Goal: Communication & Community: Answer question/provide support

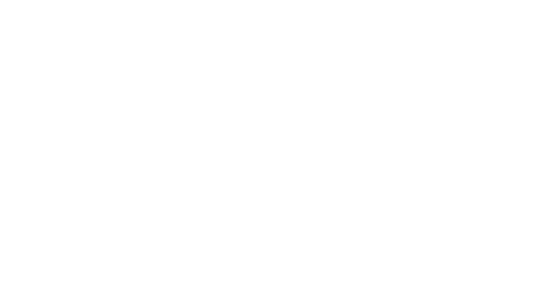
click at [528, 111] on div at bounding box center [267, 144] width 535 height 288
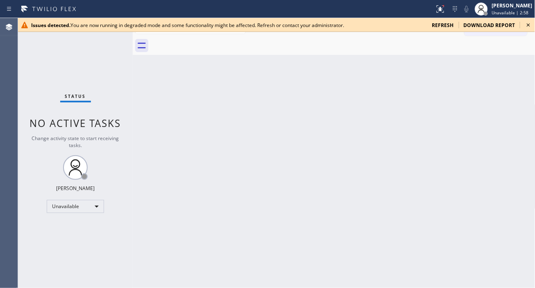
click at [507, 109] on div "Back to Dashboard Change Sender ID Customers Technicians Select a contact Outbo…" at bounding box center [334, 153] width 403 height 270
click at [449, 27] on span "refresh" at bounding box center [443, 25] width 22 height 7
click at [515, 118] on div "Back to Dashboard Change Sender ID Customers Technicians Select a contact Outbo…" at bounding box center [334, 153] width 403 height 270
click at [525, 22] on icon at bounding box center [529, 25] width 10 height 10
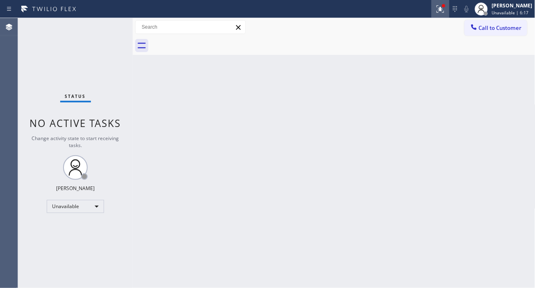
click at [444, 11] on icon at bounding box center [441, 9] width 10 height 10
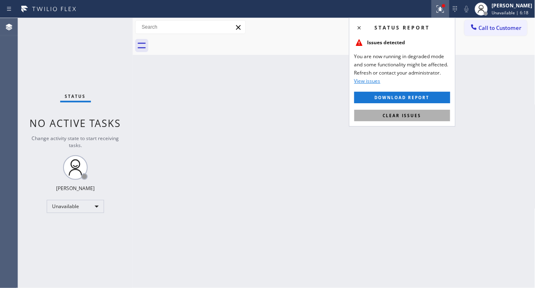
click at [411, 111] on button "Clear issues" at bounding box center [402, 115] width 96 height 11
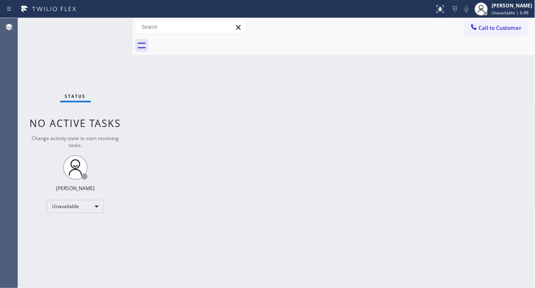
click at [513, 104] on div "Back to Dashboard Change Sender ID Customers Technicians Select a contact Outbo…" at bounding box center [334, 153] width 403 height 270
click at [101, 25] on div "Status No active tasks Change activity state to start receiving tasks. [PERSON_…" at bounding box center [75, 153] width 115 height 270
click at [521, 125] on div "Back to Dashboard Change Sender ID Customers Technicians Select a contact Outbo…" at bounding box center [334, 153] width 403 height 270
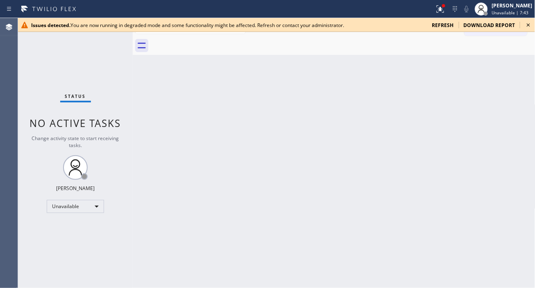
click at [513, 116] on div "Back to Dashboard Change Sender ID Customers Technicians Select a contact Outbo…" at bounding box center [334, 153] width 403 height 270
click at [512, 84] on div "Back to Dashboard Change Sender ID Customers Technicians Select a contact Outbo…" at bounding box center [334, 153] width 403 height 270
click at [525, 112] on div "Back to Dashboard Change Sender ID Customers Technicians Select a contact Outbo…" at bounding box center [334, 153] width 403 height 270
click at [444, 26] on span "refresh" at bounding box center [443, 25] width 22 height 7
click at [506, 134] on div "Back to Dashboard Change Sender ID Customers Technicians Select a contact Outbo…" at bounding box center [334, 153] width 403 height 270
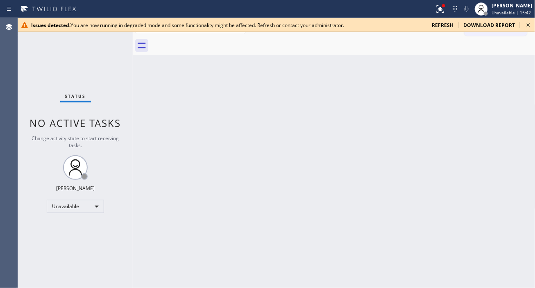
click at [496, 121] on div "Back to Dashboard Change Sender ID Customers Technicians Select a contact Outbo…" at bounding box center [334, 153] width 403 height 270
click at [92, 51] on div "Status No active tasks Change activity state to start receiving tasks. [PERSON_…" at bounding box center [75, 153] width 115 height 270
click at [528, 27] on icon at bounding box center [529, 25] width 10 height 10
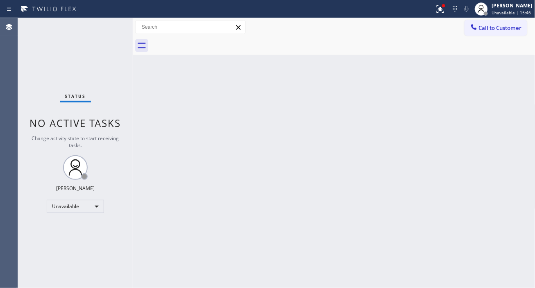
drag, startPoint x: 111, startPoint y: 19, endPoint x: 111, endPoint y: 25, distance: 5.3
click at [111, 25] on div "Status No active tasks Change activity state to start receiving tasks. [PERSON_…" at bounding box center [75, 153] width 115 height 270
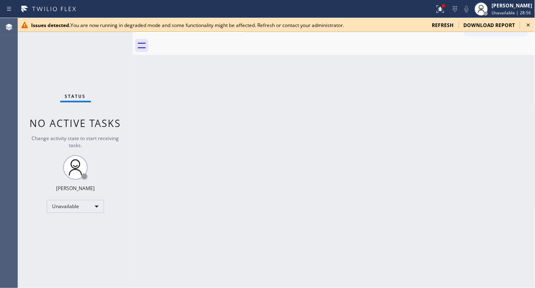
click at [503, 120] on div "Back to Dashboard Change Sender ID Customers Technicians Select a contact Outbo…" at bounding box center [334, 153] width 403 height 270
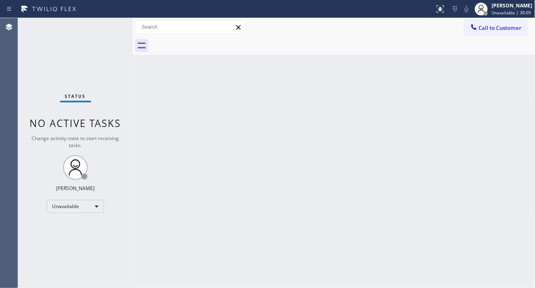
click at [509, 84] on div "Back to Dashboard Change Sender ID Customers Technicians Select a contact Outbo…" at bounding box center [334, 153] width 403 height 270
click at [95, 204] on div "Unavailable" at bounding box center [75, 206] width 57 height 13
click at [82, 223] on li "Available" at bounding box center [75, 228] width 56 height 10
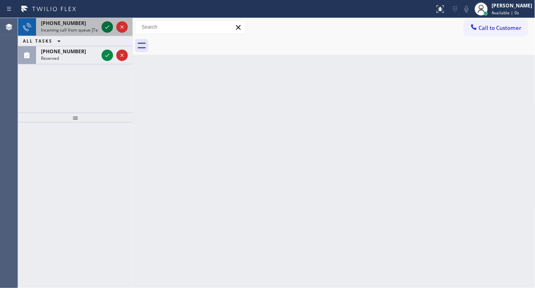
click at [107, 26] on icon at bounding box center [107, 27] width 10 height 10
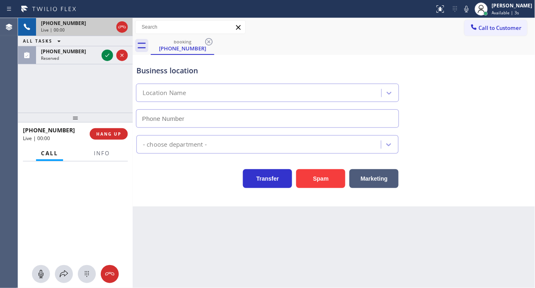
type input "[PHONE_NUMBER]"
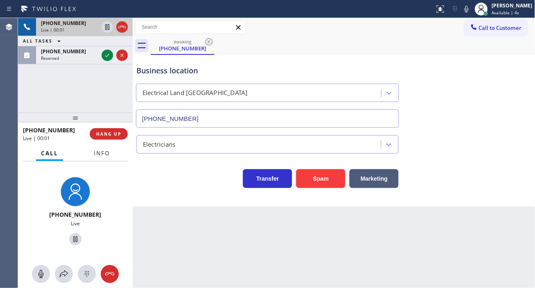
click at [104, 154] on span "Info" at bounding box center [102, 153] width 16 height 7
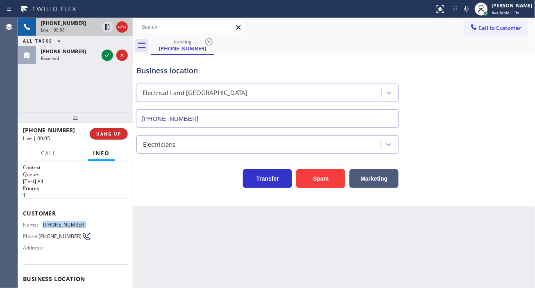
drag, startPoint x: 41, startPoint y: 223, endPoint x: 84, endPoint y: 222, distance: 42.6
click at [84, 222] on div "Name: (678) 677-5271 Phone: (678) 677-5271 Address:" at bounding box center [75, 238] width 105 height 32
copy div "[PHONE_NUMBER]"
click at [166, 257] on div "Back to Dashboard Change Sender ID Customers Technicians Select a contact Outbo…" at bounding box center [334, 153] width 403 height 270
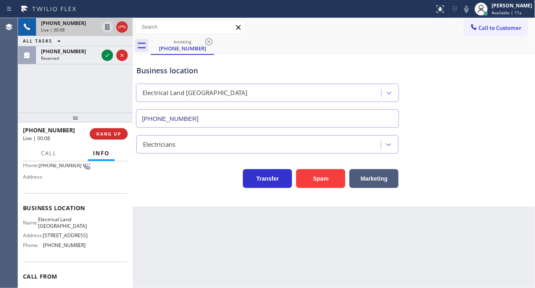
scroll to position [91, 0]
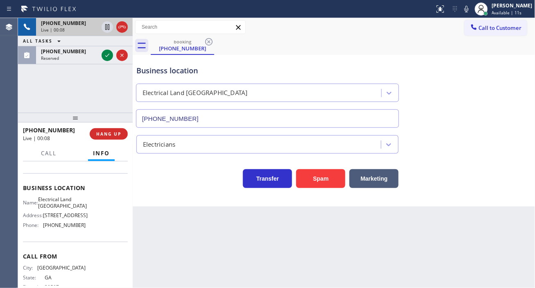
click at [59, 203] on span "Electrical Land [GEOGRAPHIC_DATA]" at bounding box center [62, 202] width 49 height 13
copy span "Electrical Land [GEOGRAPHIC_DATA]"
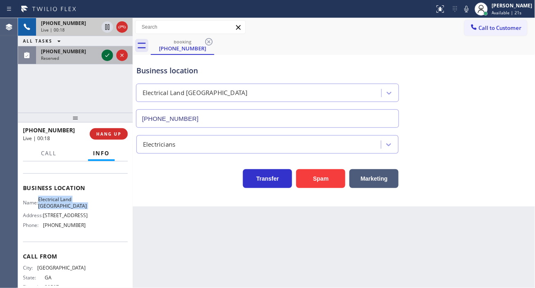
click at [104, 56] on icon at bounding box center [107, 55] width 10 height 10
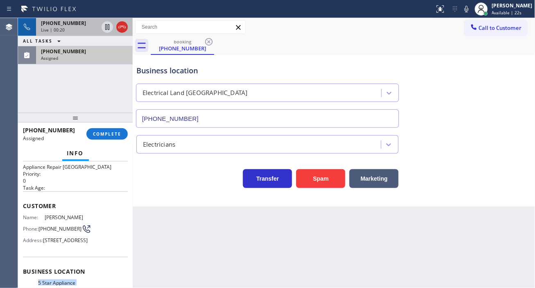
scroll to position [7, 0]
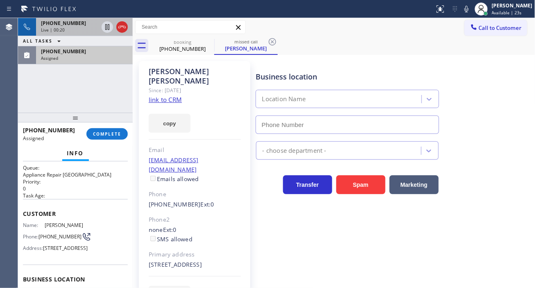
type input "[PHONE_NUMBER]"
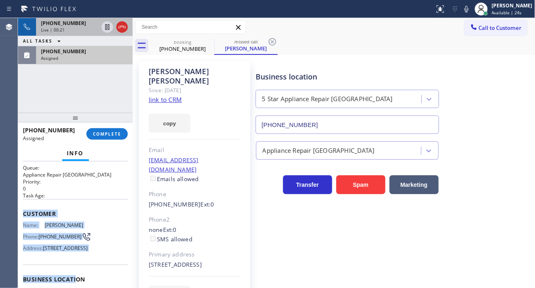
scroll to position [137, 0]
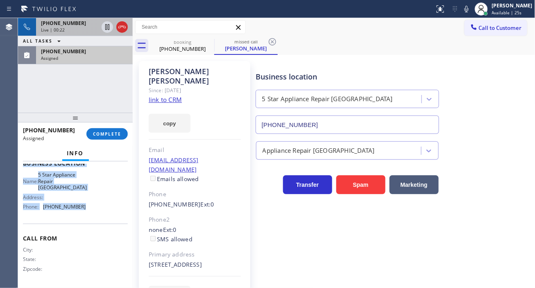
drag, startPoint x: 22, startPoint y: 209, endPoint x: 115, endPoint y: 213, distance: 93.5
click at [115, 213] on div "Context Queue: Appliance Repair High End Priority: 0 Task Age: Customer Name: G…" at bounding box center [75, 224] width 115 height 127
copy div "Customer Name: Gary Conte Phone: (303) 475-0318 Address: 2225 S Queen St, Lakew…"
click at [115, 138] on button "COMPLETE" at bounding box center [106, 133] width 41 height 11
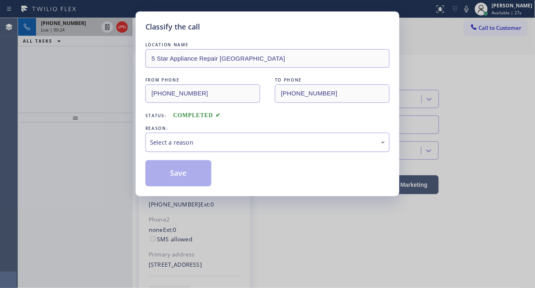
click at [195, 141] on div "Select a reason" at bounding box center [267, 142] width 235 height 9
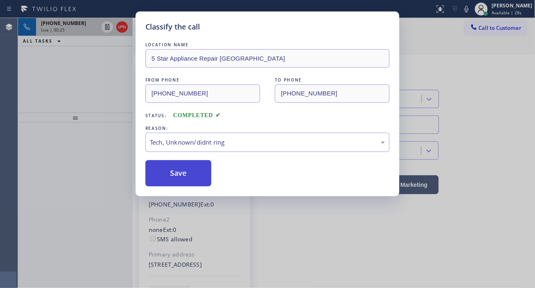
click at [202, 182] on button "Save" at bounding box center [178, 173] width 66 height 26
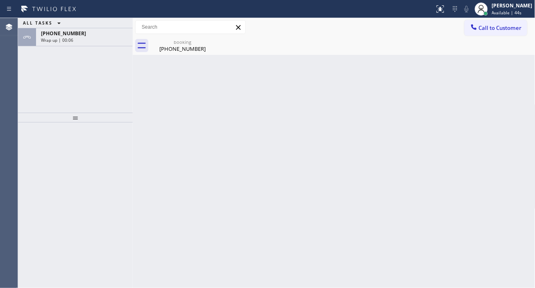
drag, startPoint x: 525, startPoint y: 107, endPoint x: 443, endPoint y: 100, distance: 81.8
click at [525, 107] on div "Back to Dashboard Change Sender ID Customers Technicians Select a contact Outbo…" at bounding box center [334, 153] width 403 height 270
click at [79, 47] on div "ALL TASKS ALL TASKS ACTIVE TASKS TASKS IN WRAP UP +16786775271 Wrap up | 00:07" at bounding box center [75, 65] width 115 height 95
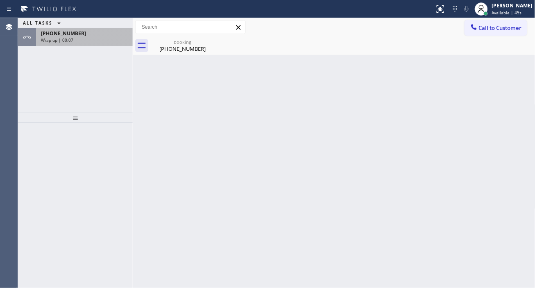
click at [81, 41] on div "Wrap up | 00:07" at bounding box center [84, 40] width 87 height 6
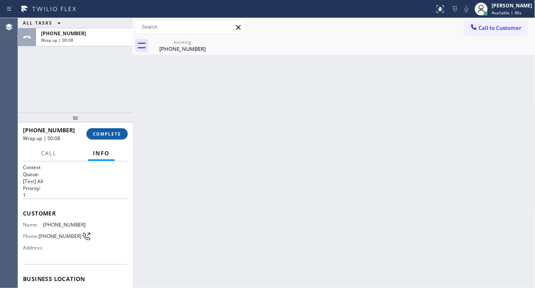
click at [111, 136] on span "COMPLETE" at bounding box center [107, 134] width 28 height 6
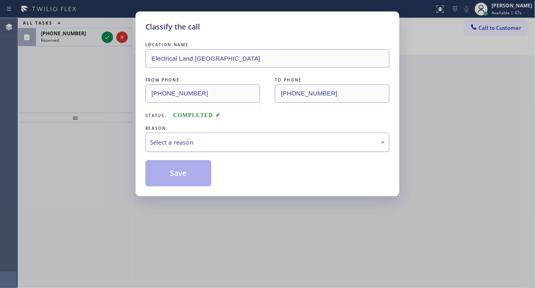
click at [218, 141] on div "Select a reason" at bounding box center [267, 142] width 235 height 9
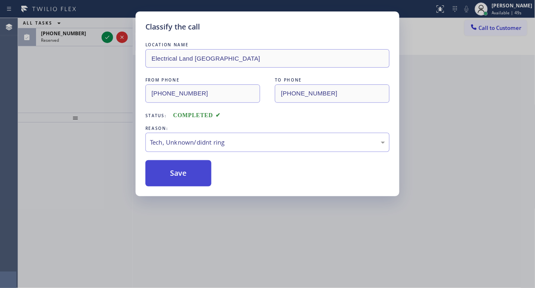
click at [187, 179] on button "Save" at bounding box center [178, 173] width 66 height 26
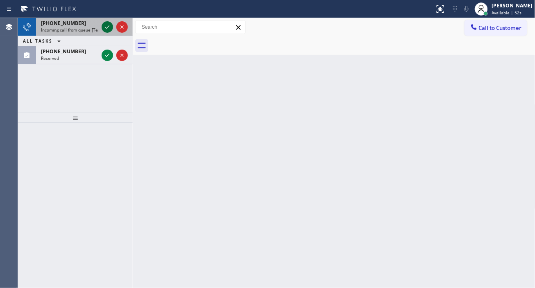
click at [107, 29] on icon at bounding box center [107, 27] width 10 height 10
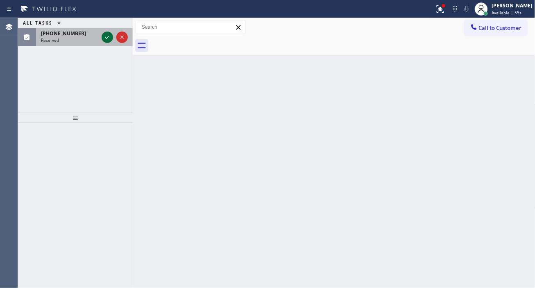
click at [104, 38] on icon at bounding box center [107, 37] width 10 height 10
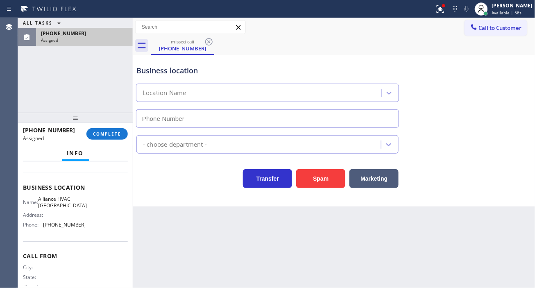
type input "[PHONE_NUMBER]"
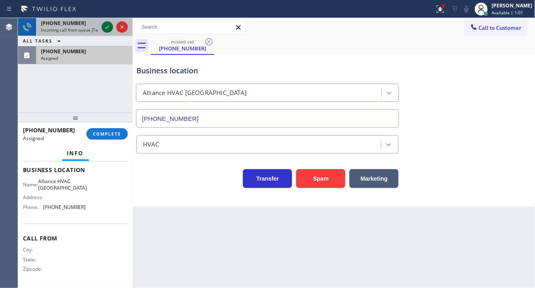
click at [108, 27] on icon at bounding box center [107, 26] width 4 height 3
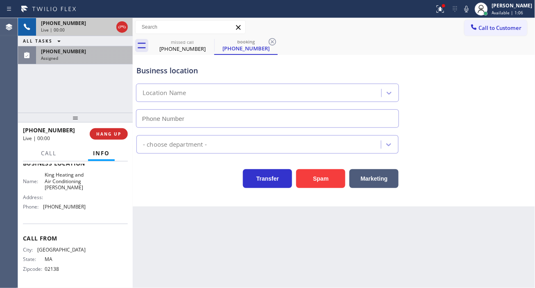
type input "[PHONE_NUMBER]"
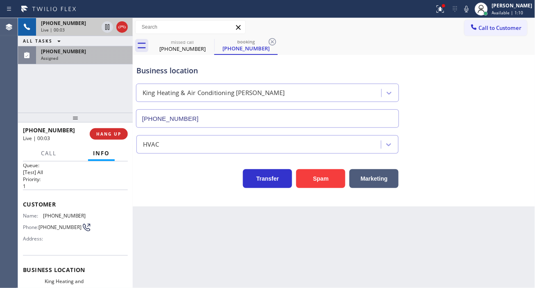
scroll to position [0, 0]
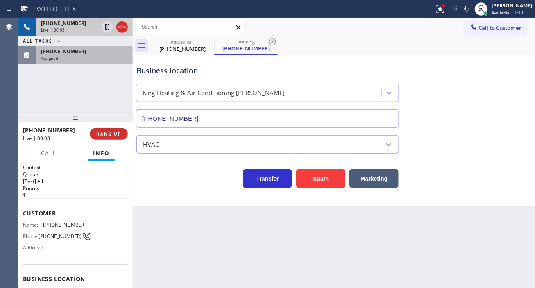
click at [62, 48] on span "[PHONE_NUMBER]" at bounding box center [63, 51] width 45 height 7
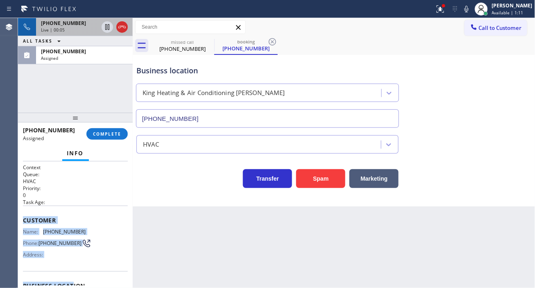
scroll to position [124, 0]
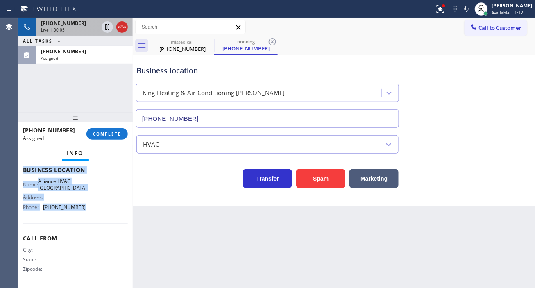
drag, startPoint x: 23, startPoint y: 219, endPoint x: 100, endPoint y: 216, distance: 76.7
click at [100, 216] on div "Context Queue: HVAC Priority: 0 Task Age: Customer Name: (646) 819-5910 Phone: …" at bounding box center [75, 167] width 105 height 238
copy div "Customer Name: (646) 819-5910 Phone: (646) 819-5910 Address: Business location …"
click at [115, 134] on span "COMPLETE" at bounding box center [107, 134] width 28 height 6
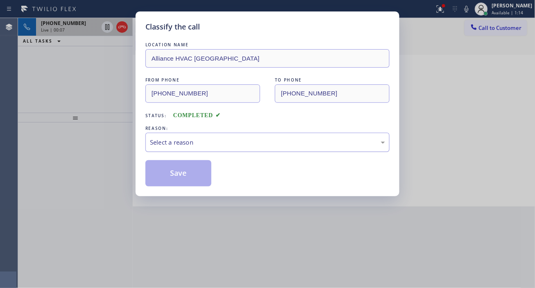
click at [210, 137] on div "Select a reason" at bounding box center [267, 142] width 244 height 19
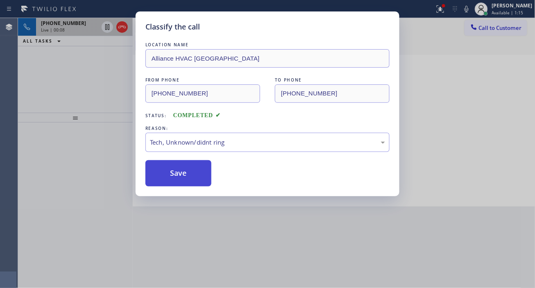
click at [192, 174] on button "Save" at bounding box center [178, 173] width 66 height 26
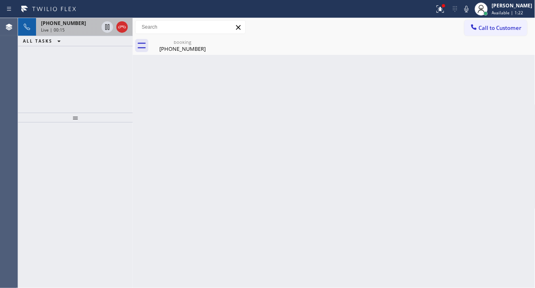
drag, startPoint x: 518, startPoint y: 79, endPoint x: 350, endPoint y: 47, distance: 170.7
click at [517, 79] on div "Back to Dashboard Change Sender ID Customers Technicians Select a contact Outbo…" at bounding box center [334, 153] width 403 height 270
click at [189, 50] on div "[PHONE_NUMBER]" at bounding box center [183, 48] width 62 height 7
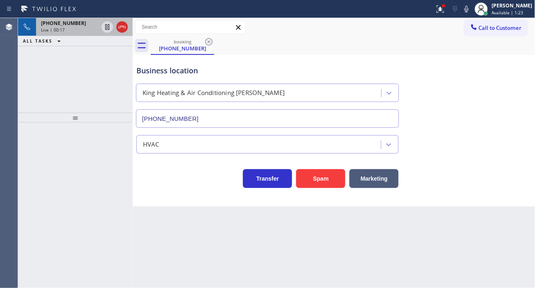
click at [84, 31] on div "Live | 00:17" at bounding box center [69, 30] width 57 height 6
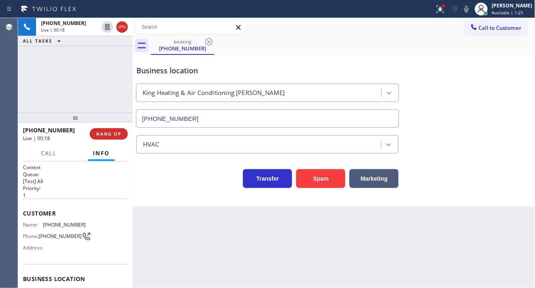
click at [165, 72] on div "Business location" at bounding box center [267, 70] width 262 height 11
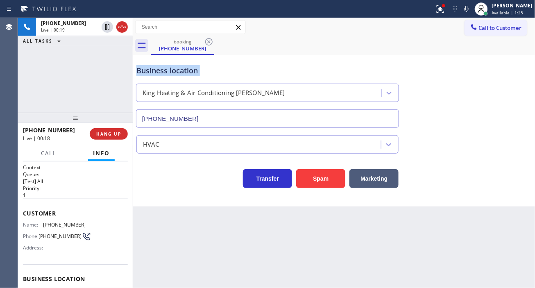
click at [165, 72] on div "Business location" at bounding box center [267, 70] width 262 height 11
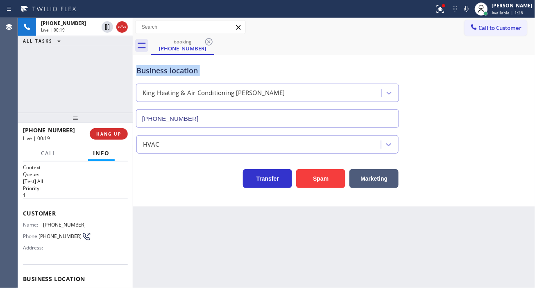
click at [165, 72] on div "Business location" at bounding box center [267, 70] width 262 height 11
click at [94, 264] on div "Customer Name: (857) 756-3390 Phone: (857) 756-3390 Address:" at bounding box center [75, 232] width 105 height 66
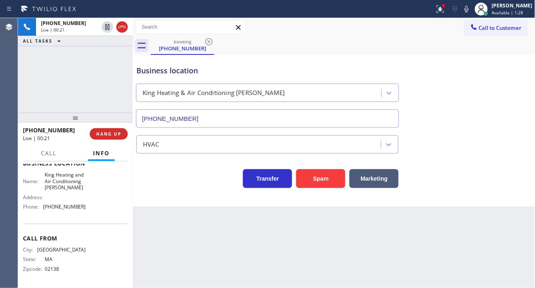
scroll to position [124, 0]
click at [117, 76] on div "+18577563390 Live | 00:22 ALL TASKS ALL TASKS ACTIVE TASKS TASKS IN WRAP UP" at bounding box center [75, 65] width 115 height 95
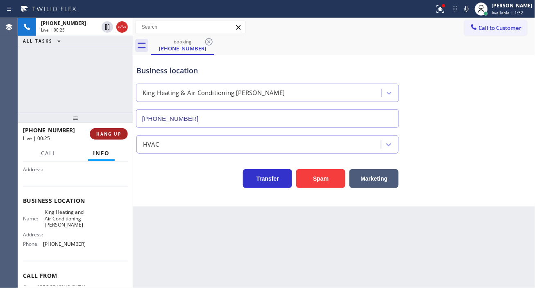
click at [112, 133] on span "HANG UP" at bounding box center [108, 134] width 25 height 6
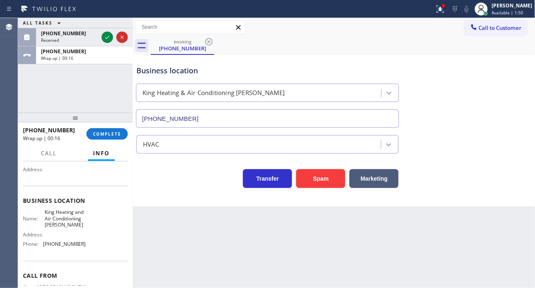
click at [520, 77] on div "Business location King Heating & Air Conditioning Yorba Linda (714) 942-2287" at bounding box center [334, 91] width 399 height 74
click at [87, 136] on button "COMPLETE" at bounding box center [106, 133] width 41 height 11
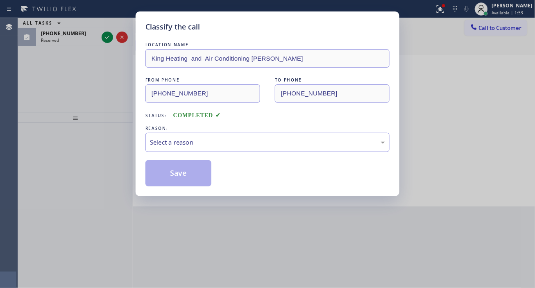
click at [187, 150] on div "Select a reason" at bounding box center [267, 142] width 244 height 19
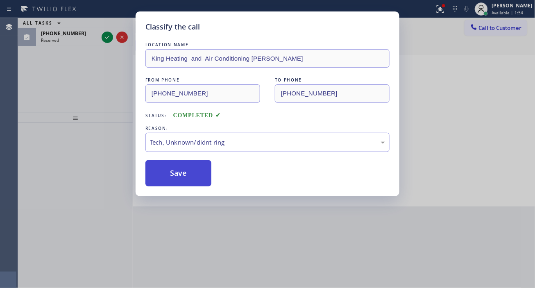
click at [197, 173] on button "Save" at bounding box center [178, 173] width 66 height 26
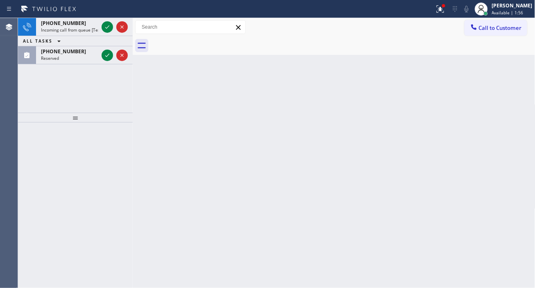
click at [518, 61] on div "Back to Dashboard Change Sender ID Customers Technicians Select a contact Outbo…" at bounding box center [334, 153] width 403 height 270
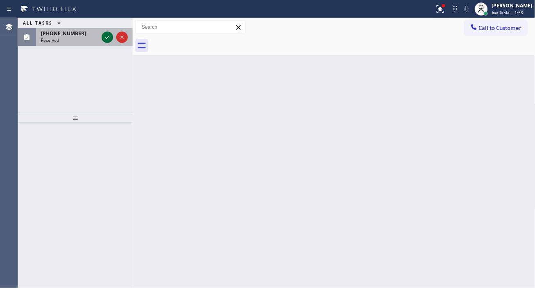
click at [108, 38] on icon at bounding box center [107, 37] width 10 height 10
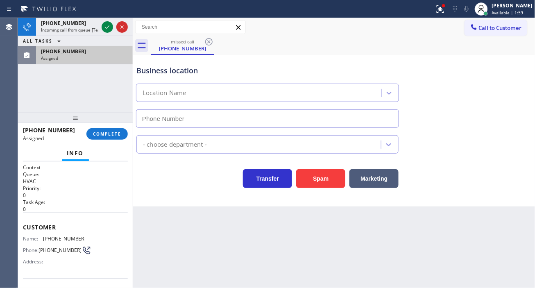
type input "[PHONE_NUMBER]"
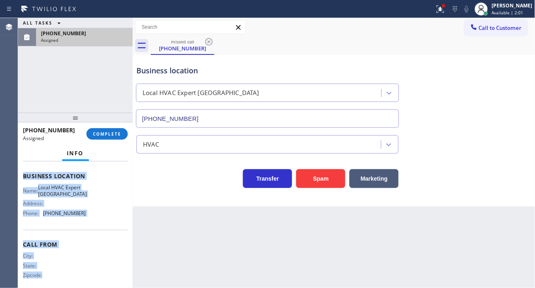
scroll to position [124, 0]
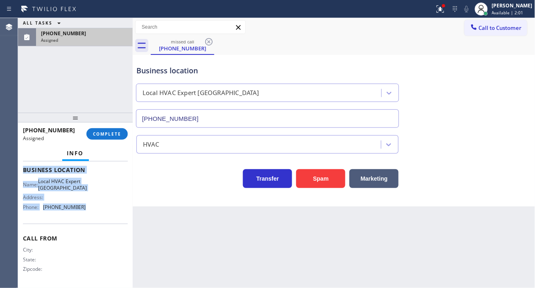
drag, startPoint x: 19, startPoint y: 219, endPoint x: 84, endPoint y: 223, distance: 64.9
click at [84, 223] on div "Context Queue: HVAC Priority: 0 Task Age: Customer Name: (619) 802-6559 Phone: …" at bounding box center [75, 224] width 115 height 127
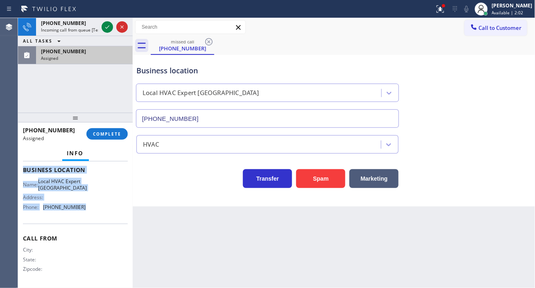
copy div "Customer Name: (619) 802-6559 Phone: (619) 802-6559 Address: Business location …"
click at [116, 133] on span "COMPLETE" at bounding box center [107, 134] width 28 height 6
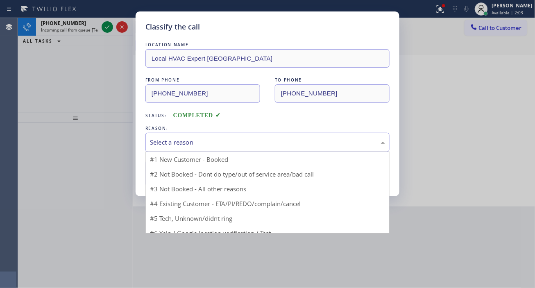
click at [202, 147] on div "Select a reason" at bounding box center [267, 142] width 235 height 9
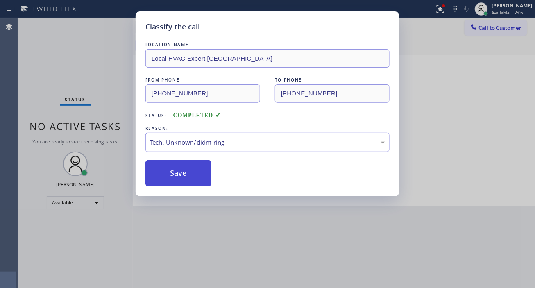
click at [183, 169] on button "Save" at bounding box center [178, 173] width 66 height 26
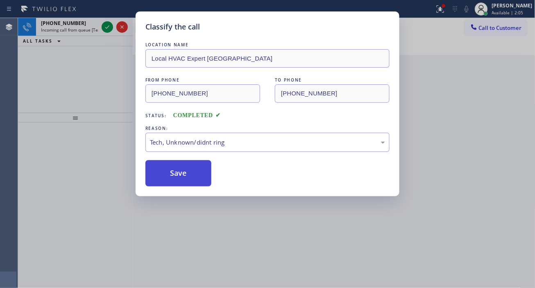
drag, startPoint x: 205, startPoint y: 177, endPoint x: 175, endPoint y: 157, distance: 35.8
click at [205, 177] on button "Save" at bounding box center [178, 173] width 66 height 26
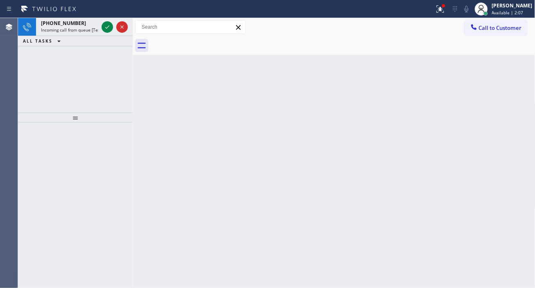
click at [104, 30] on icon at bounding box center [107, 27] width 10 height 10
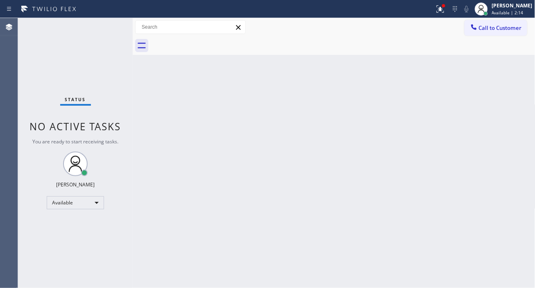
click at [497, 123] on div "Back to Dashboard Change Sender ID Customers Technicians Select a contact Outbo…" at bounding box center [334, 153] width 403 height 270
click at [108, 31] on div "Status No active tasks You are ready to start receiving tasks. [PERSON_NAME]" at bounding box center [75, 153] width 115 height 270
click at [525, 84] on div "Back to Dashboard Change Sender ID Customers Technicians Select a contact Outbo…" at bounding box center [334, 153] width 403 height 270
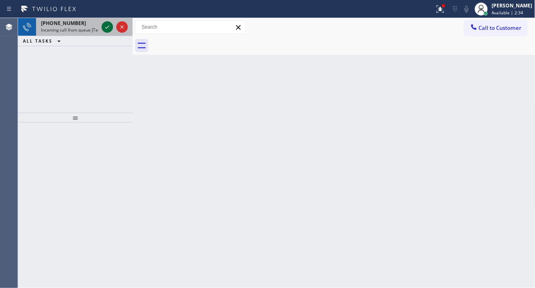
click at [107, 23] on icon at bounding box center [107, 27] width 10 height 10
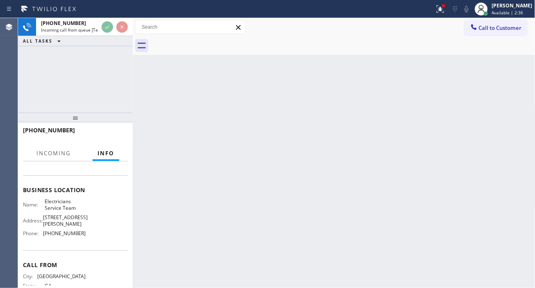
scroll to position [91, 0]
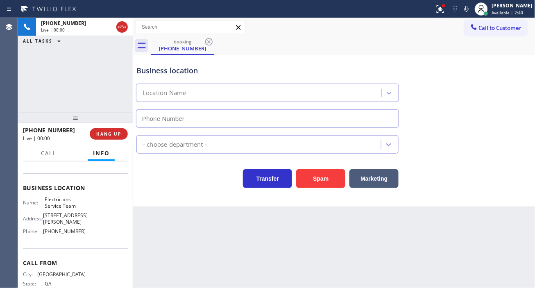
type input "[PHONE_NUMBER]"
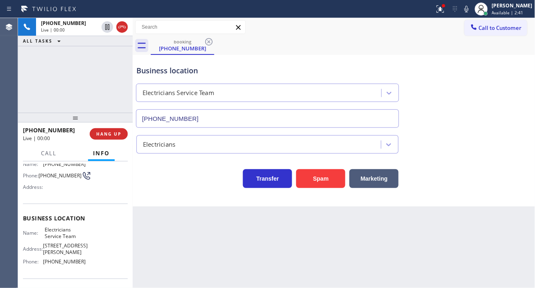
scroll to position [45, 0]
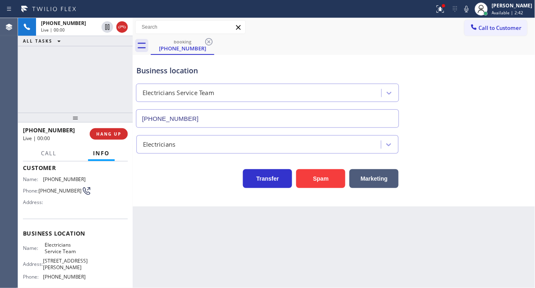
click at [60, 191] on span "[PHONE_NUMBER]" at bounding box center [60, 191] width 43 height 6
copy div "[PHONE_NUMBER]"
click at [166, 247] on div "Back to Dashboard Change Sender ID Customers Technicians Select a contact Outbo…" at bounding box center [334, 153] width 403 height 270
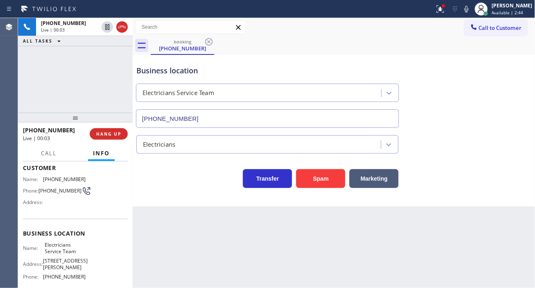
click at [54, 252] on span "Electricians Service Team" at bounding box center [65, 248] width 41 height 13
copy span "Electricians Service Team"
click at [144, 222] on div "Back to Dashboard Change Sender ID Customers Technicians Select a contact Outbo…" at bounding box center [334, 153] width 403 height 270
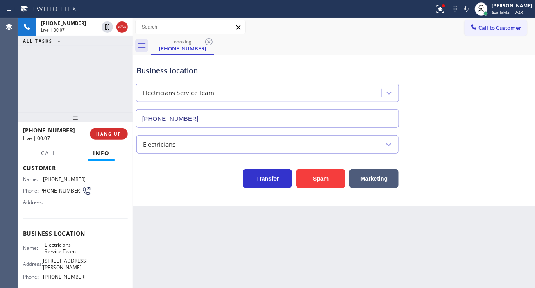
scroll to position [91, 0]
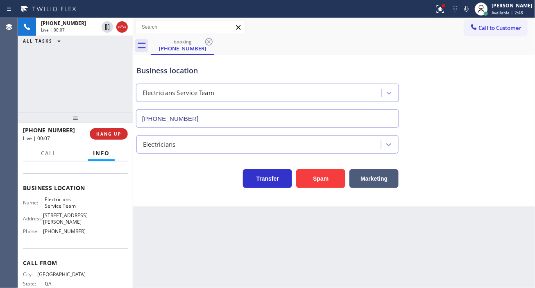
click at [70, 236] on div "Name: Electricians Service Team Address: 11950 San Vicente Blvd Phone: (800) 56…" at bounding box center [54, 216] width 63 height 41
copy span "[PHONE_NUMBER]"
click at [175, 238] on div "Back to Dashboard Change Sender ID Customers Technicians Select a contact Outbo…" at bounding box center [334, 153] width 403 height 270
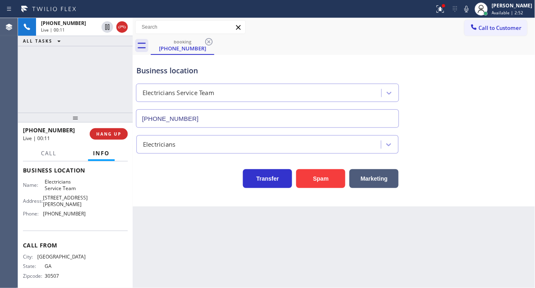
scroll to position [117, 0]
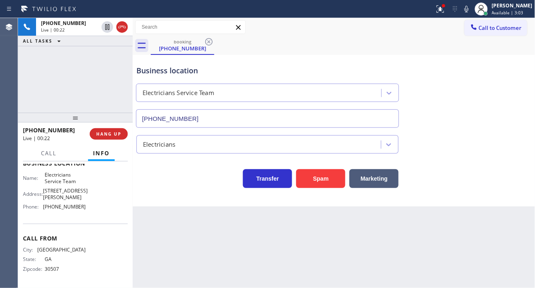
click at [529, 148] on div "Electricians" at bounding box center [334, 143] width 399 height 22
click at [441, 10] on div at bounding box center [441, 9] width 18 height 10
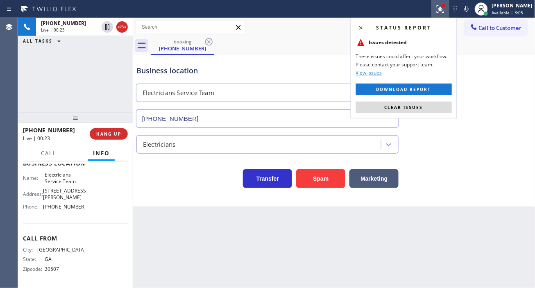
click at [436, 115] on div "Status report Issues detected These issues could affect your workflow. Please c…" at bounding box center [404, 68] width 107 height 101
click at [433, 114] on div "Status report Issues detected These issues could affect your workflow. Please c…" at bounding box center [404, 68] width 107 height 101
click at [431, 105] on button "Clear issues" at bounding box center [404, 107] width 96 height 11
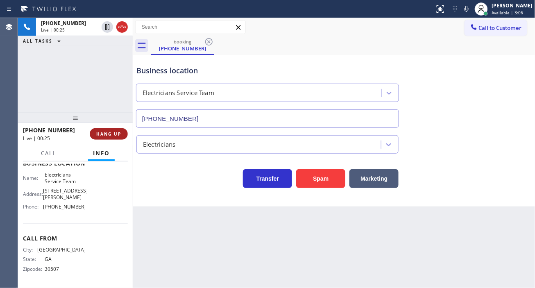
click at [119, 134] on span "HANG UP" at bounding box center [108, 134] width 25 height 6
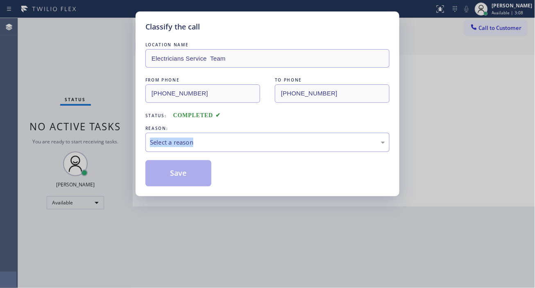
click at [119, 134] on div "Classify the call LOCATION NAME Electricians Service Team FROM PHONE (678) 677-…" at bounding box center [267, 144] width 535 height 288
click at [229, 134] on div "Select a reason" at bounding box center [267, 142] width 244 height 19
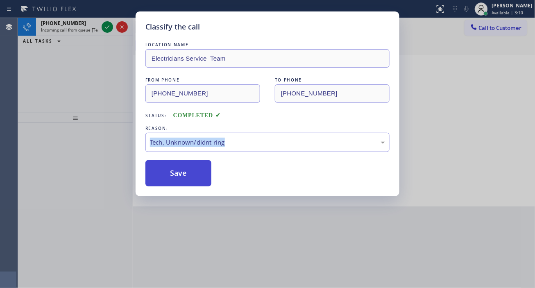
click at [202, 178] on button "Save" at bounding box center [178, 173] width 66 height 26
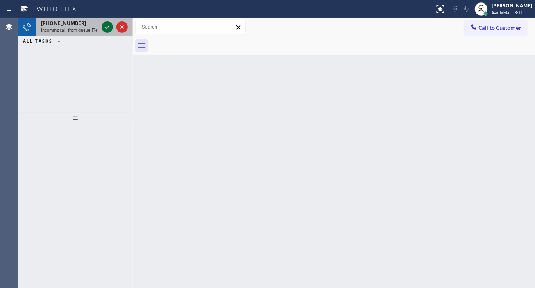
click at [107, 28] on icon at bounding box center [107, 26] width 4 height 3
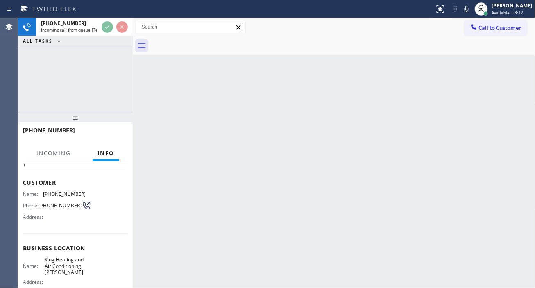
scroll to position [45, 0]
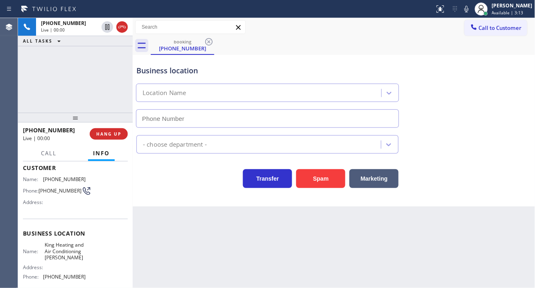
click at [64, 249] on span "King Heating and Air Conditioning [PERSON_NAME]" at bounding box center [65, 251] width 41 height 19
type input "[PHONE_NUMBER]"
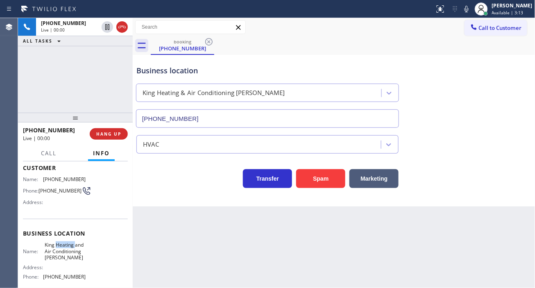
click at [64, 249] on span "King Heating and Air Conditioning [PERSON_NAME]" at bounding box center [65, 251] width 41 height 19
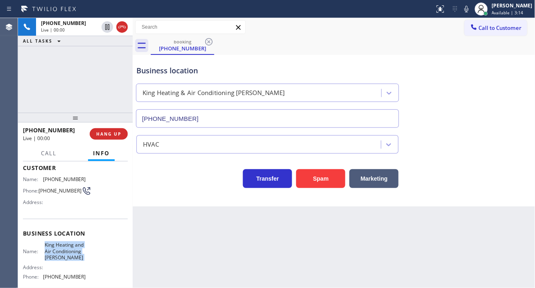
click at [64, 249] on span "King Heating and Air Conditioning [PERSON_NAME]" at bounding box center [65, 251] width 41 height 19
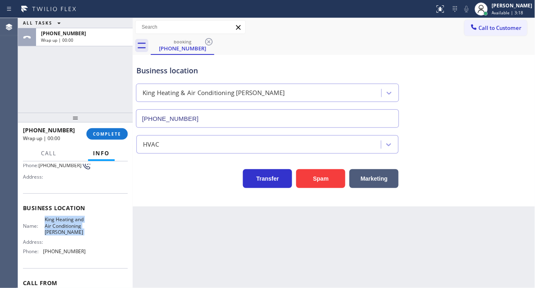
scroll to position [124, 0]
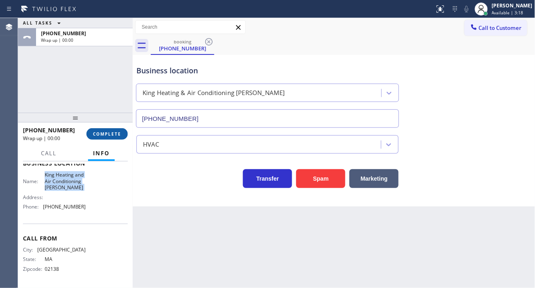
click at [113, 131] on span "COMPLETE" at bounding box center [107, 134] width 28 height 6
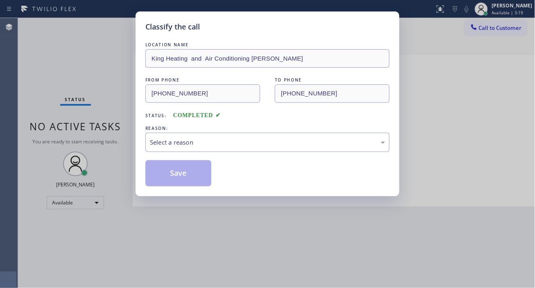
click at [202, 144] on div "Select a reason" at bounding box center [267, 142] width 235 height 9
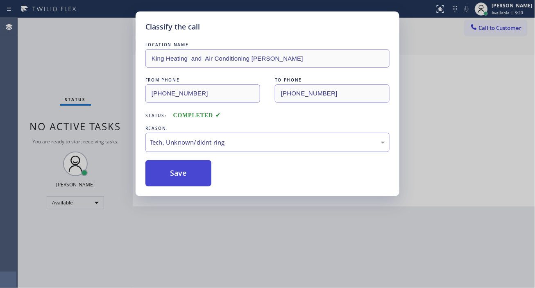
click at [201, 163] on button "Save" at bounding box center [178, 173] width 66 height 26
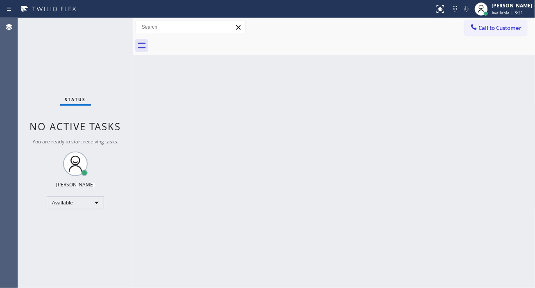
click at [193, 182] on div "Back to Dashboard Change Sender ID Customers Technicians Select a contact Outbo…" at bounding box center [334, 153] width 403 height 270
drag, startPoint x: 510, startPoint y: 88, endPoint x: 406, endPoint y: 73, distance: 105.6
click at [510, 88] on div "Back to Dashboard Change Sender ID Customers Technicians Select a contact Outbo…" at bounding box center [334, 153] width 403 height 270
click at [107, 23] on div "Status No active tasks You are ready to start receiving tasks. [PERSON_NAME]" at bounding box center [75, 153] width 115 height 270
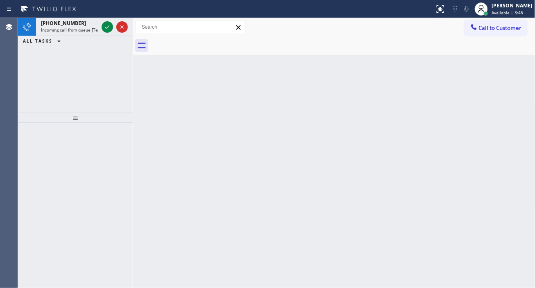
drag, startPoint x: 522, startPoint y: 100, endPoint x: 456, endPoint y: 107, distance: 66.7
click at [516, 101] on div "Back to Dashboard Change Sender ID Customers Technicians Select a contact Outbo…" at bounding box center [334, 153] width 403 height 270
click at [511, 112] on div "Back to Dashboard Change Sender ID Customers Technicians Select a contact Outbo…" at bounding box center [334, 153] width 403 height 270
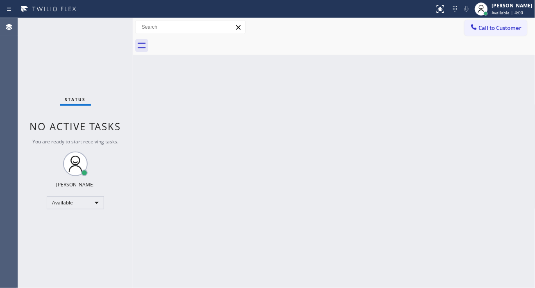
click at [109, 29] on div "Status No active tasks You are ready to start receiving tasks. [PERSON_NAME]" at bounding box center [75, 153] width 115 height 270
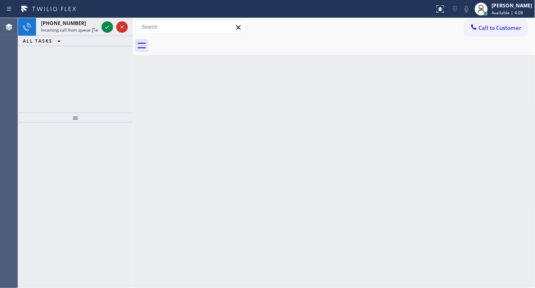
click at [515, 105] on div "Back to Dashboard Change Sender ID Customers Technicians Select a contact Outbo…" at bounding box center [334, 153] width 403 height 270
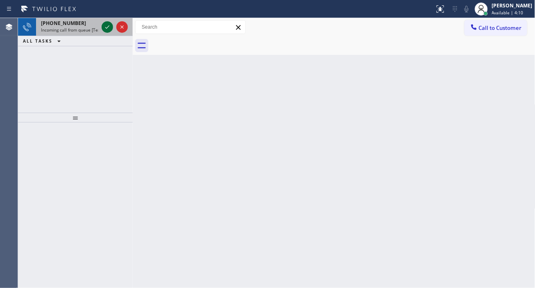
click at [105, 28] on icon at bounding box center [107, 27] width 10 height 10
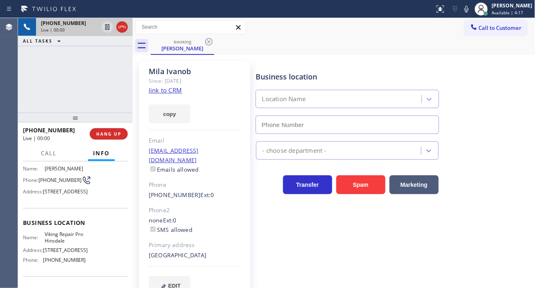
scroll to position [91, 0]
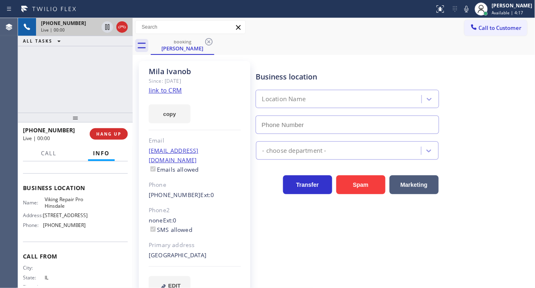
click at [57, 209] on span "Viking Repair Pro Hinsdale" at bounding box center [65, 202] width 41 height 13
type input "[PHONE_NUMBER]"
click at [57, 209] on span "Viking Repair Pro Hinsdale" at bounding box center [65, 202] width 41 height 13
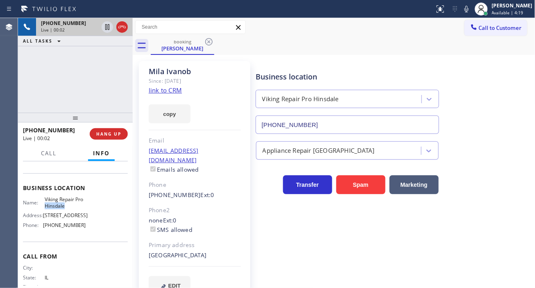
click at [167, 92] on link "link to CRM" at bounding box center [165, 90] width 33 height 8
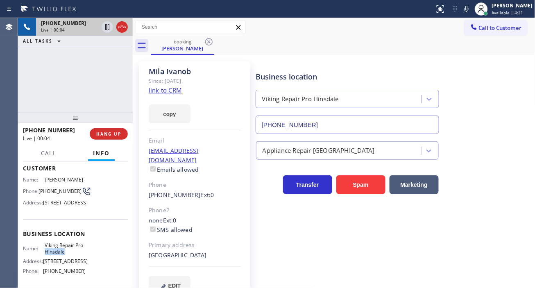
scroll to position [0, 0]
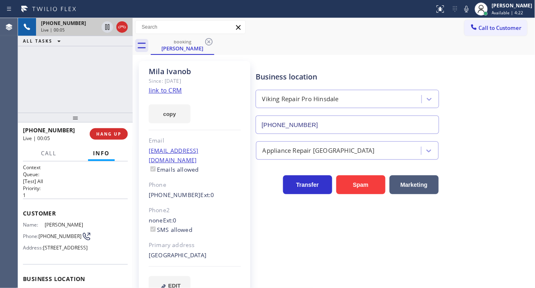
click at [48, 239] on span "[PHONE_NUMBER]" at bounding box center [60, 236] width 43 height 6
copy div "[PHONE_NUMBER]"
click at [254, 71] on div "Business location Viking Repair Pro Hinsdale (630) 523-0508" at bounding box center [347, 98] width 186 height 71
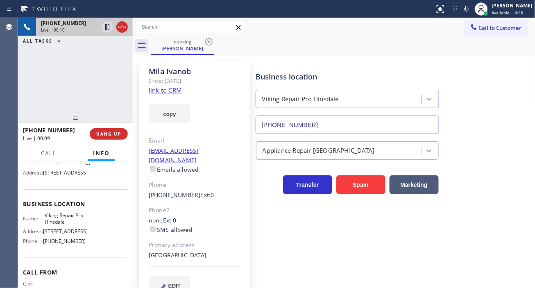
scroll to position [91, 0]
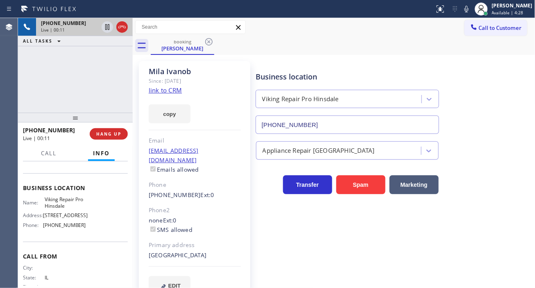
click at [60, 209] on span "Viking Repair Pro Hinsdale" at bounding box center [65, 202] width 41 height 13
copy span "Viking Repair Pro Hinsdale"
click at [302, 48] on div "booking Mila Ivanob" at bounding box center [343, 45] width 385 height 18
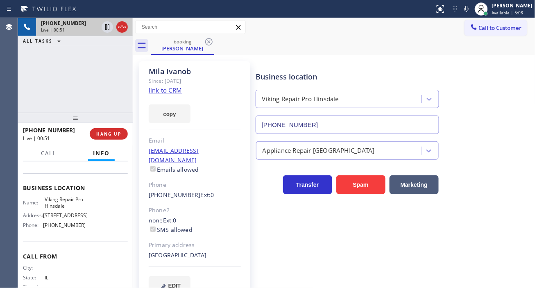
click at [113, 71] on div "+12245188499 Live | 00:51 ALL TASKS ALL TASKS ACTIVE TASKS TASKS IN WRAP UP" at bounding box center [75, 65] width 115 height 95
click at [107, 26] on icon at bounding box center [107, 27] width 10 height 10
click at [108, 25] on icon at bounding box center [107, 27] width 6 height 6
click at [119, 75] on div "+12245188499 Live | 04:14 ALL TASKS ALL TASKS ACTIVE TASKS TASKS IN WRAP UP" at bounding box center [75, 65] width 115 height 95
click at [92, 78] on div "+12245188499 Live | 04:14 ALL TASKS ALL TASKS ACTIVE TASKS TASKS IN WRAP UP" at bounding box center [75, 65] width 115 height 95
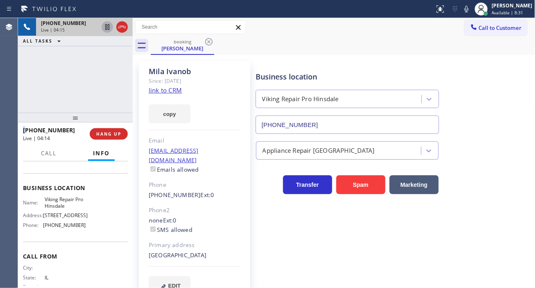
click at [92, 78] on div "+12245188499 Live | 04:15 ALL TASKS ALL TASKS ACTIVE TASKS TASKS IN WRAP UP" at bounding box center [75, 65] width 115 height 95
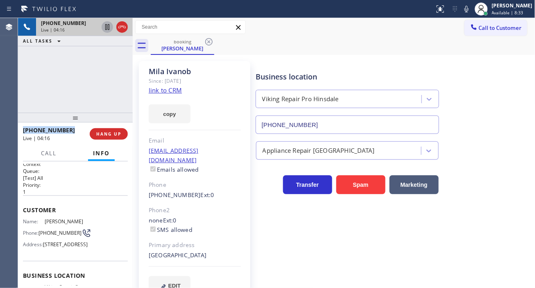
scroll to position [0, 0]
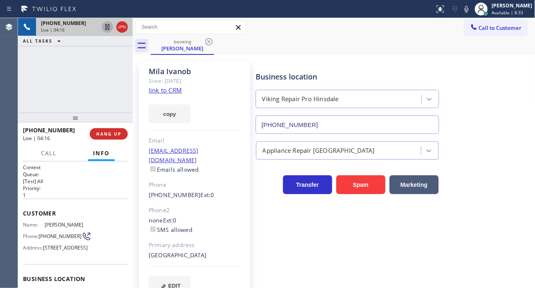
click at [113, 73] on div "+12245188499 Live | 04:16 ALL TASKS ALL TASKS ACTIVE TASKS TASKS IN WRAP UP" at bounding box center [75, 65] width 115 height 95
click at [107, 26] on icon at bounding box center [107, 27] width 10 height 10
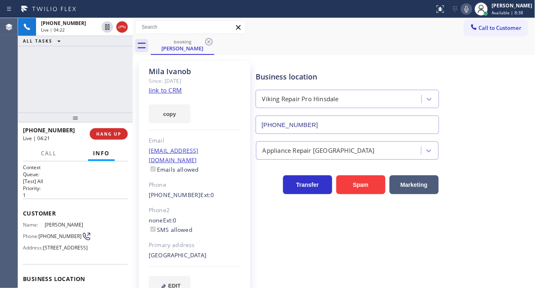
click at [469, 9] on div at bounding box center [466, 9] width 11 height 10
click at [494, 102] on div "Business location Viking Repair Pro Hinsdale (630) 523-0508" at bounding box center [393, 97] width 279 height 74
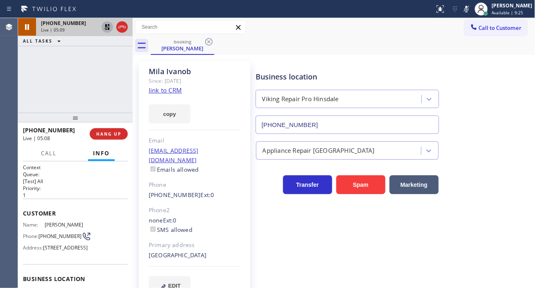
click at [105, 25] on icon at bounding box center [107, 27] width 6 height 6
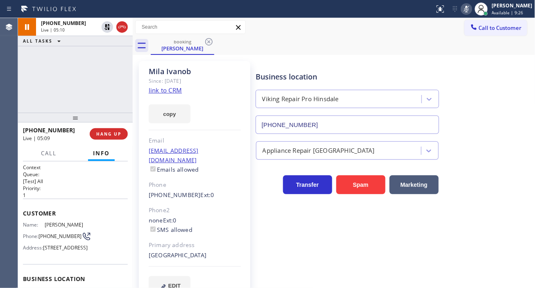
click at [472, 9] on icon at bounding box center [467, 9] width 10 height 10
click at [115, 131] on span "HANG UP" at bounding box center [108, 134] width 25 height 6
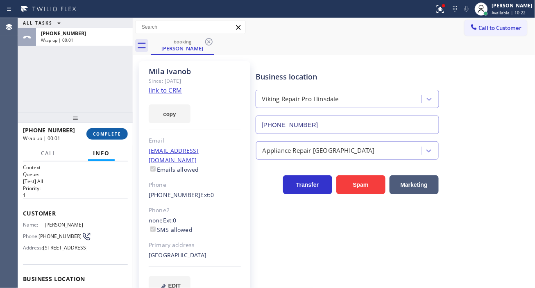
click at [115, 131] on span "COMPLETE" at bounding box center [107, 134] width 28 height 6
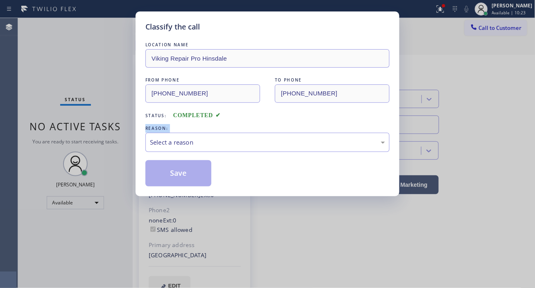
click at [115, 131] on div "Classify the call LOCATION NAME Viking Repair Pro Hinsdale FROM PHONE (224) 518…" at bounding box center [267, 144] width 535 height 288
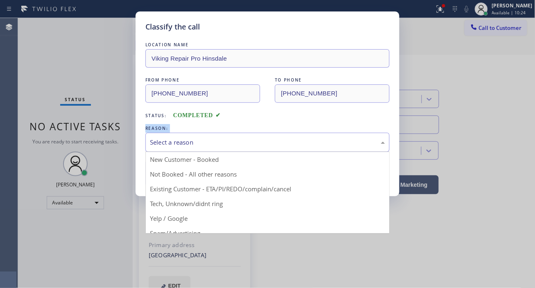
click at [184, 142] on div "Select a reason" at bounding box center [267, 142] width 235 height 9
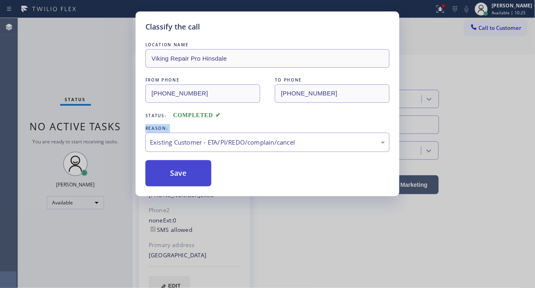
click at [189, 179] on button "Save" at bounding box center [178, 173] width 66 height 26
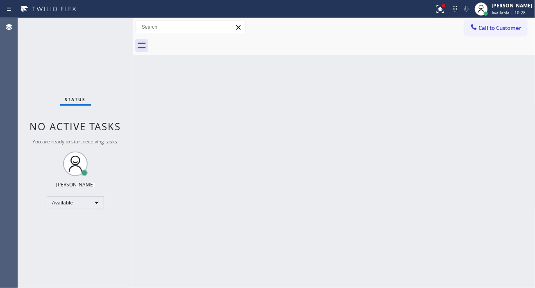
click at [104, 29] on div "Status No active tasks You are ready to start receiving tasks. [PERSON_NAME]" at bounding box center [75, 153] width 115 height 270
click at [107, 25] on div "Status No active tasks You are ready to start receiving tasks. [PERSON_NAME]" at bounding box center [75, 153] width 115 height 270
click at [450, 8] on div at bounding box center [441, 9] width 18 height 10
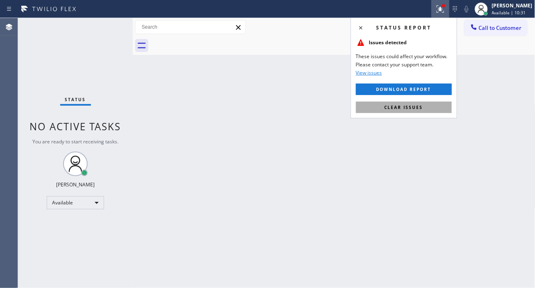
click at [425, 108] on button "Clear issues" at bounding box center [404, 107] width 96 height 11
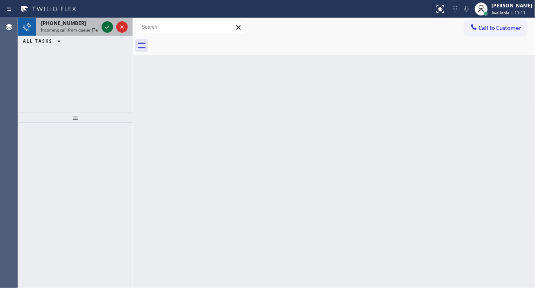
click at [107, 28] on icon at bounding box center [107, 26] width 4 height 3
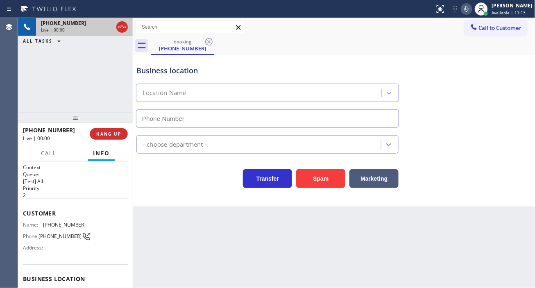
type input "(682) 337-6753"
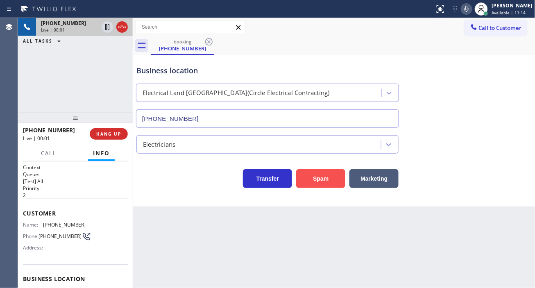
click at [325, 183] on button "Spam" at bounding box center [320, 178] width 49 height 19
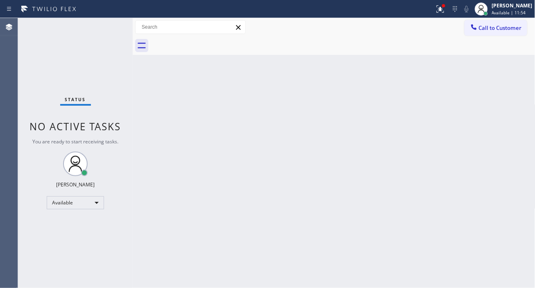
click at [106, 27] on div "Status No active tasks You are ready to start receiving tasks. [PERSON_NAME]" at bounding box center [75, 153] width 115 height 270
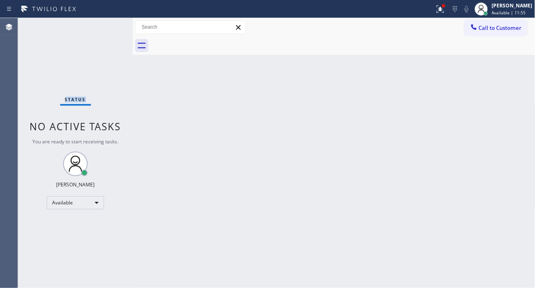
click at [106, 27] on div "Status No active tasks You are ready to start receiving tasks. [PERSON_NAME]" at bounding box center [75, 153] width 115 height 270
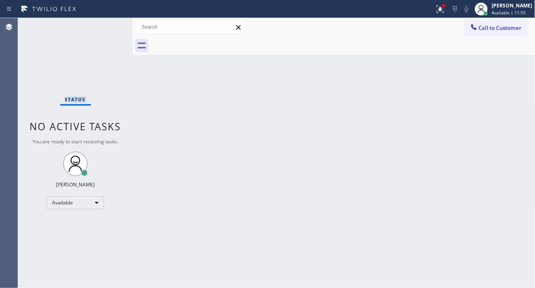
click at [106, 27] on div "Status No active tasks You are ready to start receiving tasks. [PERSON_NAME]" at bounding box center [75, 153] width 115 height 270
click at [105, 27] on div "Status No active tasks You are ready to start receiving tasks. [PERSON_NAME]" at bounding box center [75, 153] width 115 height 270
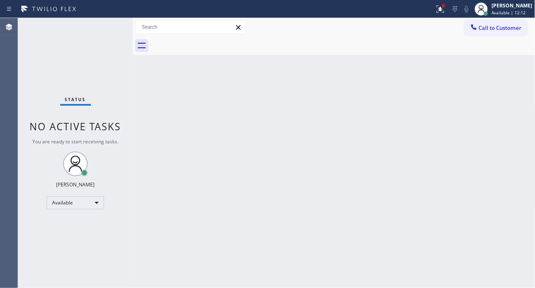
click at [105, 27] on div "Status No active tasks You are ready to start receiving tasks. [PERSON_NAME]" at bounding box center [75, 153] width 115 height 270
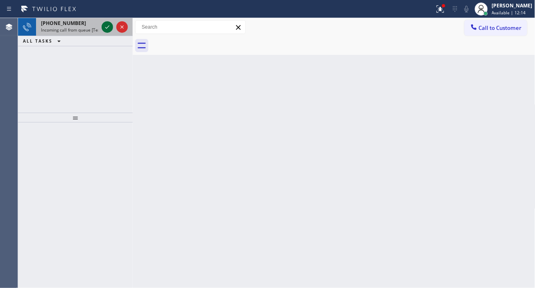
click at [105, 27] on icon at bounding box center [107, 27] width 10 height 10
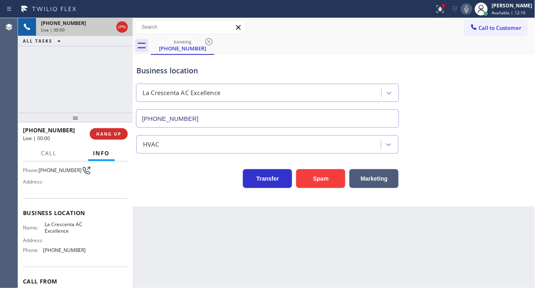
type input "[PHONE_NUMBER]"
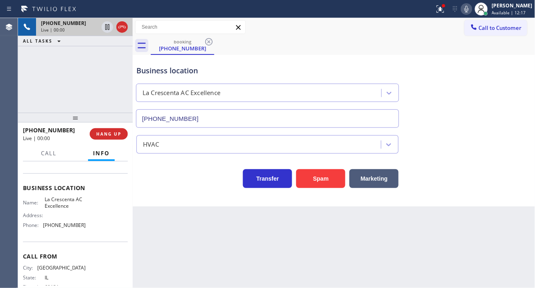
click at [65, 202] on span "La Crescenta AC Excellence" at bounding box center [65, 202] width 41 height 13
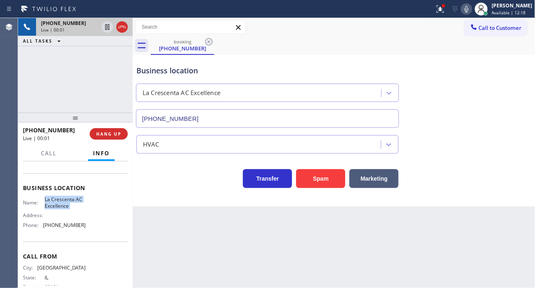
click at [66, 202] on span "La Crescenta AC Excellence" at bounding box center [65, 202] width 41 height 13
click at [502, 117] on div "Business location La Crescenta AC Excellence (818) 798-3325" at bounding box center [334, 91] width 399 height 74
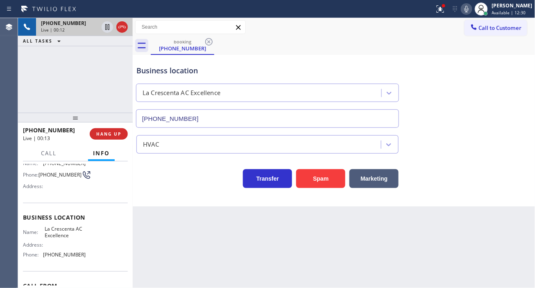
scroll to position [45, 0]
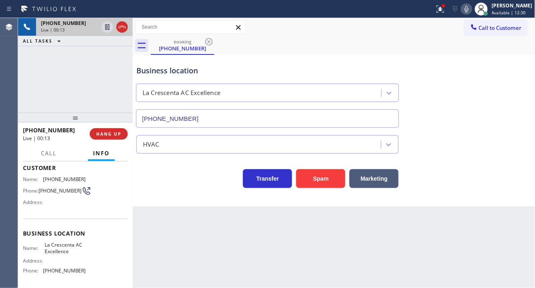
click at [53, 188] on span "[PHONE_NUMBER]" at bounding box center [60, 191] width 43 height 6
click at [169, 230] on div "Back to Dashboard Change Sender ID Customers Technicians Select a contact Outbo…" at bounding box center [334, 153] width 403 height 270
click at [58, 250] on span "La Crescenta AC Excellence" at bounding box center [65, 248] width 41 height 13
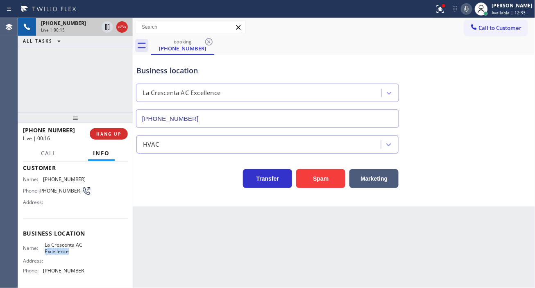
click at [58, 250] on span "La Crescenta AC Excellence" at bounding box center [65, 248] width 41 height 13
click at [156, 231] on div "Back to Dashboard Change Sender ID Customers Technicians Select a contact Outbo…" at bounding box center [334, 153] width 403 height 270
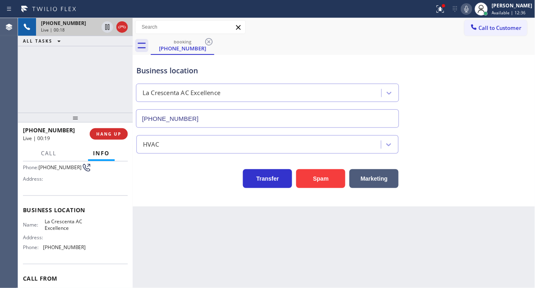
scroll to position [91, 0]
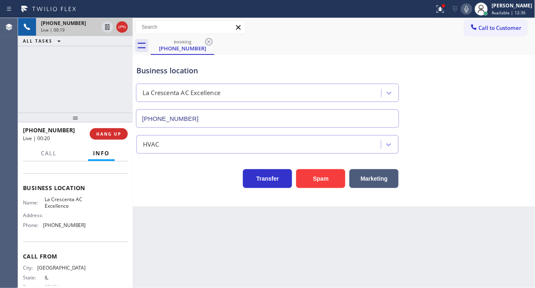
click at [58, 228] on span "[PHONE_NUMBER]" at bounding box center [64, 225] width 43 height 6
click at [443, 9] on div at bounding box center [441, 9] width 18 height 10
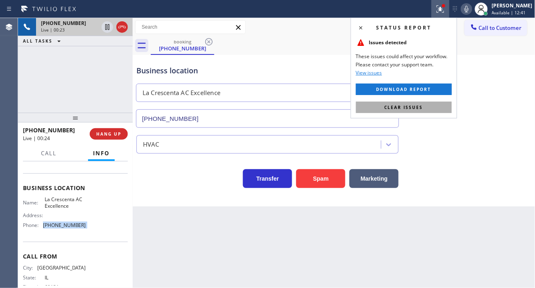
click at [425, 105] on button "Clear issues" at bounding box center [404, 107] width 96 height 11
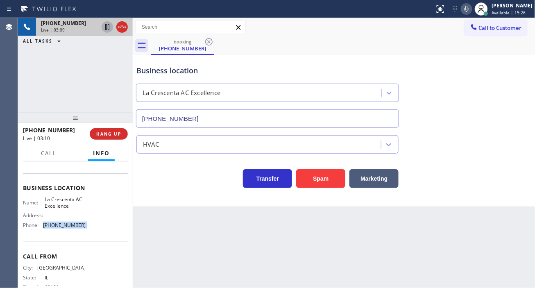
click at [105, 27] on icon at bounding box center [107, 27] width 4 height 6
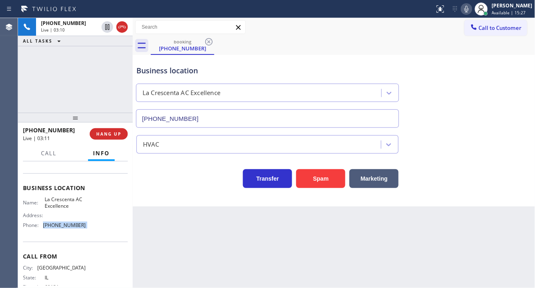
click at [469, 9] on icon at bounding box center [467, 9] width 4 height 7
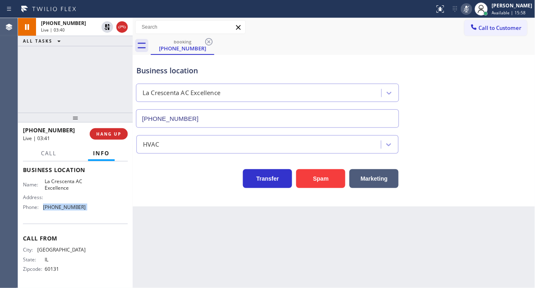
click at [500, 125] on div "Business location La Crescenta AC Excellence (818) 798-3325" at bounding box center [334, 91] width 399 height 74
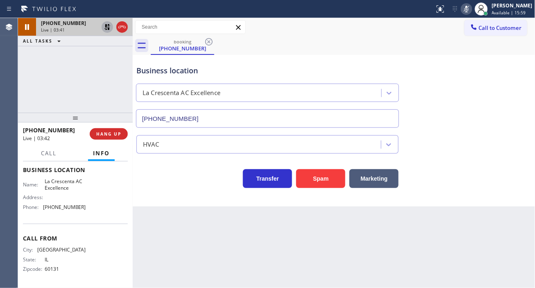
click at [104, 26] on icon at bounding box center [107, 27] width 10 height 10
click at [472, 11] on icon at bounding box center [467, 9] width 10 height 10
click at [499, 128] on div "HVAC" at bounding box center [334, 141] width 399 height 26
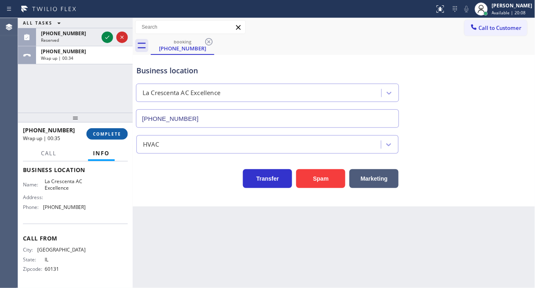
click at [114, 129] on button "COMPLETE" at bounding box center [106, 133] width 41 height 11
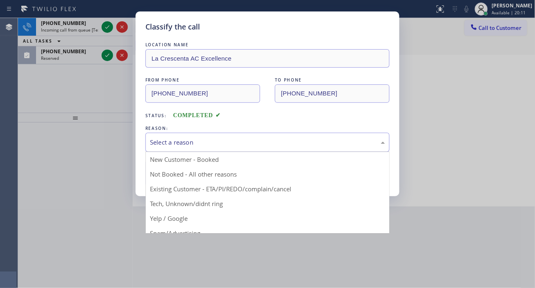
click at [205, 146] on div "Select a reason" at bounding box center [267, 142] width 235 height 9
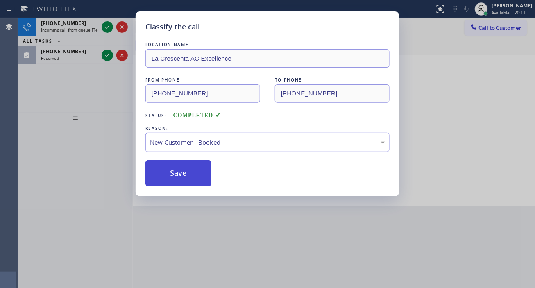
click at [186, 172] on button "Save" at bounding box center [178, 173] width 66 height 26
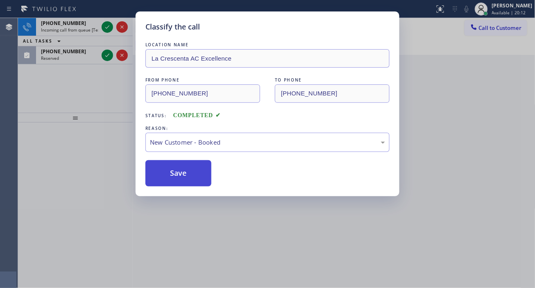
click at [186, 172] on button "Save" at bounding box center [178, 173] width 66 height 26
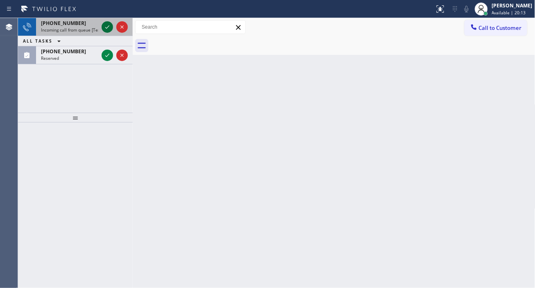
click at [104, 25] on icon at bounding box center [107, 27] width 10 height 10
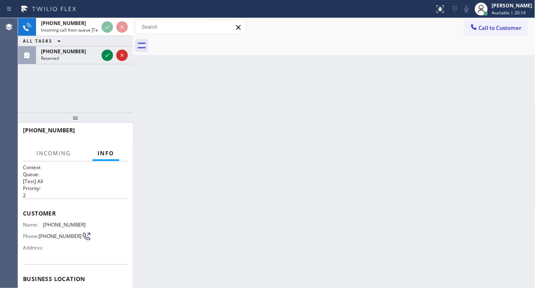
scroll to position [45, 0]
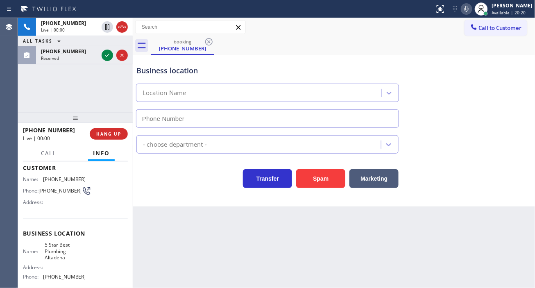
type input "[PHONE_NUMBER]"
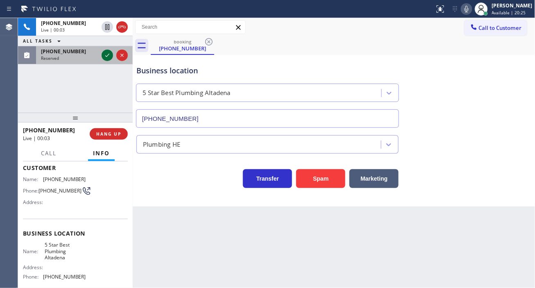
click at [106, 59] on icon at bounding box center [107, 55] width 10 height 10
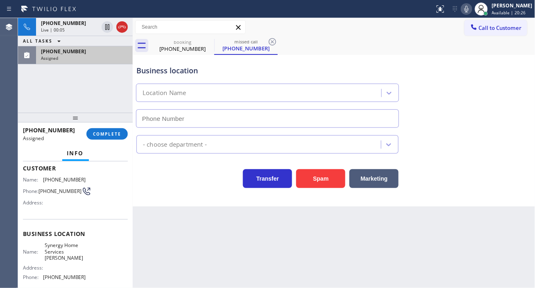
scroll to position [14, 0]
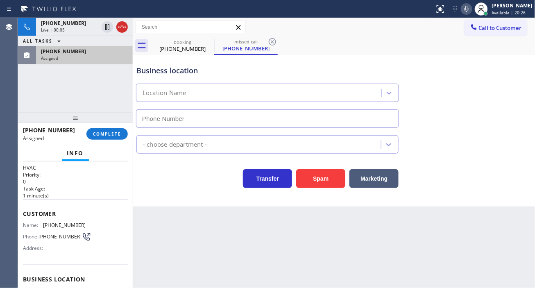
type input "[PHONE_NUMBER]"
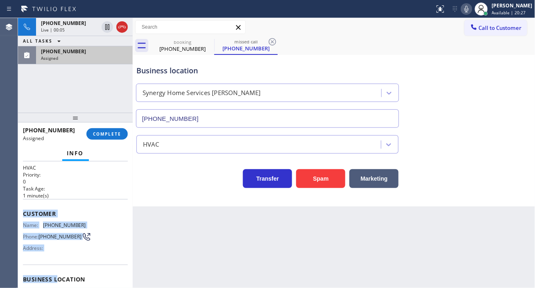
scroll to position [131, 0]
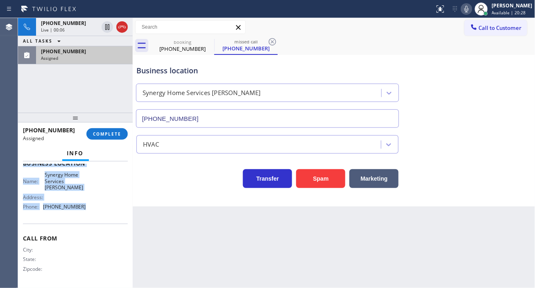
drag, startPoint x: 23, startPoint y: 208, endPoint x: 95, endPoint y: 212, distance: 72.2
click at [95, 212] on div "Context Queue: HVAC Priority: 0 Task Age: 1 minute(s) Customer Name: (661) 805-…" at bounding box center [75, 159] width 105 height 251
click at [118, 134] on span "COMPLETE" at bounding box center [107, 134] width 28 height 6
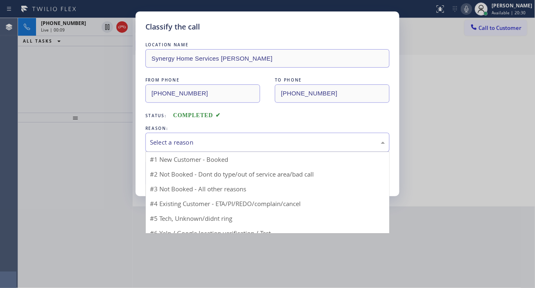
click at [237, 144] on div "Select a reason" at bounding box center [267, 142] width 235 height 9
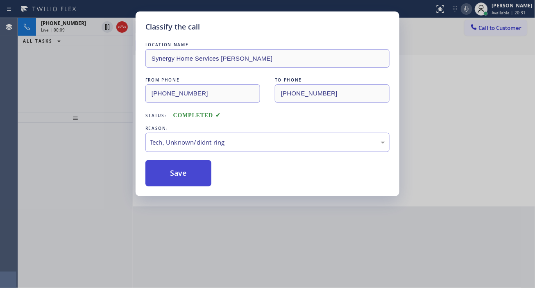
click at [195, 171] on button "Save" at bounding box center [178, 173] width 66 height 26
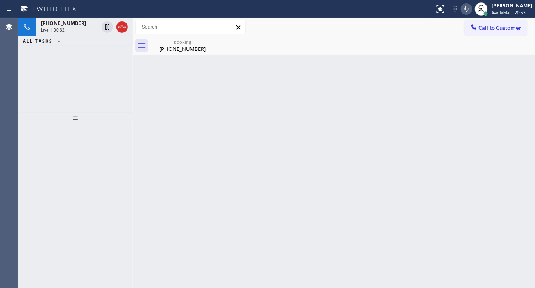
click at [514, 97] on div "Back to Dashboard Change Sender ID Customers Technicians Select a contact Outbo…" at bounding box center [334, 153] width 403 height 270
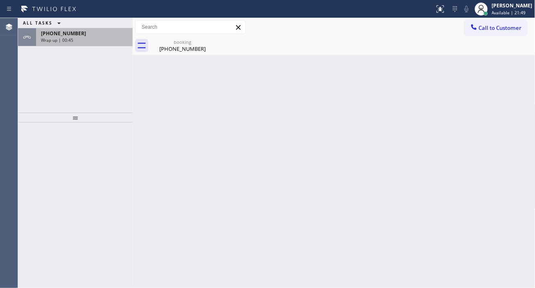
click at [97, 40] on div "Wrap up | 00:45" at bounding box center [84, 40] width 87 height 6
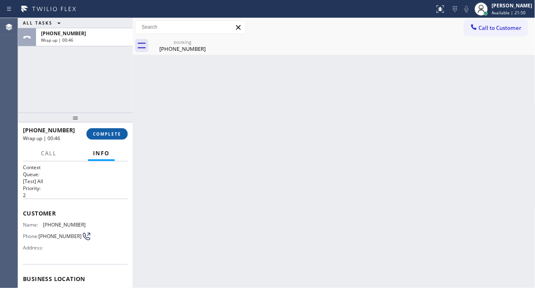
click at [109, 134] on span "COMPLETE" at bounding box center [107, 134] width 28 height 6
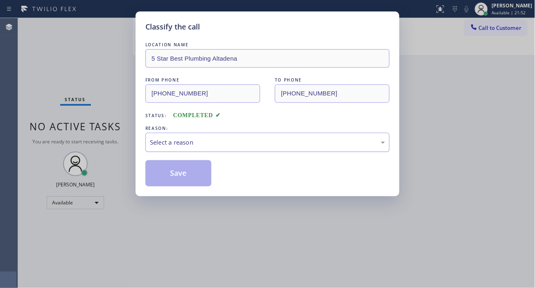
click at [199, 150] on div "Select a reason" at bounding box center [267, 142] width 244 height 19
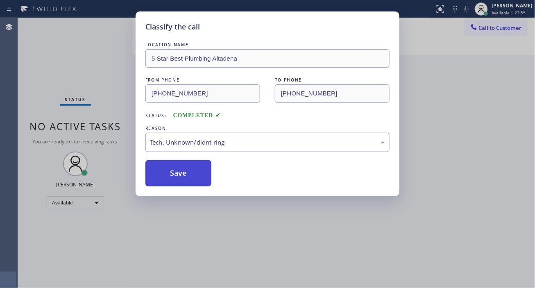
click at [194, 170] on button "Save" at bounding box center [178, 173] width 66 height 26
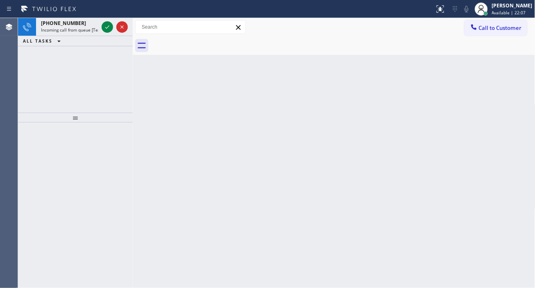
click at [505, 103] on div "Back to Dashboard Change Sender ID Customers Technicians Select a contact Outbo…" at bounding box center [334, 153] width 403 height 270
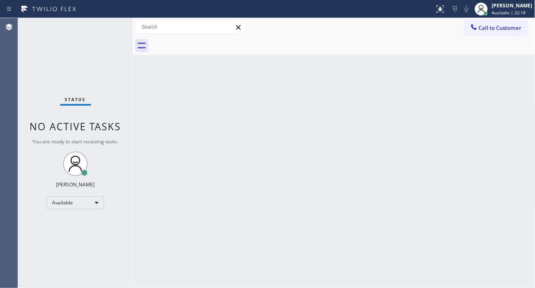
click at [511, 103] on div "Back to Dashboard Change Sender ID Customers Technicians Select a contact Outbo…" at bounding box center [334, 153] width 403 height 270
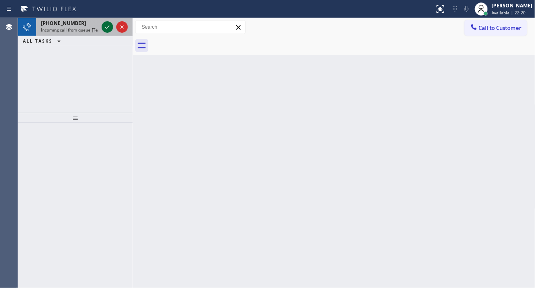
click at [108, 29] on icon at bounding box center [107, 27] width 10 height 10
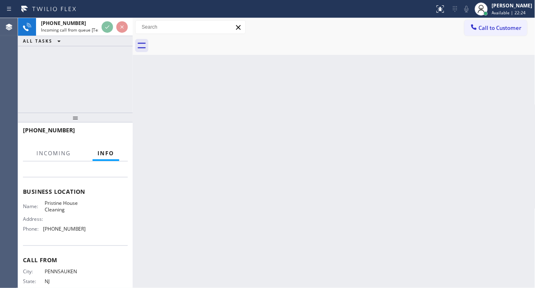
scroll to position [91, 0]
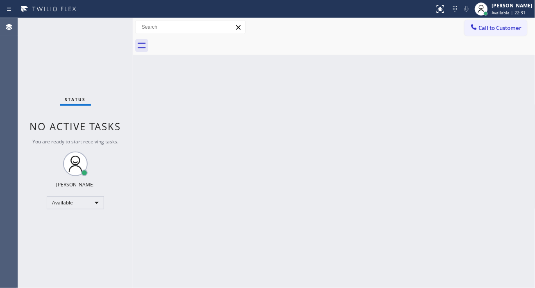
click at [107, 25] on div "Status No active tasks You are ready to start receiving tasks. [PERSON_NAME]" at bounding box center [75, 153] width 115 height 270
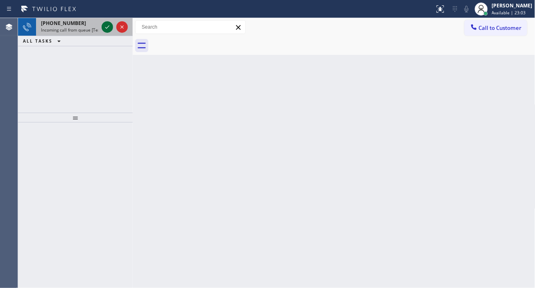
click at [107, 25] on icon at bounding box center [107, 27] width 10 height 10
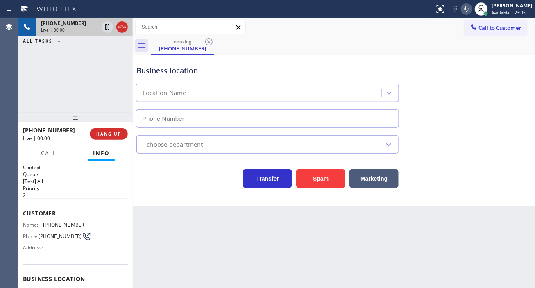
type input "(954) 799-4901"
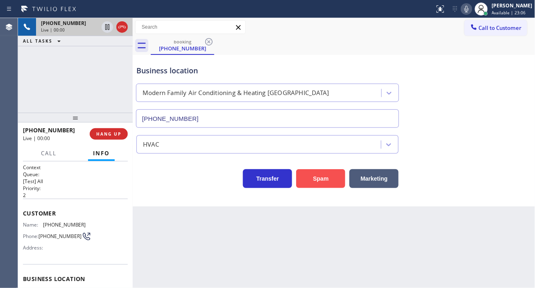
click at [334, 180] on button "Spam" at bounding box center [320, 178] width 49 height 19
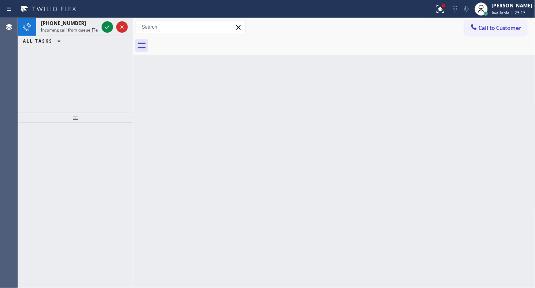
click at [105, 28] on icon at bounding box center [107, 27] width 10 height 10
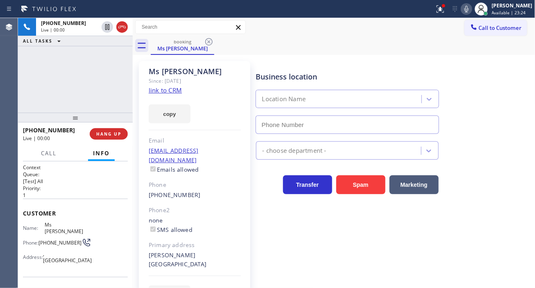
type input "[PHONE_NUMBER]"
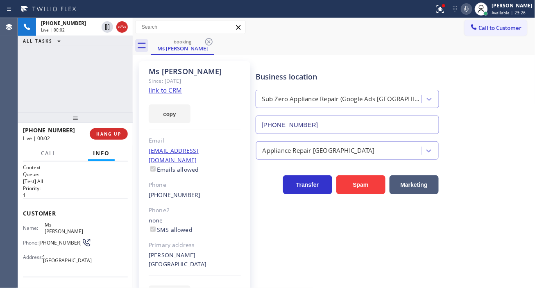
click at [170, 91] on link "link to CRM" at bounding box center [165, 90] width 33 height 8
click at [119, 136] on span "HANG UP" at bounding box center [108, 134] width 25 height 6
click at [116, 134] on span "HANG UP" at bounding box center [108, 134] width 25 height 6
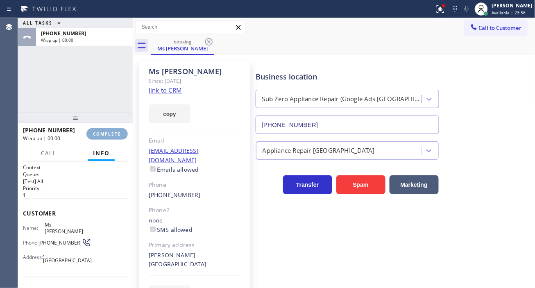
click at [116, 134] on span "COMPLETE" at bounding box center [107, 134] width 28 height 6
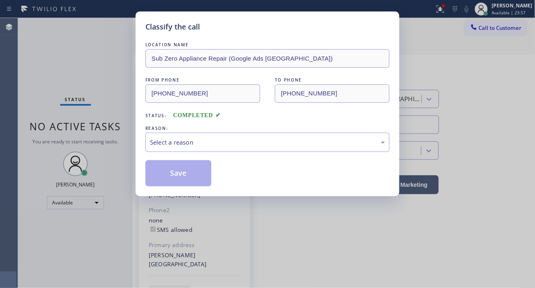
click at [210, 152] on div "LOCATION NAME Sub Zero Appliance Repair (Google Ads Seattle) FROM PHONE (617) 4…" at bounding box center [267, 114] width 244 height 146
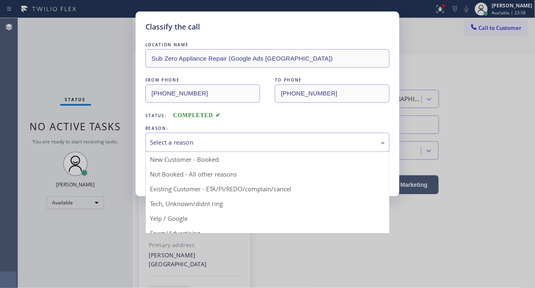
click at [212, 143] on div "Select a reason" at bounding box center [267, 142] width 235 height 9
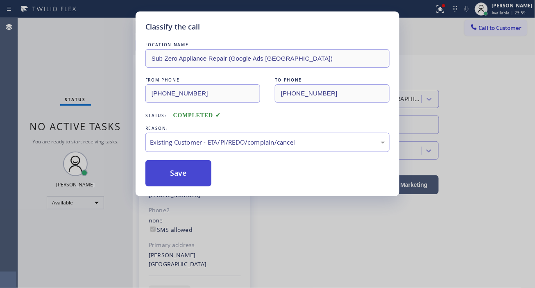
click at [186, 179] on button "Save" at bounding box center [178, 173] width 66 height 26
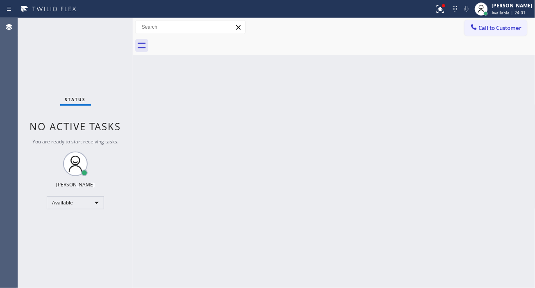
click at [107, 20] on div "Status No active tasks You are ready to start receiving tasks. [PERSON_NAME]" at bounding box center [75, 153] width 115 height 270
drag, startPoint x: 528, startPoint y: 116, endPoint x: 367, endPoint y: 85, distance: 163.6
click at [528, 116] on div "Back to Dashboard Change Sender ID Customers Technicians Select a contact Outbo…" at bounding box center [334, 153] width 403 height 270
click at [109, 32] on div "Status No active tasks You are ready to start receiving tasks. [PERSON_NAME]" at bounding box center [75, 153] width 115 height 270
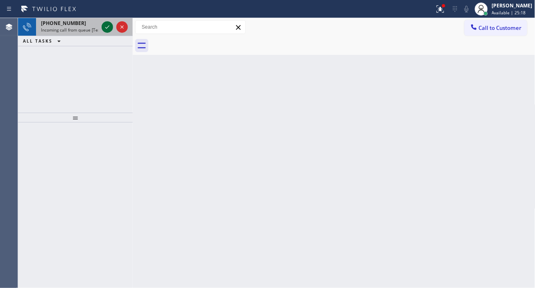
click at [108, 32] on icon at bounding box center [107, 27] width 10 height 10
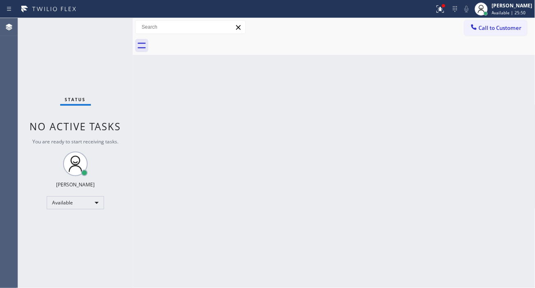
click at [107, 29] on div "Status No active tasks You are ready to start receiving tasks. [PERSON_NAME]" at bounding box center [75, 153] width 115 height 270
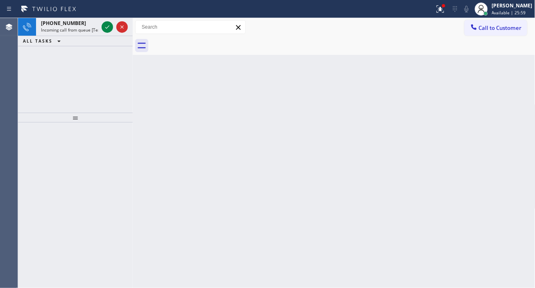
click at [513, 104] on div "Back to Dashboard Change Sender ID Customers Technicians Select a contact Outbo…" at bounding box center [334, 153] width 403 height 270
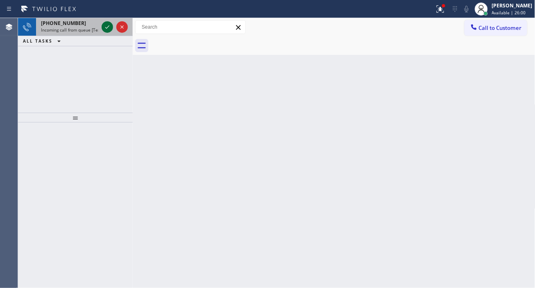
click at [109, 24] on icon at bounding box center [107, 27] width 10 height 10
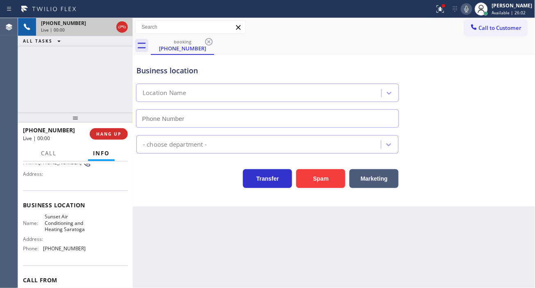
type input "(408) 676-2281"
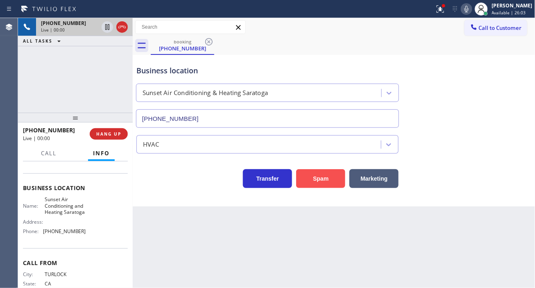
click at [316, 179] on button "Spam" at bounding box center [320, 178] width 49 height 19
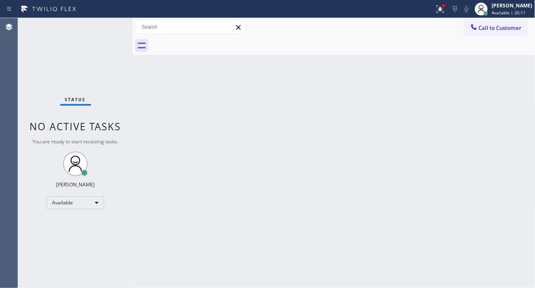
click at [502, 132] on div "Back to Dashboard Change Sender ID Customers Technicians Select a contact Outbo…" at bounding box center [334, 153] width 403 height 270
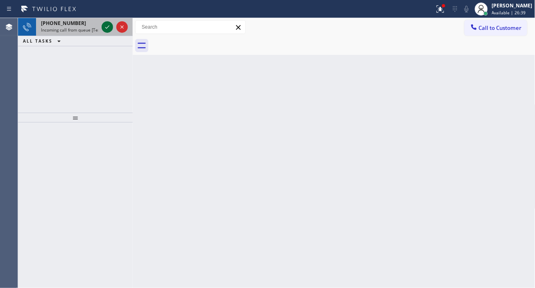
click at [105, 28] on icon at bounding box center [107, 27] width 10 height 10
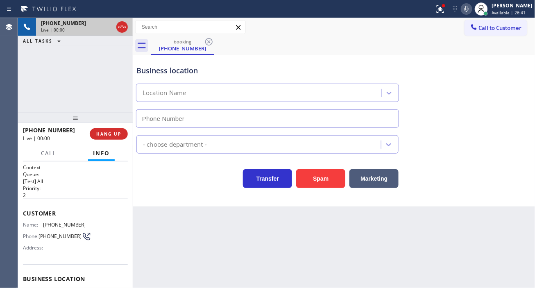
scroll to position [45, 0]
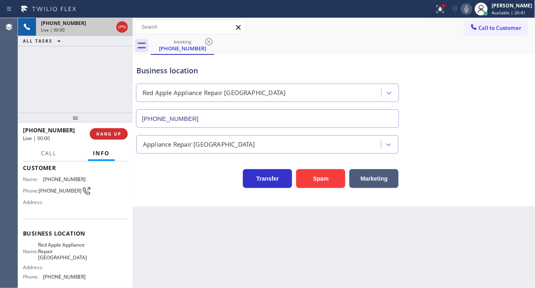
type input "(954) 807-2464"
click at [302, 179] on button "Spam" at bounding box center [320, 178] width 49 height 19
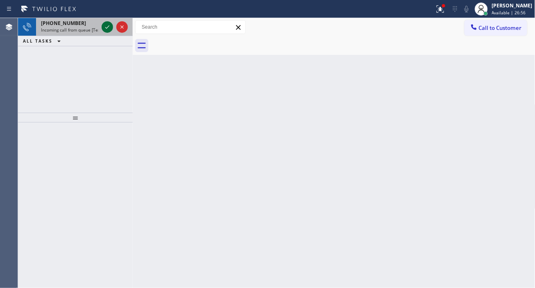
click at [108, 27] on icon at bounding box center [107, 26] width 4 height 3
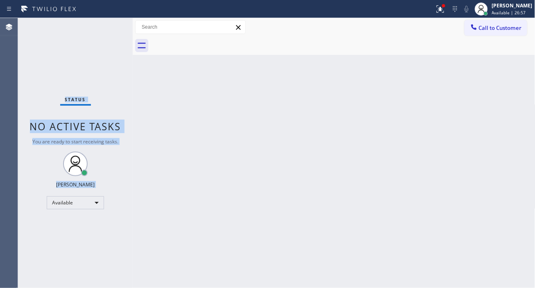
click at [108, 27] on div "Status No active tasks You are ready to start receiving tasks. [PERSON_NAME]" at bounding box center [75, 153] width 115 height 270
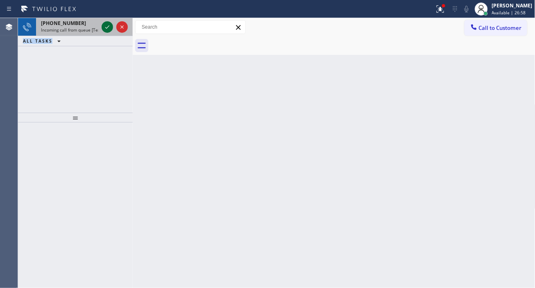
click at [108, 29] on icon at bounding box center [107, 27] width 10 height 10
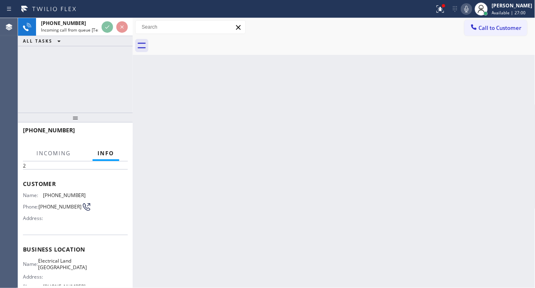
scroll to position [45, 0]
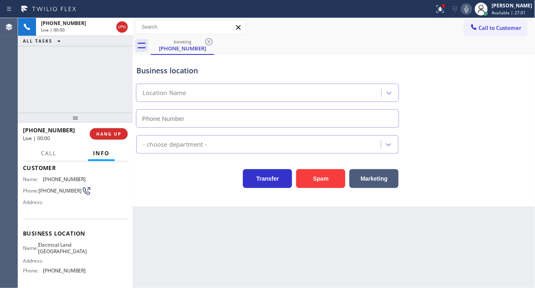
click at [62, 251] on span "Electrical Land Isla Vista" at bounding box center [62, 248] width 49 height 13
type input "(805) 892-6988"
click at [62, 251] on span "Electrical Land Isla Vista" at bounding box center [62, 248] width 49 height 13
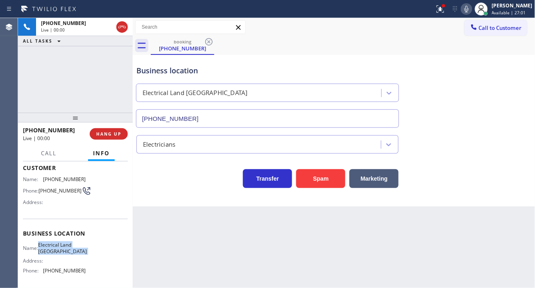
click at [62, 251] on span "Electrical Land Isla Vista" at bounding box center [62, 248] width 49 height 13
click at [326, 181] on button "Spam" at bounding box center [320, 178] width 49 height 19
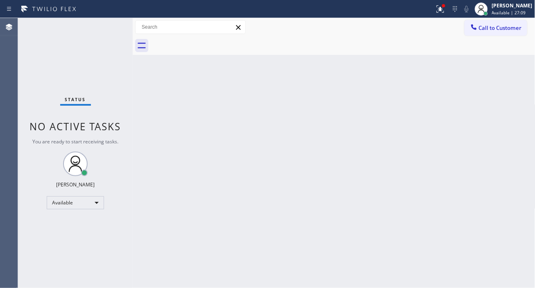
click at [516, 126] on div "Back to Dashboard Change Sender ID Customers Technicians Select a contact Outbo…" at bounding box center [334, 153] width 403 height 270
click at [447, 15] on button at bounding box center [441, 9] width 18 height 18
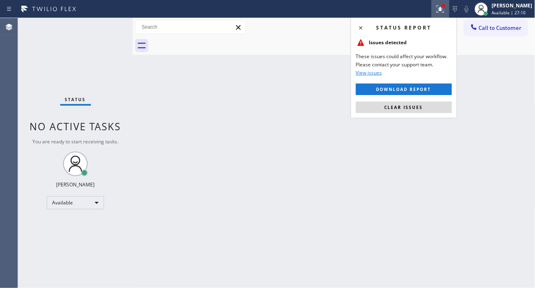
click at [417, 114] on div "Status report Issues detected These issues could affect your workflow. Please c…" at bounding box center [404, 68] width 107 height 101
click at [416, 107] on span "Clear issues" at bounding box center [404, 107] width 39 height 6
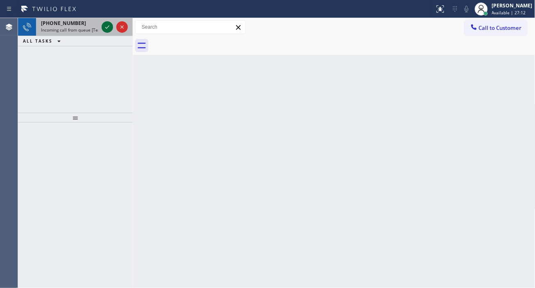
click at [108, 27] on icon at bounding box center [107, 26] width 4 height 3
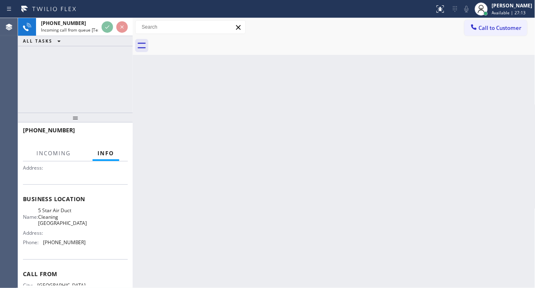
scroll to position [91, 0]
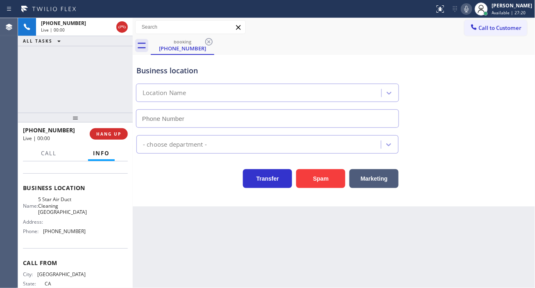
type input "(714) 477-7973"
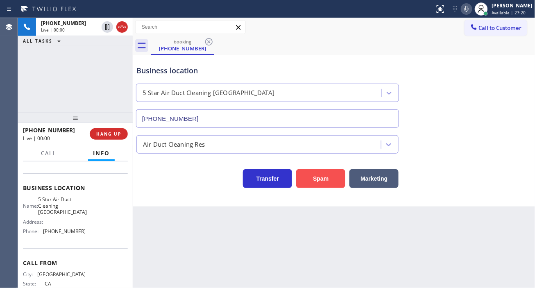
click at [301, 185] on button "Spam" at bounding box center [320, 178] width 49 height 19
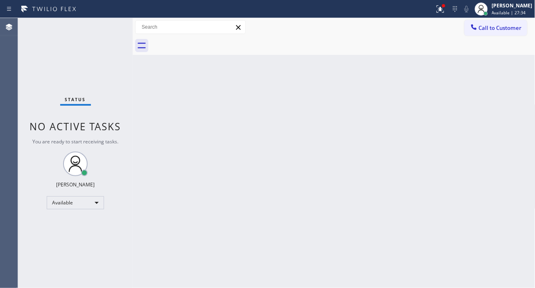
click at [506, 143] on div "Back to Dashboard Change Sender ID Customers Technicians Select a contact Outbo…" at bounding box center [334, 153] width 403 height 270
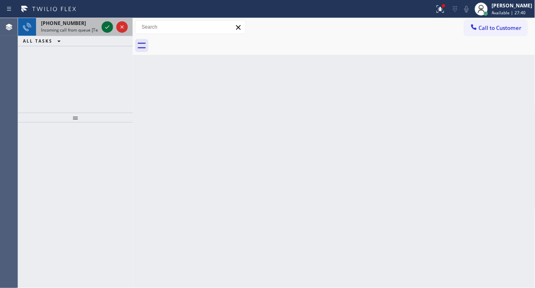
click at [108, 27] on icon at bounding box center [107, 26] width 4 height 3
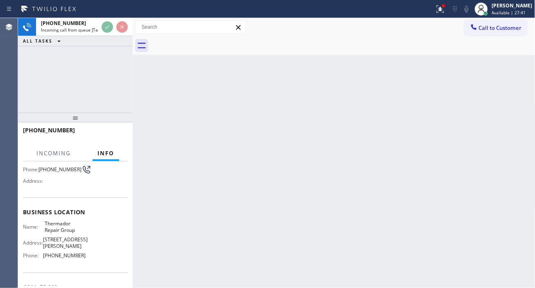
scroll to position [91, 0]
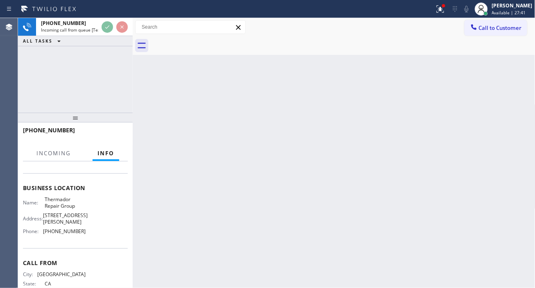
click at [66, 211] on div "Name: Thermador Repair Group Address: 335 McClelland St 3 Phone: (855) 920-0838" at bounding box center [54, 216] width 63 height 41
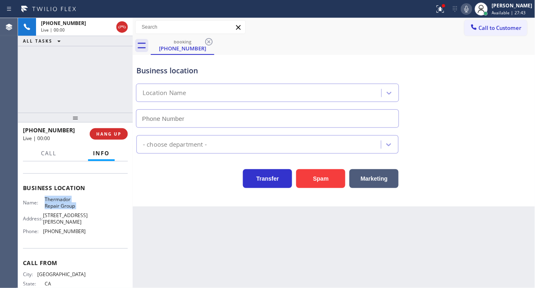
type input "[PHONE_NUMBER]"
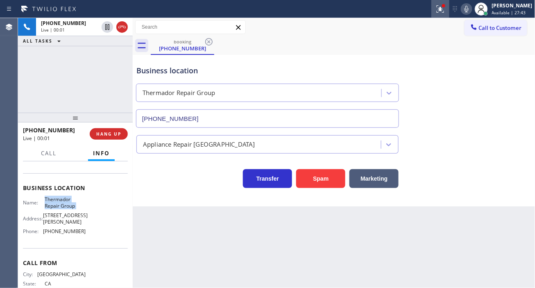
click at [441, 14] on button at bounding box center [441, 9] width 18 height 18
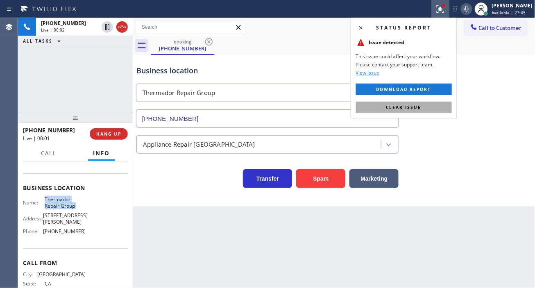
click at [413, 111] on button "Clear issue" at bounding box center [404, 107] width 96 height 11
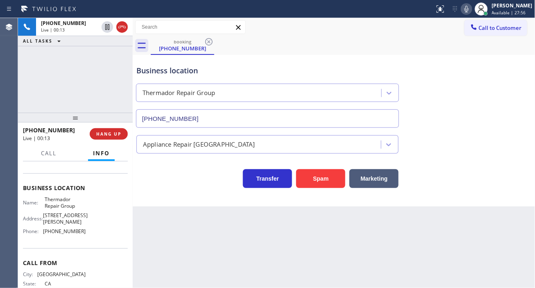
click at [97, 86] on div "+18054043549 Live | 00:13 ALL TASKS ALL TASKS ACTIVE TASKS TASKS IN WRAP UP" at bounding box center [75, 65] width 115 height 95
click at [158, 66] on div "Business location" at bounding box center [267, 70] width 262 height 11
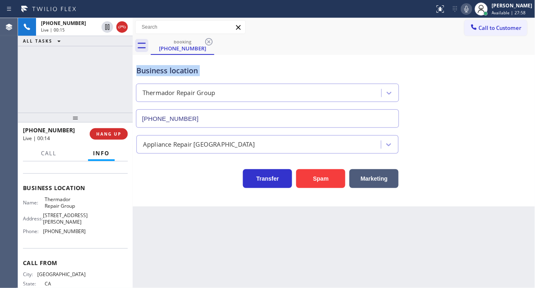
click at [158, 66] on div "Business location" at bounding box center [267, 70] width 262 height 11
click at [511, 114] on div "Business location Thermador Repair Group (855) 920-0838" at bounding box center [334, 91] width 399 height 74
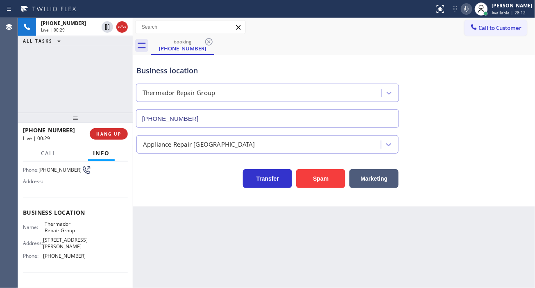
scroll to position [45, 0]
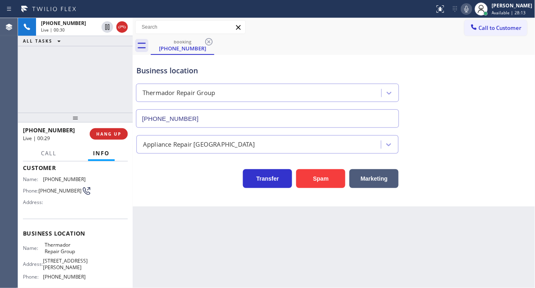
click at [54, 191] on span "[PHONE_NUMBER]" at bounding box center [60, 191] width 43 height 6
click at [215, 239] on div "Back to Dashboard Change Sender ID Customers Technicians Select a contact Outbo…" at bounding box center [334, 153] width 403 height 270
click at [55, 250] on span "Thermador Repair Group" at bounding box center [65, 248] width 41 height 13
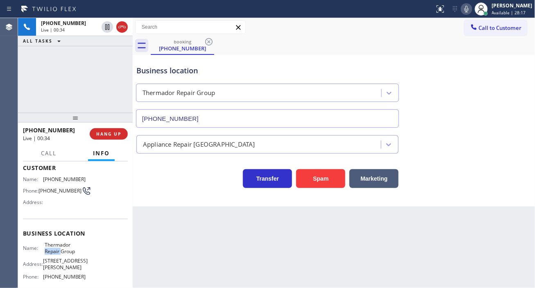
click at [55, 250] on span "Thermador Repair Group" at bounding box center [65, 248] width 41 height 13
click at [198, 198] on div "Business location Thermador Repair Group (855) 920-0838 Appliance Repair High E…" at bounding box center [334, 131] width 403 height 152
click at [54, 257] on div "Name: Thermador Repair Group Address: 335 McClelland St 3 Phone: (855) 920-0838" at bounding box center [54, 262] width 63 height 41
click at [57, 250] on span "Thermador Repair Group" at bounding box center [65, 248] width 41 height 13
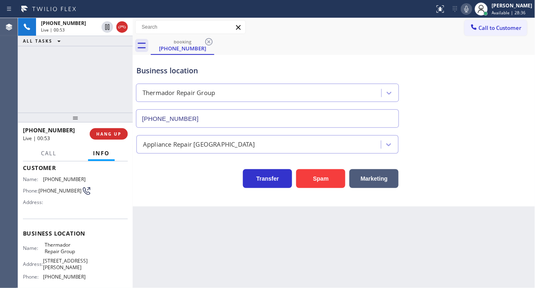
click at [60, 280] on span "[PHONE_NUMBER]" at bounding box center [64, 277] width 43 height 6
drag, startPoint x: 347, startPoint y: 53, endPoint x: 346, endPoint y: 47, distance: 6.7
click at [347, 54] on div "Business location Thermador Repair Group (855) 920-0838" at bounding box center [334, 91] width 399 height 74
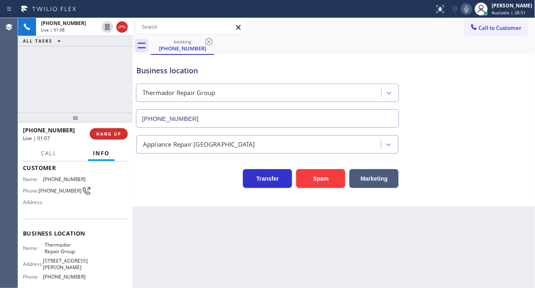
click at [110, 61] on div "+18054043549 Live | 01:08 ALL TASKS ALL TASKS ACTIVE TASKS TASKS IN WRAP UP" at bounding box center [75, 65] width 115 height 95
click at [154, 70] on div "Business location" at bounding box center [267, 70] width 262 height 11
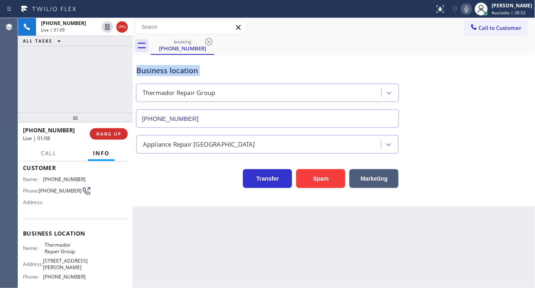
click at [154, 70] on div "Business location" at bounding box center [267, 70] width 262 height 11
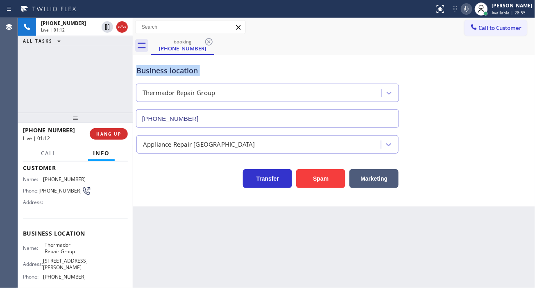
click at [250, 65] on div "Business location" at bounding box center [267, 70] width 262 height 11
click at [191, 71] on div "Business location" at bounding box center [267, 70] width 262 height 11
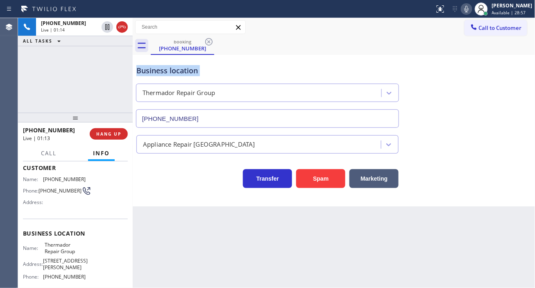
click at [191, 71] on div "Business location" at bounding box center [267, 70] width 262 height 11
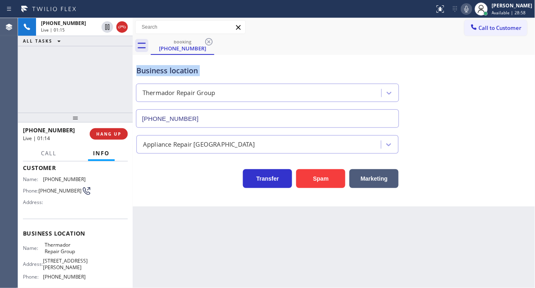
click at [191, 71] on div "Business location" at bounding box center [267, 70] width 262 height 11
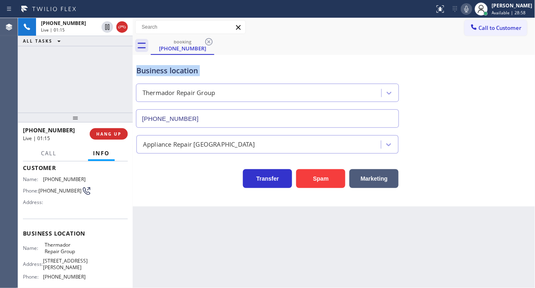
click at [191, 71] on div "Business location" at bounding box center [267, 70] width 262 height 11
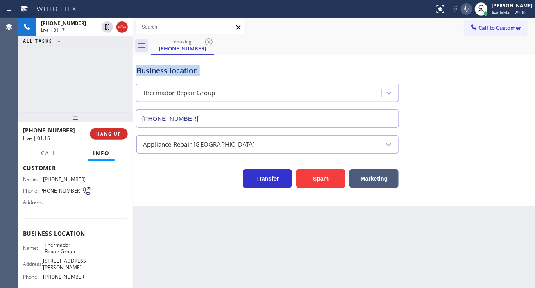
click at [191, 71] on div "Business location" at bounding box center [267, 70] width 262 height 11
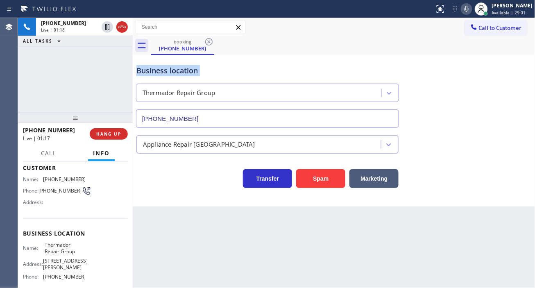
click at [191, 71] on div "Business location" at bounding box center [267, 70] width 262 height 11
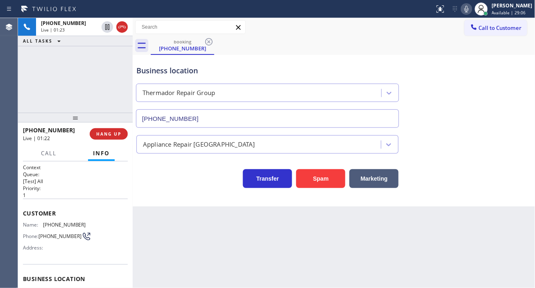
click at [172, 79] on div "Business location Thermador Repair Group (855) 920-0838" at bounding box center [268, 92] width 266 height 71
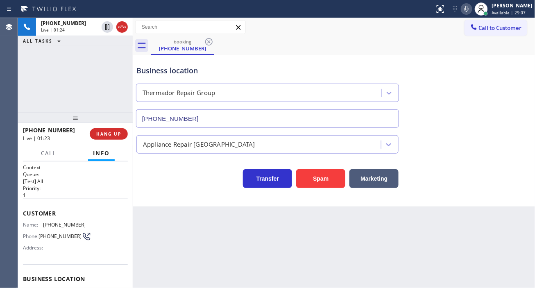
click at [172, 79] on div "Business location Thermador Repair Group (855) 920-0838" at bounding box center [268, 92] width 266 height 71
click at [172, 73] on div "Business location" at bounding box center [267, 70] width 262 height 11
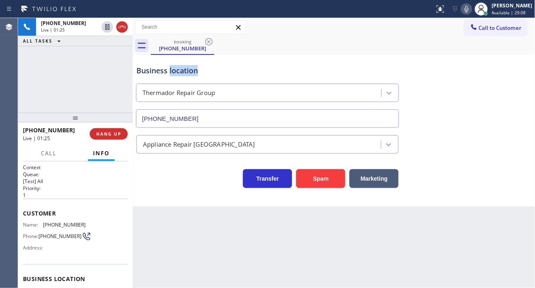
click at [172, 73] on div "Business location" at bounding box center [267, 70] width 262 height 11
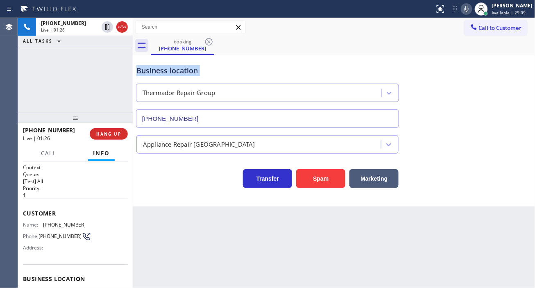
click at [179, 74] on div "Business location" at bounding box center [267, 70] width 262 height 11
click at [101, 113] on div at bounding box center [75, 118] width 115 height 10
click at [109, 133] on span "HANG UP" at bounding box center [108, 134] width 25 height 6
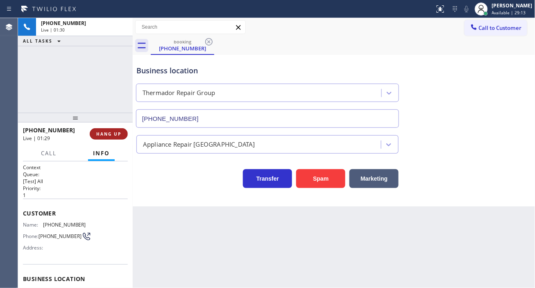
click at [107, 131] on span "HANG UP" at bounding box center [108, 134] width 25 height 6
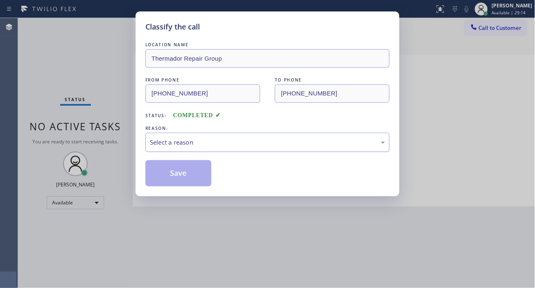
click at [166, 145] on div "Select a reason" at bounding box center [267, 142] width 235 height 9
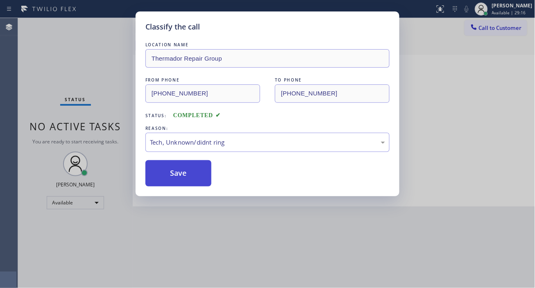
click at [191, 175] on button "Save" at bounding box center [178, 173] width 66 height 26
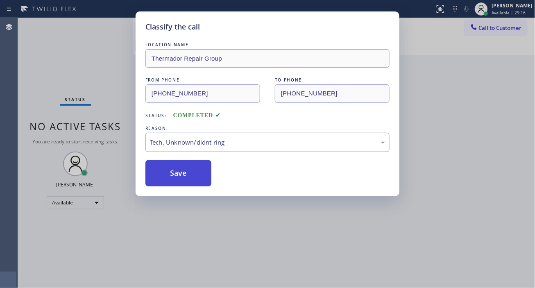
click at [191, 175] on button "Save" at bounding box center [178, 173] width 66 height 26
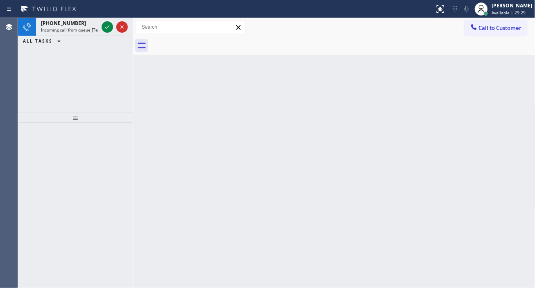
click at [510, 129] on div "Back to Dashboard Change Sender ID Customers Technicians Select a contact Outbo…" at bounding box center [334, 153] width 403 height 270
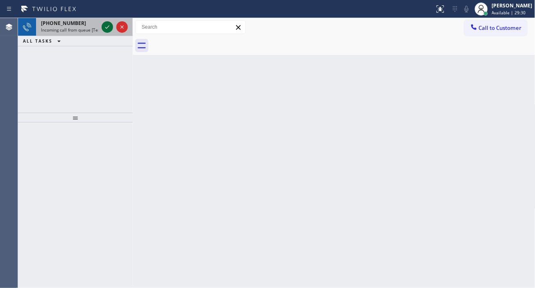
click at [109, 30] on icon at bounding box center [107, 27] width 10 height 10
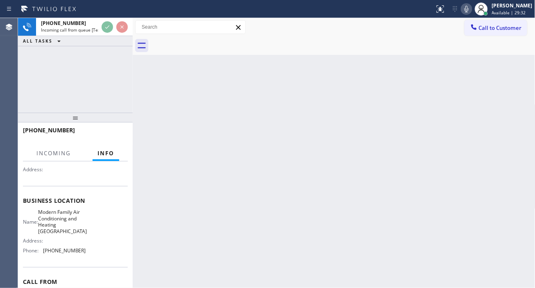
scroll to position [91, 0]
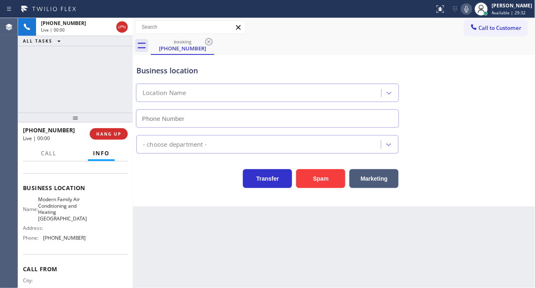
click at [66, 210] on span "Modern Family Air Conditioning and Heating Jamaica" at bounding box center [62, 208] width 49 height 25
type input "(929) 205-0750"
click at [66, 210] on span "Modern Family Air Conditioning and Heating Jamaica" at bounding box center [62, 208] width 49 height 25
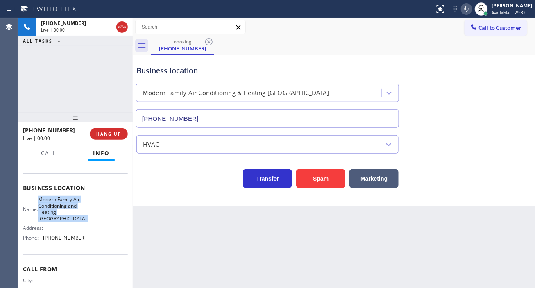
click at [66, 210] on span "Modern Family Air Conditioning and Heating Jamaica" at bounding box center [62, 208] width 49 height 25
click at [320, 179] on button "Spam" at bounding box center [320, 178] width 49 height 19
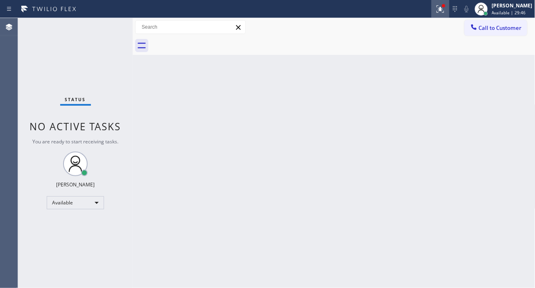
click at [450, 9] on div at bounding box center [441, 9] width 18 height 10
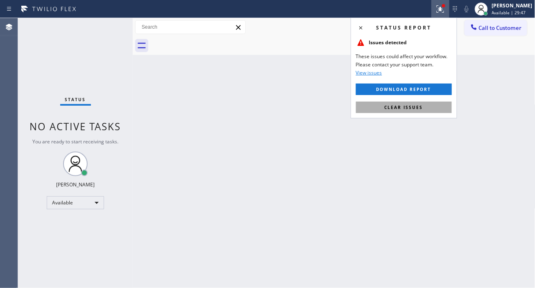
click at [423, 109] on button "Clear issues" at bounding box center [404, 107] width 96 height 11
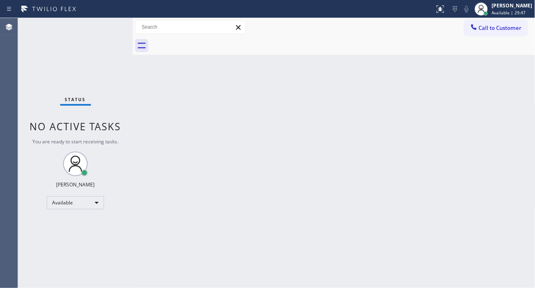
click at [108, 25] on div "Status No active tasks You are ready to start receiving tasks. [PERSON_NAME]" at bounding box center [75, 153] width 115 height 270
click at [120, 20] on div "Status No active tasks You are ready to start receiving tasks. [PERSON_NAME]" at bounding box center [75, 153] width 115 height 270
click at [116, 24] on div "Status No active tasks You are ready to start receiving tasks. [PERSON_NAME]" at bounding box center [75, 153] width 115 height 270
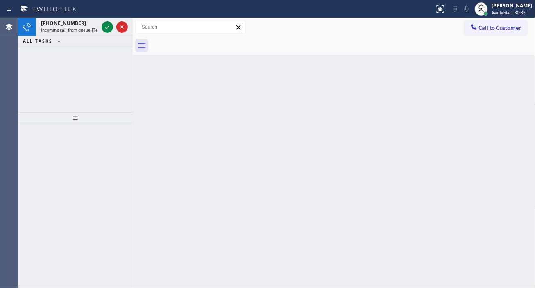
drag, startPoint x: 513, startPoint y: 122, endPoint x: 504, endPoint y: 122, distance: 9.0
click at [513, 122] on div "Back to Dashboard Change Sender ID Customers Technicians Select a contact Outbo…" at bounding box center [334, 153] width 403 height 270
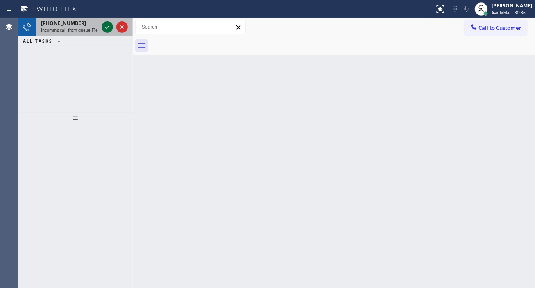
click at [106, 25] on icon at bounding box center [107, 27] width 10 height 10
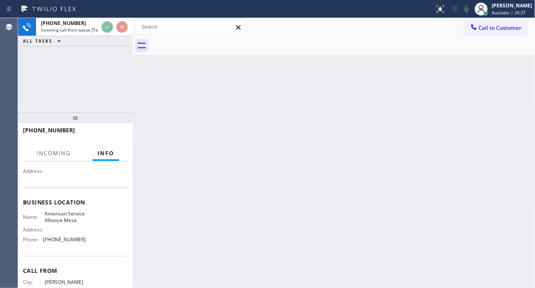
scroll to position [91, 0]
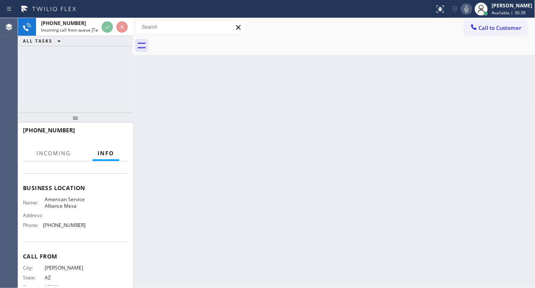
click at [69, 209] on span "American Service Alliance Mesa" at bounding box center [65, 202] width 41 height 13
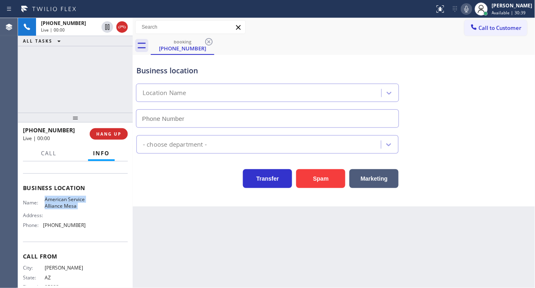
click at [69, 209] on span "American Service Alliance Mesa" at bounding box center [65, 202] width 41 height 13
type input "[PHONE_NUMBER]"
click at [69, 209] on span "American Service Alliance Mesa" at bounding box center [65, 202] width 41 height 13
click at [503, 111] on div "Business location American Service Alliance Mesa (480) 257-7701" at bounding box center [334, 91] width 399 height 74
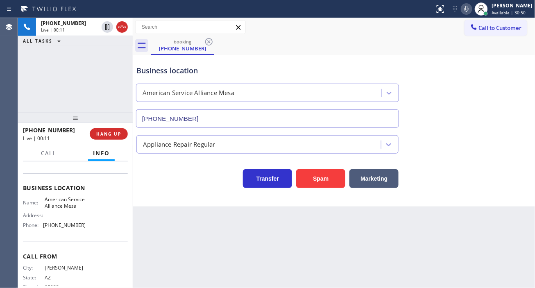
click at [173, 74] on div "Business location" at bounding box center [267, 70] width 262 height 11
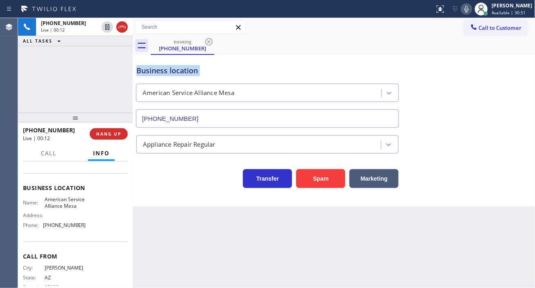
click at [173, 74] on div "Business location" at bounding box center [267, 70] width 262 height 11
click at [68, 207] on span "American Service Alliance Mesa" at bounding box center [65, 202] width 41 height 13
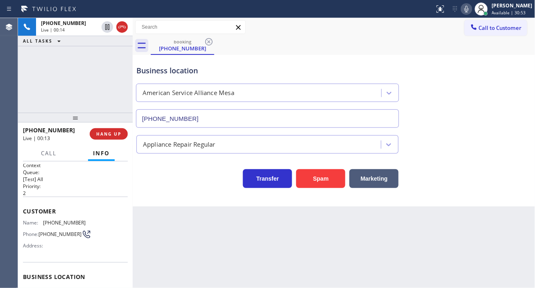
scroll to position [0, 0]
click at [55, 226] on span "[PHONE_NUMBER]" at bounding box center [64, 225] width 43 height 6
click at [199, 225] on div "Back to Dashboard Change Sender ID Customers Technicians Select a contact Outbo…" at bounding box center [334, 153] width 403 height 270
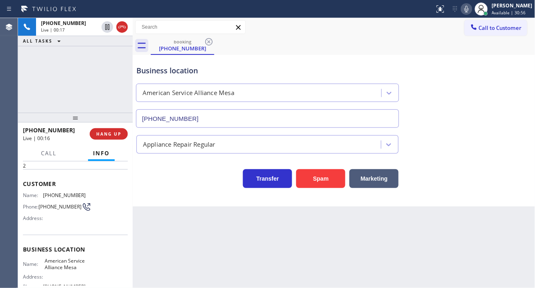
scroll to position [45, 0]
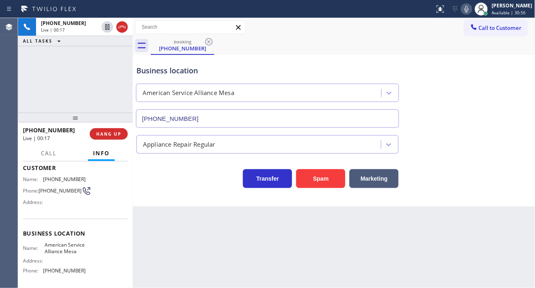
click at [53, 251] on span "American Service Alliance Mesa" at bounding box center [65, 248] width 41 height 13
drag, startPoint x: 148, startPoint y: 228, endPoint x: 121, endPoint y: 228, distance: 26.2
click at [148, 228] on div "Back to Dashboard Change Sender ID Customers Technicians Select a contact Outbo…" at bounding box center [334, 153] width 403 height 270
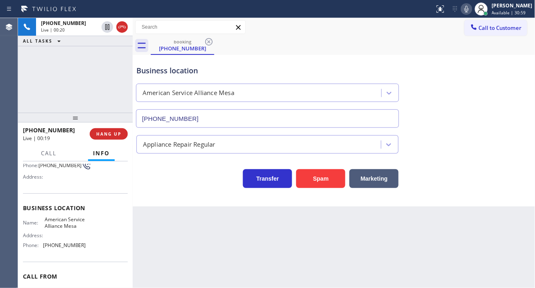
scroll to position [91, 0]
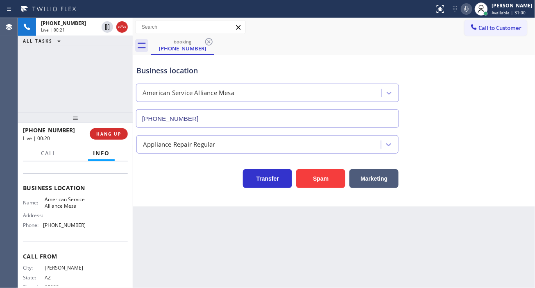
click at [57, 232] on div "Name: American Service Alliance Mesa Address: Phone: (480) 257-7701" at bounding box center [54, 213] width 63 height 35
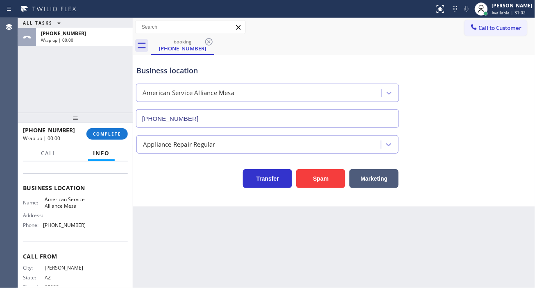
click at [162, 223] on div "Back to Dashboard Change Sender ID Customers Technicians Select a contact Outbo…" at bounding box center [334, 153] width 403 height 270
click at [118, 136] on span "COMPLETE" at bounding box center [107, 134] width 28 height 6
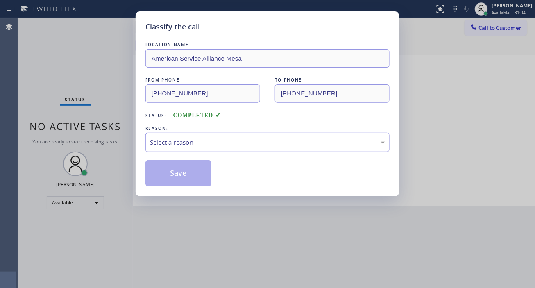
click at [208, 142] on div "Select a reason" at bounding box center [267, 142] width 235 height 9
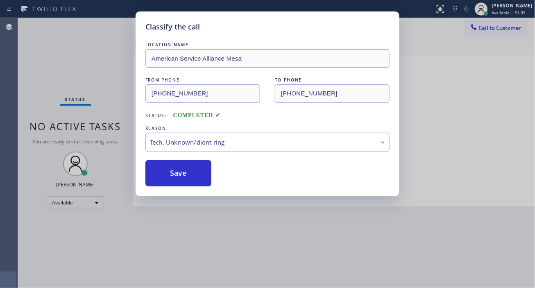
click at [191, 194] on div "Classify the call LOCATION NAME American Service Alliance Mesa FROM PHONE (480)…" at bounding box center [268, 103] width 264 height 185
click at [193, 174] on button "Save" at bounding box center [178, 173] width 66 height 26
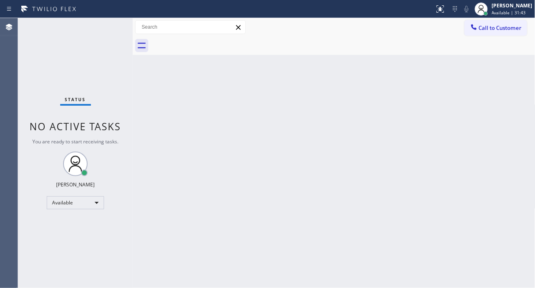
click at [516, 80] on div "Back to Dashboard Change Sender ID Customers Technicians Select a contact Outbo…" at bounding box center [334, 153] width 403 height 270
click at [109, 27] on div "Status No active tasks You are ready to start receiving tasks. [PERSON_NAME]" at bounding box center [75, 153] width 115 height 270
click at [525, 142] on div "Back to Dashboard Change Sender ID Customers Technicians Select a contact Outbo…" at bounding box center [334, 153] width 403 height 270
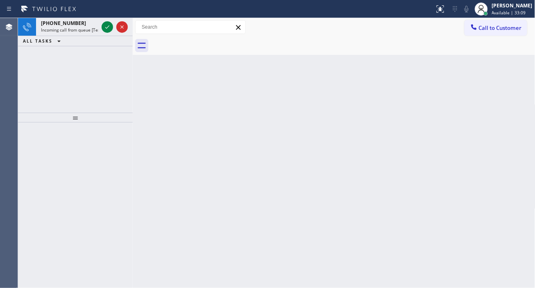
click at [526, 72] on div "Back to Dashboard Change Sender ID Customers Technicians Select a contact Outbo…" at bounding box center [334, 153] width 403 height 270
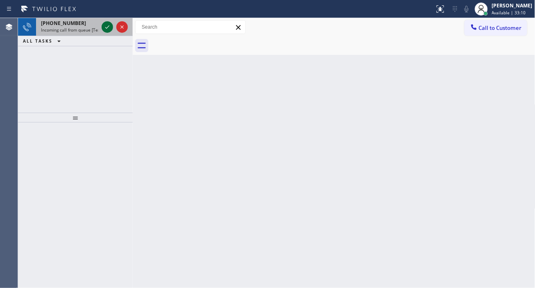
click at [107, 28] on icon at bounding box center [107, 26] width 4 height 3
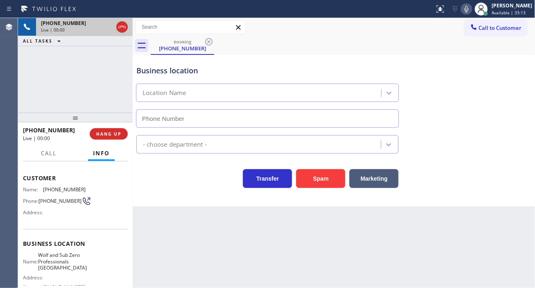
scroll to position [45, 0]
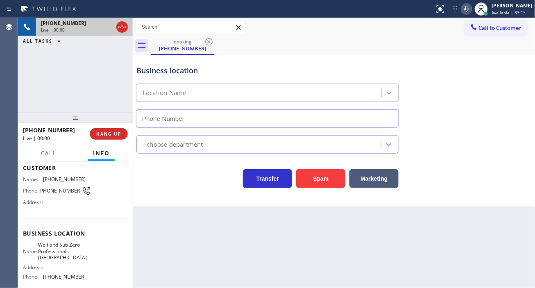
type input "(949) 506-3662"
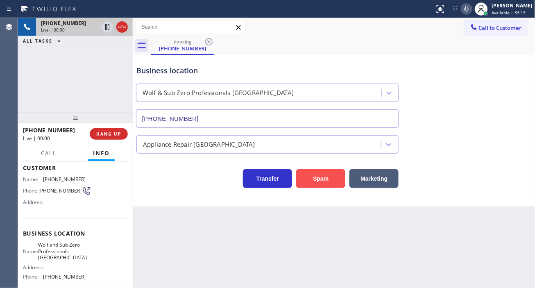
click at [324, 182] on button "Spam" at bounding box center [320, 178] width 49 height 19
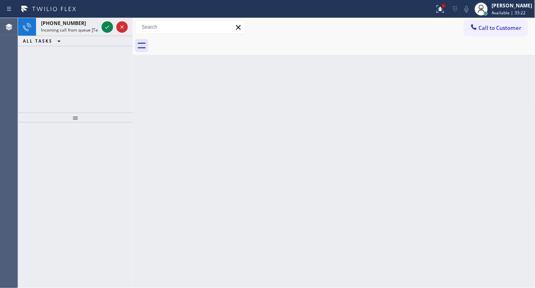
drag, startPoint x: 511, startPoint y: 103, endPoint x: 478, endPoint y: 103, distance: 32.8
click at [511, 103] on div "Back to Dashboard Change Sender ID Customers Technicians Select a contact Outbo…" at bounding box center [334, 153] width 403 height 270
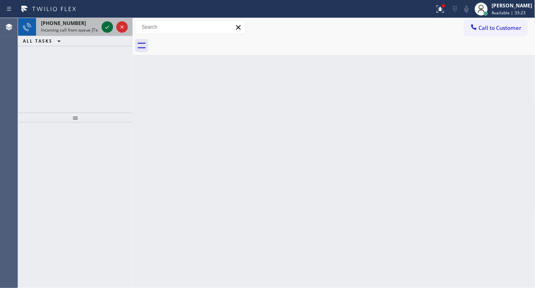
click at [108, 25] on icon at bounding box center [107, 27] width 10 height 10
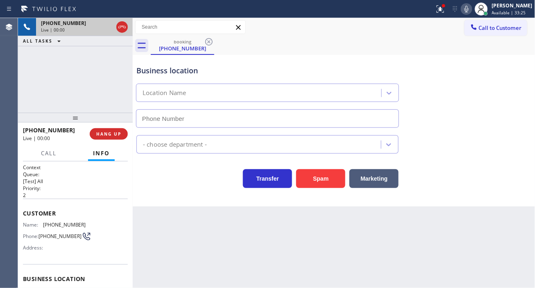
type input "(408) 762-4626"
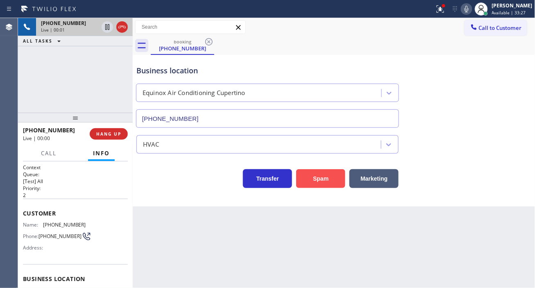
click at [326, 178] on button "Spam" at bounding box center [320, 178] width 49 height 19
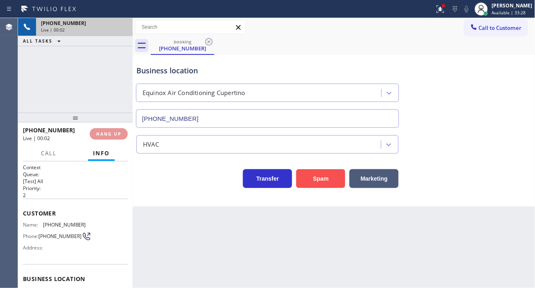
click at [326, 178] on button "Spam" at bounding box center [320, 178] width 49 height 19
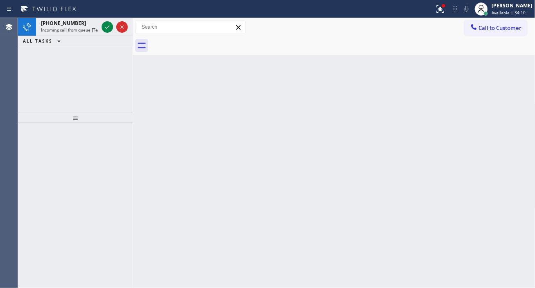
click at [521, 63] on div "Back to Dashboard Change Sender ID Customers Technicians Select a contact Outbo…" at bounding box center [334, 153] width 403 height 270
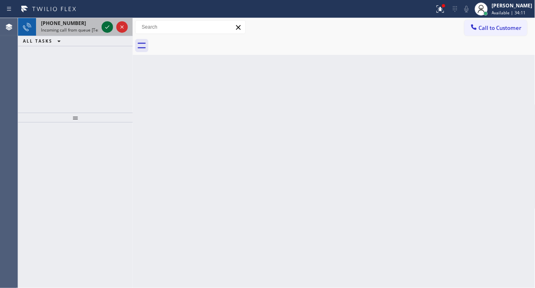
click at [105, 29] on icon at bounding box center [107, 27] width 10 height 10
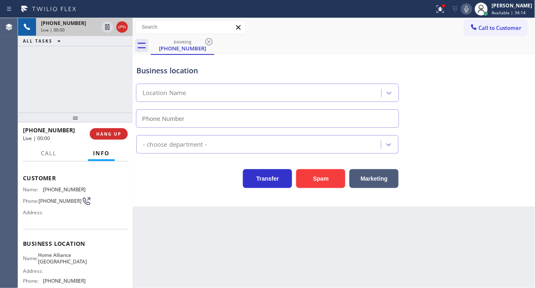
scroll to position [45, 0]
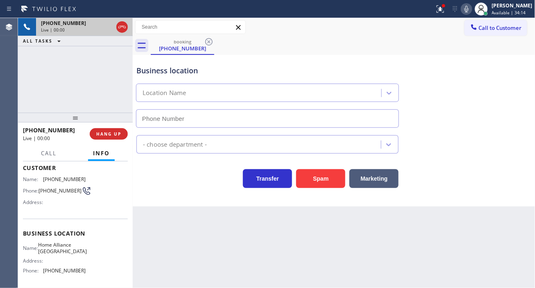
type input "(206) 201-1911"
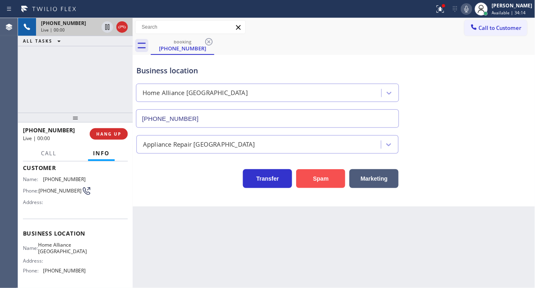
click at [314, 175] on button "Spam" at bounding box center [320, 178] width 49 height 19
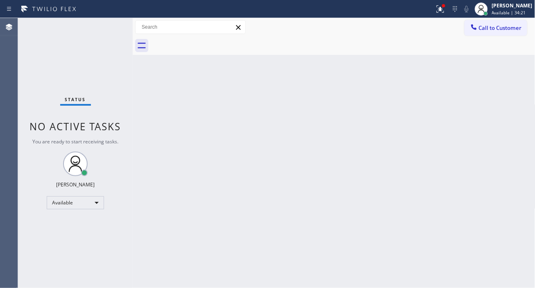
click at [498, 145] on div "Back to Dashboard Change Sender ID Customers Technicians Select a contact Outbo…" at bounding box center [334, 153] width 403 height 270
click at [442, 15] on button at bounding box center [441, 9] width 18 height 18
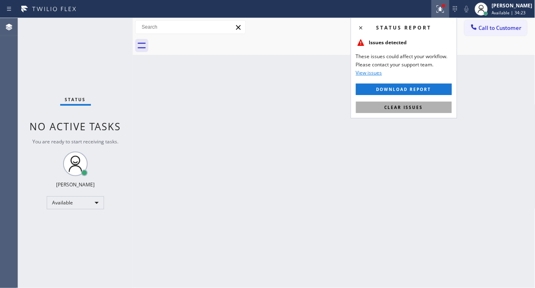
click at [422, 106] on span "Clear issues" at bounding box center [404, 107] width 39 height 6
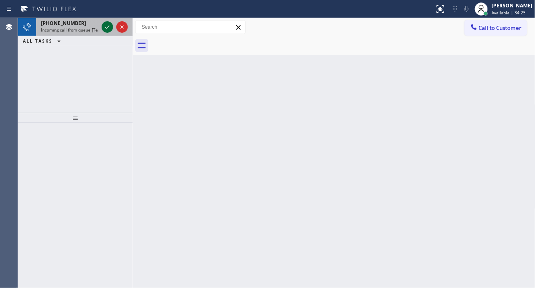
click at [107, 29] on icon at bounding box center [107, 27] width 10 height 10
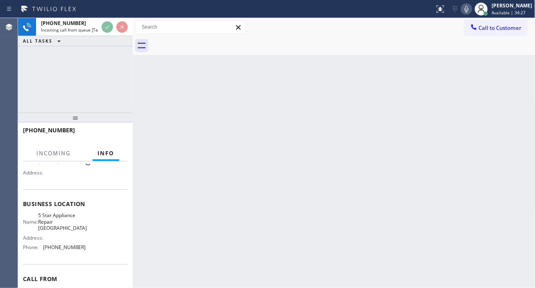
scroll to position [91, 0]
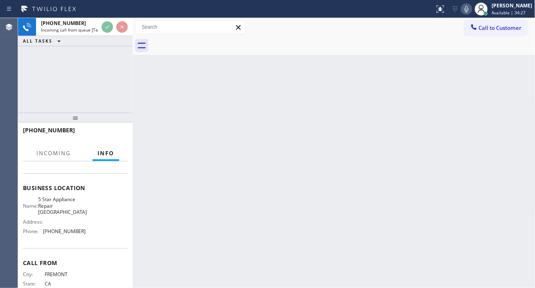
click at [56, 207] on span "5 Star Appliance Repair Redwood City" at bounding box center [62, 205] width 49 height 19
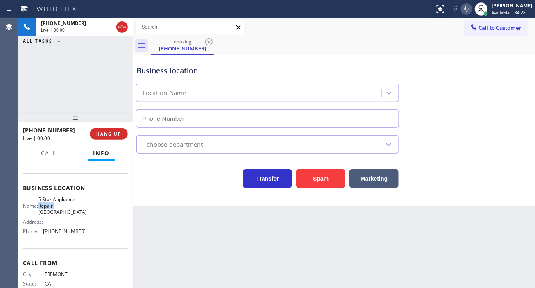
click at [56, 207] on span "5 Star Appliance Repair Redwood City" at bounding box center [62, 205] width 49 height 19
type input "(650) 360-9939"
click at [56, 207] on span "5 Star Appliance Repair Redwood City" at bounding box center [62, 205] width 49 height 19
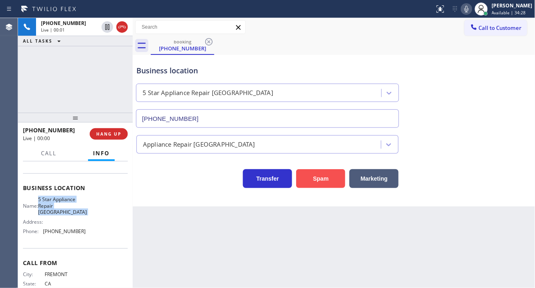
click at [302, 183] on button "Spam" at bounding box center [320, 178] width 49 height 19
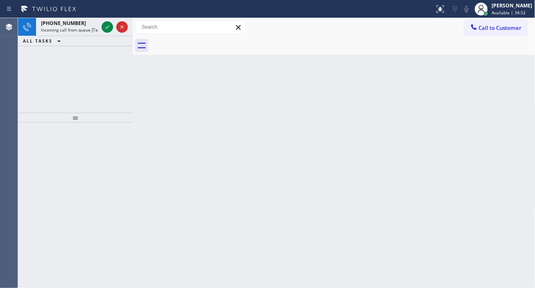
click at [517, 84] on div "Back to Dashboard Change Sender ID Customers Technicians Select a contact Outbo…" at bounding box center [334, 153] width 403 height 270
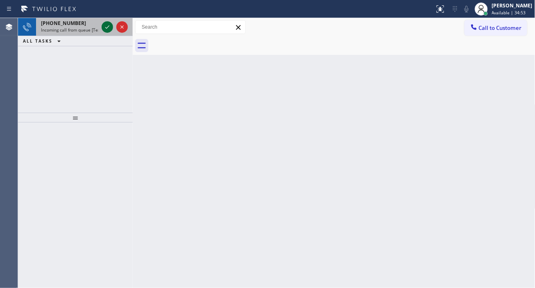
click at [104, 26] on icon at bounding box center [107, 27] width 10 height 10
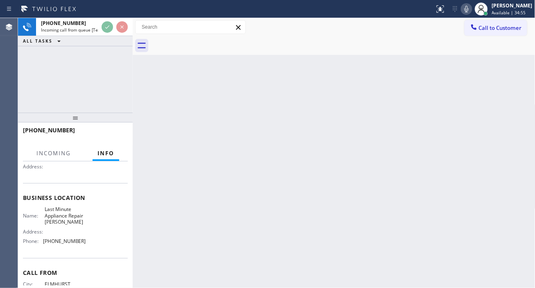
scroll to position [91, 0]
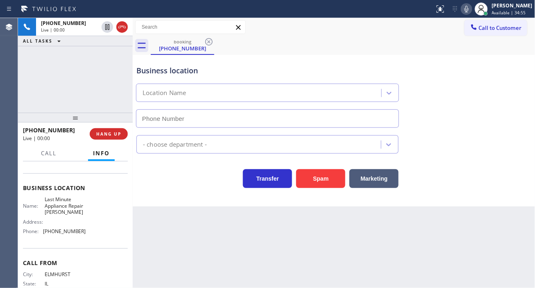
click at [70, 213] on span "Last Minute Appliance Repair Cicero" at bounding box center [65, 205] width 41 height 19
type input "(630) 339-5322"
click at [70, 213] on span "Last Minute Appliance Repair Cicero" at bounding box center [65, 205] width 41 height 19
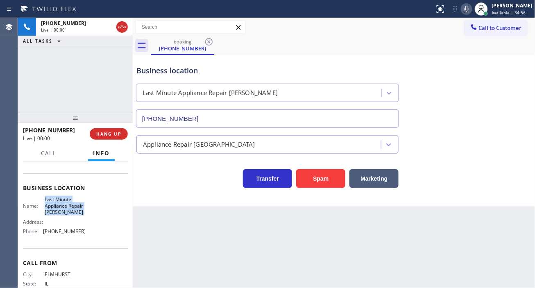
click at [70, 213] on span "Last Minute Appliance Repair Cicero" at bounding box center [65, 205] width 41 height 19
click at [314, 178] on button "Spam" at bounding box center [320, 178] width 49 height 19
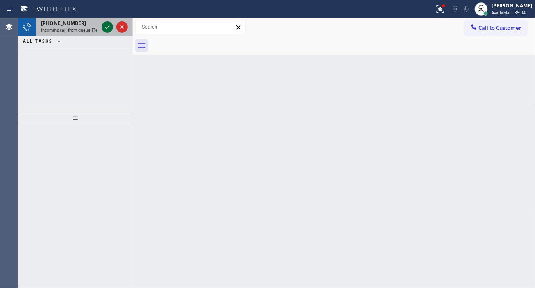
click at [103, 26] on icon at bounding box center [107, 27] width 10 height 10
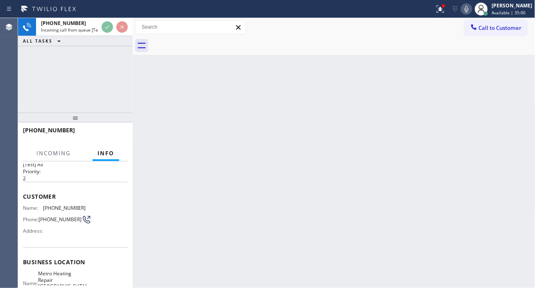
scroll to position [45, 0]
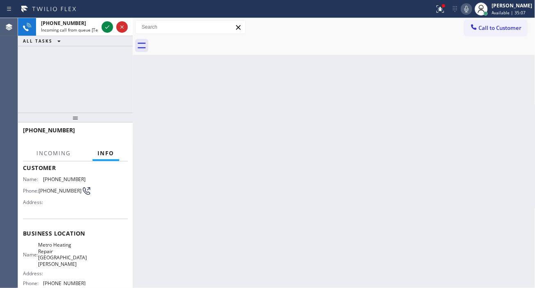
click at [58, 247] on span "Metro Heating Repair Santa Barbara" at bounding box center [62, 254] width 49 height 25
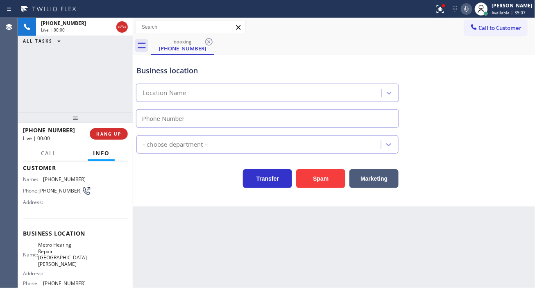
type input "(805) 819-5818"
click at [58, 247] on span "Metro Heating Repair Santa Barbara" at bounding box center [62, 254] width 49 height 25
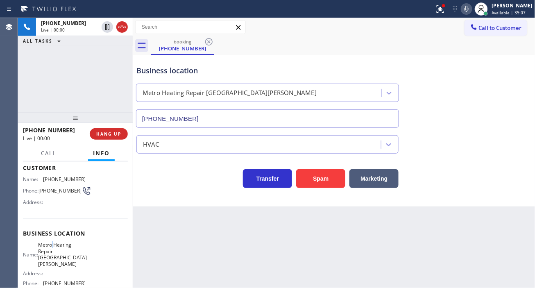
click at [58, 247] on span "Metro Heating Repair Santa Barbara" at bounding box center [62, 254] width 49 height 25
click at [308, 174] on button "Spam" at bounding box center [320, 178] width 49 height 19
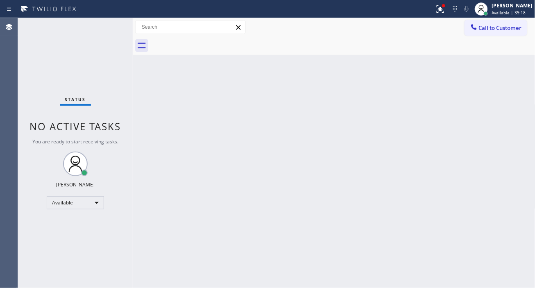
click at [517, 75] on div "Back to Dashboard Change Sender ID Customers Technicians Select a contact Outbo…" at bounding box center [334, 153] width 403 height 270
drag, startPoint x: 518, startPoint y: 100, endPoint x: 505, endPoint y: 96, distance: 13.3
click at [518, 100] on div "Back to Dashboard Change Sender ID Customers Technicians Select a contact Outbo…" at bounding box center [334, 153] width 403 height 270
click at [446, 7] on div at bounding box center [443, 5] width 5 height 5
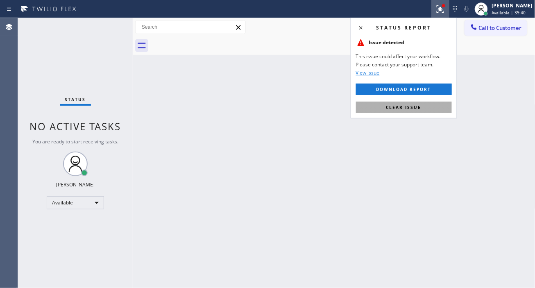
click at [422, 107] on button "Clear issue" at bounding box center [404, 107] width 96 height 11
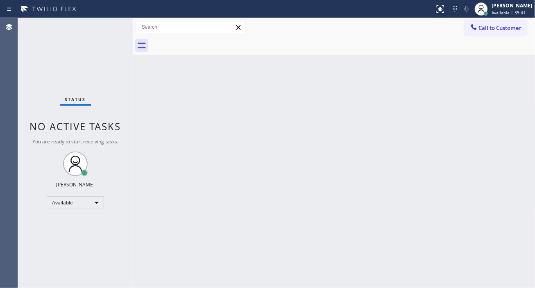
click at [109, 23] on div "Status No active tasks You are ready to start receiving tasks. [PERSON_NAME]" at bounding box center [75, 153] width 115 height 270
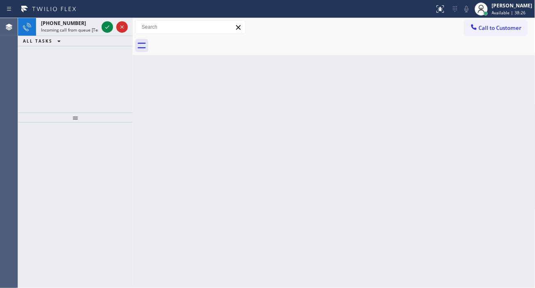
drag, startPoint x: 521, startPoint y: 93, endPoint x: 350, endPoint y: 93, distance: 170.9
click at [521, 93] on div "Back to Dashboard Change Sender ID Customers Technicians Select a contact Outbo…" at bounding box center [334, 153] width 403 height 270
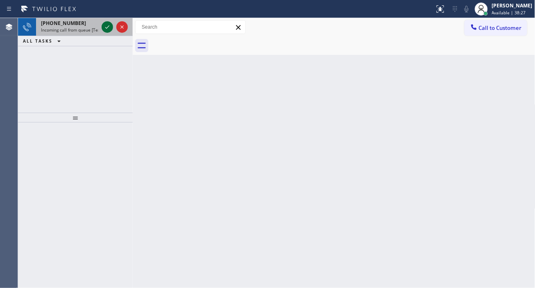
click at [103, 28] on icon at bounding box center [107, 27] width 10 height 10
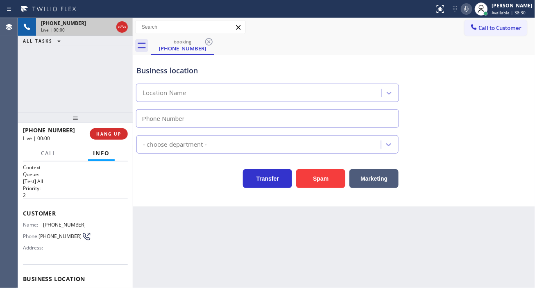
scroll to position [45, 0]
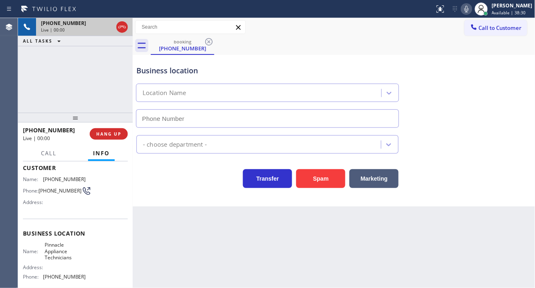
type input "(682) 204-2278"
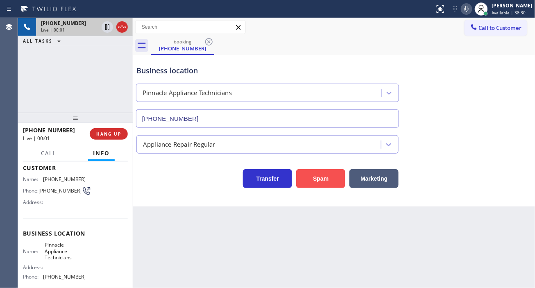
click at [327, 184] on button "Spam" at bounding box center [320, 178] width 49 height 19
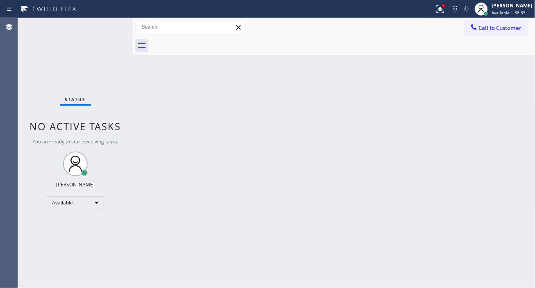
drag, startPoint x: 502, startPoint y: 72, endPoint x: 351, endPoint y: 67, distance: 151.3
click at [502, 72] on div "Back to Dashboard Change Sender ID Customers Technicians Select a contact Outbo…" at bounding box center [334, 153] width 403 height 270
click at [103, 28] on div "Status No active tasks You are ready to start receiving tasks. [PERSON_NAME]" at bounding box center [75, 153] width 115 height 270
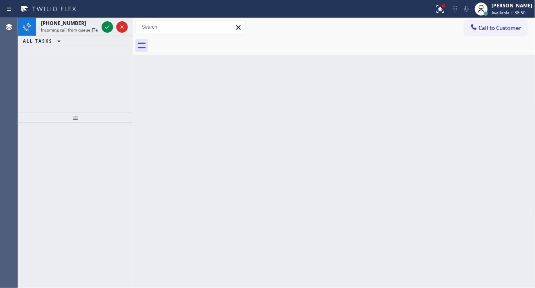
click at [511, 76] on div "Back to Dashboard Change Sender ID Customers Technicians Select a contact Outbo…" at bounding box center [334, 153] width 403 height 270
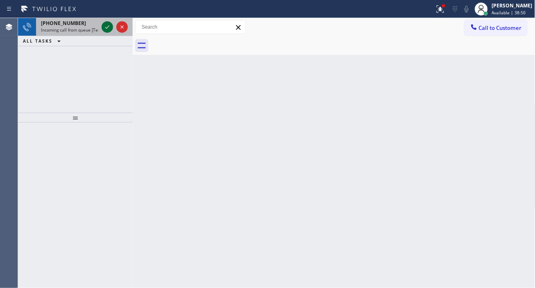
click at [107, 27] on icon at bounding box center [107, 27] width 10 height 10
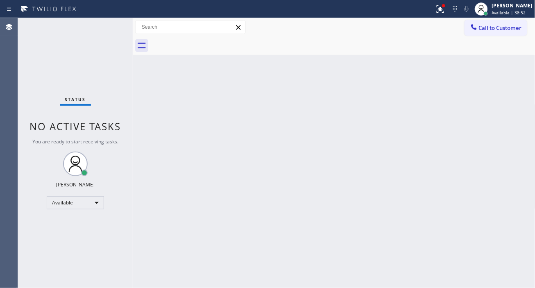
click at [102, 33] on div "Status No active tasks You are ready to start receiving tasks. [PERSON_NAME]" at bounding box center [75, 153] width 115 height 270
click at [102, 28] on div "Status No active tasks You are ready to start receiving tasks. [PERSON_NAME]" at bounding box center [75, 153] width 115 height 270
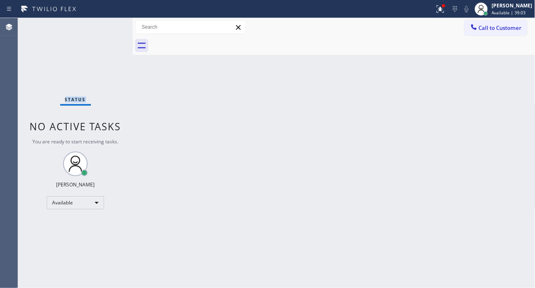
click at [102, 28] on div "Status No active tasks You are ready to start receiving tasks. [PERSON_NAME]" at bounding box center [75, 153] width 115 height 270
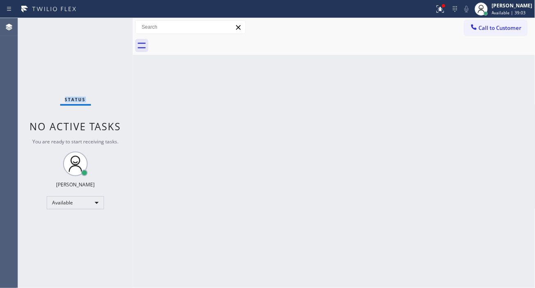
click at [102, 28] on div "Status No active tasks You are ready to start receiving tasks. [PERSON_NAME]" at bounding box center [75, 153] width 115 height 270
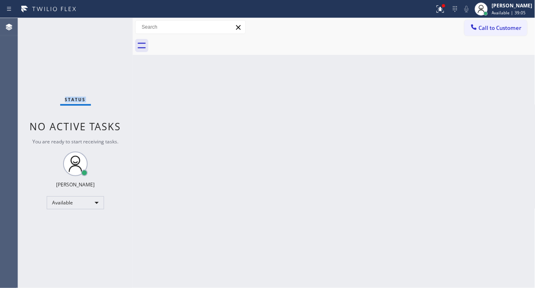
click at [104, 27] on div "Status No active tasks You are ready to start receiving tasks. [PERSON_NAME]" at bounding box center [75, 153] width 115 height 270
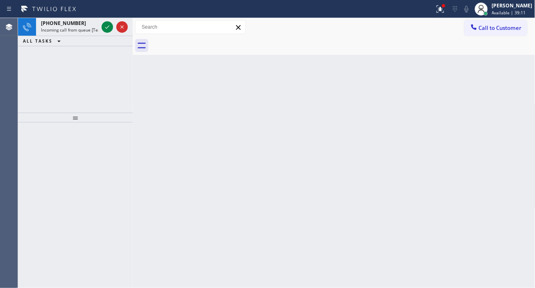
click at [499, 78] on div "Back to Dashboard Change Sender ID Customers Technicians Select a contact Outbo…" at bounding box center [334, 153] width 403 height 270
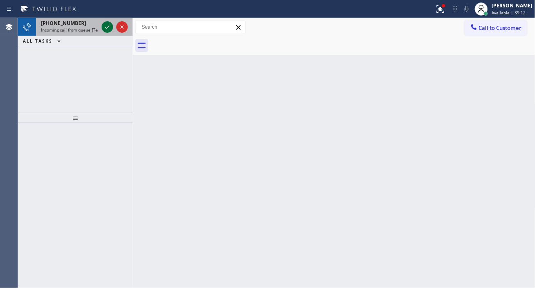
click at [104, 28] on icon at bounding box center [107, 27] width 10 height 10
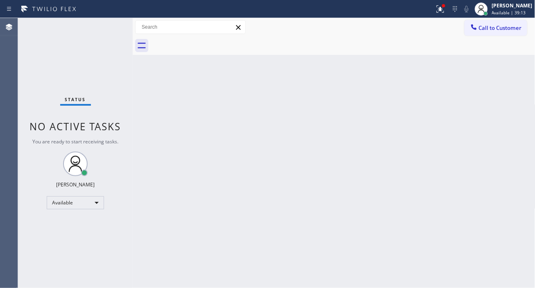
click at [109, 26] on div "Status No active tasks You are ready to start receiving tasks. [PERSON_NAME]" at bounding box center [75, 153] width 115 height 270
click at [443, 12] on icon at bounding box center [441, 9] width 10 height 10
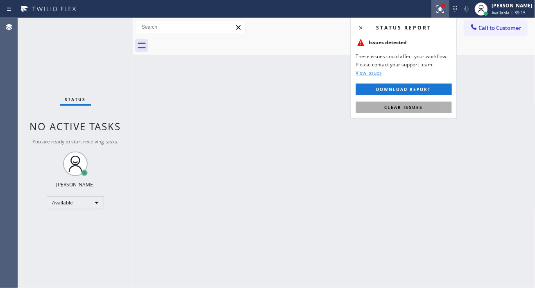
click at [419, 108] on span "Clear issues" at bounding box center [404, 107] width 39 height 6
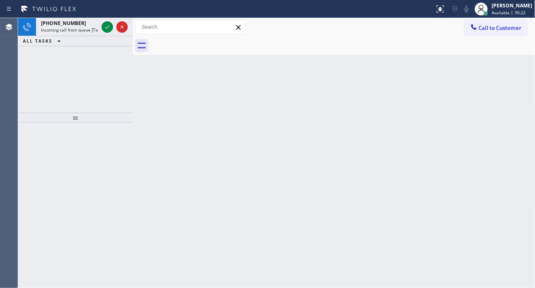
click at [525, 87] on div "Back to Dashboard Change Sender ID Customers Technicians Select a contact Outbo…" at bounding box center [334, 153] width 403 height 270
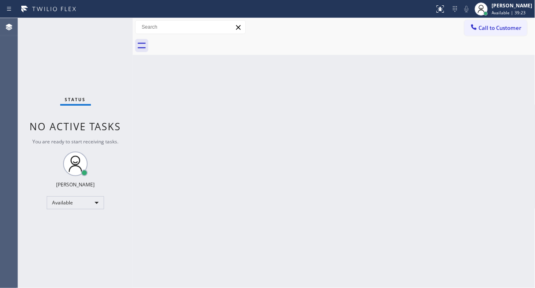
click at [106, 25] on div "Status No active tasks You are ready to start receiving tasks. [PERSON_NAME]" at bounding box center [75, 153] width 115 height 270
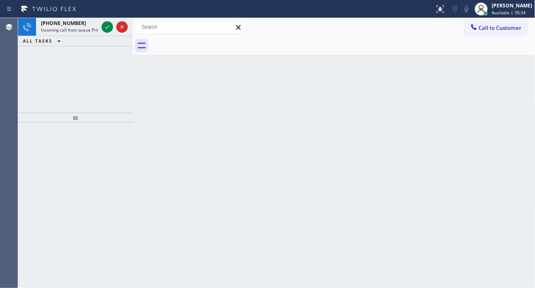
click at [510, 98] on div "Back to Dashboard Change Sender ID Customers Technicians Select a contact Outbo…" at bounding box center [334, 153] width 403 height 270
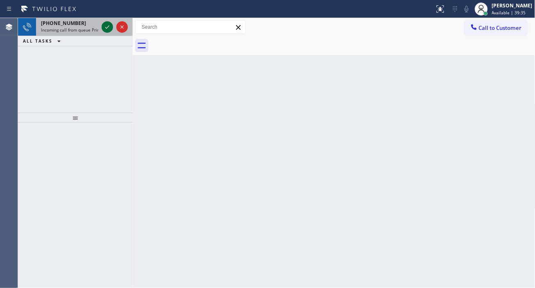
click at [103, 27] on icon at bounding box center [107, 27] width 10 height 10
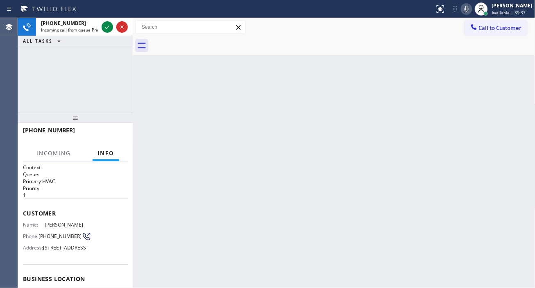
scroll to position [45, 0]
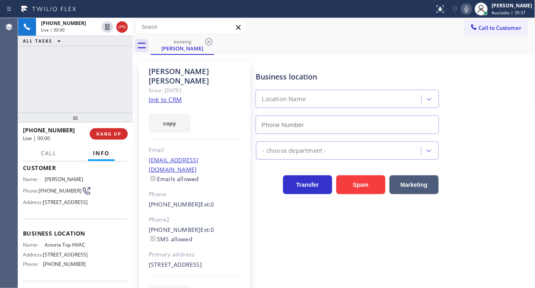
click at [58, 248] on span "Astoria Top HVAC" at bounding box center [65, 245] width 41 height 6
type input "[PHONE_NUMBER]"
click at [58, 248] on span "Astoria Top HVAC" at bounding box center [65, 245] width 41 height 6
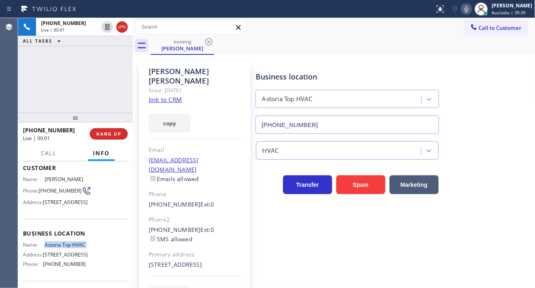
click at [179, 95] on link "link to CRM" at bounding box center [165, 99] width 33 height 8
click at [57, 194] on span "[PHONE_NUMBER]" at bounding box center [60, 191] width 43 height 6
click at [337, 70] on div "Business location Astoria Top HVAC (347) 836-6461" at bounding box center [347, 98] width 186 height 71
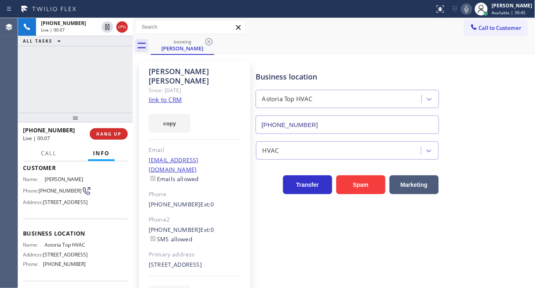
click at [55, 248] on span "Astoria Top HVAC" at bounding box center [65, 245] width 41 height 6
drag, startPoint x: 281, startPoint y: 55, endPoint x: 268, endPoint y: 65, distance: 16.3
click at [281, 55] on div "Allisa Whittemore Since: 20 may 2020 link to CRM copy Email alissawhitt1@gmail.…" at bounding box center [334, 188] width 403 height 266
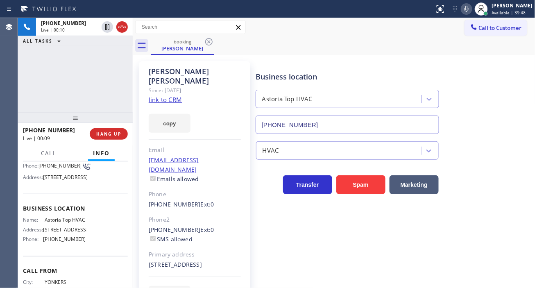
scroll to position [91, 0]
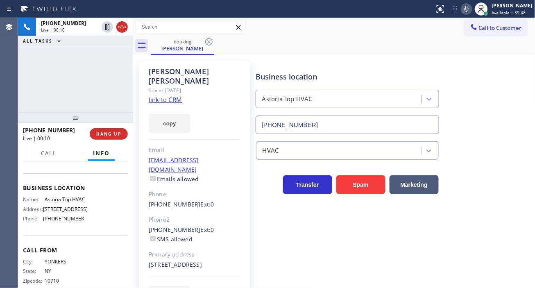
click at [60, 222] on span "[PHONE_NUMBER]" at bounding box center [64, 219] width 43 height 6
click at [80, 71] on div "+19143848881 Live | 00:23 ALL TASKS ALL TASKS ACTIVE TASKS TASKS IN WRAP UP" at bounding box center [75, 65] width 115 height 95
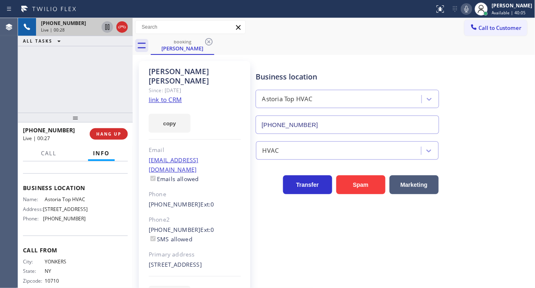
click at [107, 27] on icon at bounding box center [107, 27] width 10 height 10
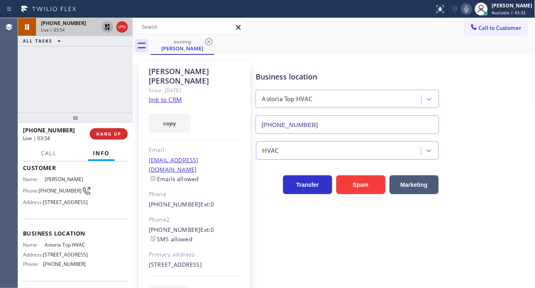
click at [507, 57] on div "Allisa Whittemore Since: 20 may 2020 link to CRM copy Email alissawhitt1@gmail.…" at bounding box center [334, 188] width 399 height 262
click at [500, 85] on div "Business location Astoria Top HVAC (347) 836-6461" at bounding box center [393, 97] width 279 height 74
click at [108, 30] on icon at bounding box center [107, 27] width 6 height 6
drag, startPoint x: 509, startPoint y: 88, endPoint x: 351, endPoint y: 62, distance: 160.7
click at [509, 88] on div "Business location Astoria Top HVAC (347) 836-6461" at bounding box center [393, 97] width 279 height 74
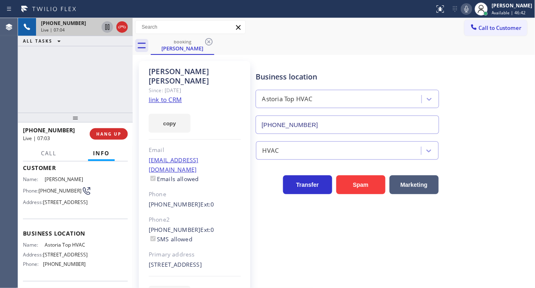
click at [97, 70] on div "+19143848881 Live | 07:04 ALL TASKS ALL TASKS ACTIVE TASKS TASKS IN WRAP UP" at bounding box center [75, 65] width 115 height 95
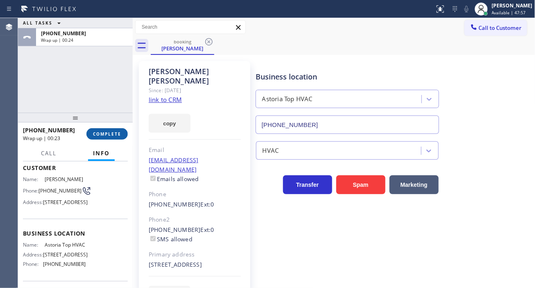
click at [107, 136] on span "COMPLETE" at bounding box center [107, 134] width 28 height 6
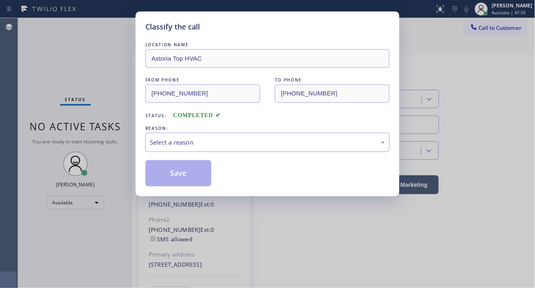
click at [193, 145] on div "Select a reason" at bounding box center [267, 142] width 235 height 9
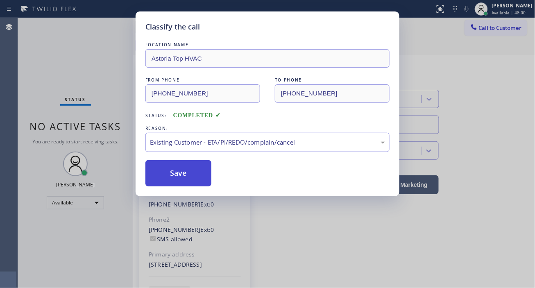
click at [186, 169] on button "Save" at bounding box center [178, 173] width 66 height 26
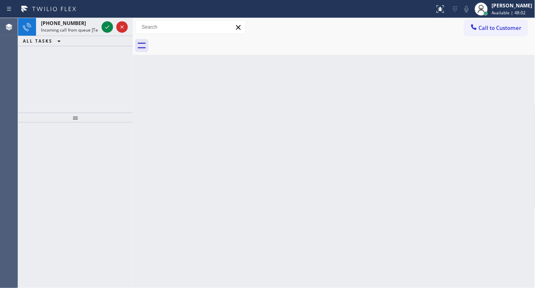
click at [489, 12] on div at bounding box center [486, 14] width 6 height 6
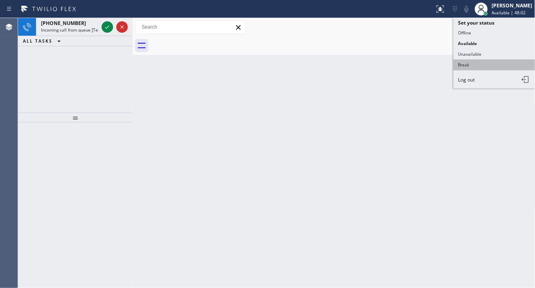
click at [488, 66] on button "Break" at bounding box center [495, 64] width 82 height 11
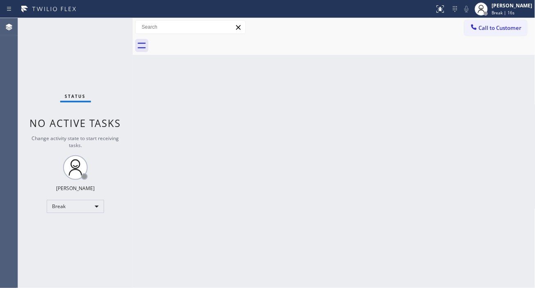
click at [512, 121] on div "Back to Dashboard Change Sender ID Customers Technicians Select a contact Outbo…" at bounding box center [334, 153] width 403 height 270
click at [500, 92] on div "Back to Dashboard Change Sender ID Customers Technicians Select a contact Outbo…" at bounding box center [334, 153] width 403 height 270
click at [500, 95] on div "Back to Dashboard Change Sender ID Customers Technicians Select a contact Outbo…" at bounding box center [334, 153] width 403 height 270
click at [100, 27] on div "Status No active tasks Change activity state to start receiving tasks. Esmael J…" at bounding box center [75, 153] width 115 height 270
click at [509, 77] on div "Back to Dashboard Change Sender ID Customers Technicians Select a contact Outbo…" at bounding box center [334, 153] width 403 height 270
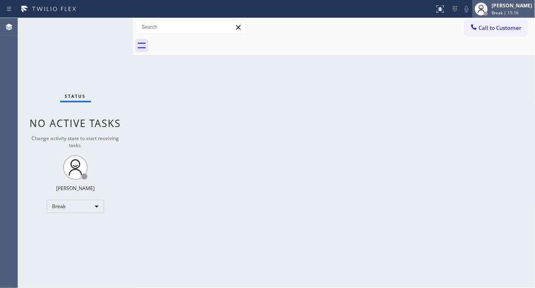
click at [528, 15] on div "Break | 15:16" at bounding box center [512, 13] width 41 height 6
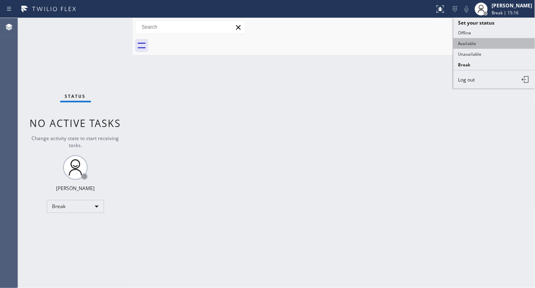
click at [486, 41] on button "Available" at bounding box center [495, 43] width 82 height 11
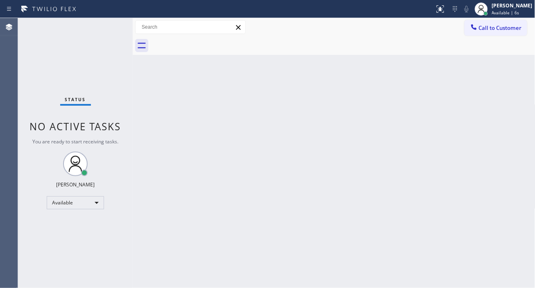
click at [502, 136] on div "Back to Dashboard Change Sender ID Customers Technicians Select a contact Outbo…" at bounding box center [334, 153] width 403 height 270
click at [109, 27] on div "Status No active tasks You are ready to start receiving tasks. [PERSON_NAME]" at bounding box center [75, 153] width 115 height 270
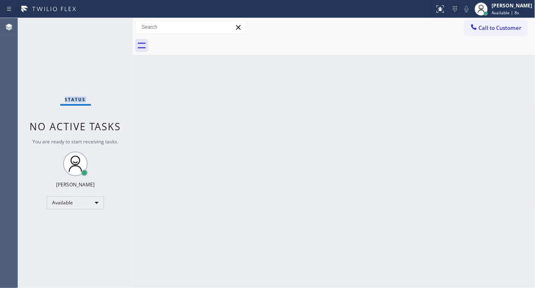
click at [109, 27] on div "Status No active tasks You are ready to start receiving tasks. [PERSON_NAME]" at bounding box center [75, 153] width 115 height 270
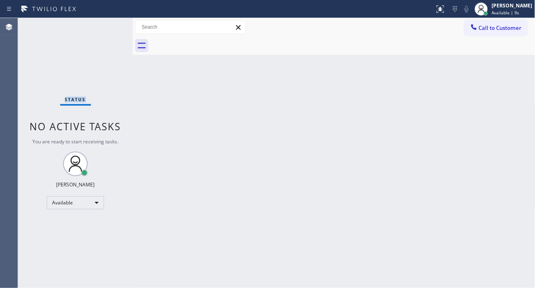
click at [109, 30] on div "Status No active tasks You are ready to start receiving tasks. [PERSON_NAME]" at bounding box center [75, 153] width 115 height 270
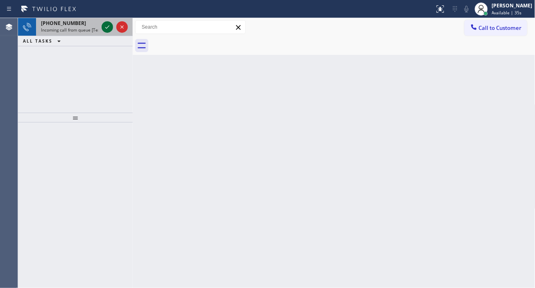
click at [106, 27] on icon at bounding box center [107, 26] width 4 height 3
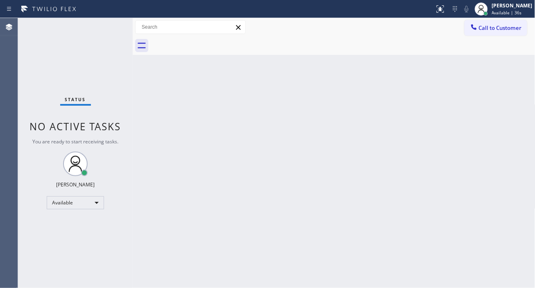
click at [106, 27] on div "Status No active tasks You are ready to start receiving tasks. [PERSON_NAME]" at bounding box center [75, 153] width 115 height 270
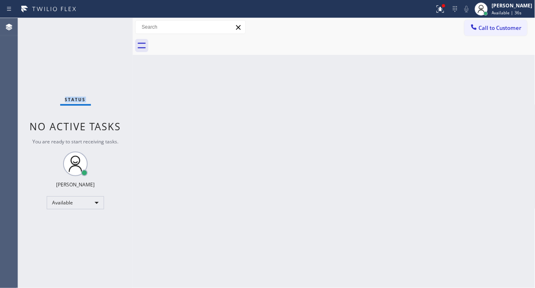
click at [106, 27] on div "Status No active tasks You are ready to start receiving tasks. [PERSON_NAME]" at bounding box center [75, 153] width 115 height 270
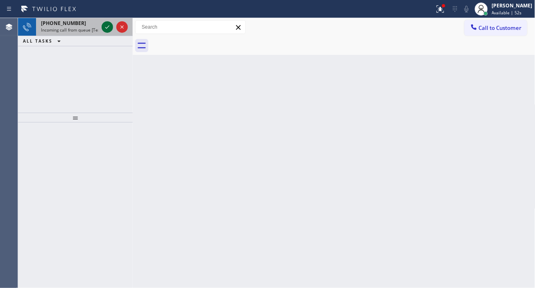
click at [106, 27] on icon at bounding box center [107, 26] width 4 height 3
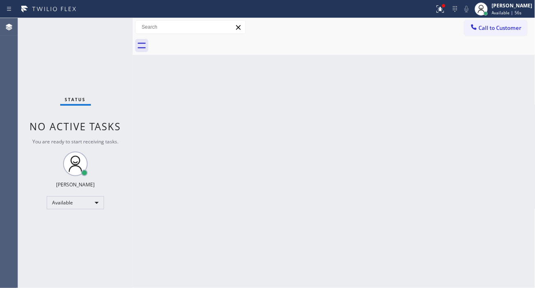
click at [106, 27] on div "Status No active tasks You are ready to start receiving tasks. [PERSON_NAME]" at bounding box center [75, 153] width 115 height 270
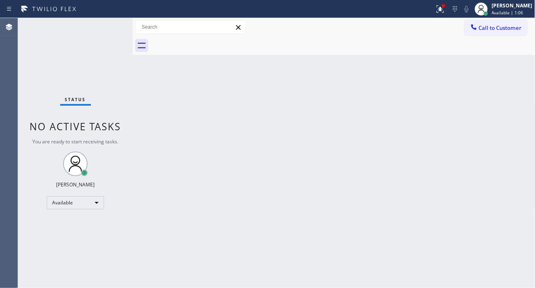
click at [106, 27] on div "Status No active tasks You are ready to start receiving tasks. [PERSON_NAME]" at bounding box center [75, 153] width 115 height 270
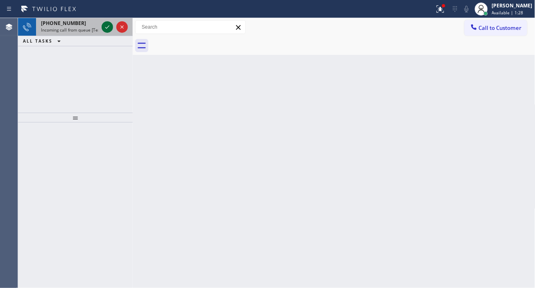
click at [106, 27] on icon at bounding box center [107, 26] width 4 height 3
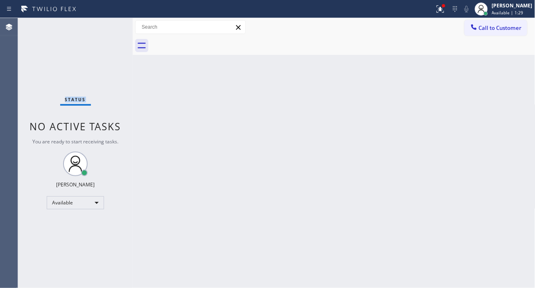
click at [106, 27] on div "Status No active tasks You are ready to start receiving tasks. [PERSON_NAME]" at bounding box center [75, 153] width 115 height 270
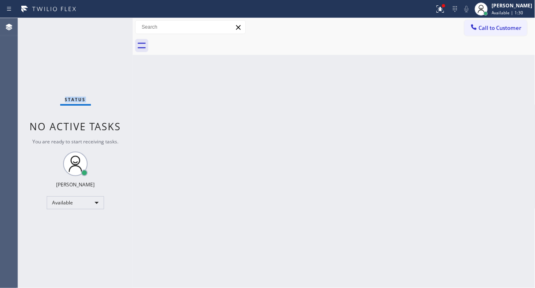
click at [106, 27] on div "Status No active tasks You are ready to start receiving tasks. [PERSON_NAME]" at bounding box center [75, 153] width 115 height 270
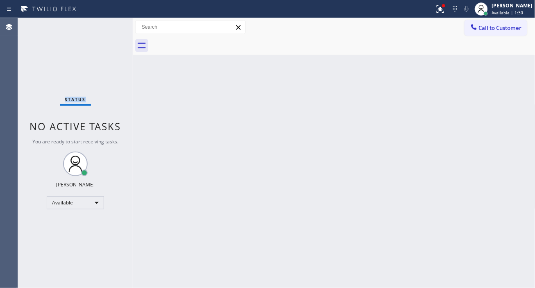
click at [106, 27] on div "Status No active tasks You are ready to start receiving tasks. [PERSON_NAME]" at bounding box center [75, 153] width 115 height 270
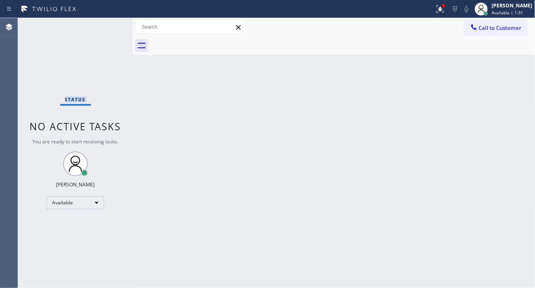
click at [106, 27] on div "Status No active tasks You are ready to start receiving tasks. [PERSON_NAME]" at bounding box center [75, 153] width 115 height 270
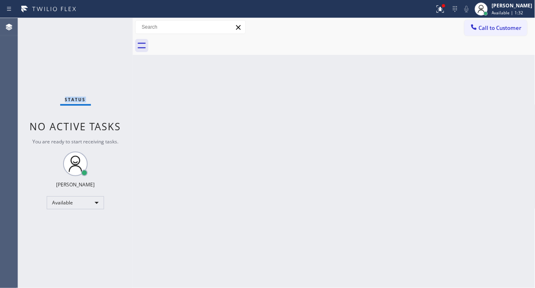
click at [106, 27] on div "Status No active tasks You are ready to start receiving tasks. [PERSON_NAME]" at bounding box center [75, 153] width 115 height 270
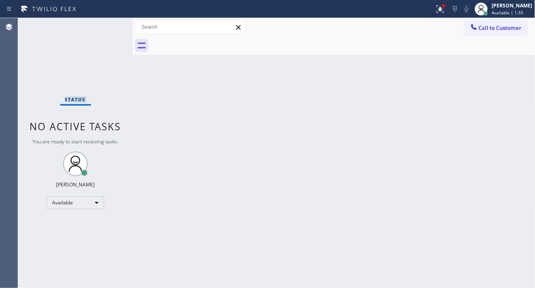
click at [106, 27] on div "Status No active tasks You are ready to start receiving tasks. [PERSON_NAME]" at bounding box center [75, 153] width 115 height 270
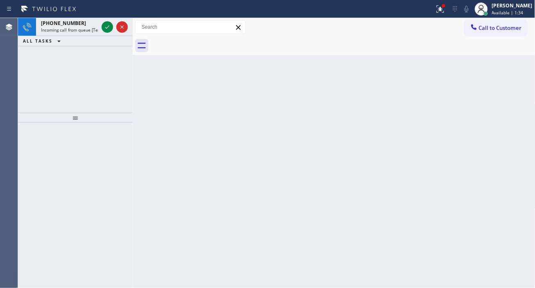
click at [106, 27] on icon at bounding box center [107, 26] width 4 height 3
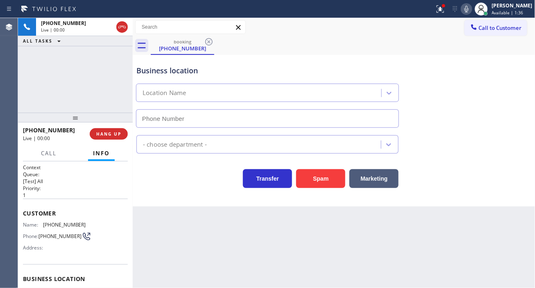
type input "(347) 751-6478"
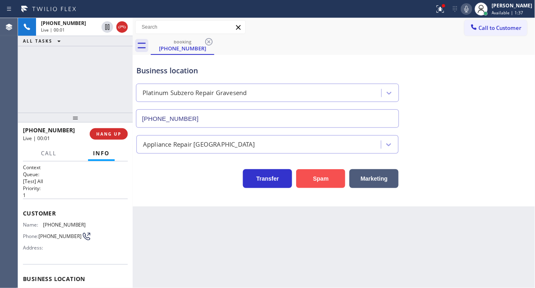
click at [313, 182] on button "Spam" at bounding box center [320, 178] width 49 height 19
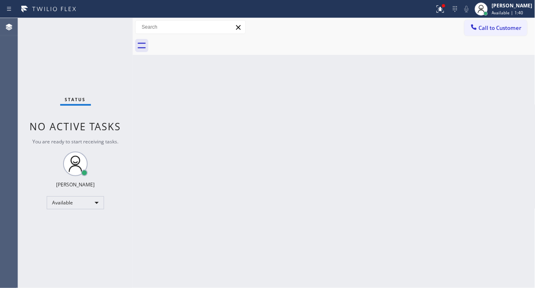
click at [108, 25] on div "Status No active tasks You are ready to start receiving tasks. [PERSON_NAME]" at bounding box center [75, 153] width 115 height 270
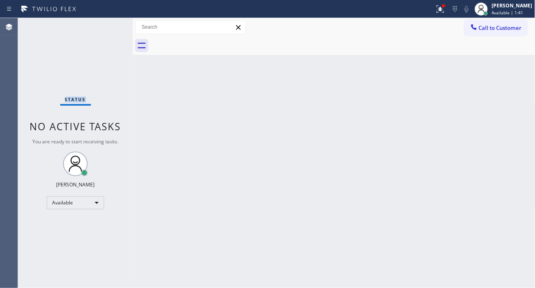
click at [108, 25] on div "Status No active tasks You are ready to start receiving tasks. [PERSON_NAME]" at bounding box center [75, 153] width 115 height 270
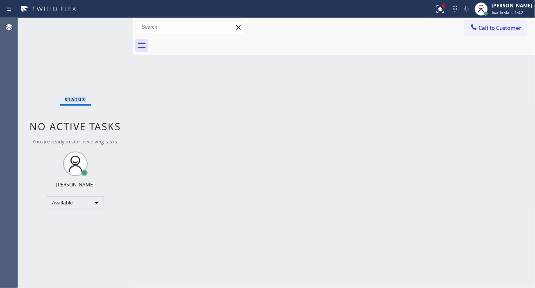
click at [108, 25] on div "Status No active tasks You are ready to start receiving tasks. [PERSON_NAME]" at bounding box center [75, 153] width 115 height 270
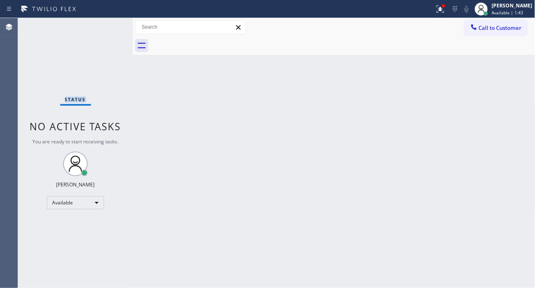
click at [108, 25] on div "Status No active tasks You are ready to start receiving tasks. [PERSON_NAME]" at bounding box center [75, 153] width 115 height 270
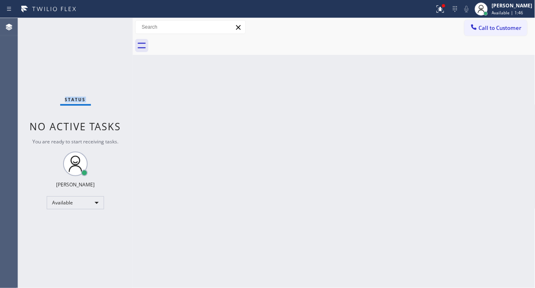
click at [108, 25] on div "Status No active tasks You are ready to start receiving tasks. [PERSON_NAME]" at bounding box center [75, 153] width 115 height 270
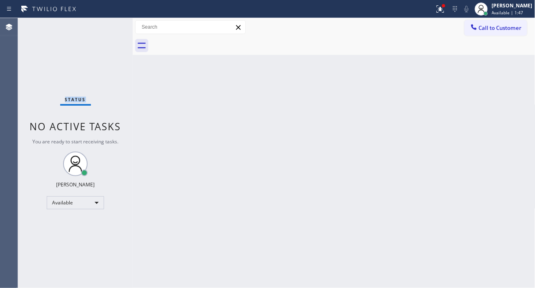
click at [108, 25] on div "Status No active tasks You are ready to start receiving tasks. [PERSON_NAME]" at bounding box center [75, 153] width 115 height 270
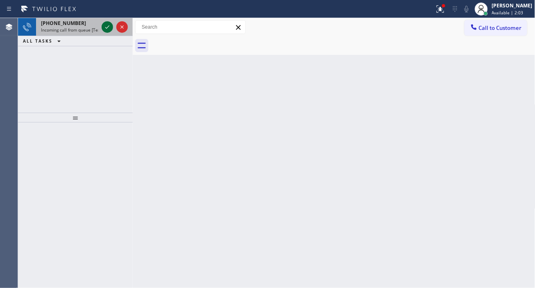
click at [108, 25] on icon at bounding box center [107, 27] width 10 height 10
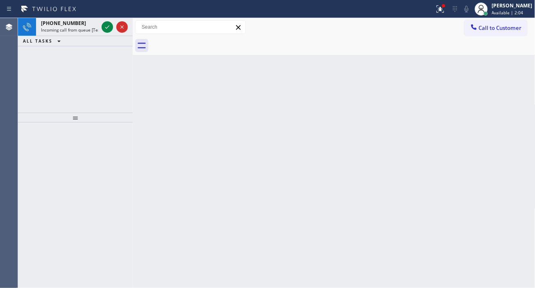
click at [108, 25] on icon at bounding box center [107, 27] width 10 height 10
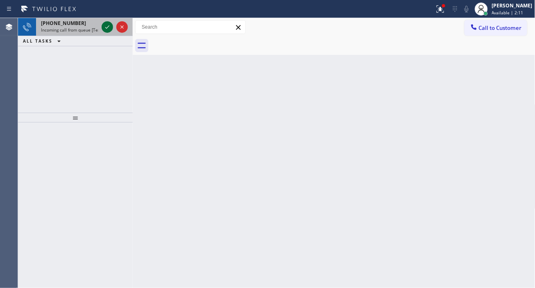
click at [109, 27] on icon at bounding box center [107, 27] width 10 height 10
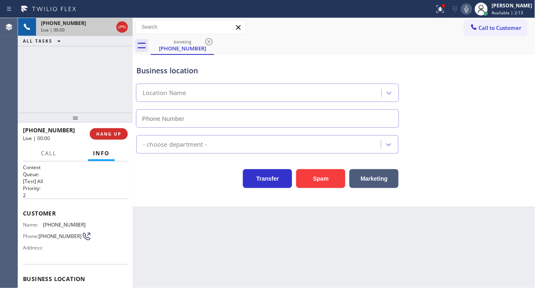
type input "(510) 822-6206"
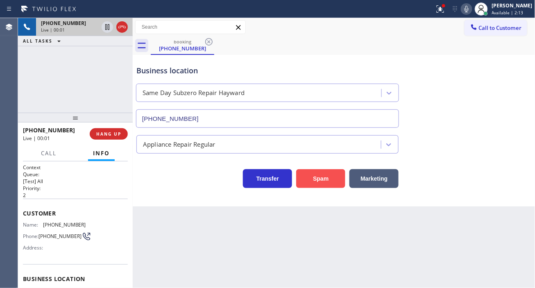
click at [325, 176] on button "Spam" at bounding box center [320, 178] width 49 height 19
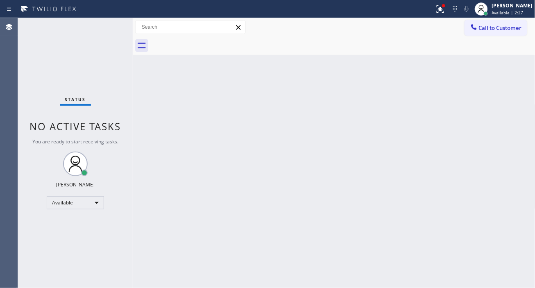
click at [104, 25] on div "Status No active tasks You are ready to start receiving tasks. [PERSON_NAME]" at bounding box center [75, 153] width 115 height 270
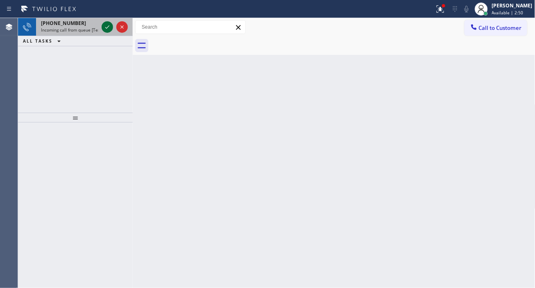
click at [107, 26] on icon at bounding box center [107, 27] width 10 height 10
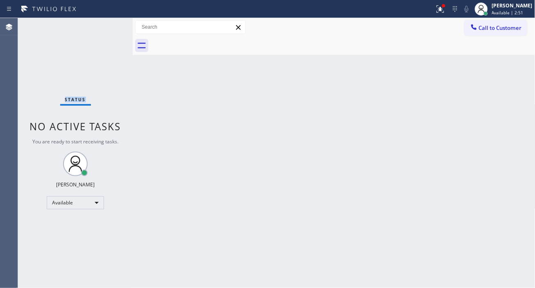
click at [107, 26] on div "Status No active tasks You are ready to start receiving tasks. [PERSON_NAME]" at bounding box center [75, 153] width 115 height 270
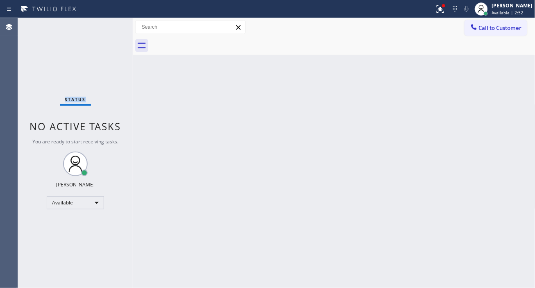
click at [107, 26] on div "Status No active tasks You are ready to start receiving tasks. [PERSON_NAME]" at bounding box center [75, 153] width 115 height 270
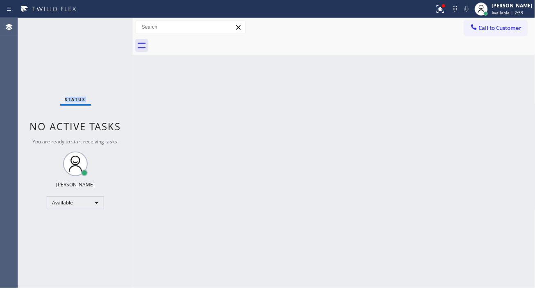
click at [107, 26] on div "Status No active tasks You are ready to start receiving tasks. [PERSON_NAME]" at bounding box center [75, 153] width 115 height 270
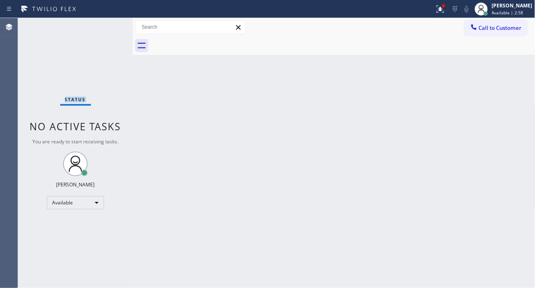
click at [107, 26] on div "Status No active tasks You are ready to start receiving tasks. [PERSON_NAME]" at bounding box center [75, 153] width 115 height 270
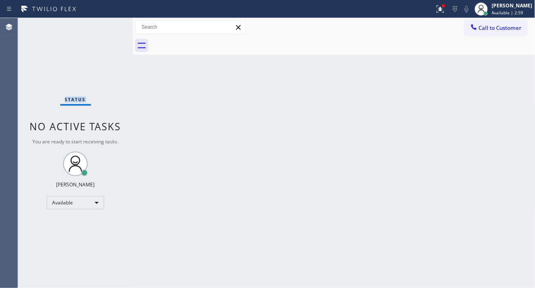
click at [107, 26] on div "Status No active tasks You are ready to start receiving tasks. [PERSON_NAME]" at bounding box center [75, 153] width 115 height 270
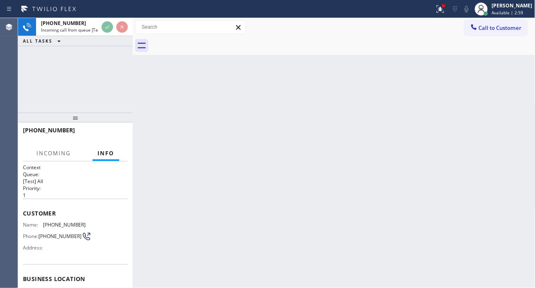
click at [107, 26] on icon at bounding box center [107, 27] width 10 height 10
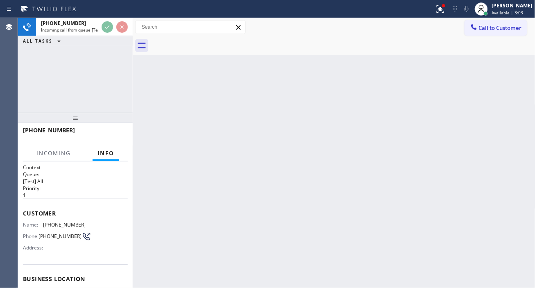
click at [107, 26] on icon at bounding box center [107, 27] width 10 height 10
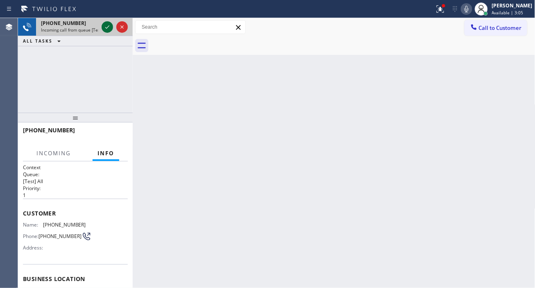
click at [109, 27] on icon at bounding box center [107, 27] width 10 height 10
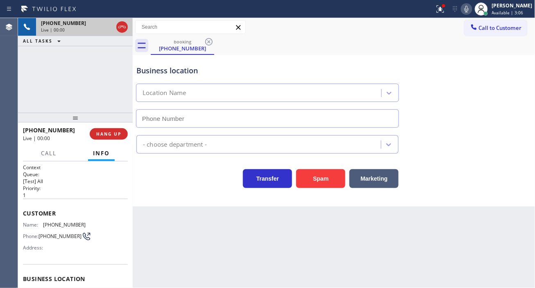
type input "[PHONE_NUMBER]"
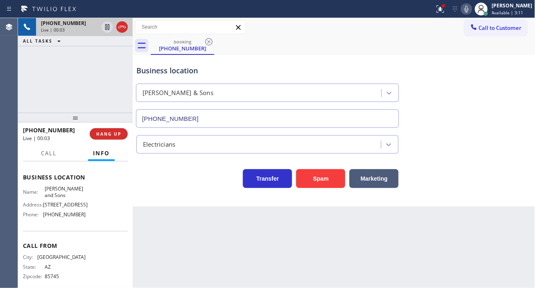
scroll to position [111, 0]
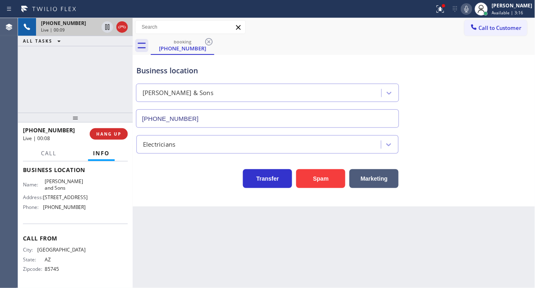
click at [68, 194] on span "3535 W Tierra Buena Ln #O175" at bounding box center [65, 197] width 45 height 6
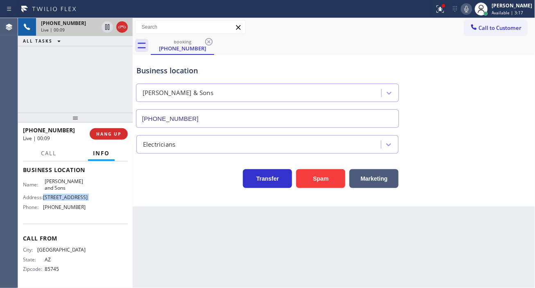
click at [68, 194] on span "3535 W Tierra Buena Ln #O175" at bounding box center [65, 197] width 45 height 6
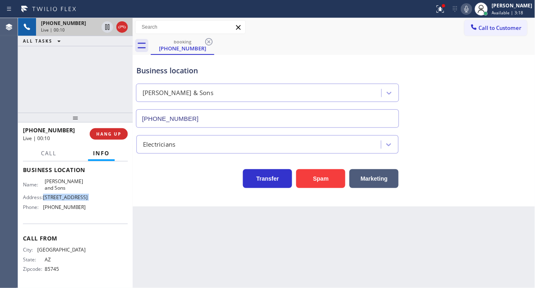
click at [68, 194] on span "3535 W Tierra Buena Ln #O175" at bounding box center [65, 197] width 45 height 6
click at [521, 119] on div "Business location Leo & Sons (602) 207-8984" at bounding box center [334, 91] width 399 height 74
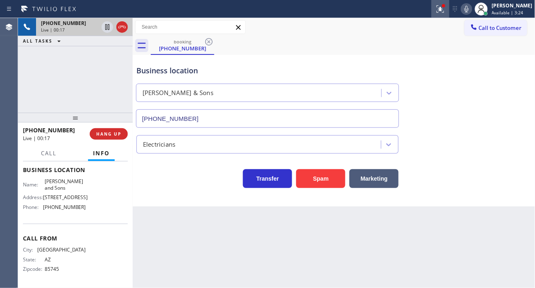
click at [442, 9] on icon at bounding box center [439, 8] width 5 height 6
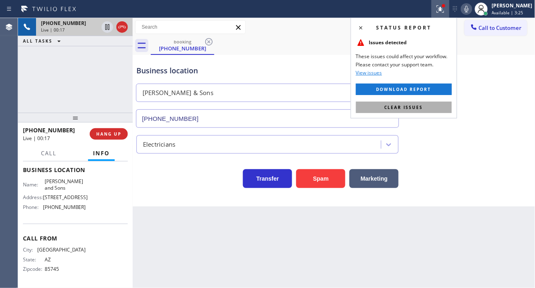
click at [443, 103] on button "Clear issues" at bounding box center [404, 107] width 96 height 11
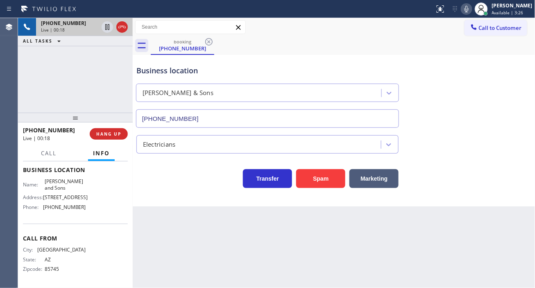
click at [141, 74] on div "Business location" at bounding box center [267, 70] width 262 height 11
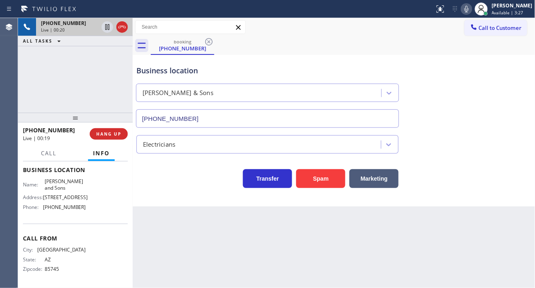
click at [116, 74] on div "+15202405120 Live | 00:20 ALL TASKS ALL TASKS ACTIVE TASKS TASKS IN WRAP UP" at bounding box center [75, 65] width 115 height 95
click at [109, 131] on span "HANG UP" at bounding box center [108, 134] width 25 height 6
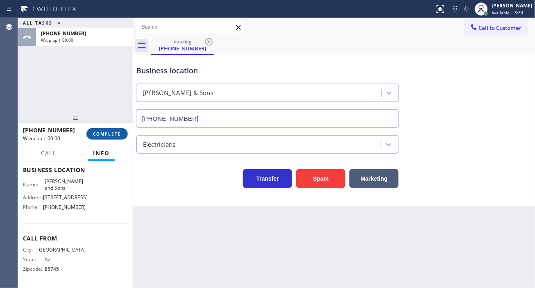
click at [109, 131] on span "COMPLETE" at bounding box center [107, 134] width 28 height 6
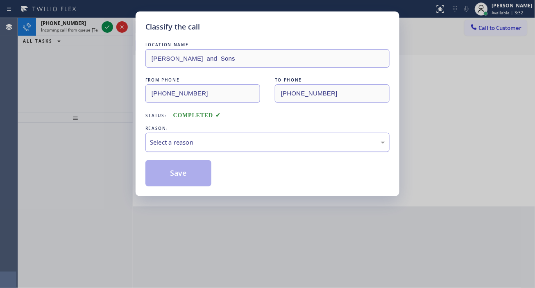
click at [179, 148] on div "Select a reason" at bounding box center [267, 142] width 244 height 19
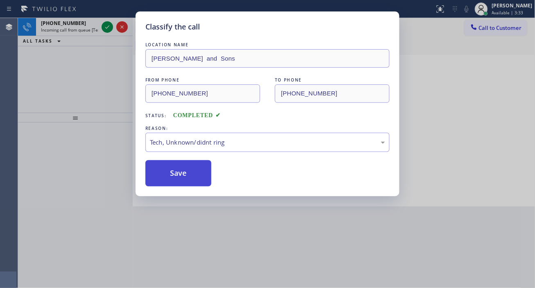
click at [190, 177] on button "Save" at bounding box center [178, 173] width 66 height 26
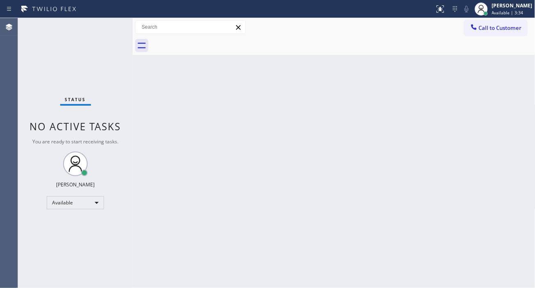
click at [167, 184] on div "Back to Dashboard Change Sender ID Customers Technicians Select a contact Outbo…" at bounding box center [334, 153] width 403 height 270
click at [107, 24] on div "Status No active tasks You are ready to start receiving tasks. [PERSON_NAME]" at bounding box center [75, 153] width 115 height 270
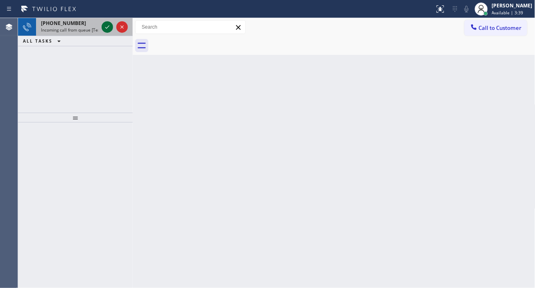
click at [107, 24] on icon at bounding box center [107, 27] width 10 height 10
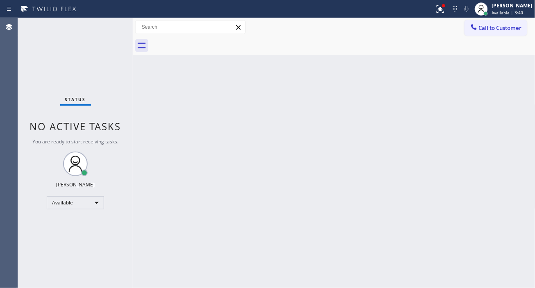
click at [107, 27] on div "Status No active tasks You are ready to start receiving tasks. [PERSON_NAME]" at bounding box center [75, 153] width 115 height 270
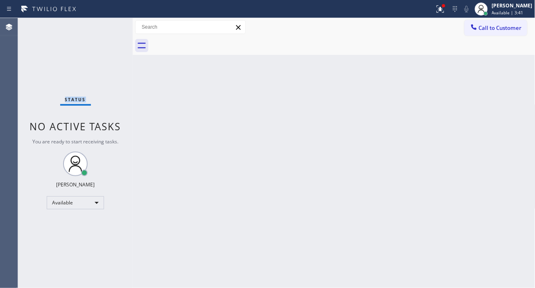
click at [107, 27] on div "Status No active tasks You are ready to start receiving tasks. [PERSON_NAME]" at bounding box center [75, 153] width 115 height 270
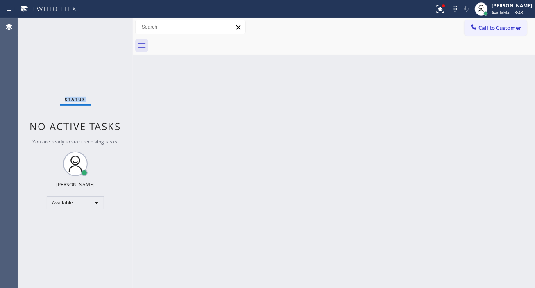
click at [107, 27] on div "Status No active tasks You are ready to start receiving tasks. [PERSON_NAME]" at bounding box center [75, 153] width 115 height 270
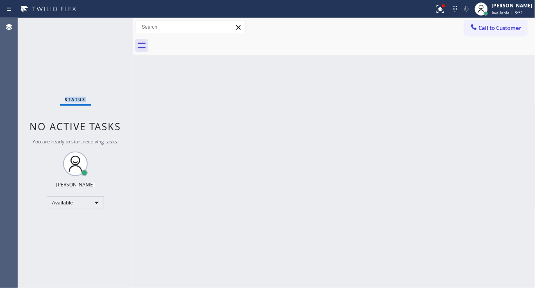
click at [107, 27] on div "Status No active tasks You are ready to start receiving tasks. [PERSON_NAME]" at bounding box center [75, 153] width 115 height 270
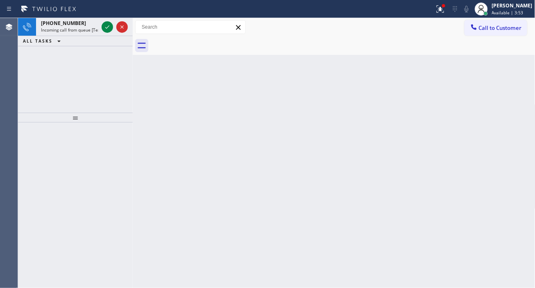
click at [107, 27] on icon at bounding box center [107, 27] width 10 height 10
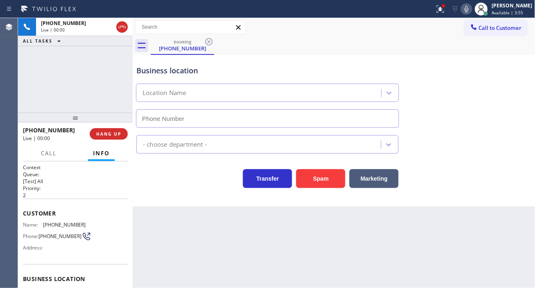
type input "(510) 781-9303"
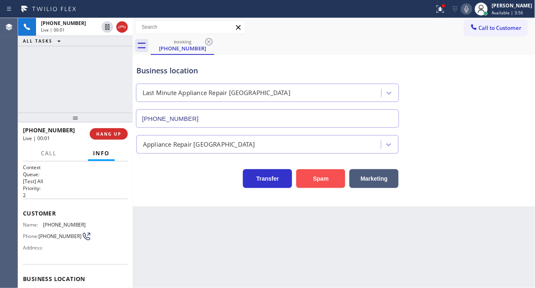
click at [315, 179] on button "Spam" at bounding box center [320, 178] width 49 height 19
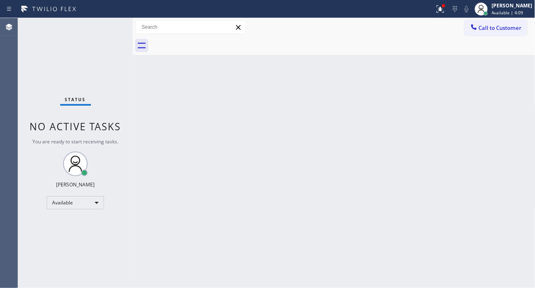
click at [104, 30] on div "Status No active tasks You are ready to start receiving tasks. [PERSON_NAME]" at bounding box center [75, 153] width 115 height 270
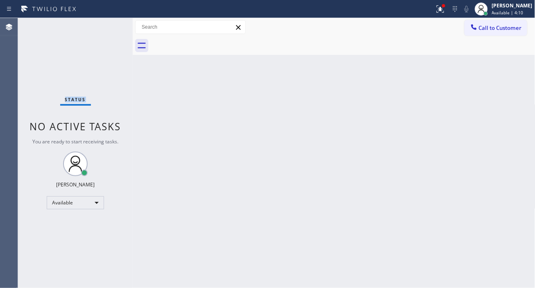
click at [104, 30] on div "Status No active tasks You are ready to start receiving tasks. [PERSON_NAME]" at bounding box center [75, 153] width 115 height 270
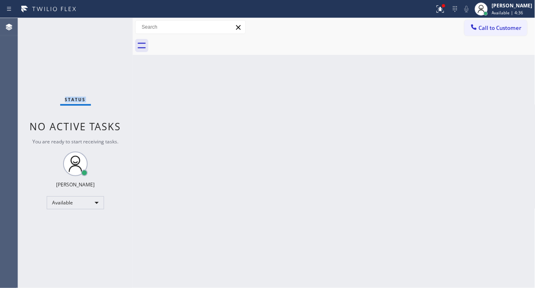
click at [104, 30] on div "Status No active tasks You are ready to start receiving tasks. [PERSON_NAME]" at bounding box center [75, 153] width 115 height 270
click at [103, 31] on div "Status No active tasks You are ready to start receiving tasks. [PERSON_NAME]" at bounding box center [75, 153] width 115 height 270
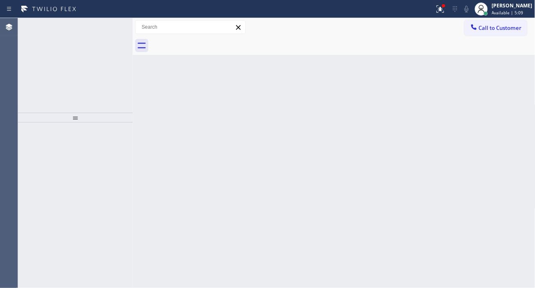
click at [103, 32] on icon at bounding box center [107, 27] width 10 height 10
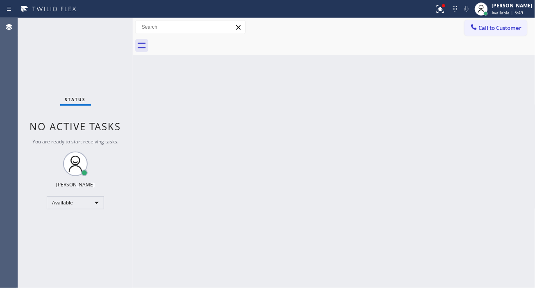
click at [103, 32] on div "Status No active tasks You are ready to start receiving tasks. [PERSON_NAME]" at bounding box center [75, 153] width 115 height 270
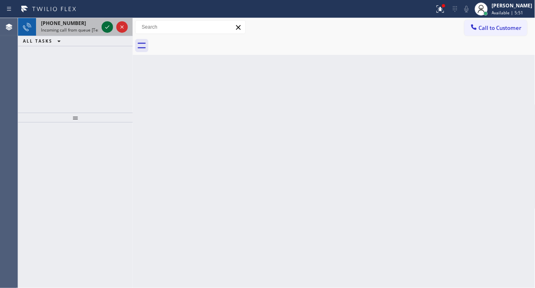
click at [105, 29] on icon at bounding box center [107, 27] width 10 height 10
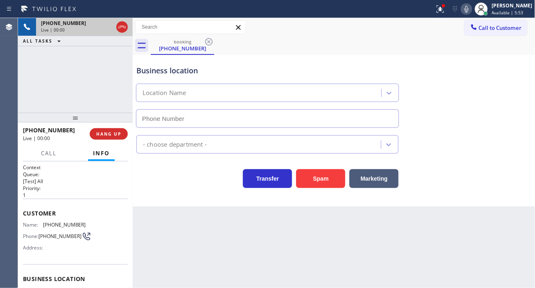
type input "(914) 677-1788"
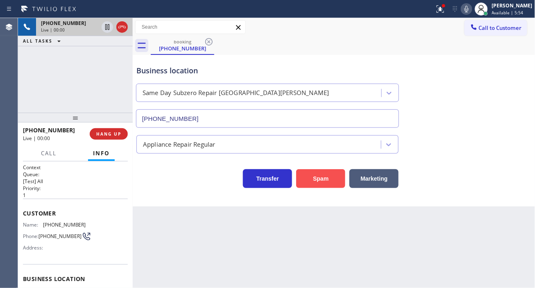
click at [311, 177] on button "Spam" at bounding box center [320, 178] width 49 height 19
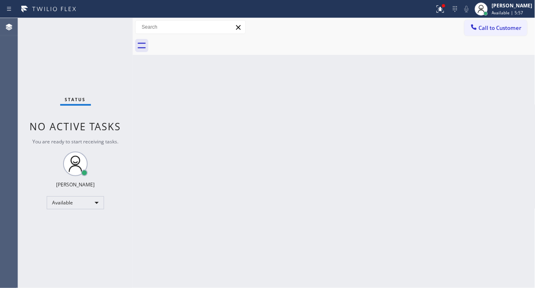
click at [107, 27] on div "Status No active tasks You are ready to start receiving tasks. [PERSON_NAME]" at bounding box center [75, 153] width 115 height 270
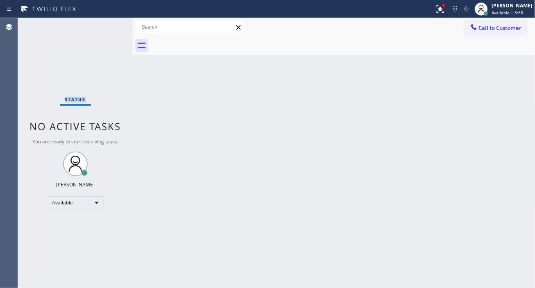
click at [107, 27] on div "Status No active tasks You are ready to start receiving tasks. [PERSON_NAME]" at bounding box center [75, 153] width 115 height 270
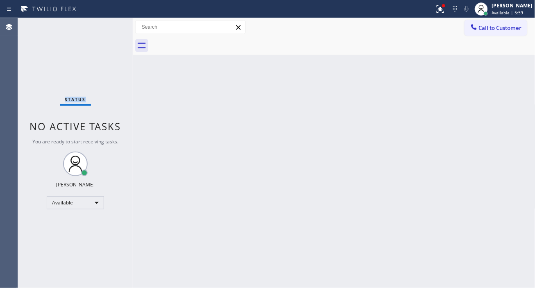
click at [107, 27] on div "Status No active tasks You are ready to start receiving tasks. [PERSON_NAME]" at bounding box center [75, 153] width 115 height 270
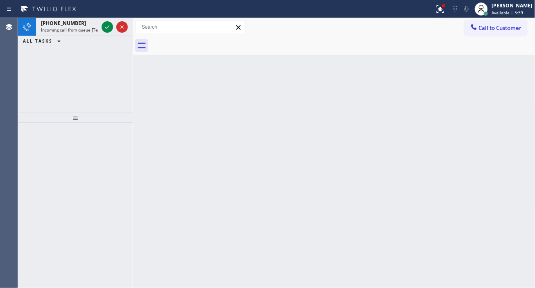
click at [107, 27] on icon at bounding box center [107, 27] width 10 height 10
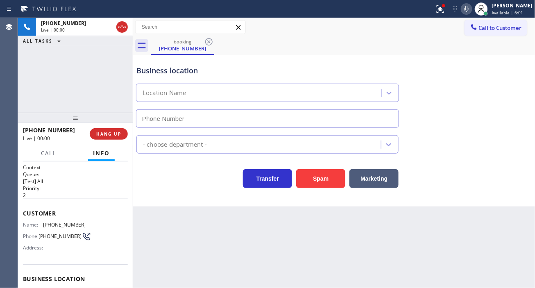
type input "(310) 362-9091"
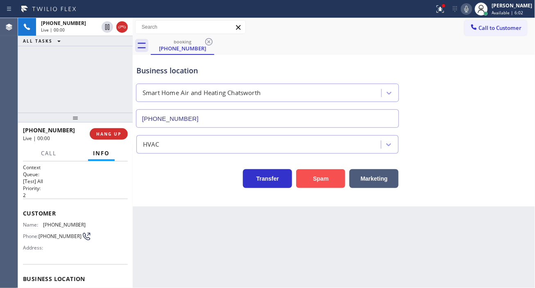
click at [311, 183] on button "Spam" at bounding box center [320, 178] width 49 height 19
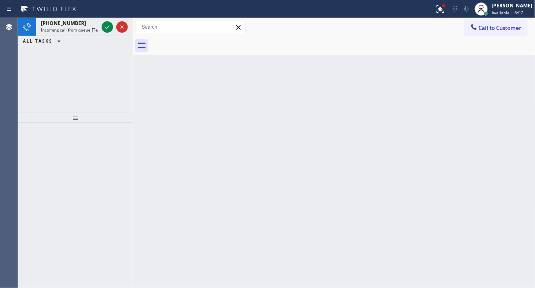
click at [105, 27] on icon at bounding box center [107, 26] width 4 height 3
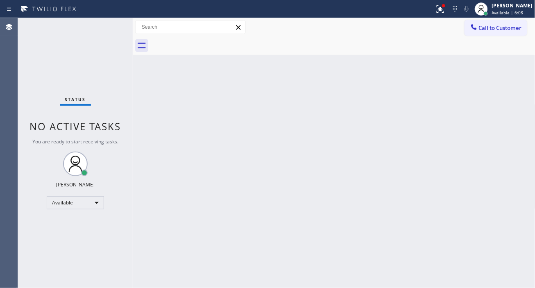
click at [105, 27] on div "Status No active tasks You are ready to start receiving tasks. [PERSON_NAME]" at bounding box center [75, 153] width 115 height 270
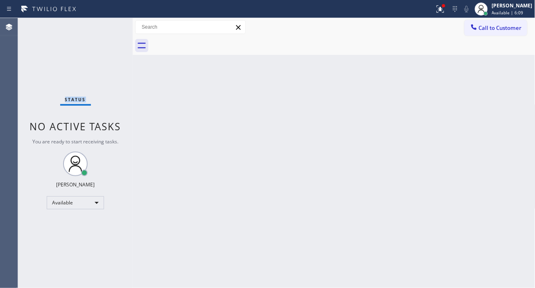
click at [105, 27] on div "Status No active tasks You are ready to start receiving tasks. [PERSON_NAME]" at bounding box center [75, 153] width 115 height 270
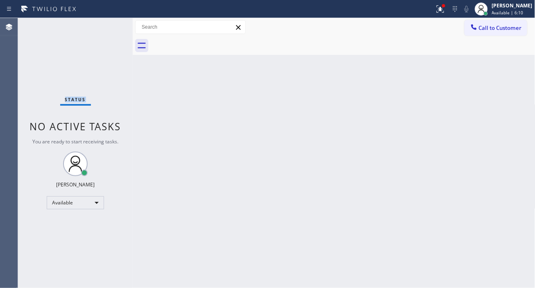
click at [105, 27] on div "Status No active tasks You are ready to start receiving tasks. [PERSON_NAME]" at bounding box center [75, 153] width 115 height 270
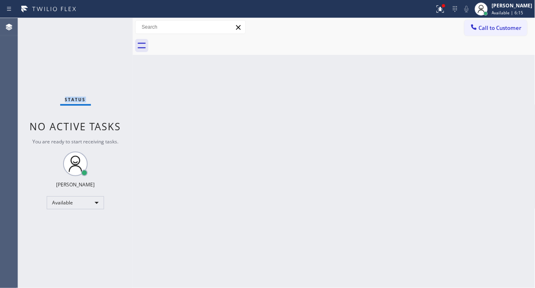
click at [105, 27] on div "Status No active tasks You are ready to start receiving tasks. [PERSON_NAME]" at bounding box center [75, 153] width 115 height 270
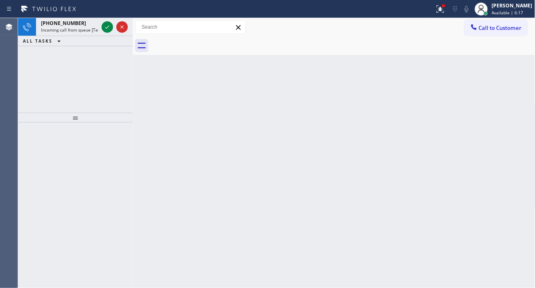
click at [105, 27] on icon at bounding box center [107, 26] width 4 height 3
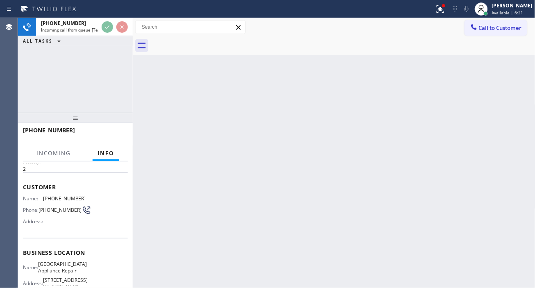
scroll to position [91, 0]
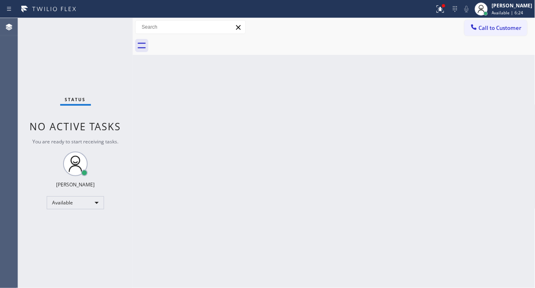
click at [104, 25] on div "Status No active tasks You are ready to start receiving tasks. [PERSON_NAME]" at bounding box center [75, 153] width 115 height 270
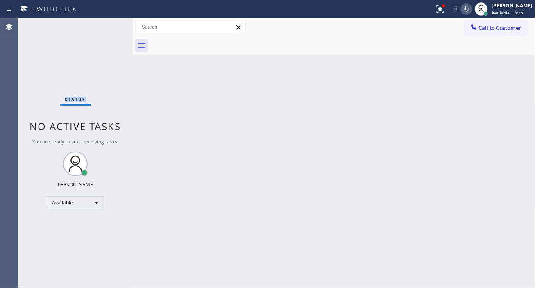
click at [104, 25] on div "Status No active tasks You are ready to start receiving tasks. [PERSON_NAME]" at bounding box center [75, 153] width 115 height 270
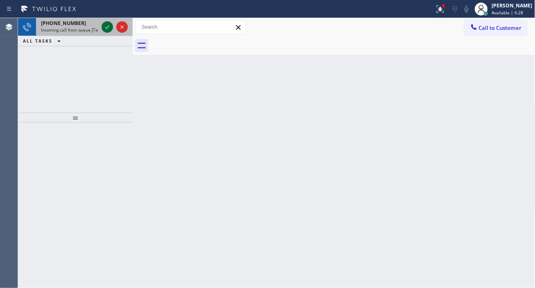
click at [104, 25] on icon at bounding box center [107, 27] width 10 height 10
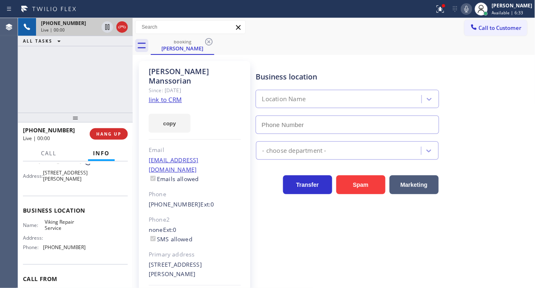
scroll to position [91, 0]
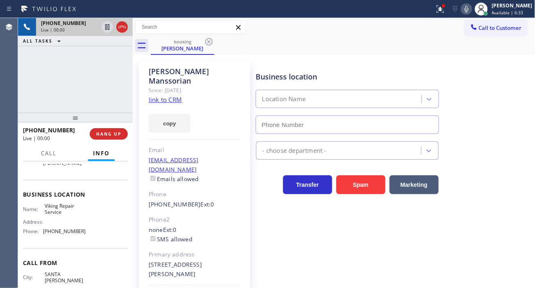
type input "[PHONE_NUMBER]"
click at [156, 95] on link "link to CRM" at bounding box center [165, 99] width 33 height 8
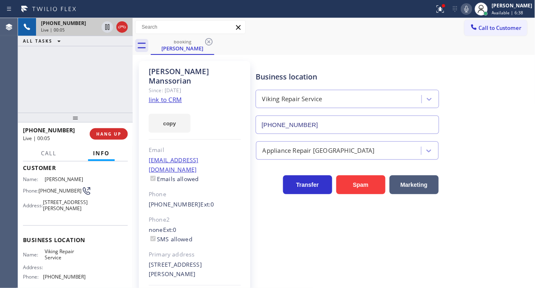
click at [55, 190] on span "[PHONE_NUMBER]" at bounding box center [60, 191] width 43 height 6
drag, startPoint x: 300, startPoint y: 45, endPoint x: 242, endPoint y: 96, distance: 77.0
click at [300, 45] on div "booking Lisa Manssorian" at bounding box center [343, 45] width 385 height 18
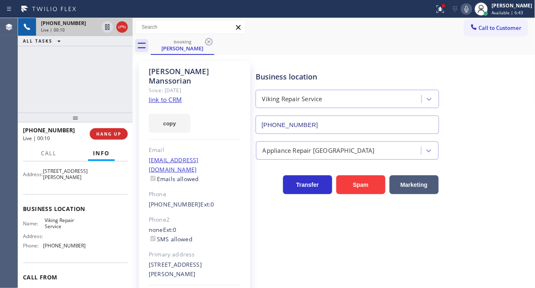
scroll to position [91, 0]
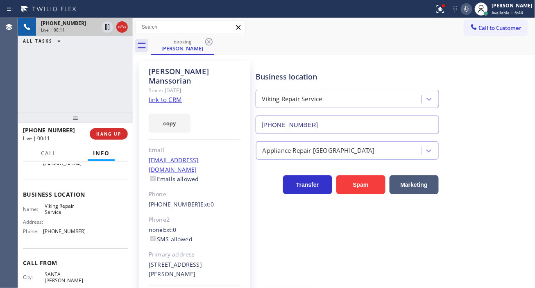
click at [54, 216] on span "Viking Repair Service" at bounding box center [65, 209] width 41 height 13
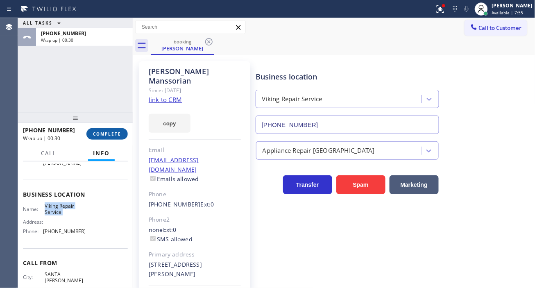
click at [112, 129] on button "COMPLETE" at bounding box center [106, 133] width 41 height 11
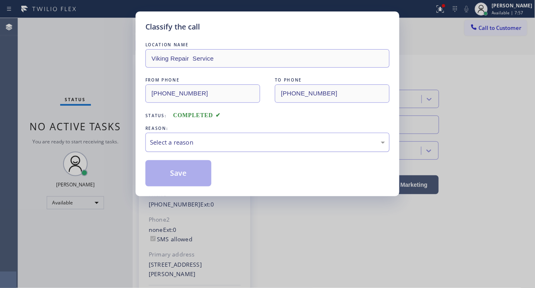
click at [192, 145] on div "Select a reason" at bounding box center [267, 142] width 235 height 9
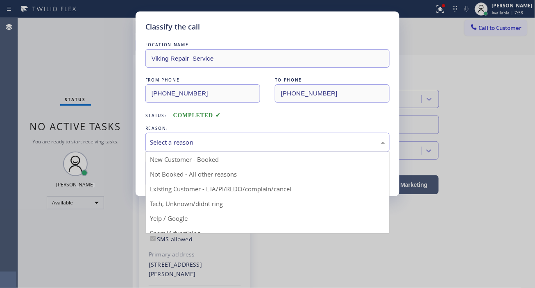
drag, startPoint x: 211, startPoint y: 187, endPoint x: 200, endPoint y: 177, distance: 14.5
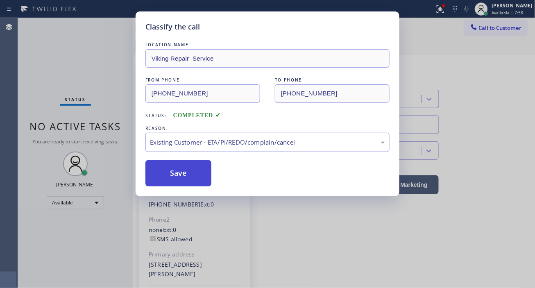
click at [191, 173] on button "Save" at bounding box center [178, 173] width 66 height 26
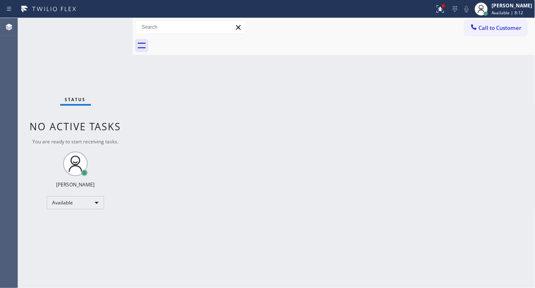
click at [496, 126] on div "Back to Dashboard Change Sender ID Customers Technicians Select a contact Outbo…" at bounding box center [334, 153] width 403 height 270
click at [442, 14] on div at bounding box center [441, 9] width 18 height 10
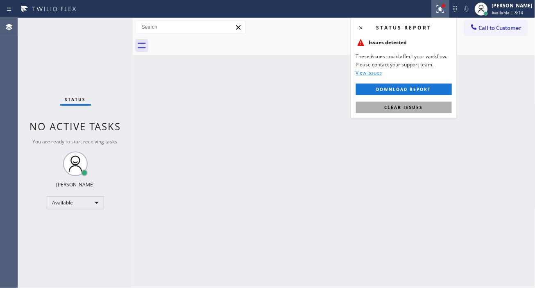
click at [420, 113] on button "Clear issues" at bounding box center [404, 107] width 96 height 11
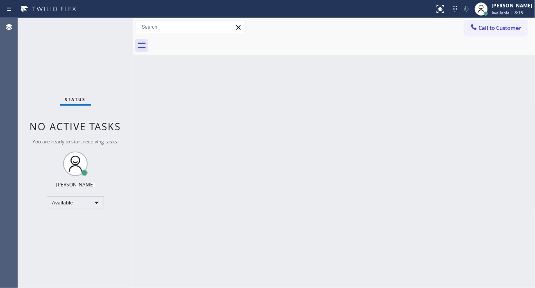
click at [107, 25] on div "Status No active tasks You are ready to start receiving tasks. [PERSON_NAME]" at bounding box center [75, 153] width 115 height 270
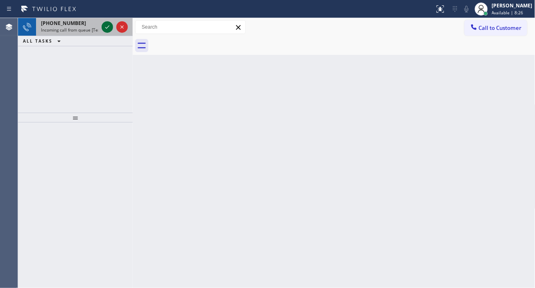
click at [107, 25] on icon at bounding box center [107, 27] width 10 height 10
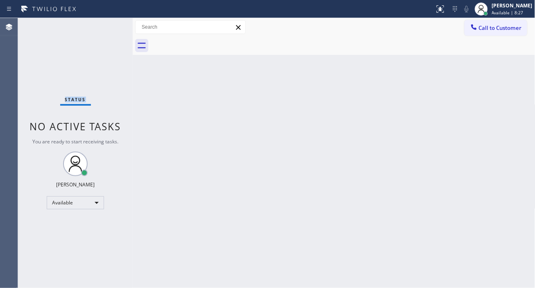
click at [107, 25] on div "Status No active tasks You are ready to start receiving tasks. [PERSON_NAME]" at bounding box center [75, 153] width 115 height 270
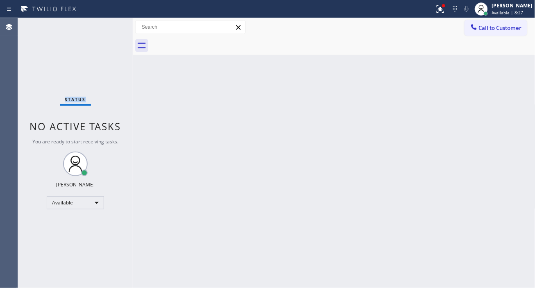
click at [107, 25] on div "Status No active tasks You are ready to start receiving tasks. [PERSON_NAME]" at bounding box center [75, 153] width 115 height 270
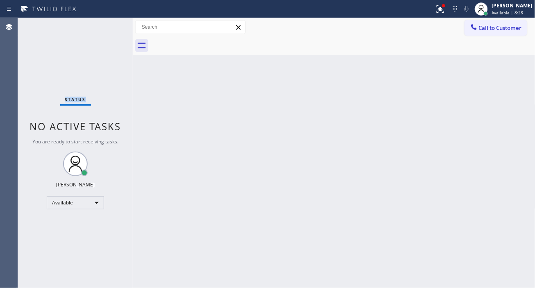
click at [107, 25] on div "Status No active tasks You are ready to start receiving tasks. [PERSON_NAME]" at bounding box center [75, 153] width 115 height 270
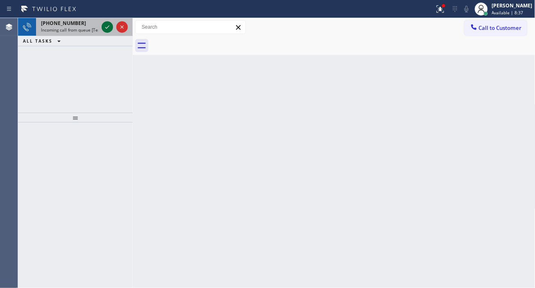
click at [107, 25] on icon at bounding box center [107, 27] width 10 height 10
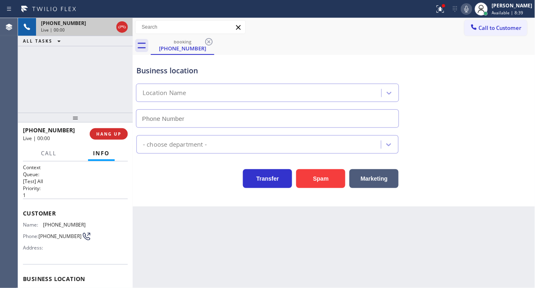
scroll to position [45, 0]
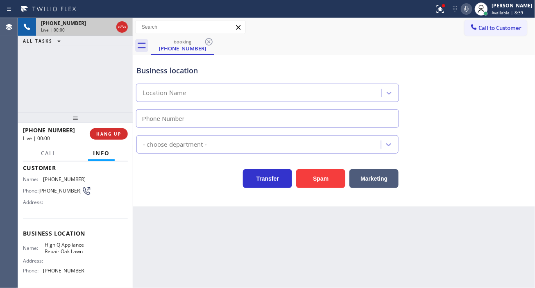
type input "(708) 273-5600"
click at [52, 251] on span "High Q Appliance Repair Oak Lawn" at bounding box center [65, 248] width 41 height 13
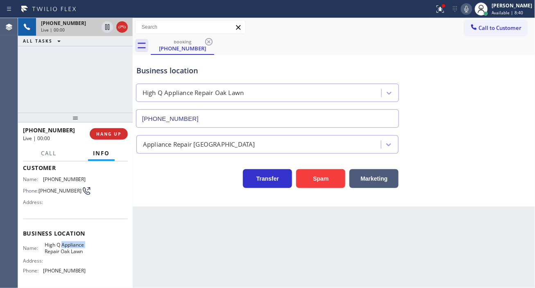
click at [52, 251] on span "High Q Appliance Repair Oak Lawn" at bounding box center [65, 248] width 41 height 13
click at [306, 181] on button "Spam" at bounding box center [320, 178] width 49 height 19
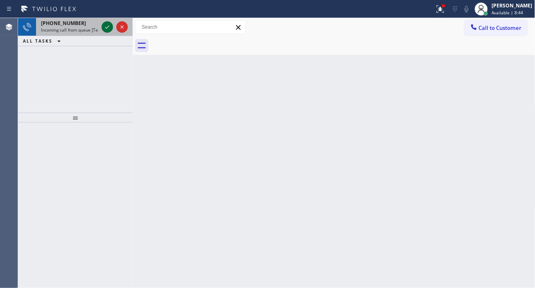
click at [105, 27] on icon at bounding box center [107, 26] width 4 height 3
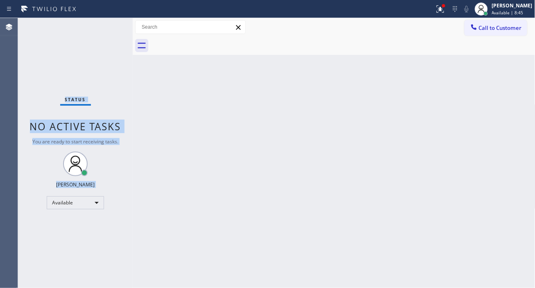
click at [105, 27] on div "Status No active tasks You are ready to start receiving tasks. [PERSON_NAME]" at bounding box center [75, 153] width 115 height 270
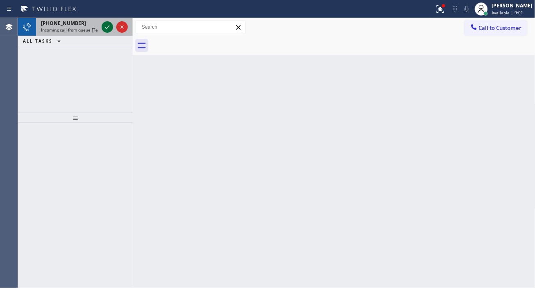
click at [105, 27] on icon at bounding box center [107, 26] width 4 height 3
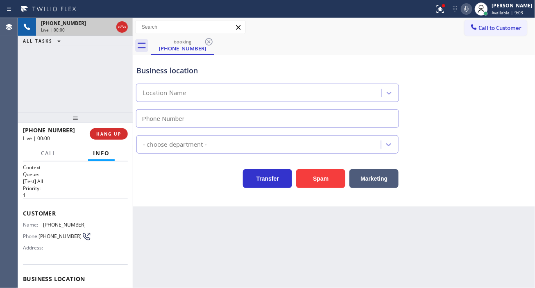
type input "[PHONE_NUMBER]"
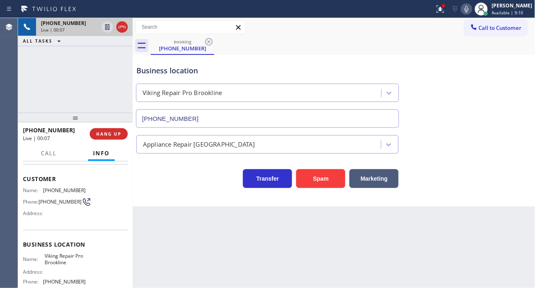
scroll to position [20, 0]
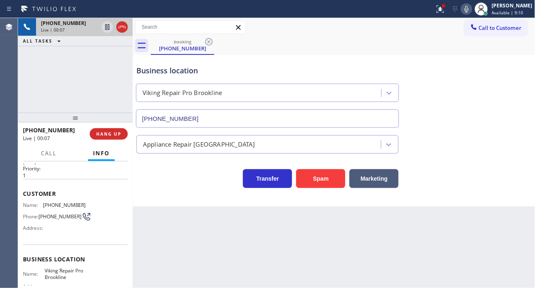
click at [50, 205] on span "[PHONE_NUMBER]" at bounding box center [64, 205] width 43 height 6
drag, startPoint x: 198, startPoint y: 249, endPoint x: 199, endPoint y: 269, distance: 20.1
click at [193, 253] on div "Back to Dashboard Change Sender ID Customers Technicians Select a contact Outbo…" at bounding box center [334, 153] width 403 height 270
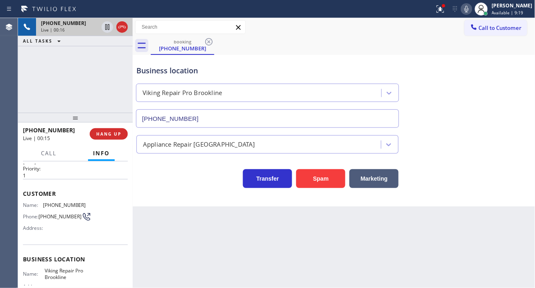
click at [493, 91] on div "Business location Viking Repair Pro Brookline (617) 906-7066" at bounding box center [334, 91] width 399 height 74
click at [115, 134] on span "HANG UP" at bounding box center [108, 134] width 25 height 6
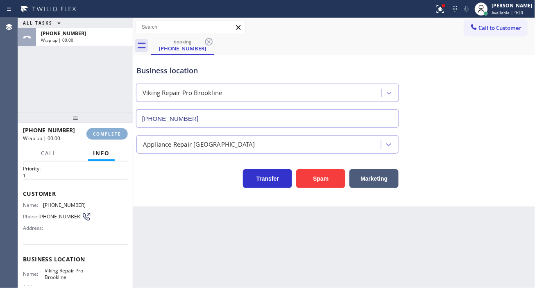
click at [115, 134] on span "COMPLETE" at bounding box center [107, 134] width 28 height 6
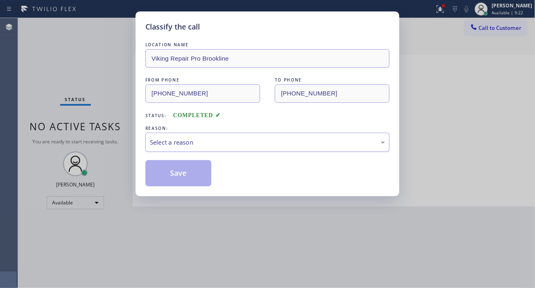
click at [218, 141] on div "Select a reason" at bounding box center [267, 142] width 235 height 9
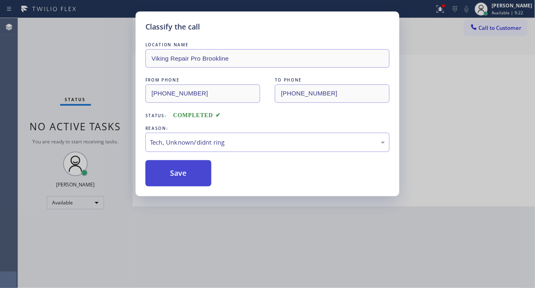
click at [187, 177] on button "Save" at bounding box center [178, 173] width 66 height 26
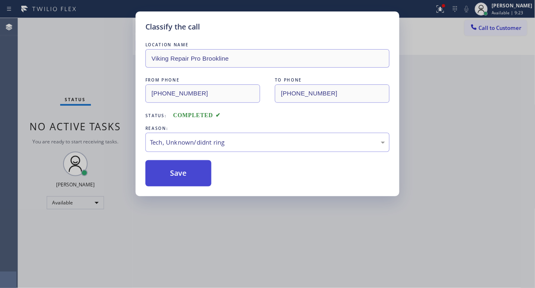
click at [187, 177] on button "Save" at bounding box center [178, 173] width 66 height 26
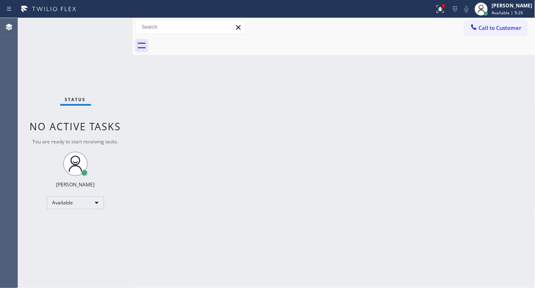
click at [107, 26] on div "Status No active tasks You are ready to start receiving tasks. [PERSON_NAME]" at bounding box center [75, 153] width 115 height 270
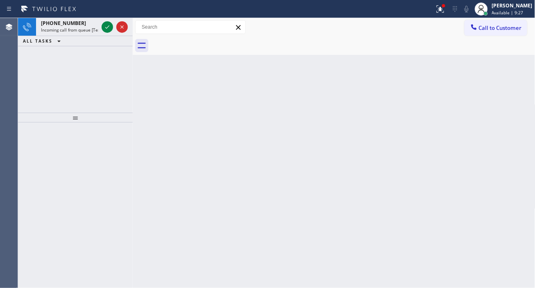
click at [107, 27] on icon at bounding box center [107, 27] width 10 height 10
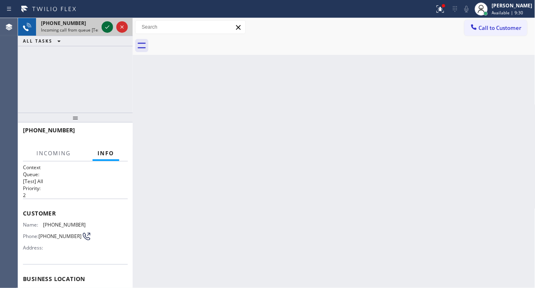
click at [107, 30] on icon at bounding box center [107, 27] width 10 height 10
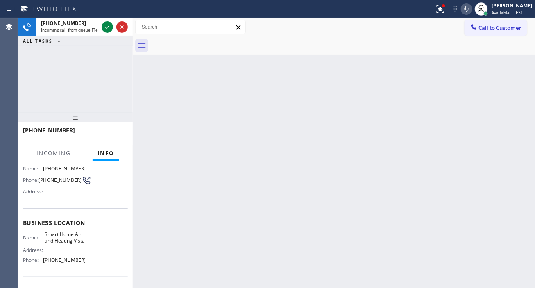
scroll to position [91, 0]
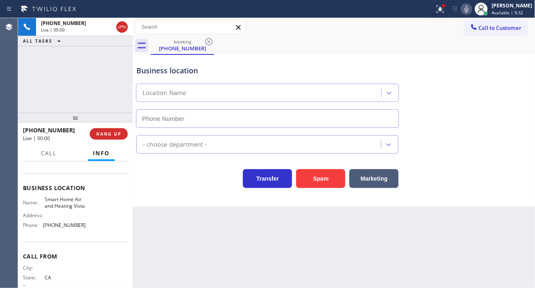
click at [70, 207] on span "Smart Home Air and Heating Vista" at bounding box center [65, 202] width 41 height 13
type input "(442) 286-4141"
click at [70, 207] on span "Smart Home Air and Heating Vista" at bounding box center [65, 202] width 41 height 13
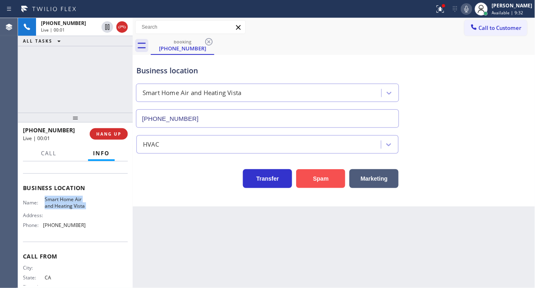
click at [312, 182] on button "Spam" at bounding box center [320, 178] width 49 height 19
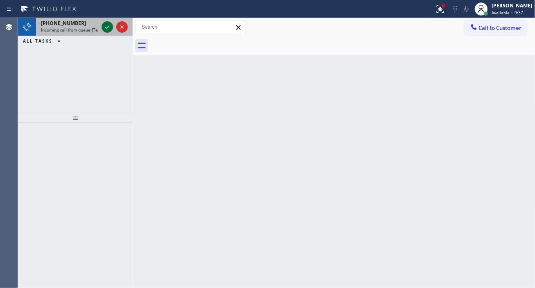
click at [105, 26] on icon at bounding box center [107, 27] width 10 height 10
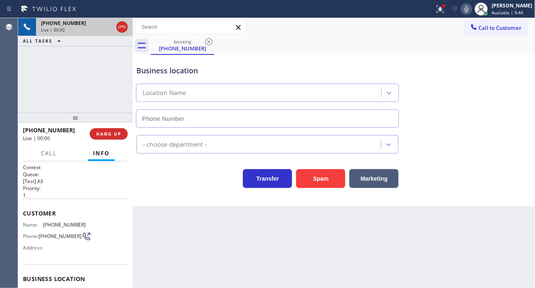
type input "(805) 628-4719"
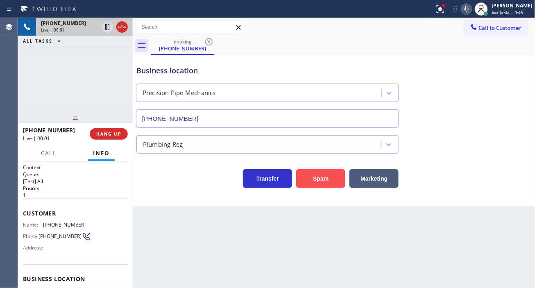
click at [311, 182] on button "Spam" at bounding box center [320, 178] width 49 height 19
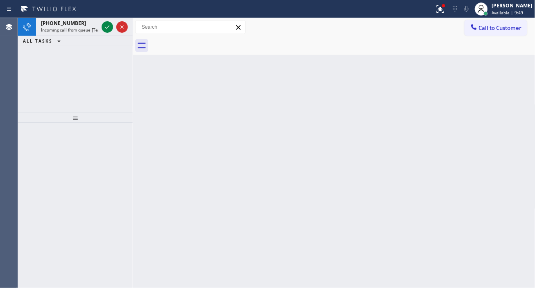
click at [106, 25] on icon at bounding box center [107, 27] width 10 height 10
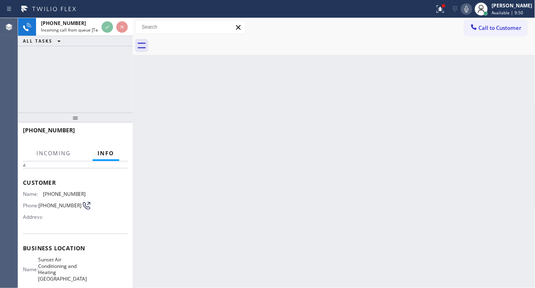
scroll to position [45, 0]
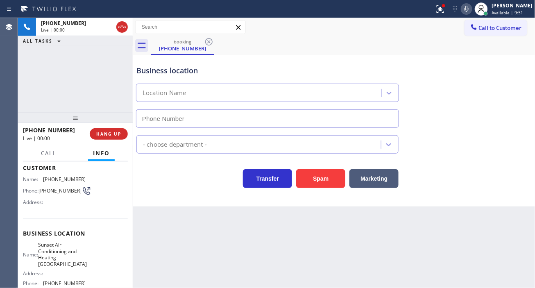
click at [59, 257] on span "Sunset Air Conditioning and Heating Huntington Beach" at bounding box center [62, 254] width 49 height 25
type input "(657) 255-5383"
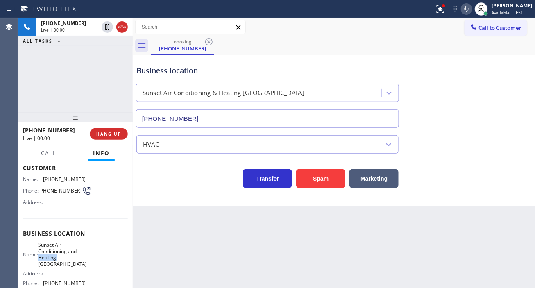
click at [309, 191] on div "Business location Sunset Air Conditioning & Heating Huntington Beach (657) 255-…" at bounding box center [334, 131] width 403 height 152
click at [317, 174] on button "Spam" at bounding box center [320, 178] width 49 height 19
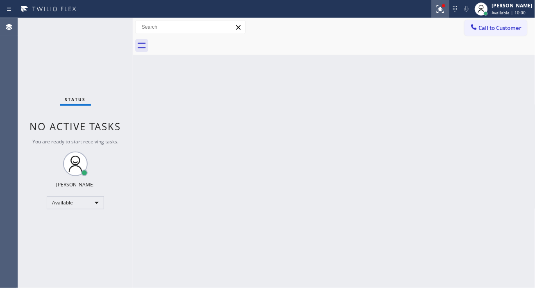
click at [445, 11] on icon at bounding box center [441, 9] width 10 height 10
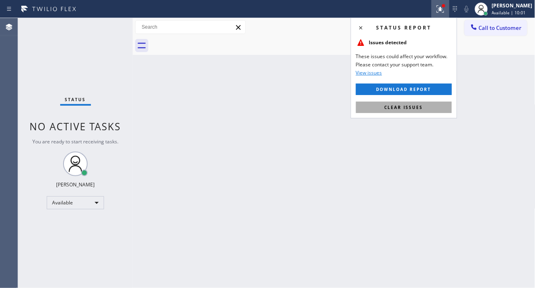
click at [439, 103] on button "Clear issues" at bounding box center [404, 107] width 96 height 11
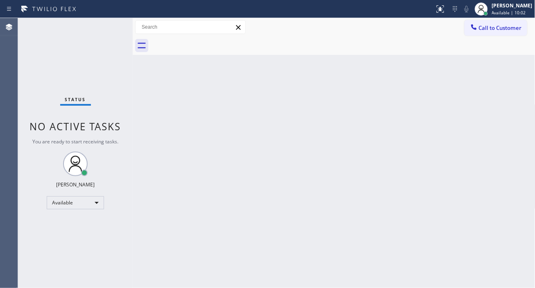
click at [107, 23] on div "Status No active tasks You are ready to start receiving tasks. [PERSON_NAME]" at bounding box center [75, 153] width 115 height 270
click at [107, 25] on div "Status No active tasks You are ready to start receiving tasks. [PERSON_NAME]" at bounding box center [75, 153] width 115 height 270
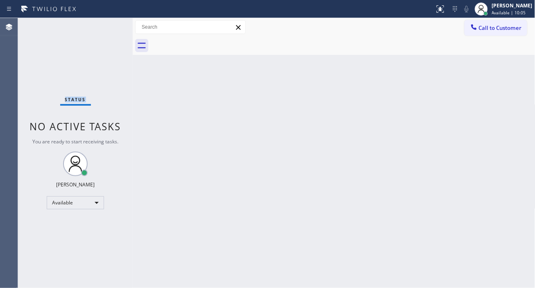
click at [107, 25] on div "Status No active tasks You are ready to start receiving tasks. [PERSON_NAME]" at bounding box center [75, 153] width 115 height 270
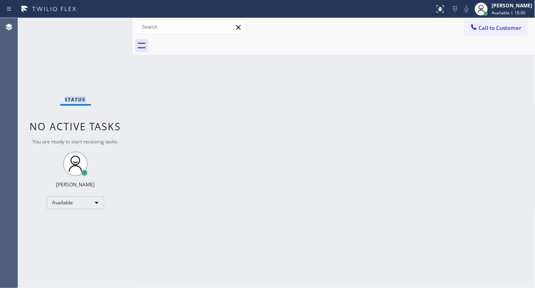
click at [107, 25] on div "Status No active tasks You are ready to start receiving tasks. [PERSON_NAME]" at bounding box center [75, 153] width 115 height 270
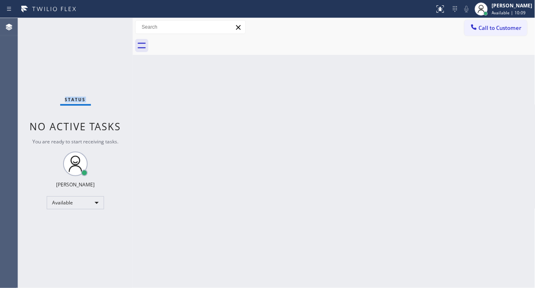
click at [107, 23] on div "Status No active tasks You are ready to start receiving tasks. [PERSON_NAME]" at bounding box center [75, 153] width 115 height 270
click at [104, 27] on div "Status No active tasks You are ready to start receiving tasks. [PERSON_NAME]" at bounding box center [75, 153] width 115 height 270
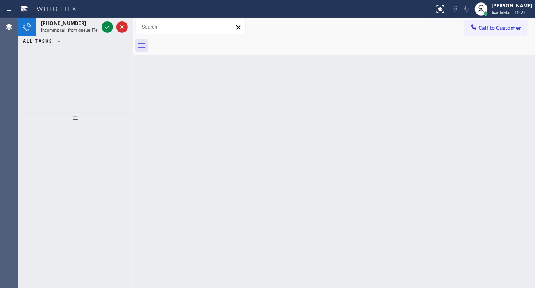
click at [506, 117] on div "Back to Dashboard Change Sender ID Customers Technicians Select a contact Outbo…" at bounding box center [334, 153] width 403 height 270
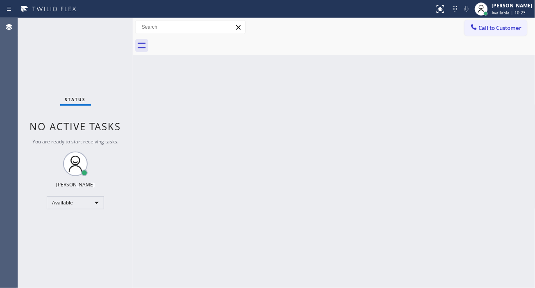
click at [104, 27] on div "Status No active tasks You are ready to start receiving tasks. [PERSON_NAME]" at bounding box center [75, 153] width 115 height 270
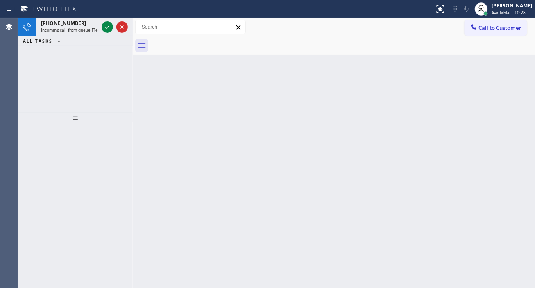
click at [534, 80] on div "Back to Dashboard Change Sender ID Customers Technicians Select a contact Outbo…" at bounding box center [334, 153] width 403 height 270
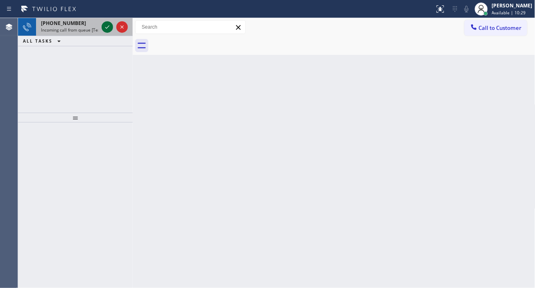
click at [106, 29] on icon at bounding box center [107, 27] width 10 height 10
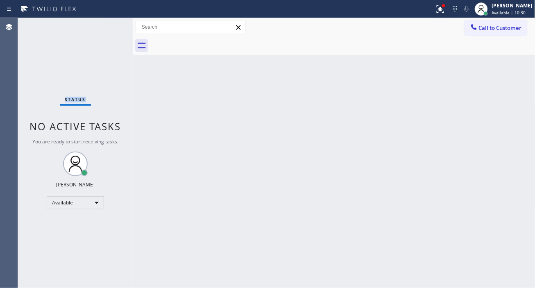
click at [106, 29] on div "Status No active tasks You are ready to start receiving tasks. [PERSON_NAME]" at bounding box center [75, 153] width 115 height 270
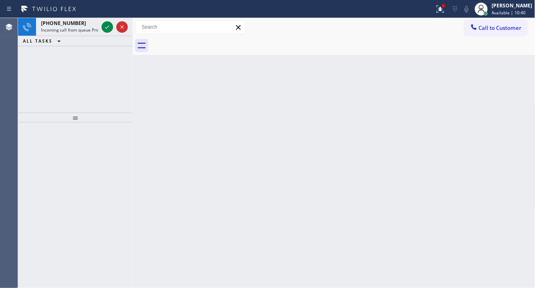
click at [506, 109] on div "Back to Dashboard Change Sender ID Customers Technicians Select a contact Outbo…" at bounding box center [334, 153] width 403 height 270
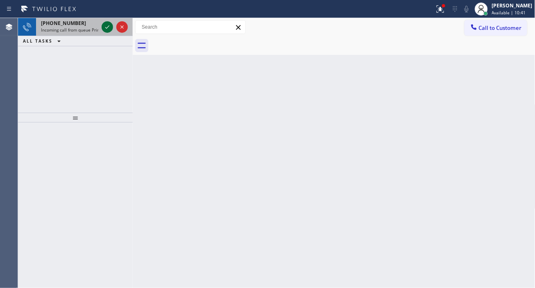
click at [108, 26] on icon at bounding box center [107, 27] width 10 height 10
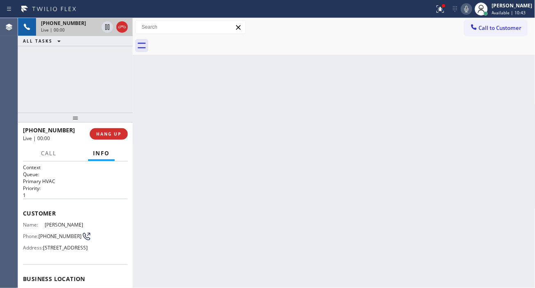
scroll to position [45, 0]
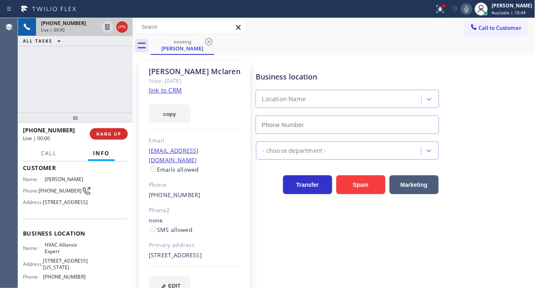
click at [62, 254] on span "HVAC Alliance Expert" at bounding box center [65, 248] width 41 height 13
type input "[PHONE_NUMBER]"
click at [62, 254] on span "HVAC Alliance Expert" at bounding box center [65, 248] width 41 height 13
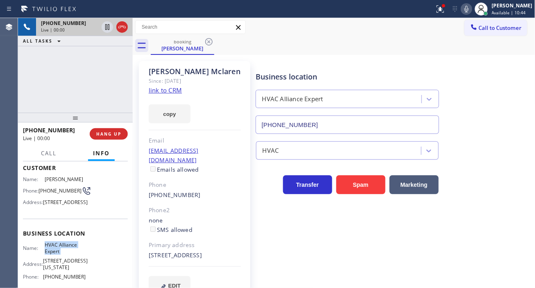
click at [62, 254] on span "HVAC Alliance Expert" at bounding box center [65, 248] width 41 height 13
click at [177, 89] on link "link to CRM" at bounding box center [165, 90] width 33 height 8
click at [52, 194] on span "[PHONE_NUMBER]" at bounding box center [60, 191] width 43 height 6
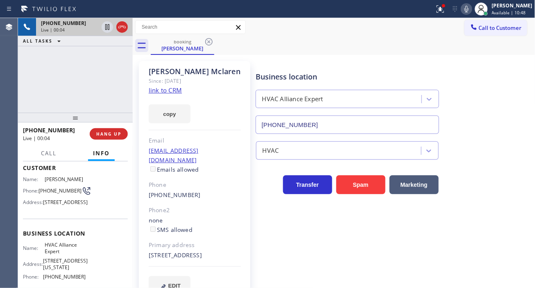
click at [52, 194] on span "[PHONE_NUMBER]" at bounding box center [60, 191] width 43 height 6
click at [325, 64] on div "Business location HVAC Alliance Expert [PHONE_NUMBER]" at bounding box center [347, 98] width 186 height 71
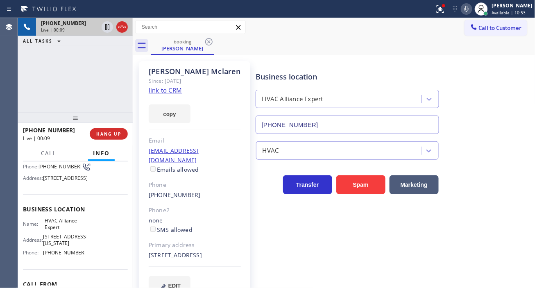
scroll to position [91, 0]
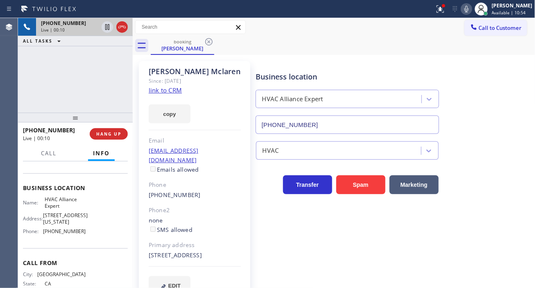
click at [65, 209] on span "HVAC Alliance Expert" at bounding box center [65, 202] width 41 height 13
click at [109, 31] on icon at bounding box center [107, 27] width 10 height 10
click at [107, 28] on icon at bounding box center [107, 27] width 10 height 10
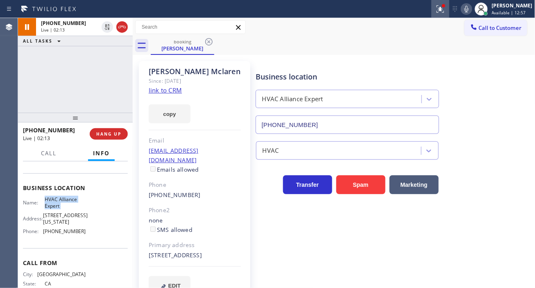
click at [445, 7] on icon at bounding box center [441, 9] width 10 height 10
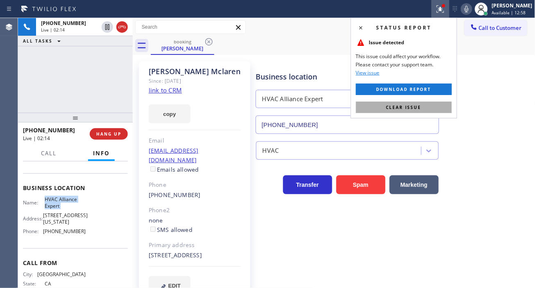
click at [419, 106] on span "Clear issue" at bounding box center [403, 107] width 35 height 6
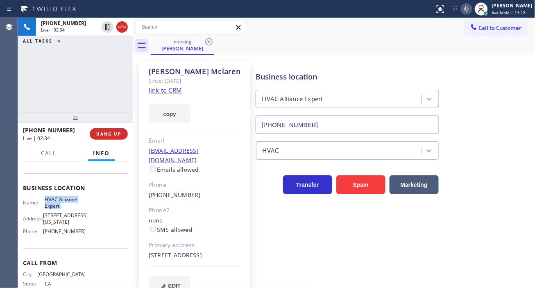
click at [506, 98] on div "Business location HVAC Alliance Expert [PHONE_NUMBER]" at bounding box center [393, 97] width 279 height 74
click at [85, 70] on div "+12132849988 Live | 02:44 ALL TASKS ALL TASKS ACTIVE TASKS TASKS IN WRAP UP" at bounding box center [75, 65] width 115 height 95
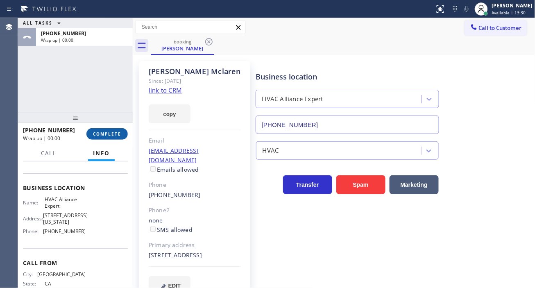
click at [116, 133] on span "COMPLETE" at bounding box center [107, 134] width 28 height 6
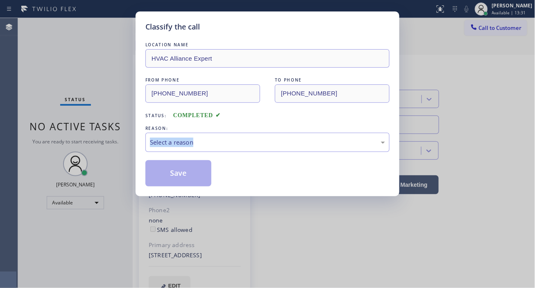
click at [116, 133] on div "Classify the call LOCATION NAME HVAC Alliance Expert FROM PHONE (213) 284-9988 …" at bounding box center [267, 144] width 535 height 288
click at [182, 143] on div "Select a reason" at bounding box center [267, 142] width 235 height 9
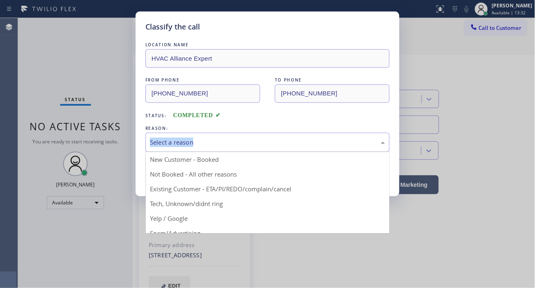
drag, startPoint x: 226, startPoint y: 189, endPoint x: 203, endPoint y: 171, distance: 29.3
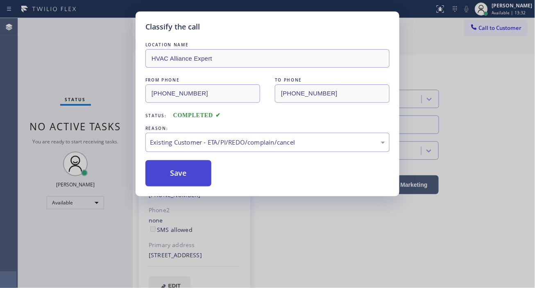
click at [198, 169] on button "Save" at bounding box center [178, 173] width 66 height 26
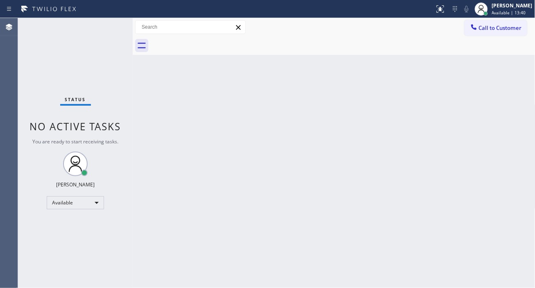
click at [517, 108] on div "Back to Dashboard Change Sender ID Customers Technicians Select a contact Outbo…" at bounding box center [334, 153] width 403 height 270
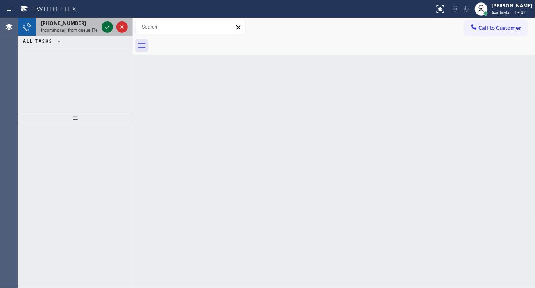
click at [104, 27] on icon at bounding box center [107, 27] width 10 height 10
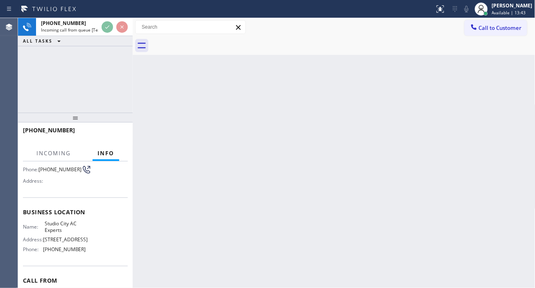
scroll to position [91, 0]
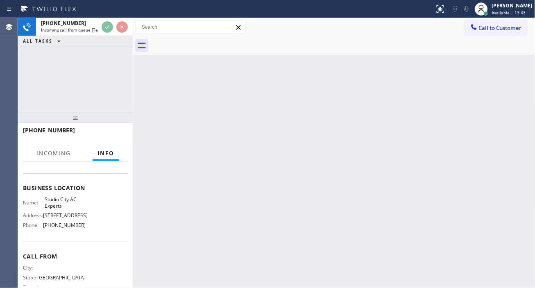
click at [65, 199] on span "Studio City AC Experts" at bounding box center [65, 202] width 41 height 13
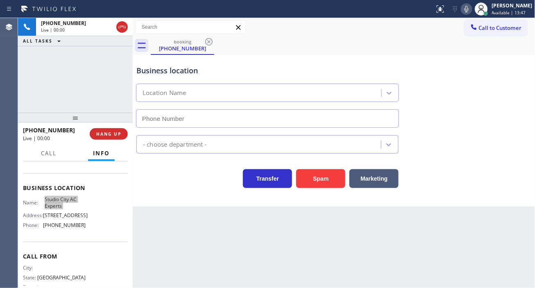
type input "[PHONE_NUMBER]"
click at [158, 75] on div "Business location" at bounding box center [267, 70] width 262 height 11
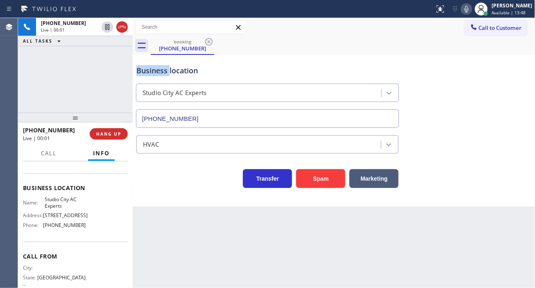
click at [158, 75] on div "Business location" at bounding box center [267, 70] width 262 height 11
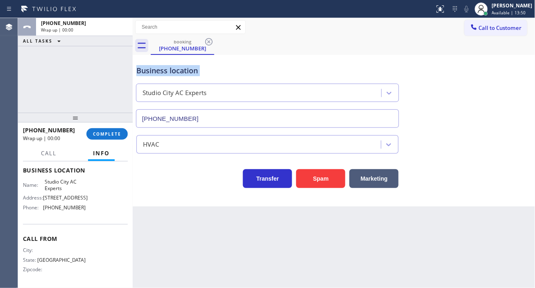
scroll to position [117, 0]
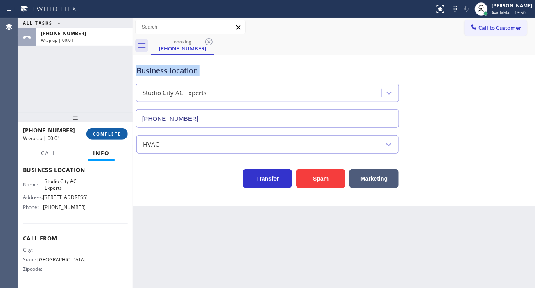
click at [104, 132] on span "COMPLETE" at bounding box center [107, 134] width 28 height 6
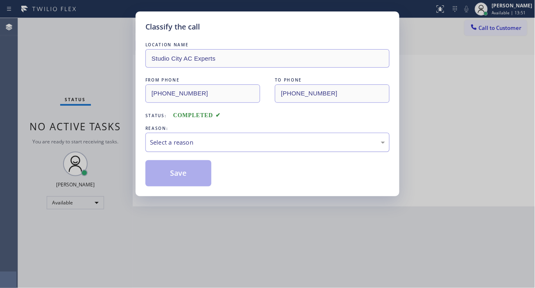
click at [220, 140] on div "Select a reason" at bounding box center [267, 142] width 235 height 9
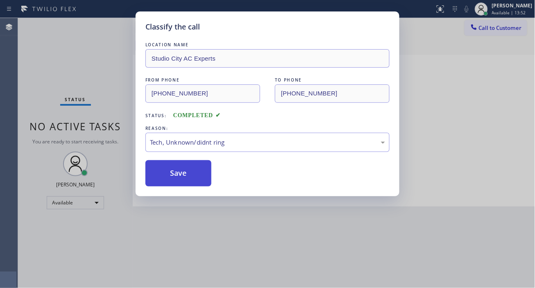
click at [193, 178] on button "Save" at bounding box center [178, 173] width 66 height 26
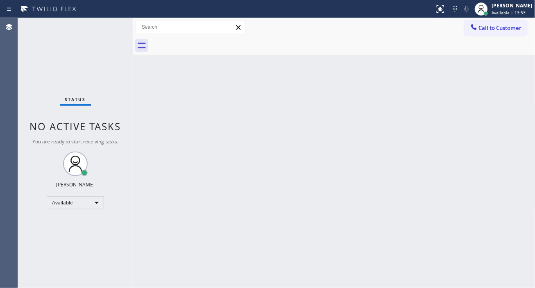
click at [108, 23] on div "Status No active tasks You are ready to start receiving tasks. [PERSON_NAME]" at bounding box center [75, 153] width 115 height 270
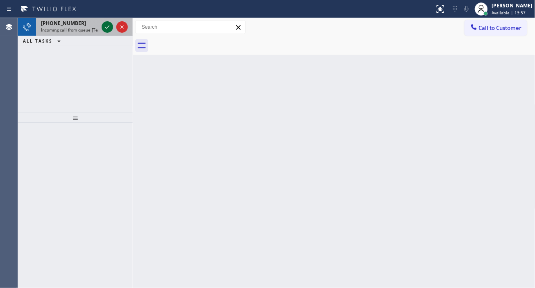
click at [108, 23] on icon at bounding box center [107, 27] width 10 height 10
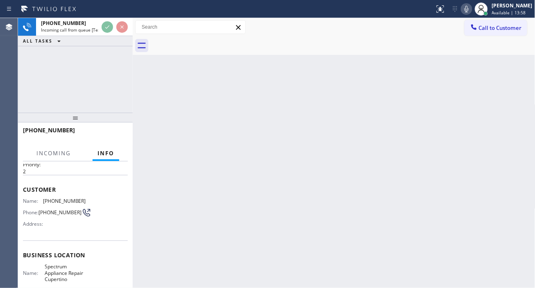
scroll to position [45, 0]
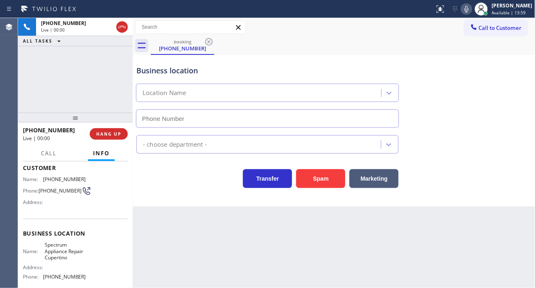
type input "(669) 230-0970"
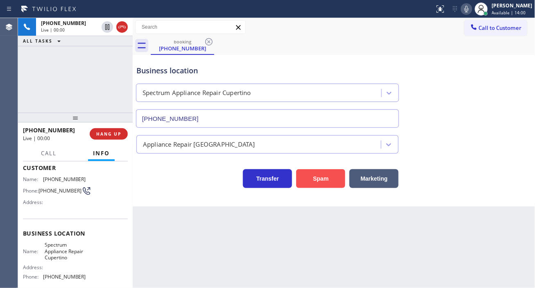
click at [310, 185] on button "Spam" at bounding box center [320, 178] width 49 height 19
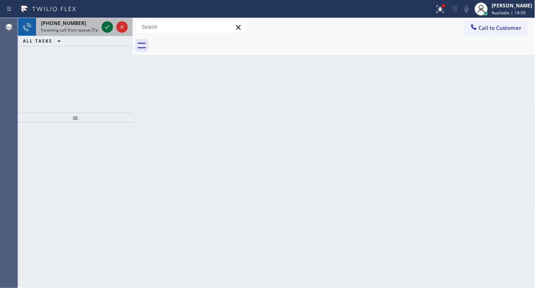
click at [105, 25] on icon at bounding box center [107, 27] width 10 height 10
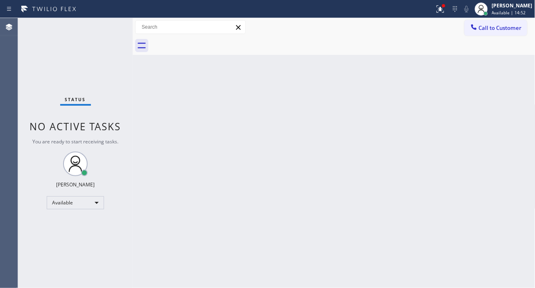
click at [105, 25] on div "Status No active tasks You are ready to start receiving tasks. [PERSON_NAME]" at bounding box center [75, 153] width 115 height 270
click at [443, 9] on icon at bounding box center [440, 8] width 5 height 3
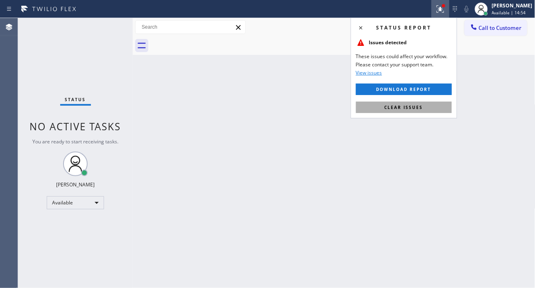
click at [422, 108] on span "Clear issues" at bounding box center [404, 107] width 39 height 6
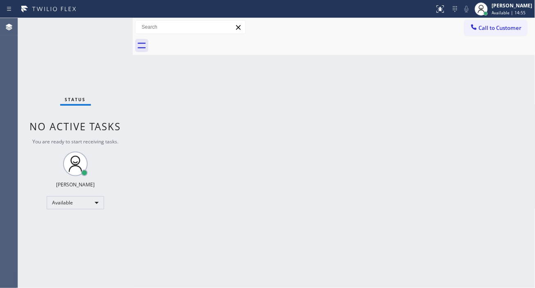
click at [108, 24] on div "Status No active tasks You are ready to start receiving tasks. [PERSON_NAME]" at bounding box center [75, 153] width 115 height 270
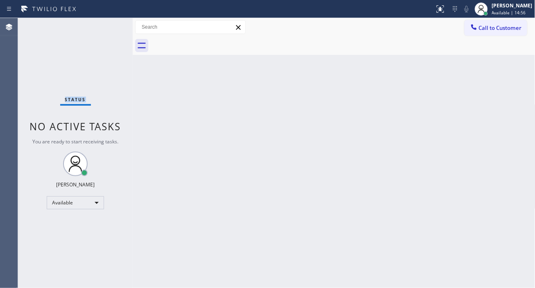
click at [108, 24] on div "Status No active tasks You are ready to start receiving tasks. [PERSON_NAME]" at bounding box center [75, 153] width 115 height 270
click at [108, 26] on div "Status No active tasks You are ready to start receiving tasks. [PERSON_NAME]" at bounding box center [75, 153] width 115 height 270
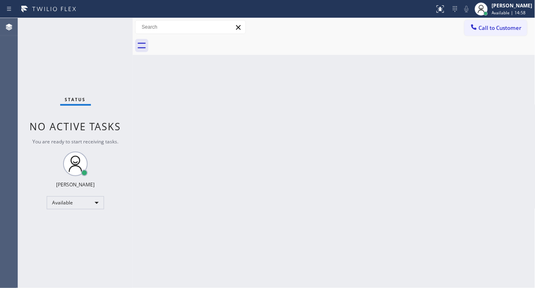
click at [106, 26] on div "Status No active tasks You are ready to start receiving tasks. [PERSON_NAME]" at bounding box center [75, 153] width 115 height 270
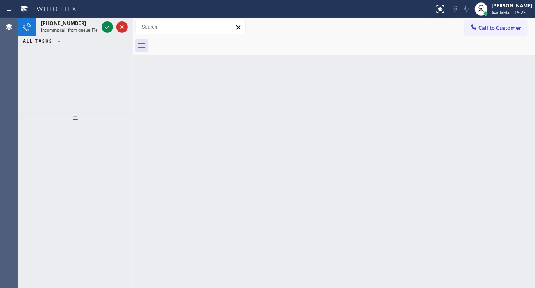
click at [501, 100] on div "Back to Dashboard Change Sender ID Customers Technicians Select a contact Outbo…" at bounding box center [334, 153] width 403 height 270
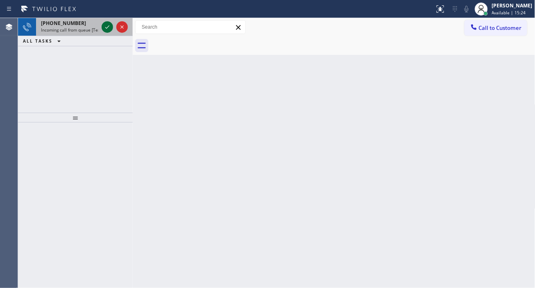
click at [107, 30] on icon at bounding box center [107, 27] width 10 height 10
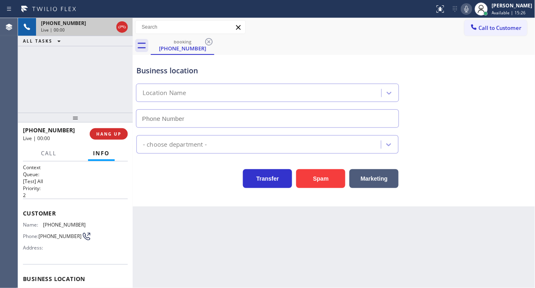
scroll to position [45, 0]
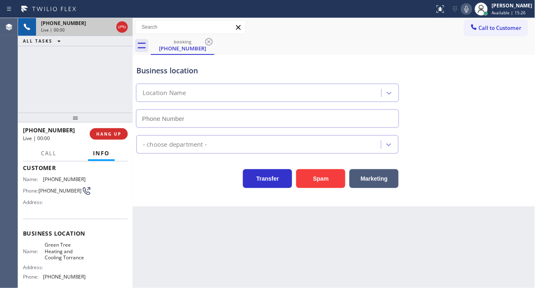
type input "(310) 361-1106"
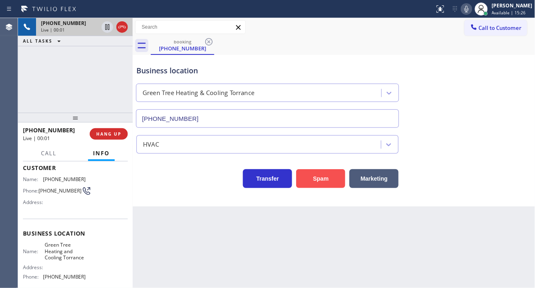
click at [333, 179] on button "Spam" at bounding box center [320, 178] width 49 height 19
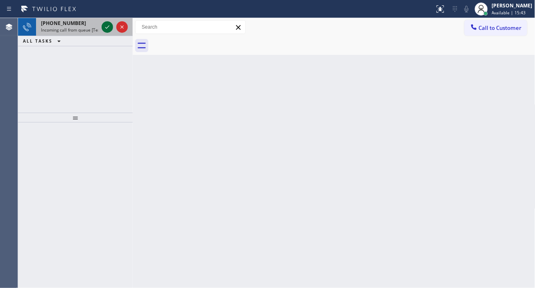
click at [104, 27] on icon at bounding box center [107, 27] width 10 height 10
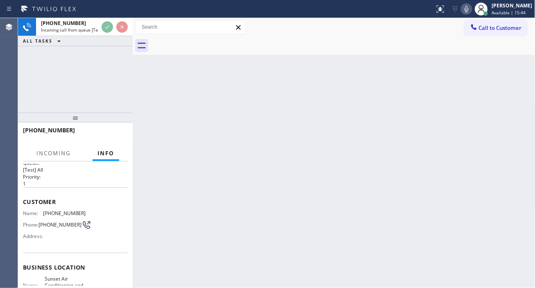
scroll to position [45, 0]
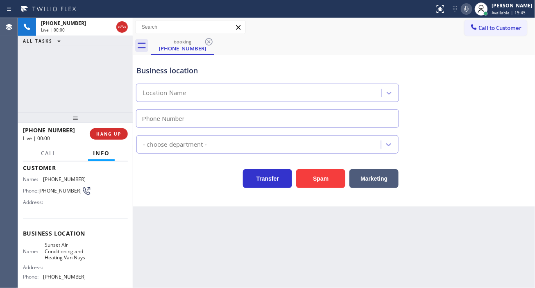
type input "[PHONE_NUMBER]"
click at [66, 248] on span "Sunset Air Conditioning and Heating Van Nuys" at bounding box center [65, 251] width 41 height 19
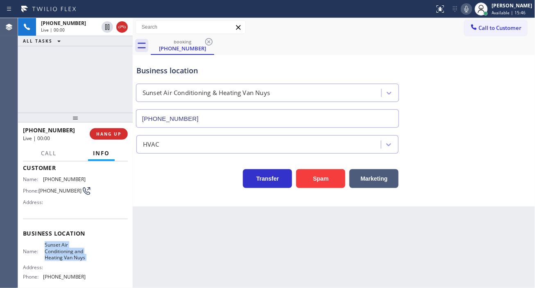
click at [66, 248] on span "Sunset Air Conditioning and Heating Van Nuys" at bounding box center [65, 251] width 41 height 19
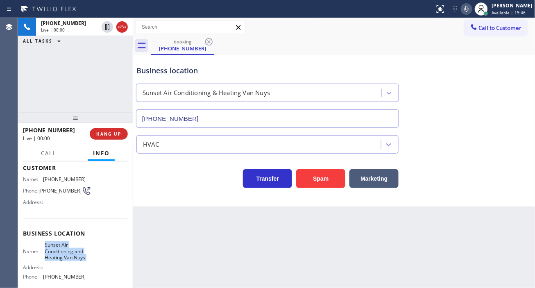
click at [66, 248] on span "Sunset Air Conditioning and Heating Van Nuys" at bounding box center [65, 251] width 41 height 19
click at [160, 72] on div "Business location" at bounding box center [267, 70] width 262 height 11
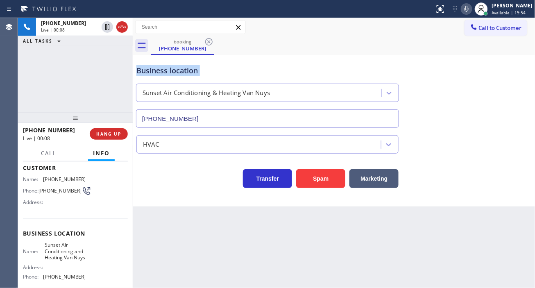
click at [160, 72] on div "Business location" at bounding box center [267, 70] width 262 height 11
click at [508, 77] on div "Business location Sunset Air Conditioning & Heating Van Nuys (818) 464-4626" at bounding box center [334, 91] width 399 height 74
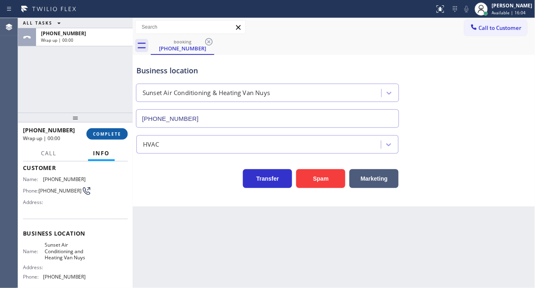
click at [116, 130] on button "COMPLETE" at bounding box center [106, 133] width 41 height 11
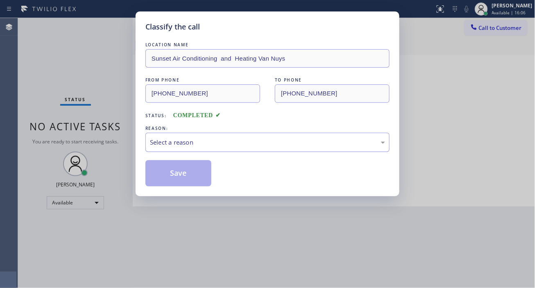
click at [189, 141] on div "Select a reason" at bounding box center [267, 142] width 235 height 9
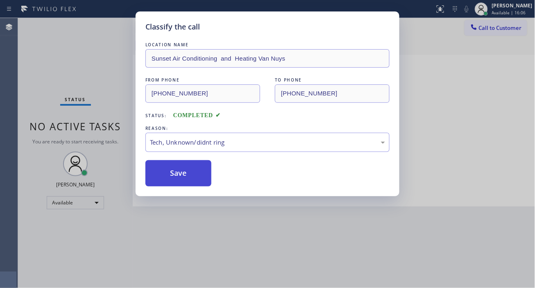
click at [186, 186] on button "Save" at bounding box center [178, 173] width 66 height 26
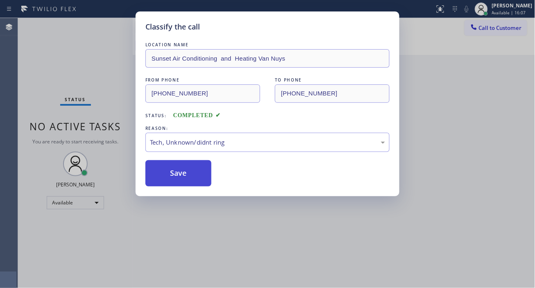
click at [186, 180] on button "Save" at bounding box center [178, 173] width 66 height 26
click at [186, 180] on div "Classify the call LOCATION NAME 5 Star Appliance Repair Lakewood FROM PHONE (30…" at bounding box center [276, 153] width 517 height 270
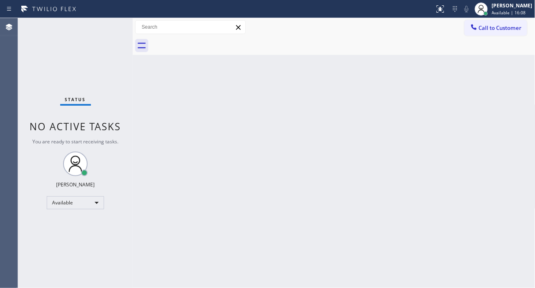
click at [112, 30] on div "Status No active tasks You are ready to start receiving tasks. [PERSON_NAME]" at bounding box center [75, 153] width 115 height 270
click at [497, 95] on div "Back to Dashboard Change Sender ID Customers Technicians Select a contact Outbo…" at bounding box center [334, 153] width 403 height 270
click at [107, 25] on div "Status No active tasks You are ready to start receiving tasks. [PERSON_NAME]" at bounding box center [75, 153] width 115 height 270
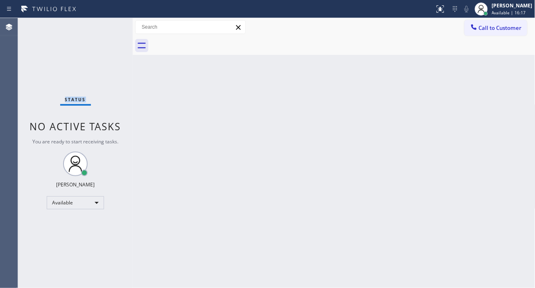
click at [107, 25] on div "Status No active tasks You are ready to start receiving tasks. [PERSON_NAME]" at bounding box center [75, 153] width 115 height 270
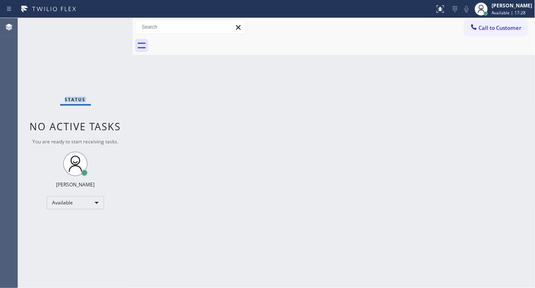
click at [107, 26] on div "Status No active tasks You are ready to start receiving tasks. [PERSON_NAME]" at bounding box center [75, 153] width 115 height 270
click at [107, 34] on div "Status No active tasks You are ready to start receiving tasks. [PERSON_NAME]" at bounding box center [75, 153] width 115 height 270
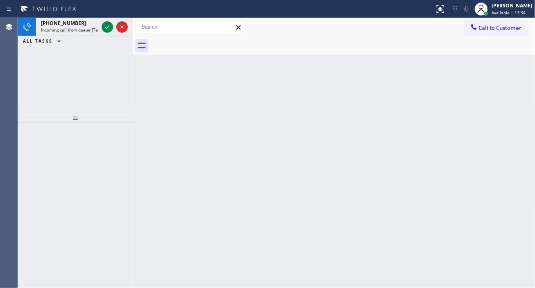
click at [108, 23] on icon at bounding box center [107, 27] width 10 height 10
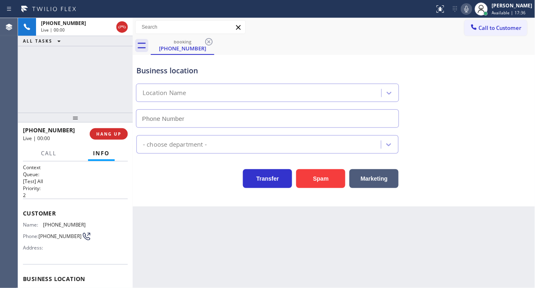
type input "(510) 621-6989"
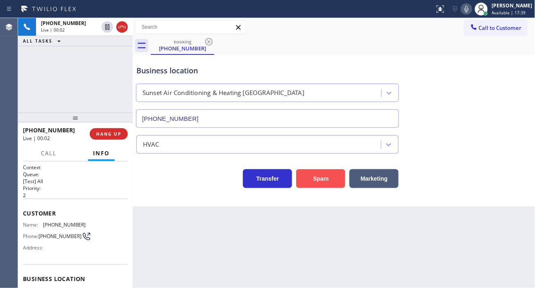
click at [309, 181] on button "Spam" at bounding box center [320, 178] width 49 height 19
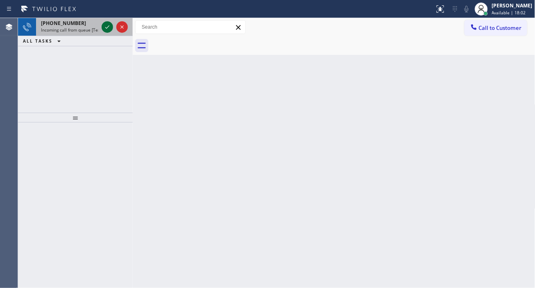
click at [107, 27] on icon at bounding box center [107, 26] width 4 height 3
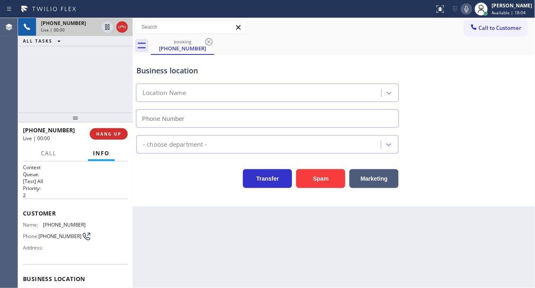
type input "(760) 452-3622"
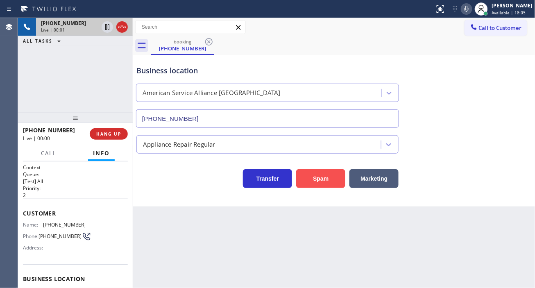
click at [329, 183] on button "Spam" at bounding box center [320, 178] width 49 height 19
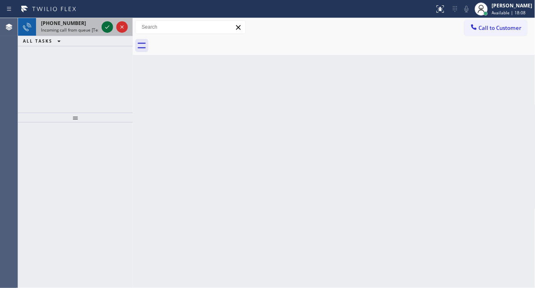
click at [108, 25] on icon at bounding box center [107, 27] width 10 height 10
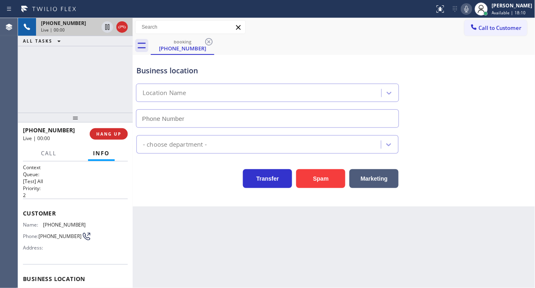
type input "(669) 338-1520"
click at [318, 178] on button "Spam" at bounding box center [320, 178] width 49 height 19
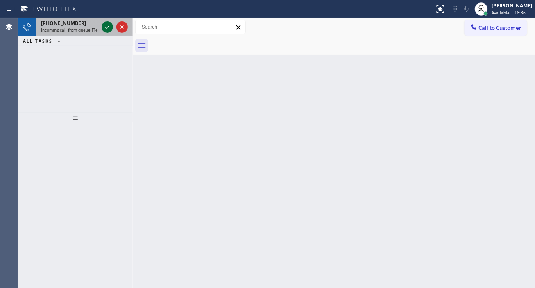
click at [105, 27] on icon at bounding box center [107, 27] width 10 height 10
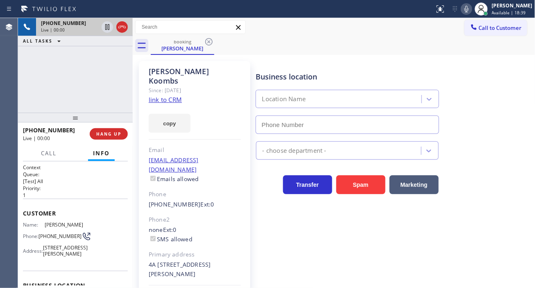
type input "[PHONE_NUMBER]"
click at [171, 95] on link "link to CRM" at bounding box center [165, 99] width 33 height 8
click at [57, 239] on span "[PHONE_NUMBER]" at bounding box center [60, 236] width 43 height 6
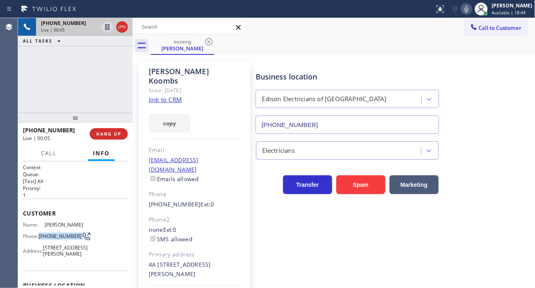
click at [57, 239] on span "[PHONE_NUMBER]" at bounding box center [60, 236] width 43 height 6
click at [305, 30] on div "Call to Customer Outbound call Location Search location Your caller id phone nu…" at bounding box center [334, 27] width 403 height 14
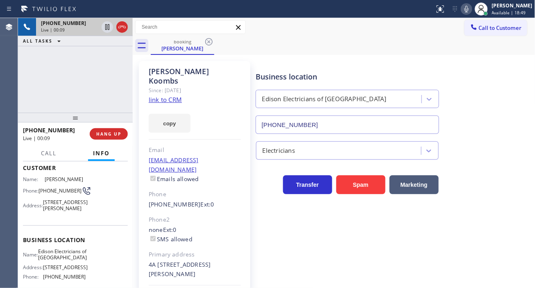
click at [62, 261] on span "Edison Electricians of [GEOGRAPHIC_DATA]" at bounding box center [62, 254] width 49 height 13
click at [107, 25] on icon at bounding box center [107, 27] width 10 height 10
click at [104, 28] on icon at bounding box center [107, 27] width 10 height 10
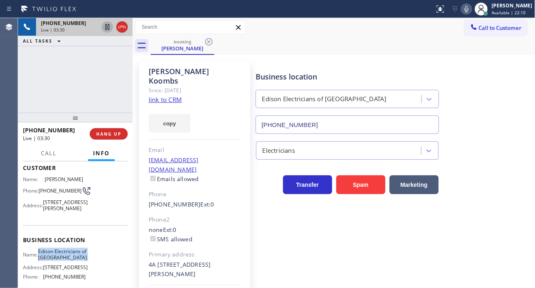
click at [516, 107] on div "Business location Edison Electricians of Jersey City (862) 415-0803" at bounding box center [393, 97] width 279 height 74
click at [111, 137] on button "HANG UP" at bounding box center [109, 133] width 38 height 11
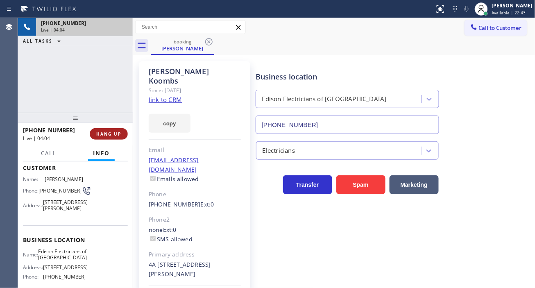
click at [111, 137] on button "HANG UP" at bounding box center [109, 133] width 38 height 11
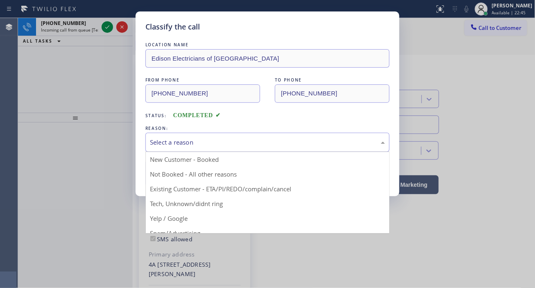
click at [228, 138] on div "Select a reason" at bounding box center [267, 142] width 235 height 9
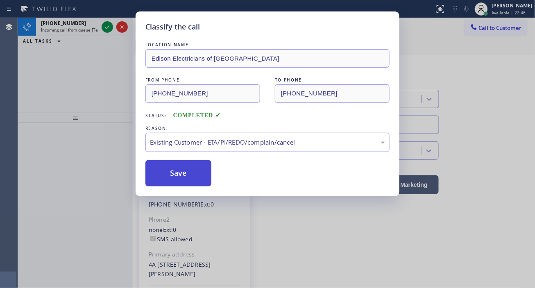
click at [199, 175] on button "Save" at bounding box center [178, 173] width 66 height 26
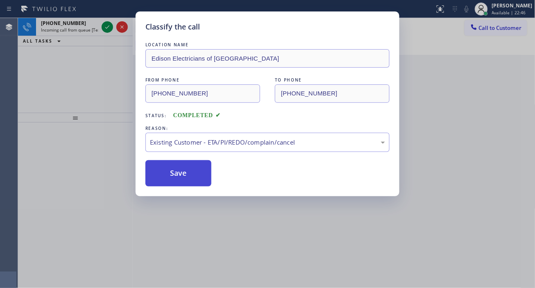
click at [199, 175] on button "Save" at bounding box center [178, 173] width 66 height 26
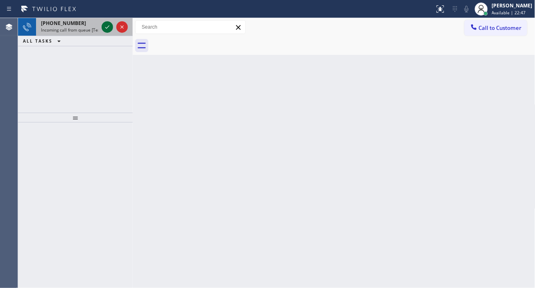
click at [103, 27] on icon at bounding box center [107, 27] width 10 height 10
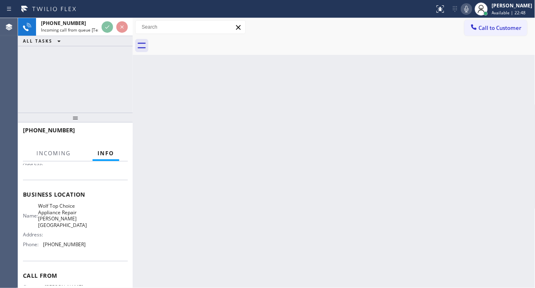
scroll to position [91, 0]
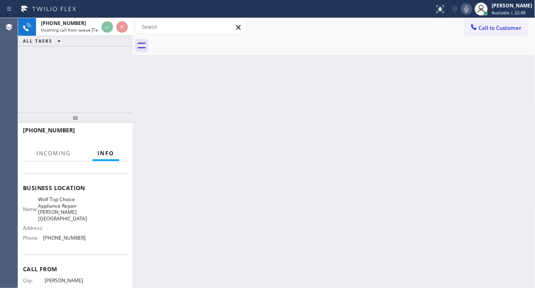
click at [59, 201] on span "Wolf Top Choice Appliance Repair Balch Springs" at bounding box center [62, 208] width 49 height 25
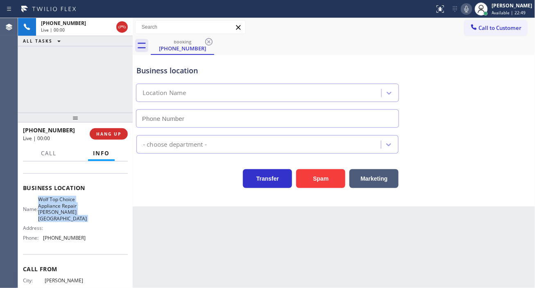
click at [59, 201] on span "Wolf Top Choice Appliance Repair Balch Springs" at bounding box center [62, 208] width 49 height 25
type input "(972) 779-6113"
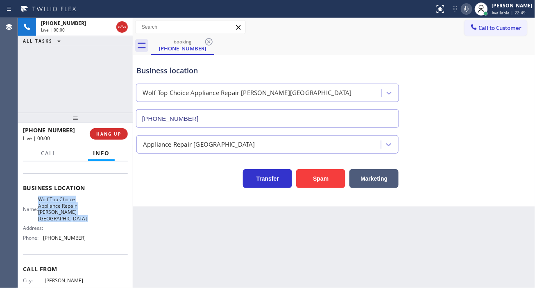
click at [59, 201] on span "Wolf Top Choice Appliance Repair Balch Springs" at bounding box center [62, 208] width 49 height 25
click at [321, 179] on button "Spam" at bounding box center [320, 178] width 49 height 19
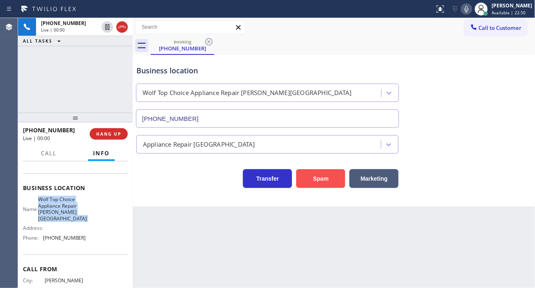
click at [321, 179] on button "Spam" at bounding box center [320, 178] width 49 height 19
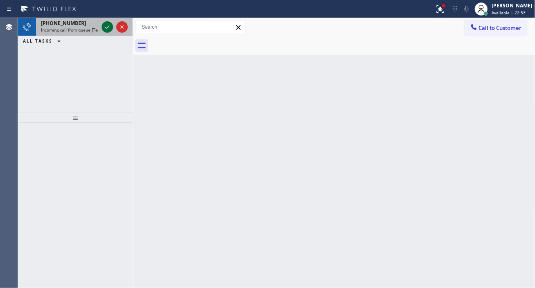
click at [104, 28] on icon at bounding box center [107, 27] width 10 height 10
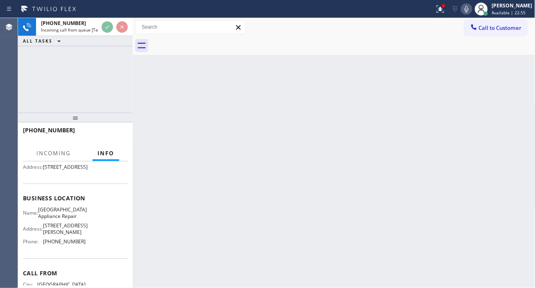
scroll to position [91, 0]
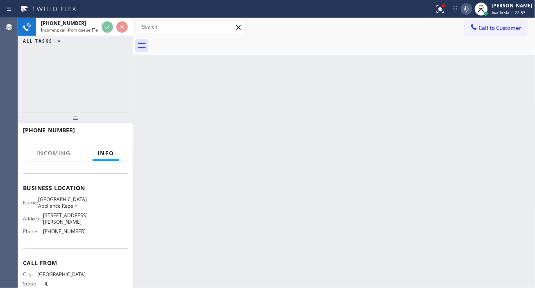
click at [61, 209] on span "[GEOGRAPHIC_DATA] Appliance Repair" at bounding box center [62, 202] width 49 height 13
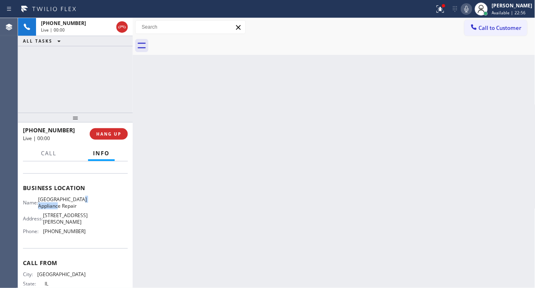
click at [61, 209] on span "[GEOGRAPHIC_DATA] Appliance Repair" at bounding box center [62, 202] width 49 height 13
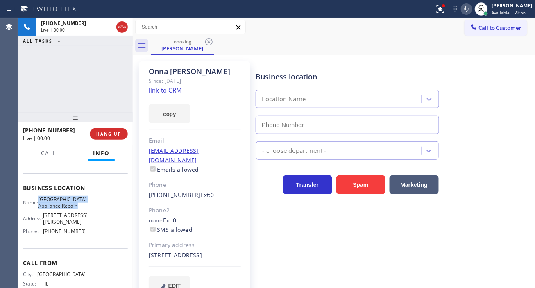
click at [61, 209] on span "[GEOGRAPHIC_DATA] Appliance Repair" at bounding box center [62, 202] width 49 height 13
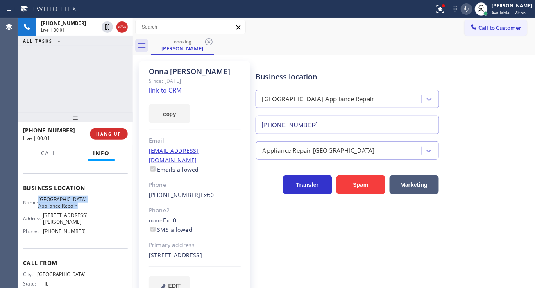
type input "[PHONE_NUMBER]"
click at [61, 209] on span "[GEOGRAPHIC_DATA] Appliance Repair" at bounding box center [62, 202] width 49 height 13
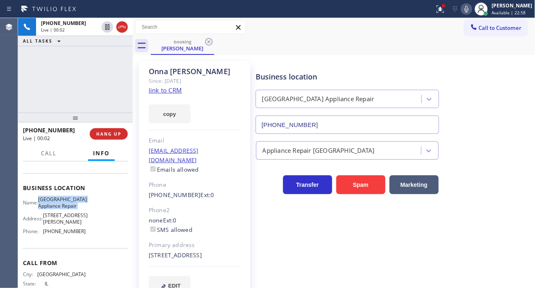
click at [168, 91] on link "link to CRM" at bounding box center [165, 90] width 33 height 8
drag, startPoint x: 505, startPoint y: 117, endPoint x: 493, endPoint y: 119, distance: 12.5
click at [505, 117] on div "Business location Calumet Heights Appliance Repair (773) 830-4668" at bounding box center [393, 97] width 279 height 74
click at [445, 11] on icon at bounding box center [441, 9] width 10 height 10
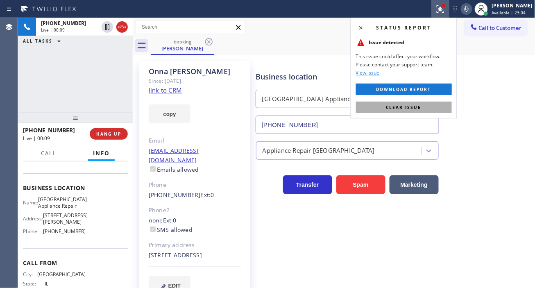
click at [431, 107] on button "Clear issue" at bounding box center [404, 107] width 96 height 11
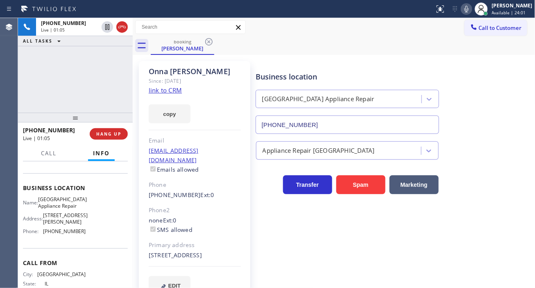
click at [76, 68] on div "+13126320210 Live | 01:05 ALL TASKS ALL TASKS ACTIVE TASKS TASKS IN WRAP UP" at bounding box center [75, 65] width 115 height 95
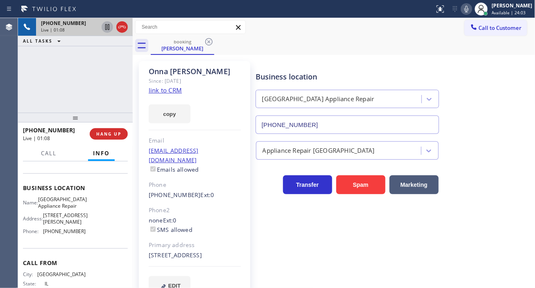
click at [107, 27] on icon at bounding box center [107, 27] width 10 height 10
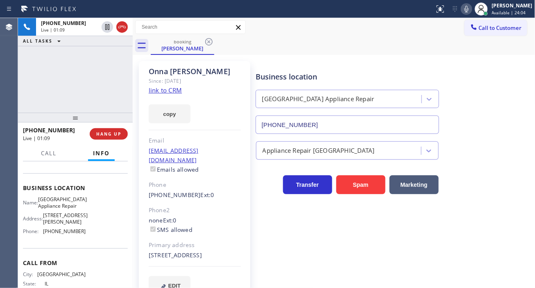
click at [470, 12] on icon at bounding box center [467, 9] width 10 height 10
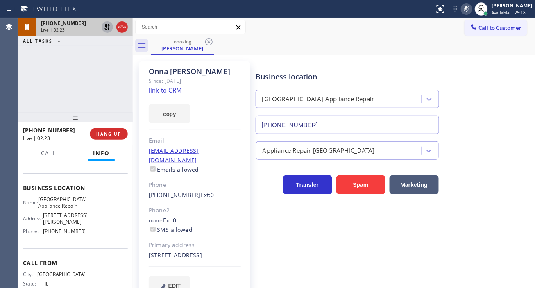
click at [108, 27] on icon at bounding box center [107, 27] width 6 height 6
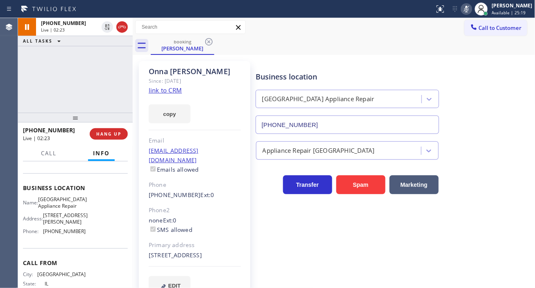
click at [472, 14] on button at bounding box center [466, 8] width 11 height 11
click at [75, 65] on div "+13126320210 Live | 02:53 ALL TASKS ALL TASKS ACTIVE TASKS TASKS IN WRAP UP" at bounding box center [75, 65] width 115 height 95
click at [105, 133] on span "HANG UP" at bounding box center [108, 134] width 25 height 6
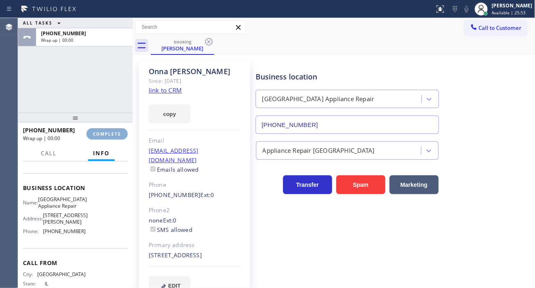
click at [105, 133] on span "COMPLETE" at bounding box center [107, 134] width 28 height 6
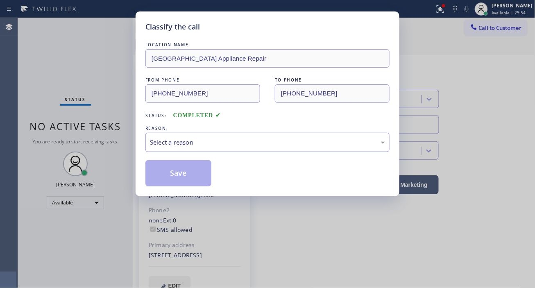
click at [219, 149] on div "Select a reason" at bounding box center [267, 142] width 244 height 19
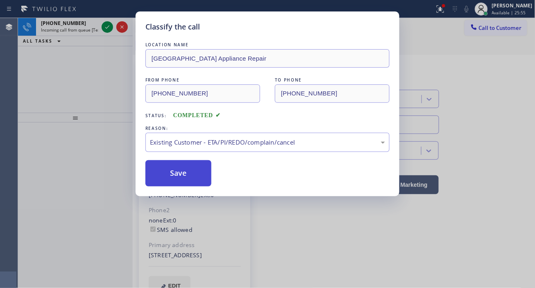
click at [194, 177] on button "Save" at bounding box center [178, 173] width 66 height 26
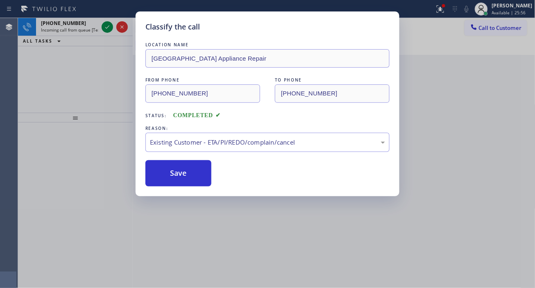
click at [104, 29] on div "Classify the call LOCATION NAME 5 Star Appliance Repair Lakewood FROM PHONE (30…" at bounding box center [276, 153] width 517 height 270
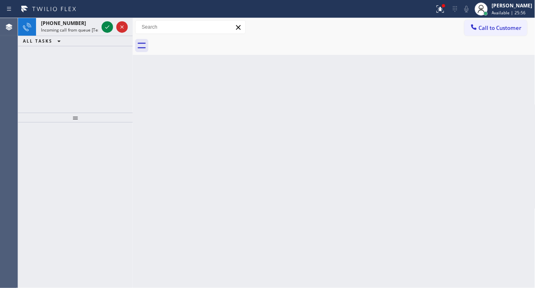
click at [104, 29] on icon at bounding box center [107, 27] width 10 height 10
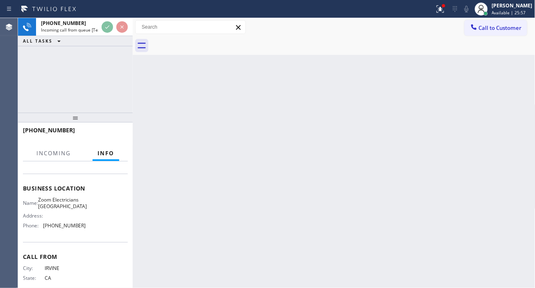
scroll to position [91, 0]
click at [59, 200] on span "Zoom Electricians San Clemente" at bounding box center [62, 202] width 49 height 13
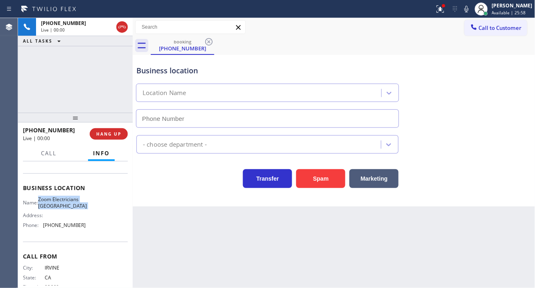
click at [59, 200] on span "Zoom Electricians San Clemente" at bounding box center [62, 202] width 49 height 13
type input "(949) 328-5665"
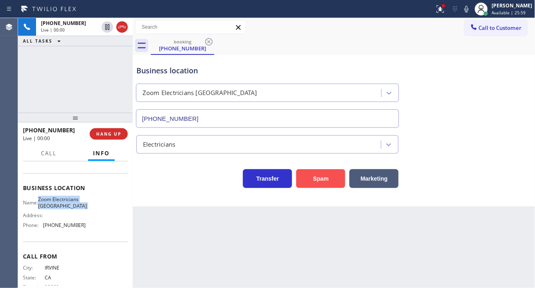
click at [304, 173] on button "Spam" at bounding box center [320, 178] width 49 height 19
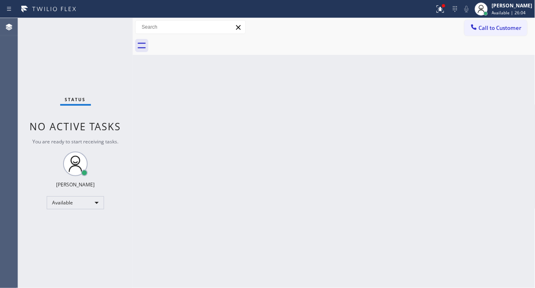
click at [109, 25] on div "Status No active tasks You are ready to start receiving tasks. [PERSON_NAME]" at bounding box center [75, 153] width 115 height 270
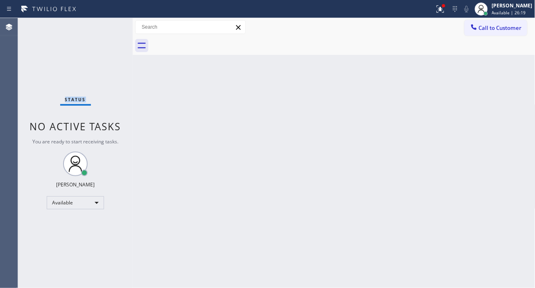
click at [103, 27] on div "Status No active tasks You are ready to start receiving tasks. [PERSON_NAME]" at bounding box center [75, 153] width 115 height 270
click at [445, 13] on icon at bounding box center [441, 9] width 10 height 10
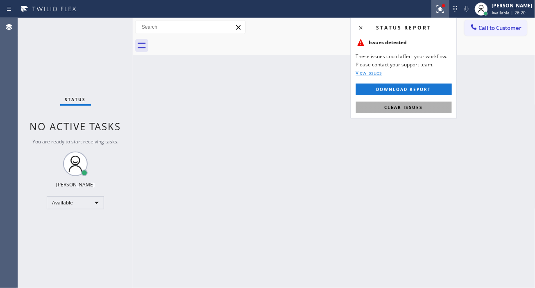
click at [421, 102] on button "Clear issues" at bounding box center [404, 107] width 96 height 11
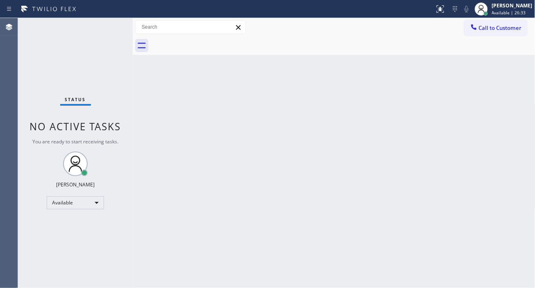
click at [103, 22] on div "Status No active tasks You are ready to start receiving tasks. [PERSON_NAME]" at bounding box center [75, 153] width 115 height 270
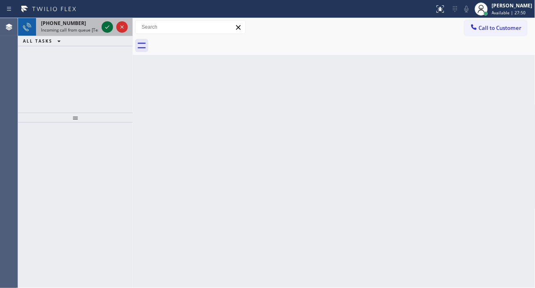
click at [103, 22] on icon at bounding box center [107, 27] width 10 height 10
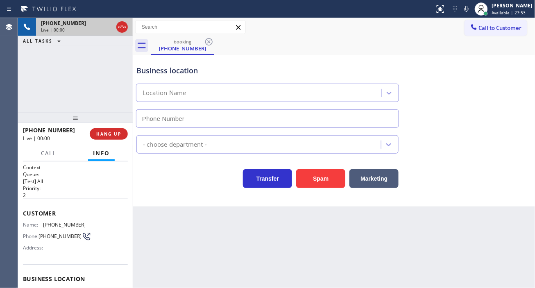
type input "(650) 677-1929"
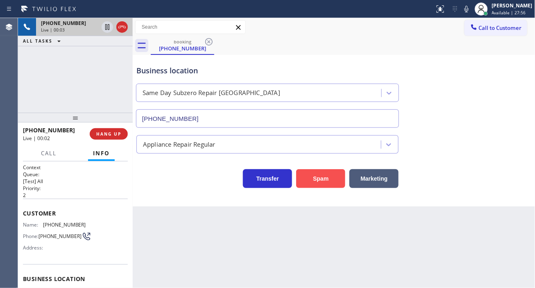
click at [308, 185] on button "Spam" at bounding box center [320, 178] width 49 height 19
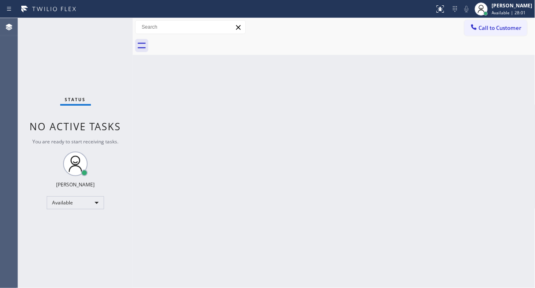
click at [109, 23] on div "Status No active tasks You are ready to start receiving tasks. [PERSON_NAME]" at bounding box center [75, 153] width 115 height 270
click at [107, 25] on div "Status No active tasks You are ready to start receiving tasks. [PERSON_NAME]" at bounding box center [75, 153] width 115 height 270
click at [107, 26] on div "Status No active tasks You are ready to start receiving tasks. [PERSON_NAME]" at bounding box center [75, 153] width 115 height 270
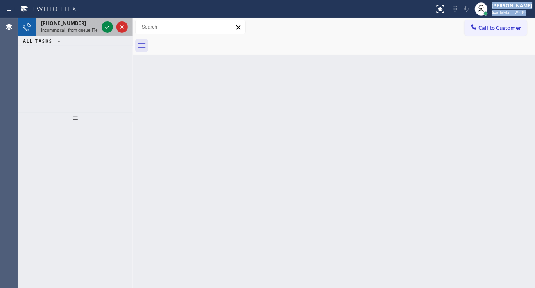
click at [61, 19] on div "Status report No issues detected If you experience an issue, please download th…" at bounding box center [267, 144] width 535 height 288
click at [106, 28] on icon at bounding box center [107, 26] width 4 height 3
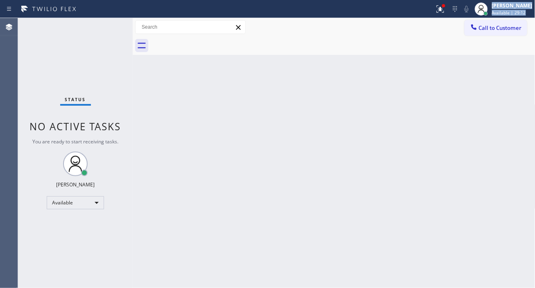
click at [106, 28] on div "Status No active tasks You are ready to start receiving tasks. [PERSON_NAME]" at bounding box center [75, 153] width 115 height 270
click at [113, 23] on div "Status No active tasks You are ready to start receiving tasks. [PERSON_NAME]" at bounding box center [75, 153] width 115 height 270
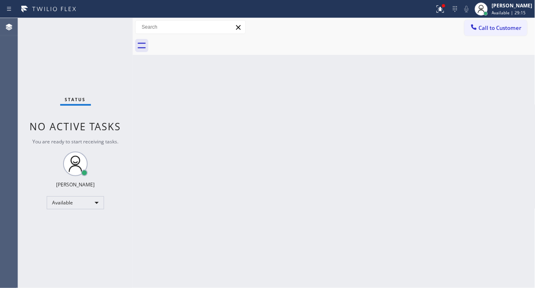
click at [113, 23] on div "Status No active tasks You are ready to start receiving tasks. [PERSON_NAME]" at bounding box center [75, 153] width 115 height 270
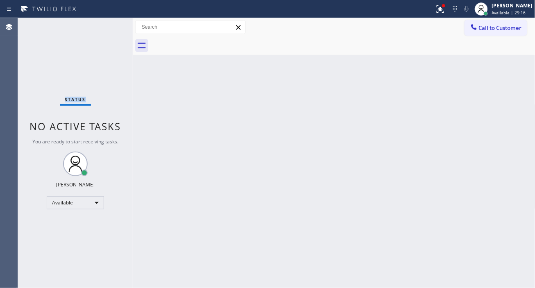
click at [113, 23] on div "Status No active tasks You are ready to start receiving tasks. [PERSON_NAME]" at bounding box center [75, 153] width 115 height 270
click at [110, 25] on div "Status No active tasks You are ready to start receiving tasks. [PERSON_NAME]" at bounding box center [75, 153] width 115 height 270
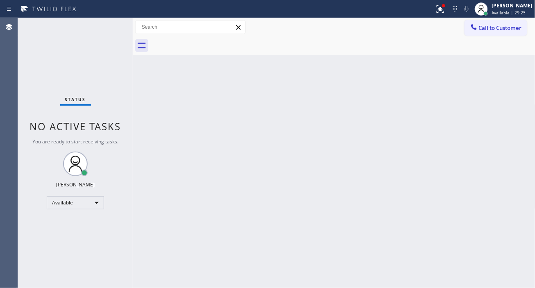
click at [109, 26] on div "Status No active tasks You are ready to start receiving tasks. [PERSON_NAME]" at bounding box center [75, 153] width 115 height 270
click at [108, 26] on div "Status No active tasks You are ready to start receiving tasks. [PERSON_NAME]" at bounding box center [75, 153] width 115 height 270
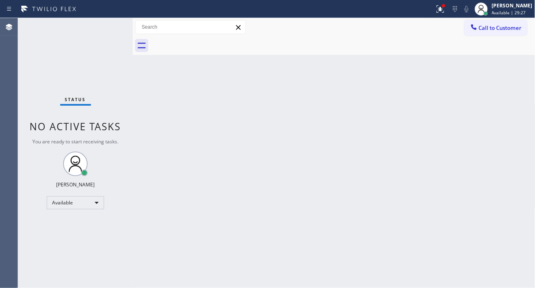
click at [107, 26] on div "Status No active tasks You are ready to start receiving tasks. [PERSON_NAME]" at bounding box center [75, 153] width 115 height 270
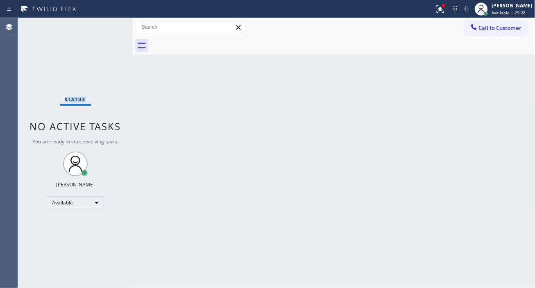
click at [107, 26] on div "Status No active tasks You are ready to start receiving tasks. [PERSON_NAME]" at bounding box center [75, 153] width 115 height 270
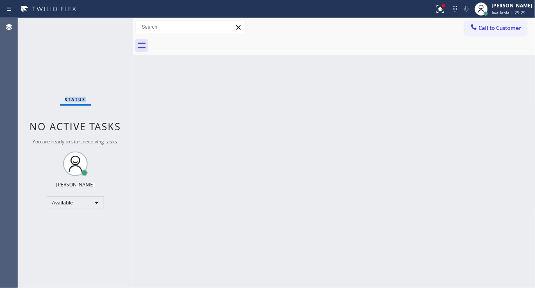
click at [107, 26] on div "Status No active tasks You are ready to start receiving tasks. [PERSON_NAME]" at bounding box center [75, 153] width 115 height 270
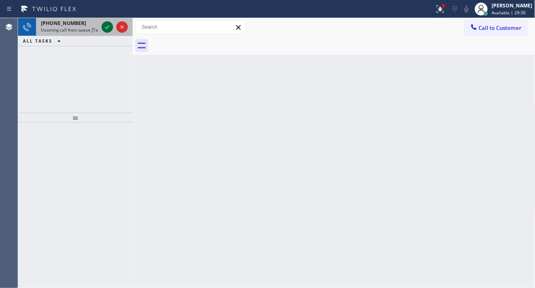
click at [107, 27] on icon at bounding box center [107, 27] width 10 height 10
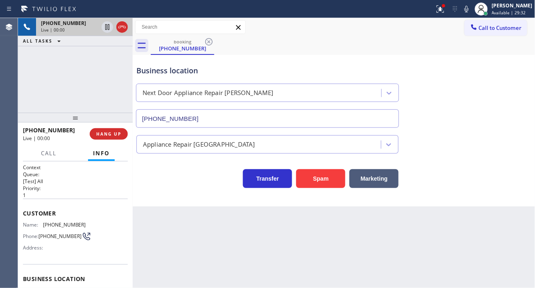
type input "(602) 806-8961"
drag, startPoint x: 313, startPoint y: 185, endPoint x: 288, endPoint y: 141, distance: 50.3
click at [313, 185] on button "Spam" at bounding box center [320, 178] width 49 height 19
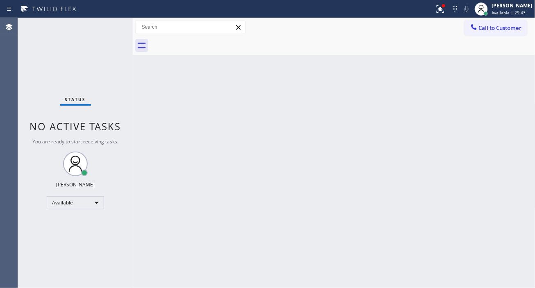
click at [106, 25] on div "Status No active tasks You are ready to start receiving tasks. [PERSON_NAME]" at bounding box center [75, 153] width 115 height 270
click at [109, 25] on div "Status No active tasks You are ready to start receiving tasks. [PERSON_NAME]" at bounding box center [75, 153] width 115 height 270
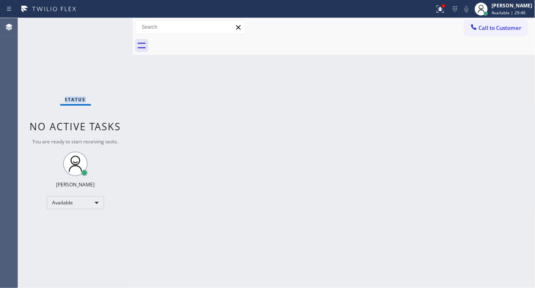
click at [109, 25] on div "Status No active tasks You are ready to start receiving tasks. [PERSON_NAME]" at bounding box center [75, 153] width 115 height 270
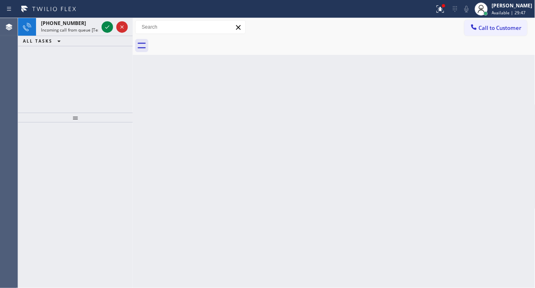
click at [109, 25] on icon at bounding box center [107, 26] width 4 height 3
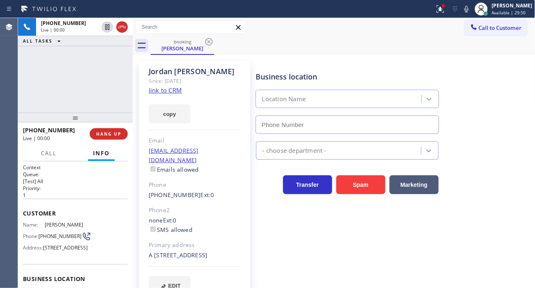
type input "[PHONE_NUMBER]"
click at [165, 93] on link "link to CRM" at bounding box center [165, 90] width 33 height 8
click at [92, 88] on div "+19163809618 Live | 00:05 ALL TASKS ALL TASKS ACTIVE TASKS TASKS IN WRAP UP" at bounding box center [75, 65] width 115 height 95
click at [43, 234] on span "[PHONE_NUMBER]" at bounding box center [60, 236] width 43 height 6
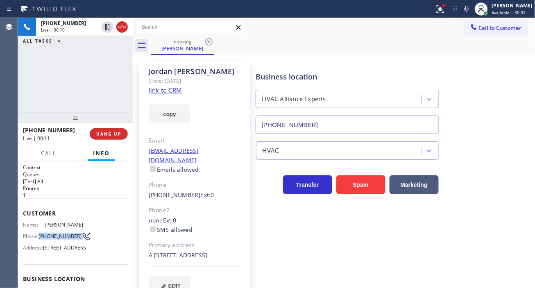
click at [43, 234] on span "[PHONE_NUMBER]" at bounding box center [60, 236] width 43 height 6
drag, startPoint x: 247, startPoint y: 216, endPoint x: 241, endPoint y: 216, distance: 6.6
click at [247, 216] on div "Jordan Holt Since: 20 may 2020 link to CRM copy Email jordanholt130@gmail.com E…" at bounding box center [194, 183] width 111 height 244
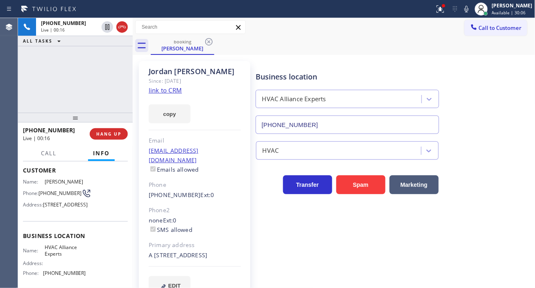
scroll to position [91, 0]
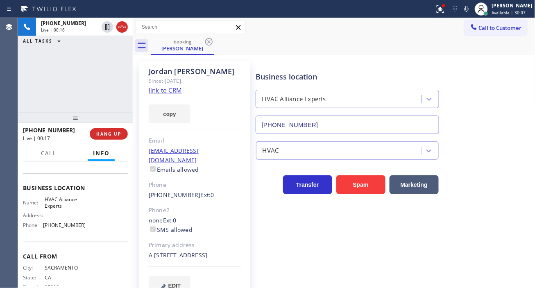
click at [58, 208] on div "Business location Name: HVAC Alliance Experts Address: Phone: (833) 558-1241" at bounding box center [75, 207] width 105 height 68
click at [58, 209] on span "HVAC Alliance Experts" at bounding box center [65, 202] width 41 height 13
click at [51, 228] on span "[PHONE_NUMBER]" at bounding box center [64, 225] width 43 height 6
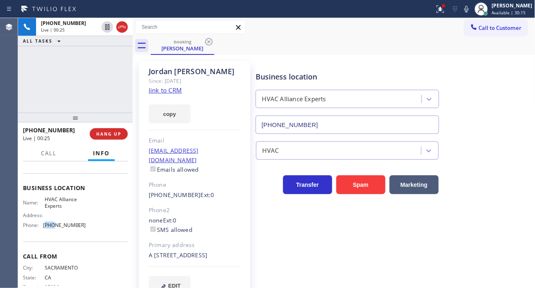
click at [51, 228] on span "[PHONE_NUMBER]" at bounding box center [64, 225] width 43 height 6
click at [472, 12] on icon at bounding box center [467, 9] width 10 height 10
click at [445, 14] on icon at bounding box center [441, 9] width 10 height 10
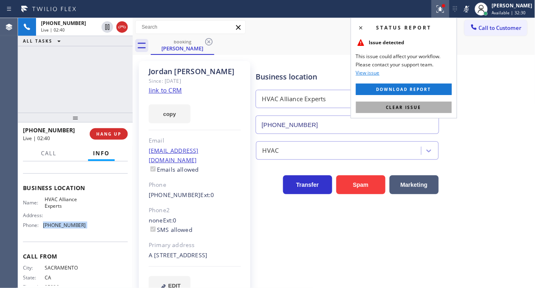
click at [433, 109] on button "Clear issue" at bounding box center [404, 107] width 96 height 11
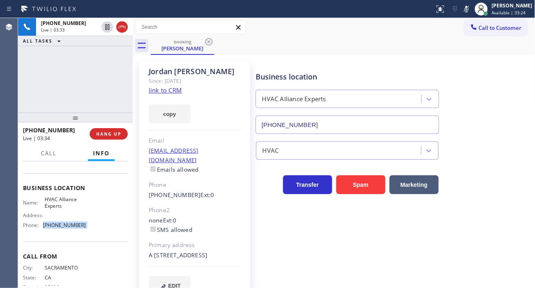
click at [472, 5] on icon at bounding box center [467, 9] width 10 height 10
click at [88, 71] on div "+19163809618 Live | 03:34 ALL TASKS ALL TASKS ACTIVE TASKS TASKS IN WRAP UP" at bounding box center [75, 65] width 115 height 95
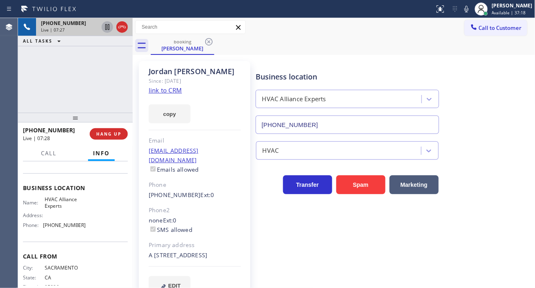
click at [104, 29] on icon at bounding box center [107, 27] width 10 height 10
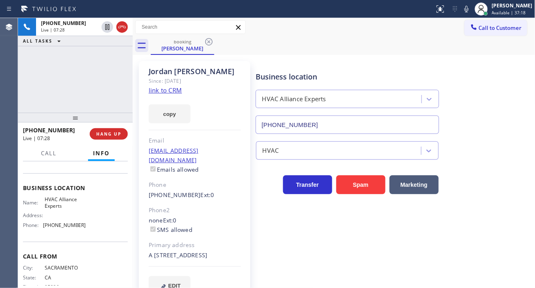
click at [469, 9] on icon at bounding box center [467, 9] width 4 height 7
click at [527, 122] on div "Jordan Holt Since: 20 may 2020 link to CRM copy Email jordanholt130@gmail.com E…" at bounding box center [334, 183] width 403 height 256
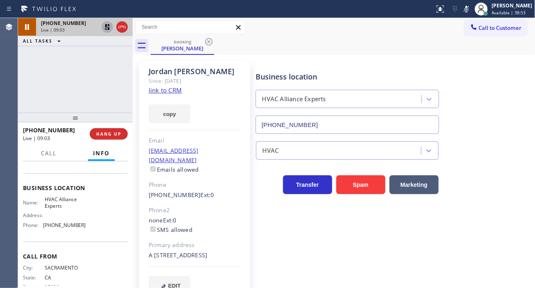
click at [105, 30] on icon at bounding box center [107, 27] width 10 height 10
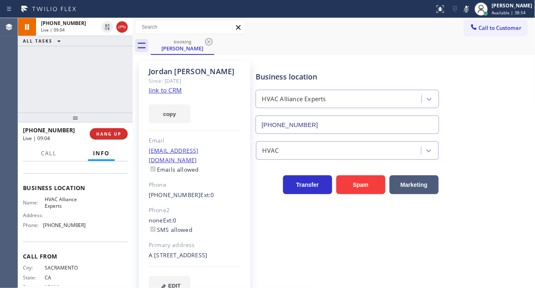
click at [469, 8] on icon at bounding box center [467, 9] width 4 height 7
click at [81, 95] on div "+19163809618 Live | 10:04 ALL TASKS ALL TASKS ACTIVE TASKS TASKS IN WRAP UP" at bounding box center [75, 65] width 115 height 95
click at [514, 13] on span "Available | 40:01" at bounding box center [509, 13] width 34 height 6
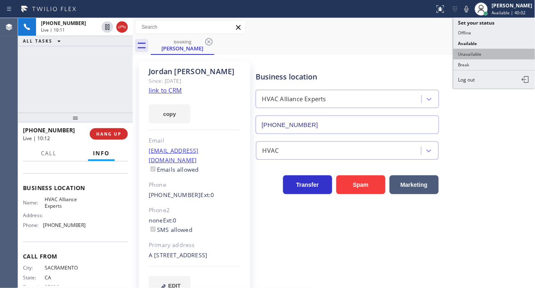
click at [486, 49] on button "Unavailable" at bounding box center [495, 54] width 82 height 11
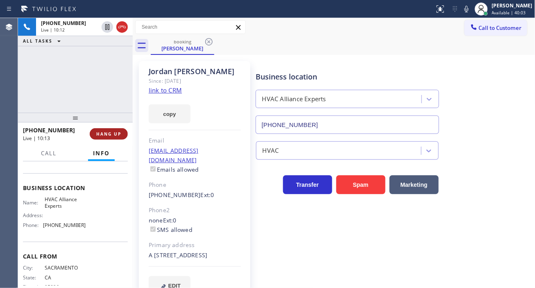
click at [116, 131] on span "HANG UP" at bounding box center [108, 134] width 25 height 6
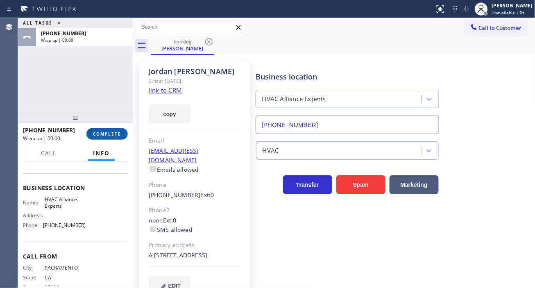
click at [116, 132] on span "COMPLETE" at bounding box center [107, 134] width 28 height 6
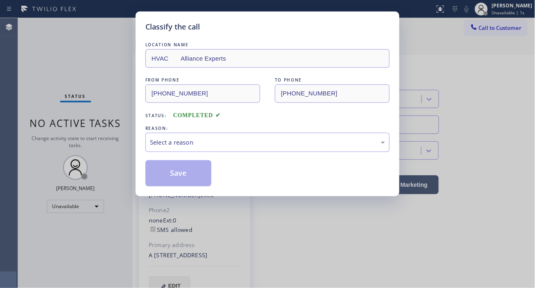
click at [116, 132] on div "Classify the call LOCATION NAME HVAC Alliance Experts FROM PHONE (916) 380-9618…" at bounding box center [267, 144] width 535 height 288
click at [206, 154] on div "LOCATION NAME HVAC Alliance Experts FROM PHONE (916) 380-9618 TO PHONE (833) 55…" at bounding box center [267, 114] width 244 height 146
click at [205, 149] on div "Select a reason" at bounding box center [267, 142] width 244 height 19
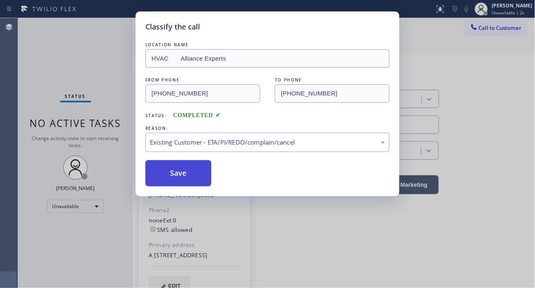
click at [195, 178] on button "Save" at bounding box center [178, 173] width 66 height 26
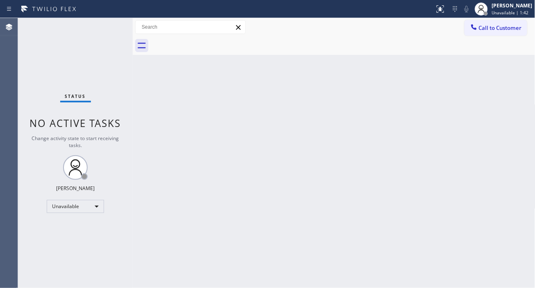
drag, startPoint x: 520, startPoint y: 117, endPoint x: 507, endPoint y: 115, distance: 13.3
click at [520, 117] on div "Back to Dashboard Change Sender ID Customers Technicians Select a contact Outbo…" at bounding box center [334, 153] width 403 height 270
click at [506, 30] on span "Call to Customer" at bounding box center [500, 27] width 43 height 7
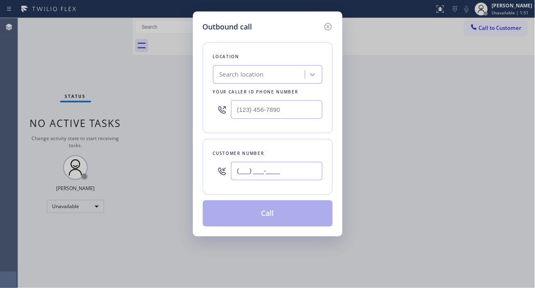
click at [269, 171] on input "(___) ___-____" at bounding box center [276, 171] width 91 height 18
paste input "833) 558-1241"
type input "[PHONE_NUMBER]"
click at [250, 110] on input "(___) ___-____" at bounding box center [276, 109] width 91 height 18
paste input "833) 558-1241"
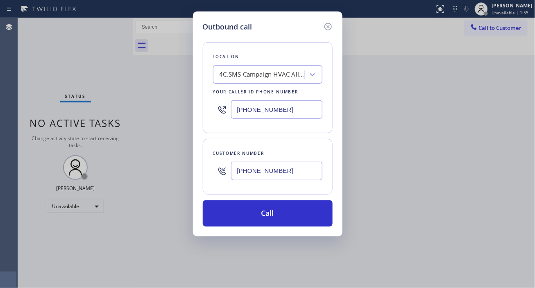
type input "[PHONE_NUMBER]"
click at [258, 177] on input "[PHONE_NUMBER]" at bounding box center [276, 171] width 91 height 18
paste input "949) 300-4482"
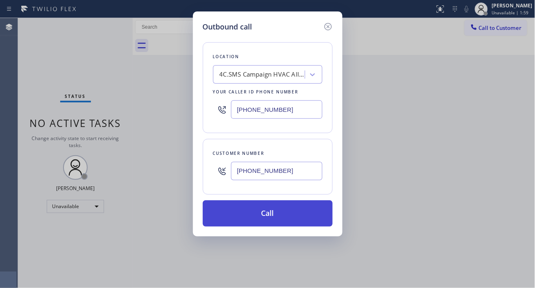
type input "[PHONE_NUMBER]"
click at [288, 211] on button "Call" at bounding box center [268, 213] width 130 height 26
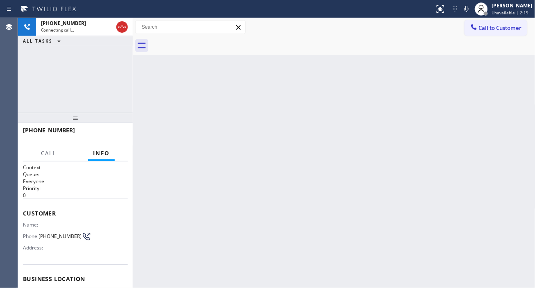
click at [507, 98] on div "Back to Dashboard Change Sender ID Customers Technicians Select a contact Outbo…" at bounding box center [334, 153] width 403 height 270
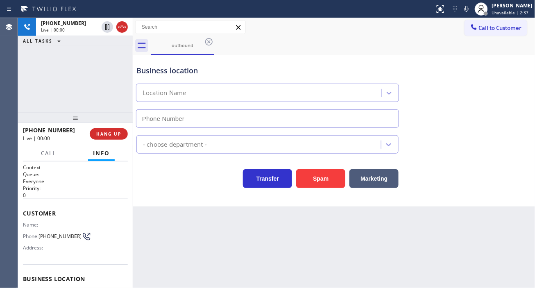
type input "[PHONE_NUMBER]"
click at [175, 253] on div "Back to Dashboard Change Sender ID Customers Technicians Select a contact Outbo…" at bounding box center [334, 153] width 403 height 270
click at [95, 78] on div "+19493004482 Live | 01:33 ALL TASKS ALL TASKS ACTIVE TASKS TASKS IN WRAP UP" at bounding box center [75, 65] width 115 height 95
click at [95, 78] on div "+19493004482 Live | 01:34 ALL TASKS ALL TASKS ACTIVE TASKS TASKS IN WRAP UP" at bounding box center [75, 65] width 115 height 95
click at [113, 138] on button "HANG UP" at bounding box center [109, 133] width 38 height 11
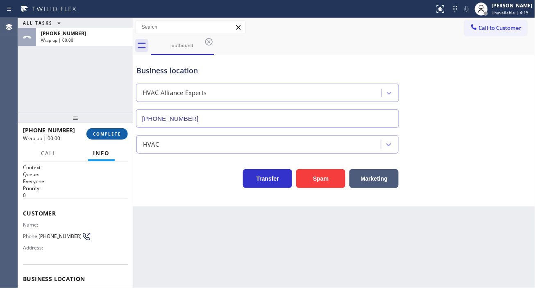
click at [111, 137] on button "COMPLETE" at bounding box center [106, 133] width 41 height 11
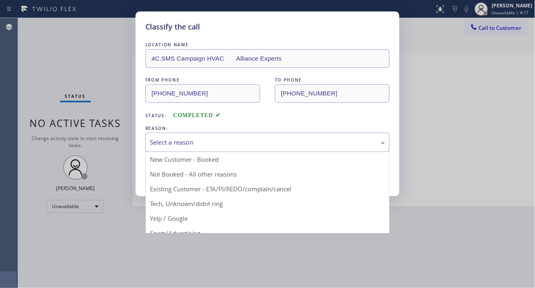
click at [193, 145] on div "Select a reason" at bounding box center [267, 142] width 235 height 9
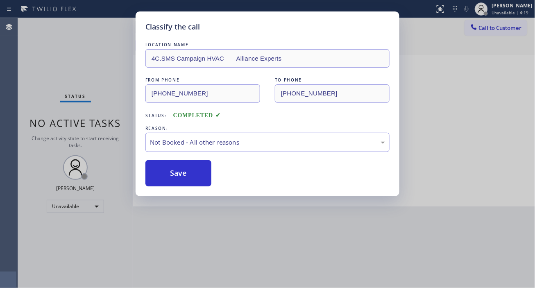
click at [191, 178] on button "Save" at bounding box center [178, 173] width 66 height 26
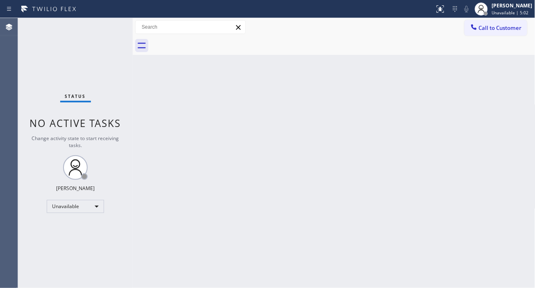
click at [502, 105] on div "Back to Dashboard Change Sender ID Customers Technicians Select a contact Outbo…" at bounding box center [334, 153] width 403 height 270
click at [68, 207] on div "Unavailable" at bounding box center [75, 206] width 57 height 13
click at [72, 227] on li "Available" at bounding box center [75, 228] width 56 height 10
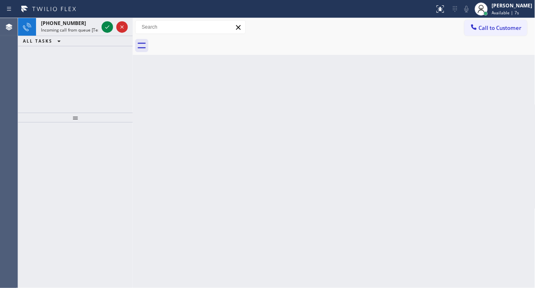
click at [500, 84] on div "Back to Dashboard Change Sender ID Customers Technicians Select a contact Outbo…" at bounding box center [334, 153] width 403 height 270
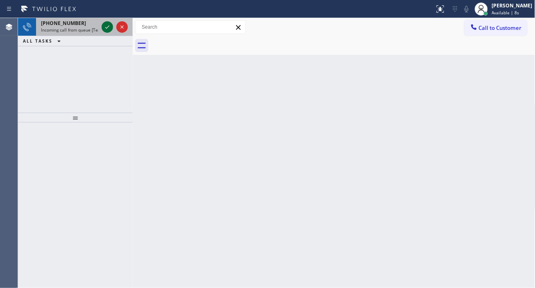
click at [108, 27] on icon at bounding box center [107, 26] width 4 height 3
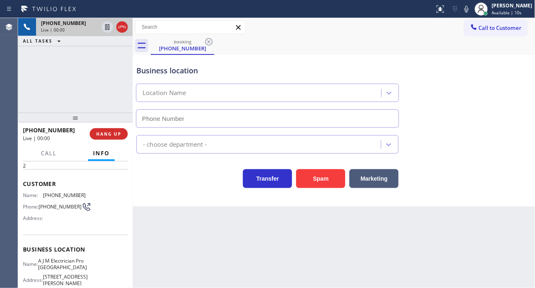
scroll to position [45, 0]
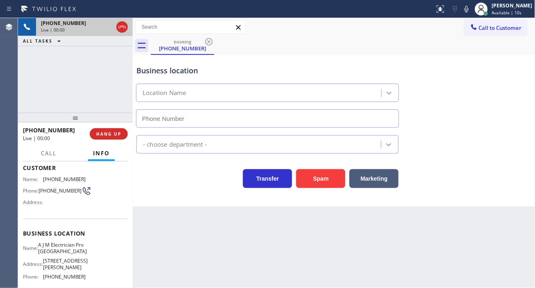
type input "[PHONE_NUMBER]"
click at [56, 248] on span "A J M Electrician Pro [GEOGRAPHIC_DATA]" at bounding box center [62, 248] width 49 height 13
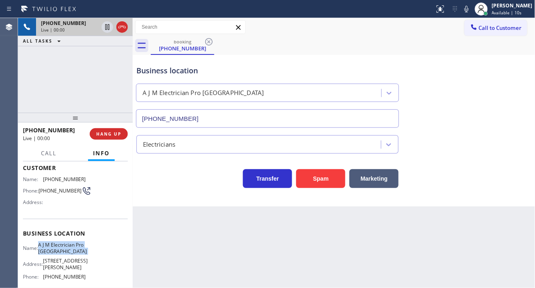
click at [56, 248] on span "A J M Electrician Pro [GEOGRAPHIC_DATA]" at bounding box center [62, 248] width 49 height 13
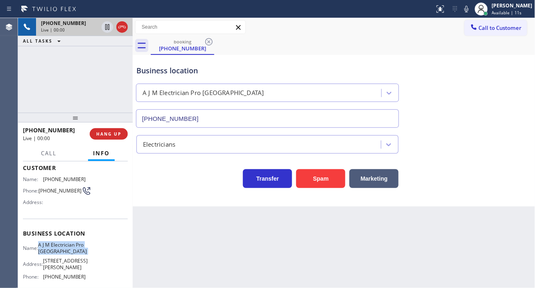
click at [56, 248] on span "A J M Electrician Pro [GEOGRAPHIC_DATA]" at bounding box center [62, 248] width 49 height 13
click at [73, 253] on span "A J M Electrician Pro [GEOGRAPHIC_DATA]" at bounding box center [62, 248] width 49 height 13
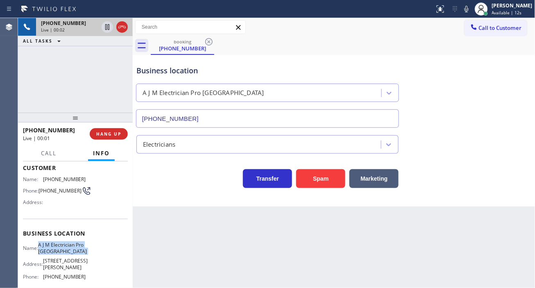
click at [73, 253] on span "A J M Electrician Pro [GEOGRAPHIC_DATA]" at bounding box center [62, 248] width 49 height 13
click at [174, 72] on div "Business location" at bounding box center [267, 70] width 262 height 11
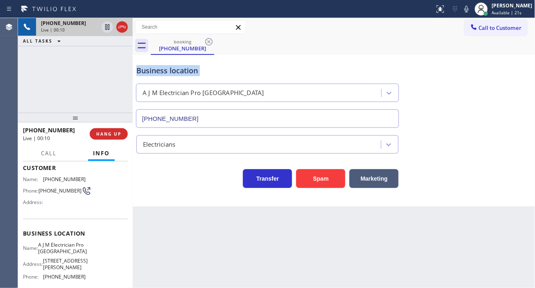
click at [174, 72] on div "Business location" at bounding box center [267, 70] width 262 height 11
click at [82, 88] on div "+16197767820 Live | 00:11 ALL TASKS ALL TASKS ACTIVE TASKS TASKS IN WRAP UP" at bounding box center [75, 65] width 115 height 95
click at [116, 91] on div "+16197767820 Live | 00:12 ALL TASKS ALL TASKS ACTIVE TASKS TASKS IN WRAP UP" at bounding box center [75, 65] width 115 height 95
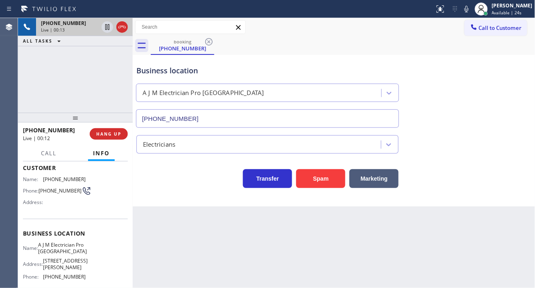
click at [93, 87] on div "+16197767820 Live | 00:13 ALL TASKS ALL TASKS ACTIVE TASKS TASKS IN WRAP UP" at bounding box center [75, 65] width 115 height 95
click at [113, 136] on span "HANG UP" at bounding box center [108, 134] width 25 height 6
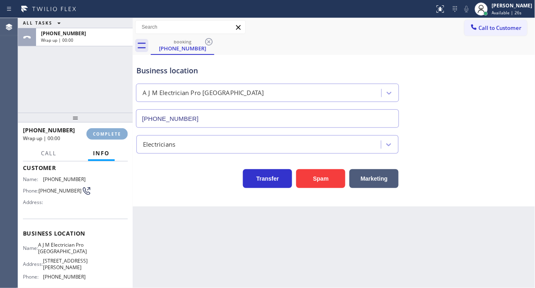
click at [113, 136] on span "COMPLETE" at bounding box center [107, 134] width 28 height 6
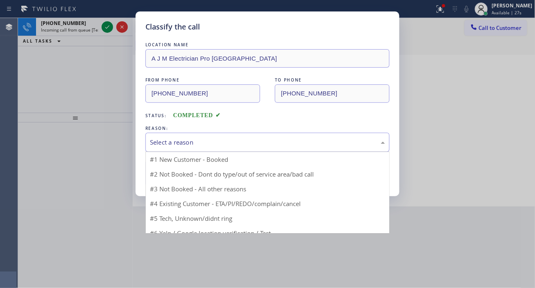
click at [220, 152] on div "Select a reason #1 New Customer - Booked #2 Not Booked - Dont do type/out of se…" at bounding box center [267, 142] width 244 height 19
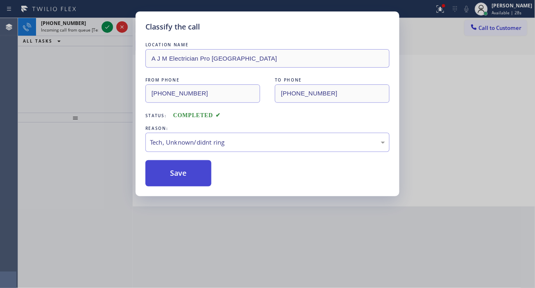
click at [167, 166] on button "Save" at bounding box center [178, 173] width 66 height 26
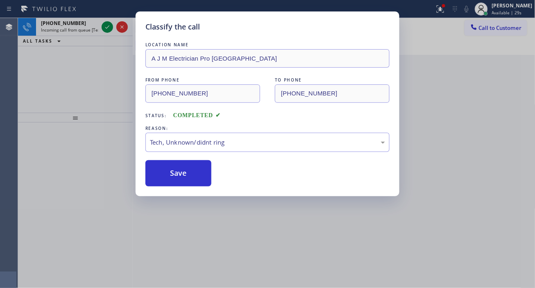
click at [107, 28] on div "Classify the call LOCATION NAME A J M Electrician Pro Pacific Beach FROM PHONE …" at bounding box center [267, 144] width 535 height 288
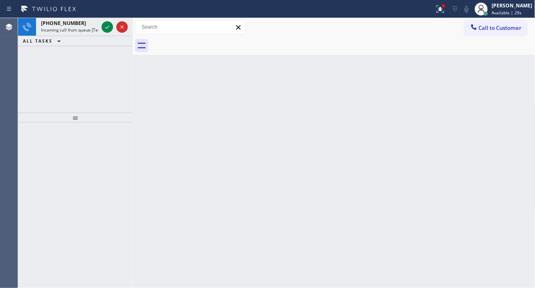
click at [107, 28] on icon at bounding box center [107, 26] width 4 height 3
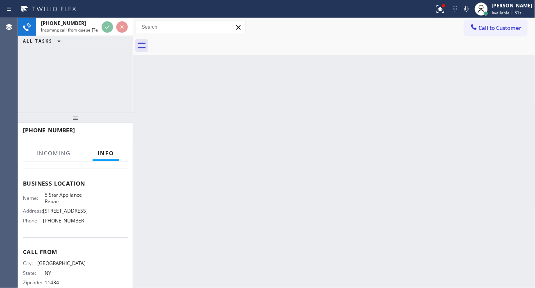
scroll to position [124, 0]
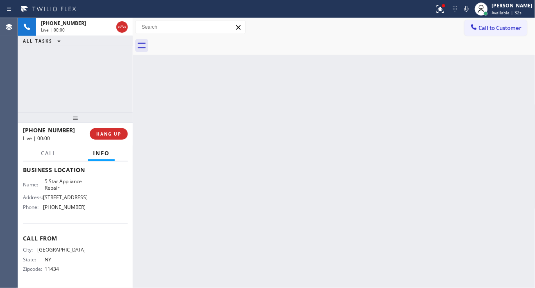
click at [64, 194] on span "510 Foothill Rd" at bounding box center [65, 197] width 45 height 6
click at [61, 187] on span "5 Star Appliance Repair" at bounding box center [65, 184] width 41 height 13
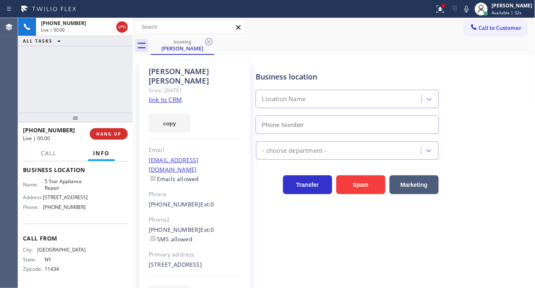
click at [61, 187] on span "5 Star Appliance Repair" at bounding box center [65, 184] width 41 height 13
type input "[PHONE_NUMBER]"
click at [172, 95] on link "link to CRM" at bounding box center [165, 99] width 33 height 8
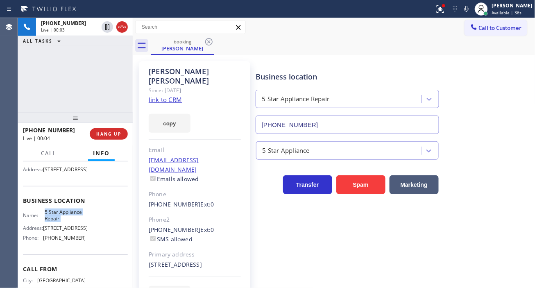
scroll to position [33, 0]
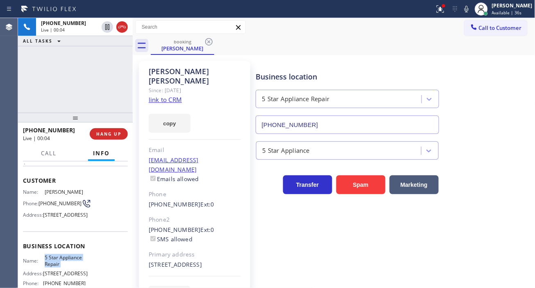
click at [55, 202] on span "[PHONE_NUMBER]" at bounding box center [60, 203] width 43 height 6
click at [327, 49] on div "booking Joseph Zeitoune" at bounding box center [343, 45] width 385 height 18
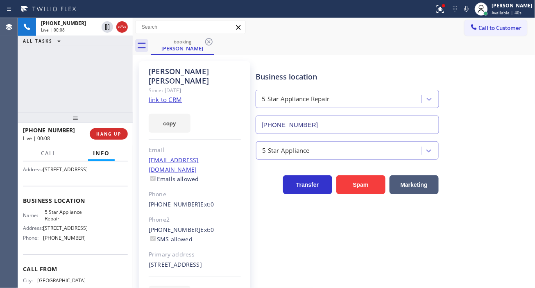
click at [45, 223] on div "Business location Name: 5 Star Appliance Repair Address: 510 Foothill Rd Phone:…" at bounding box center [75, 220] width 105 height 68
drag, startPoint x: 98, startPoint y: 60, endPoint x: 104, endPoint y: 122, distance: 62.7
click at [98, 59] on div "+19179758140 Live | 00:11 ALL TASKS ALL TASKS ACTIVE TASKS TASKS IN WRAP UP" at bounding box center [75, 65] width 115 height 95
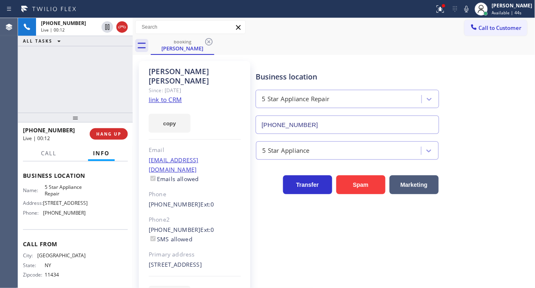
scroll to position [124, 0]
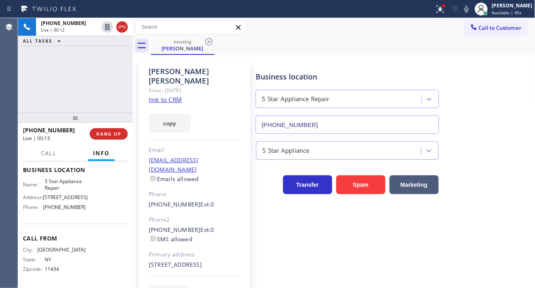
click at [75, 209] on span "[PHONE_NUMBER]" at bounding box center [64, 207] width 43 height 6
click at [107, 67] on div "+19179758140 Live | 00:41 ALL TASKS ALL TASKS ACTIVE TASKS TASKS IN WRAP UP" at bounding box center [75, 65] width 115 height 95
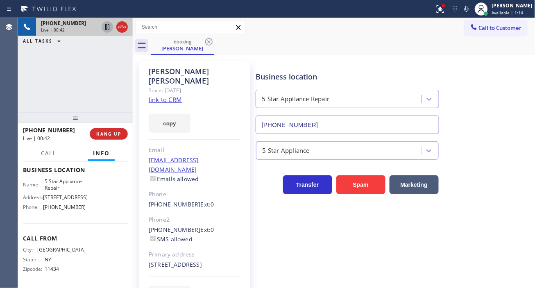
click at [105, 28] on icon at bounding box center [107, 27] width 10 height 10
click at [522, 84] on div "Business location 5 Star Appliance Repair (855) 731-4952" at bounding box center [393, 97] width 279 height 74
click at [509, 156] on div "5 Star Appliance" at bounding box center [393, 149] width 279 height 22
click at [441, 9] on div at bounding box center [441, 9] width 18 height 10
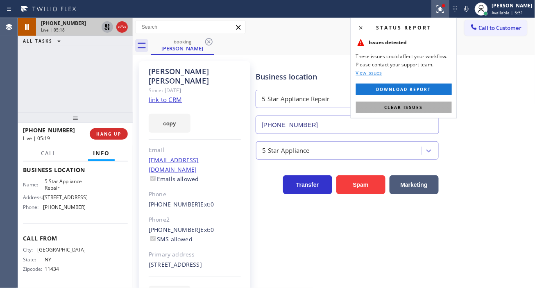
click at [436, 103] on button "Clear issues" at bounding box center [404, 107] width 96 height 11
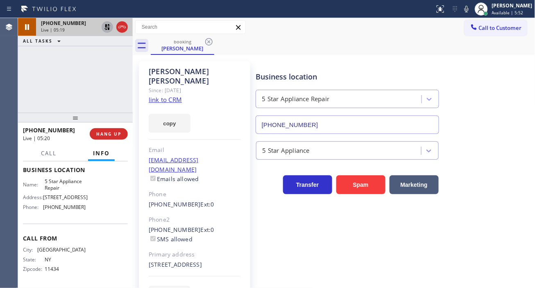
click at [107, 27] on icon at bounding box center [107, 27] width 10 height 10
drag, startPoint x: 517, startPoint y: 112, endPoint x: 511, endPoint y: 112, distance: 5.3
click at [517, 112] on div "Business location 5 Star Appliance Repair (855) 731-4952" at bounding box center [393, 97] width 279 height 74
click at [84, 83] on div "+19179758140 Live | 05:25 ALL TASKS ALL TASKS ACTIVE TASKS TASKS IN WRAP UP" at bounding box center [75, 65] width 115 height 95
click at [525, 115] on div "Business location 5 Star Appliance Repair (855) 731-4952" at bounding box center [393, 97] width 279 height 74
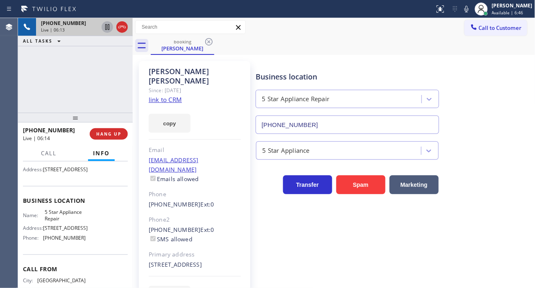
scroll to position [33, 0]
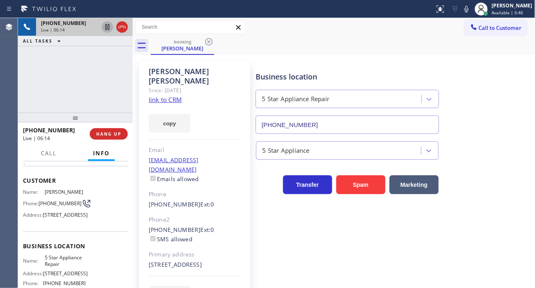
click at [56, 200] on span "[PHONE_NUMBER]" at bounding box center [60, 203] width 43 height 6
click at [509, 100] on div "Business location 5 Star Appliance Repair (855) 731-4952" at bounding box center [393, 97] width 279 height 74
click at [77, 71] on div "+19179758140 Live | 06:36 ALL TASKS ALL TASKS ACTIVE TASKS TASKS IN WRAP UP" at bounding box center [75, 65] width 115 height 95
click at [115, 132] on span "HANG UP" at bounding box center [108, 134] width 25 height 6
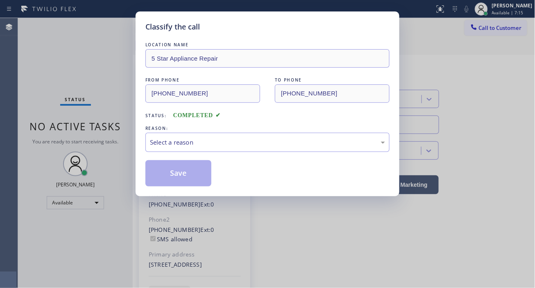
click at [191, 154] on div "LOCATION NAME 5 Star Appliance Repair FROM PHONE (917) 975-8140 TO PHONE (855) …" at bounding box center [267, 114] width 244 height 146
click at [189, 145] on div "Select a reason" at bounding box center [267, 142] width 235 height 9
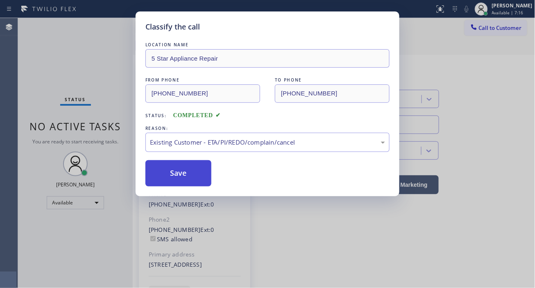
click at [201, 180] on button "Save" at bounding box center [178, 173] width 66 height 26
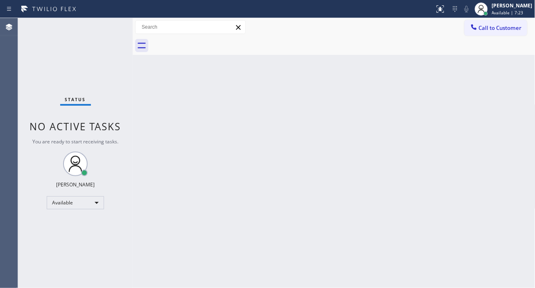
click at [509, 120] on div "Back to Dashboard Change Sender ID Customers Technicians Select a contact Outbo…" at bounding box center [334, 153] width 403 height 270
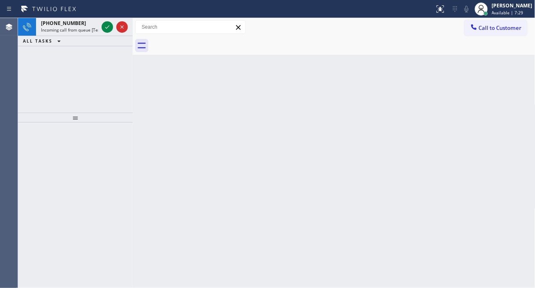
drag, startPoint x: 505, startPoint y: 86, endPoint x: 458, endPoint y: 87, distance: 46.7
click at [505, 86] on div "Back to Dashboard Change Sender ID Customers Technicians Select a contact Outbo…" at bounding box center [334, 153] width 403 height 270
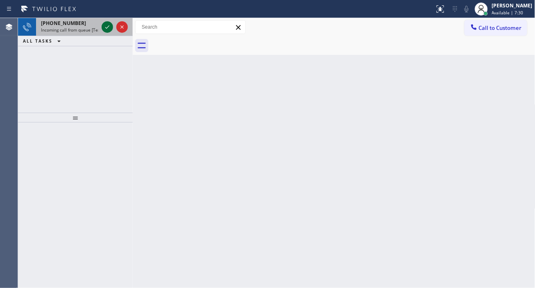
click at [104, 30] on icon at bounding box center [107, 27] width 10 height 10
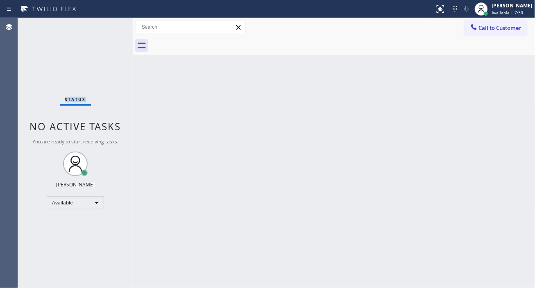
click at [104, 30] on div "Status No active tasks You are ready to start receiving tasks. [PERSON_NAME]" at bounding box center [75, 153] width 115 height 270
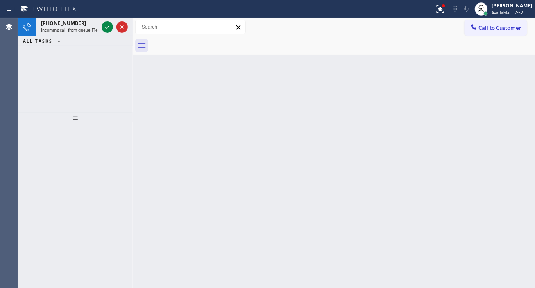
drag, startPoint x: 520, startPoint y: 89, endPoint x: 414, endPoint y: 85, distance: 106.6
click at [520, 89] on div "Back to Dashboard Change Sender ID Customers Technicians Select a contact Outbo…" at bounding box center [334, 153] width 403 height 270
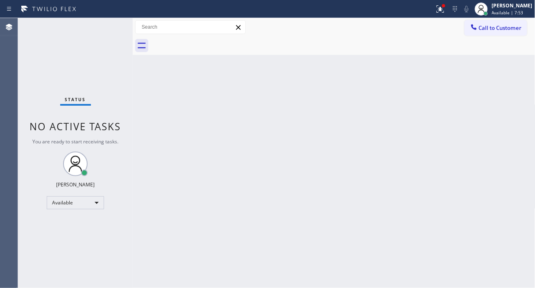
click at [103, 26] on div "Status No active tasks You are ready to start receiving tasks. [PERSON_NAME]" at bounding box center [75, 153] width 115 height 270
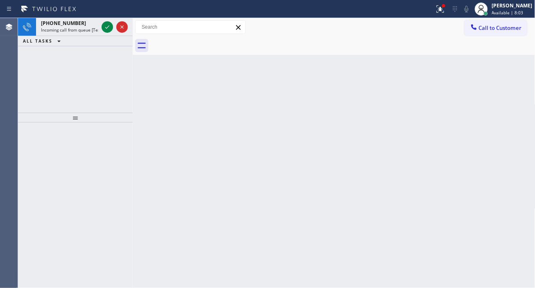
drag, startPoint x: 502, startPoint y: 91, endPoint x: 212, endPoint y: 57, distance: 291.3
click at [502, 91] on div "Back to Dashboard Change Sender ID Customers Technicians Select a contact Outbo…" at bounding box center [334, 153] width 403 height 270
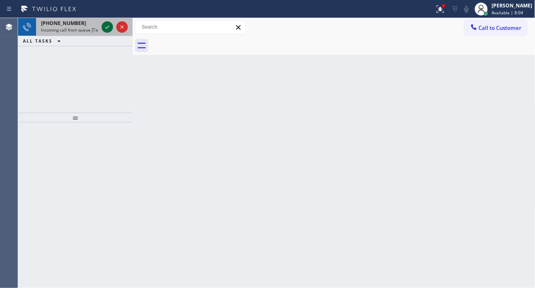
click at [105, 24] on icon at bounding box center [107, 27] width 10 height 10
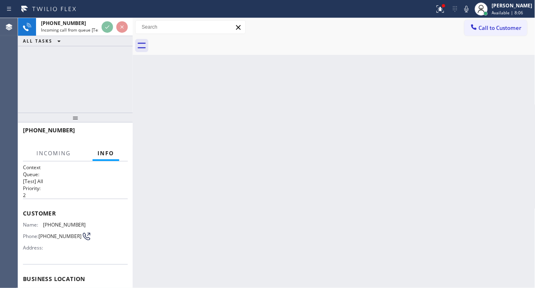
scroll to position [45, 0]
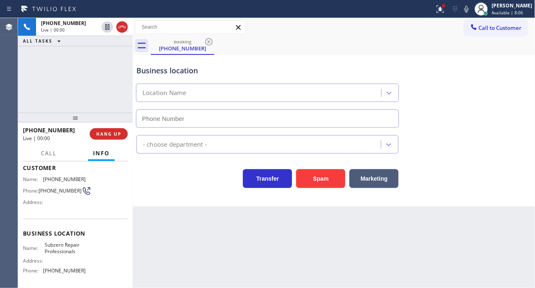
click at [71, 241] on div "Business location Name: Subzero Repair Professionals Address: Phone: (949) 523-…" at bounding box center [75, 253] width 105 height 68
type input "[PHONE_NUMBER]"
click at [71, 241] on div "Business location Name: Subzero Repair Professionals Address: Phone: (949) 523-…" at bounding box center [75, 253] width 105 height 68
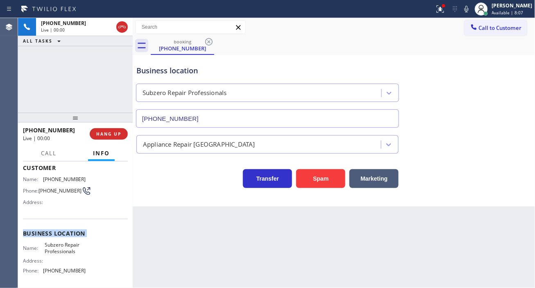
click at [71, 241] on div "Business location Name: Subzero Repair Professionals Address: Phone: (949) 523-…" at bounding box center [75, 253] width 105 height 68
click at [67, 249] on span "Subzero Repair Professionals" at bounding box center [65, 248] width 41 height 13
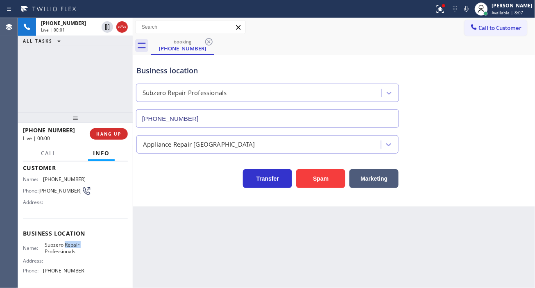
click at [67, 249] on span "Subzero Repair Professionals" at bounding box center [65, 248] width 41 height 13
click at [55, 182] on div "Name: (949) 350-6350 Phone: (949) 350-6350 Address:" at bounding box center [54, 192] width 63 height 32
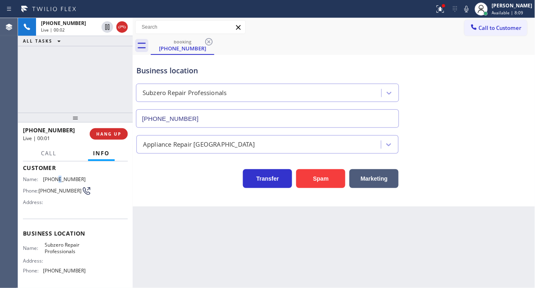
click at [55, 182] on div "Name: (949) 350-6350 Phone: (949) 350-6350 Address:" at bounding box center [54, 192] width 63 height 32
click at [186, 243] on div "Back to Dashboard Change Sender ID Customers Technicians Select a contact Outbo…" at bounding box center [334, 153] width 403 height 270
click at [66, 248] on span "Subzero Repair Professionals" at bounding box center [65, 248] width 41 height 13
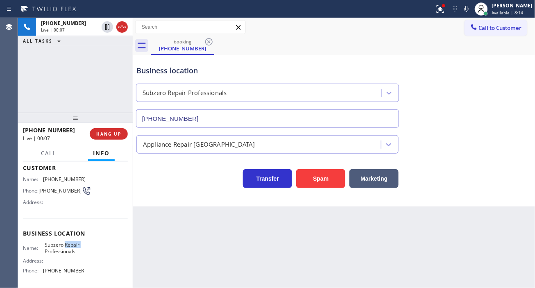
click at [66, 248] on span "Subzero Repair Professionals" at bounding box center [65, 248] width 41 height 13
click at [159, 232] on div "Back to Dashboard Change Sender ID Customers Technicians Select a contact Outbo…" at bounding box center [334, 153] width 403 height 270
click at [60, 274] on span "[PHONE_NUMBER]" at bounding box center [64, 271] width 43 height 6
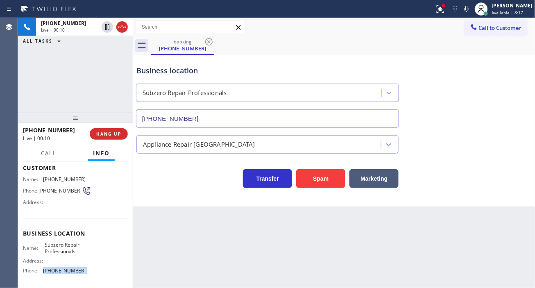
click at [60, 274] on span "[PHONE_NUMBER]" at bounding box center [64, 271] width 43 height 6
click at [158, 245] on div "Back to Dashboard Change Sender ID Customers Technicians Select a contact Outbo…" at bounding box center [334, 153] width 403 height 270
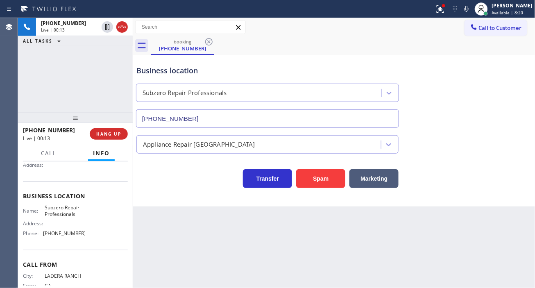
scroll to position [91, 0]
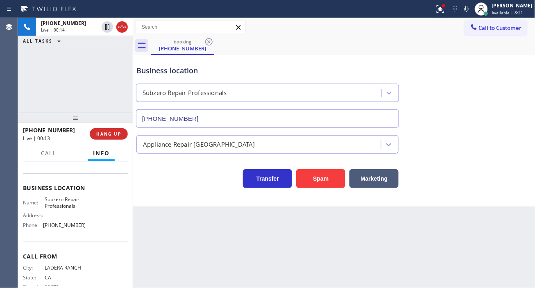
click at [70, 269] on span "LADERA RANCH" at bounding box center [65, 268] width 41 height 6
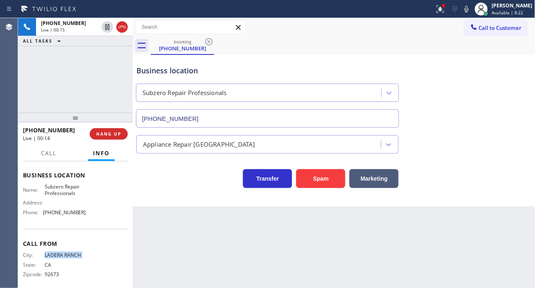
scroll to position [111, 0]
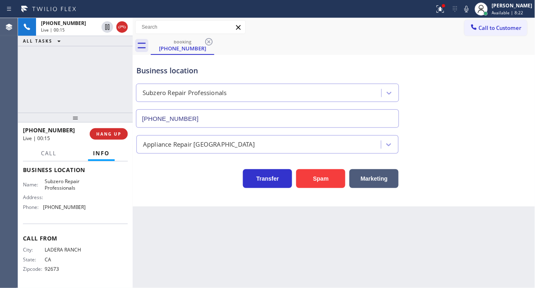
click at [55, 265] on div "City: LADERA RANCH State: CA Zipcode: 92673" at bounding box center [54, 261] width 63 height 29
click at [54, 248] on span "LADERA RANCH" at bounding box center [65, 250] width 41 height 6
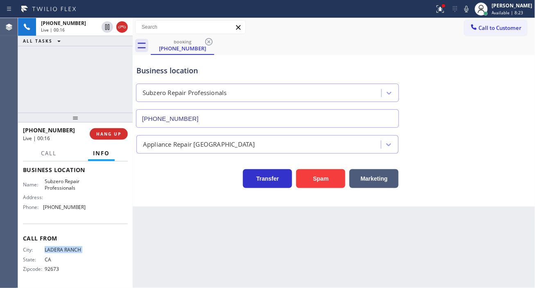
click at [54, 248] on span "LADERA RANCH" at bounding box center [65, 250] width 41 height 6
click at [229, 74] on div "Business location" at bounding box center [267, 70] width 262 height 11
click at [445, 5] on icon at bounding box center [441, 9] width 10 height 10
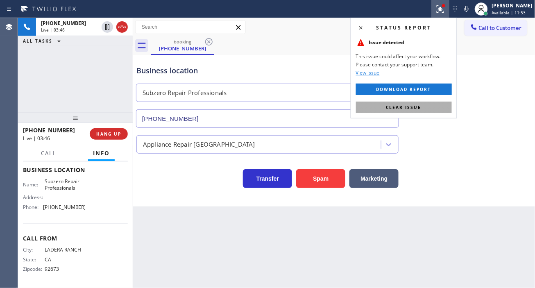
click at [443, 111] on button "Clear issue" at bounding box center [404, 107] width 96 height 11
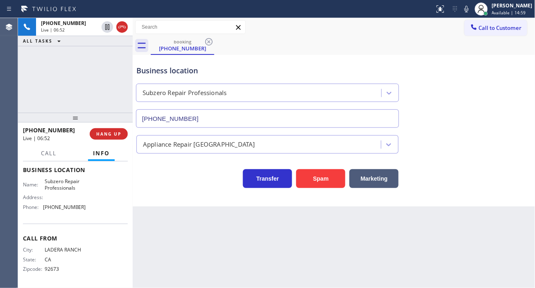
click at [173, 72] on div "Business location" at bounding box center [267, 70] width 262 height 11
click at [169, 74] on div "Business location" at bounding box center [267, 70] width 262 height 11
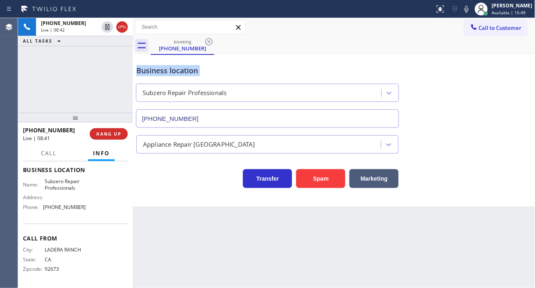
click at [169, 74] on div "Business location" at bounding box center [267, 70] width 262 height 11
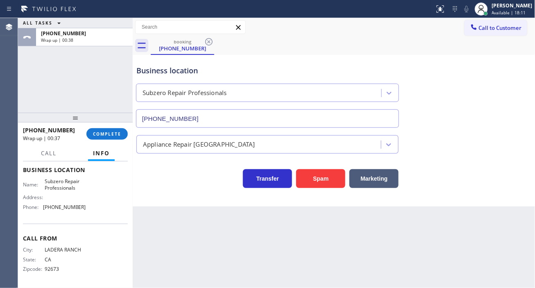
click at [101, 88] on div "ALL TASKS ALL TASKS ACTIVE TASKS TASKS IN WRAP UP +19493506350 Wrap up | 00:38" at bounding box center [75, 65] width 115 height 95
click at [479, 148] on div "Appliance Repair [GEOGRAPHIC_DATA]" at bounding box center [334, 143] width 399 height 22
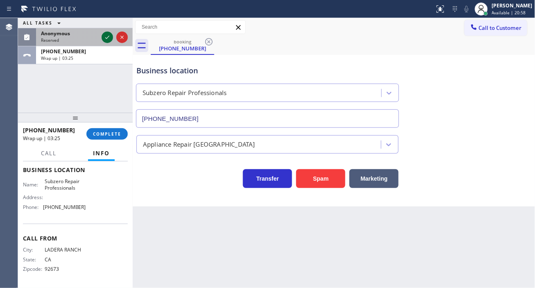
click at [105, 38] on icon at bounding box center [107, 37] width 10 height 10
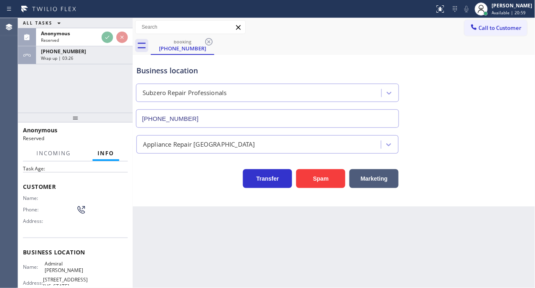
scroll to position [30, 0]
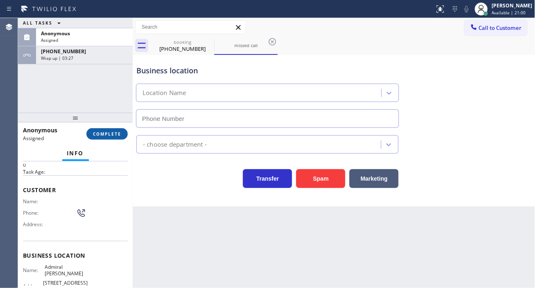
click at [109, 131] on span "COMPLETE" at bounding box center [107, 134] width 28 height 6
type input "[PHONE_NUMBER]"
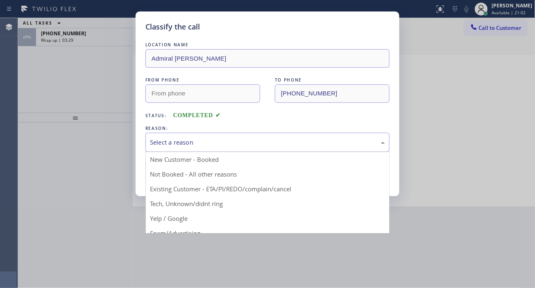
click at [220, 150] on div "Select a reason" at bounding box center [267, 142] width 244 height 19
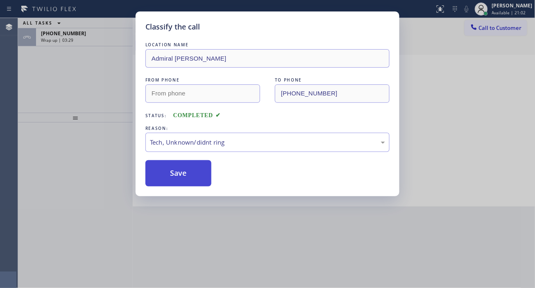
drag, startPoint x: 205, startPoint y: 189, endPoint x: 199, endPoint y: 179, distance: 11.8
click at [205, 189] on div "Classify the call LOCATION NAME Admiral Electrician FROM PHONE TO PHONE (206) 4…" at bounding box center [268, 103] width 264 height 185
click at [199, 179] on button "Save" at bounding box center [178, 173] width 66 height 26
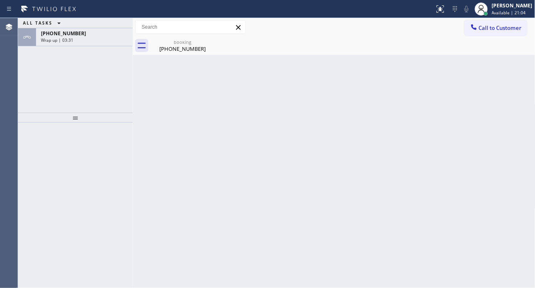
click at [107, 40] on div "Wrap up | 03:31" at bounding box center [84, 40] width 87 height 6
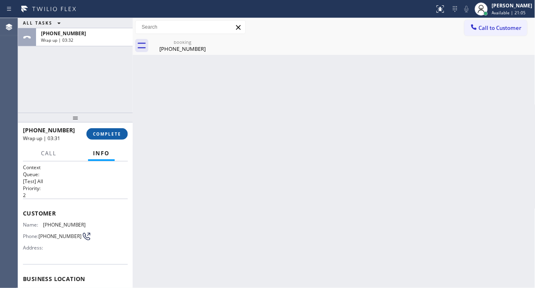
click at [115, 129] on button "COMPLETE" at bounding box center [106, 133] width 41 height 11
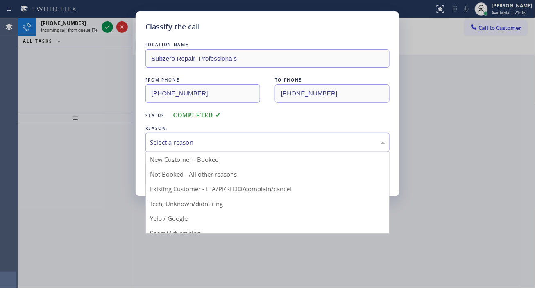
click at [231, 134] on div "Select a reason" at bounding box center [267, 142] width 244 height 19
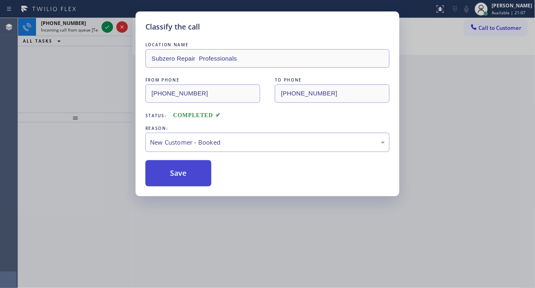
click at [188, 170] on button "Save" at bounding box center [178, 173] width 66 height 26
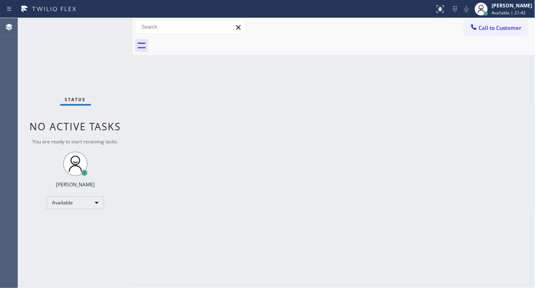
click at [425, 102] on div "Back to Dashboard Change Sender ID Customers Technicians Select a contact Outbo…" at bounding box center [334, 153] width 403 height 270
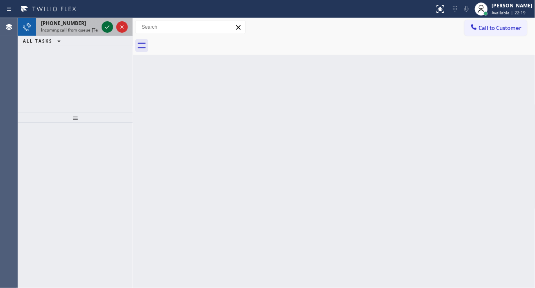
click at [107, 26] on icon at bounding box center [107, 27] width 10 height 10
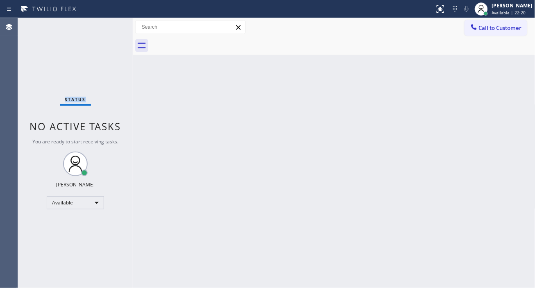
click at [107, 26] on div "Status No active tasks You are ready to start receiving tasks. [PERSON_NAME]" at bounding box center [75, 153] width 115 height 270
click at [105, 26] on div "Status No active tasks You are ready to start receiving tasks. [PERSON_NAME]" at bounding box center [75, 153] width 115 height 270
click at [445, 13] on icon at bounding box center [441, 9] width 10 height 10
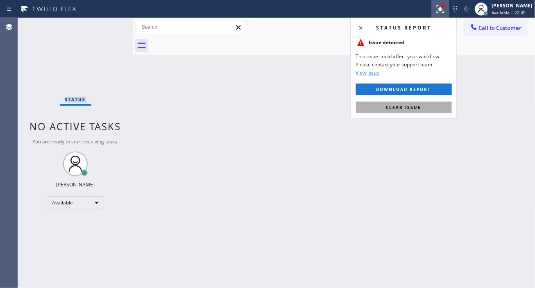
click at [424, 104] on button "Clear issue" at bounding box center [404, 107] width 96 height 11
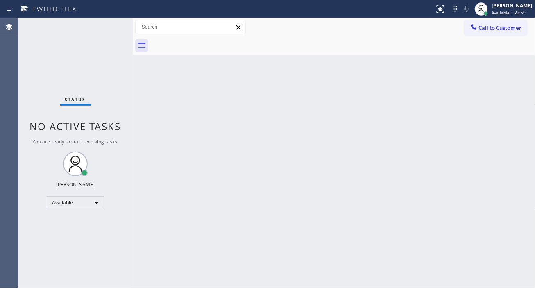
drag, startPoint x: 525, startPoint y: 85, endPoint x: 224, endPoint y: 33, distance: 304.8
click at [522, 84] on div "Back to Dashboard Change Sender ID Customers Technicians Select a contact Outbo…" at bounding box center [334, 153] width 403 height 270
click at [109, 25] on div "Status No active tasks You are ready to start receiving tasks. [PERSON_NAME]" at bounding box center [75, 153] width 115 height 270
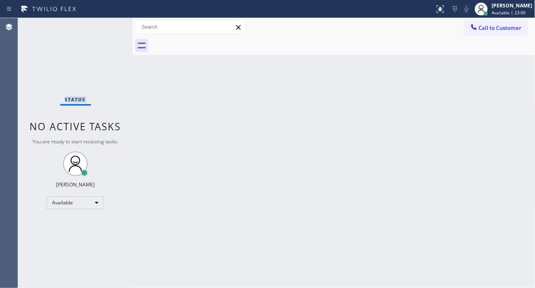
click at [109, 25] on div "Status No active tasks You are ready to start receiving tasks. [PERSON_NAME]" at bounding box center [75, 153] width 115 height 270
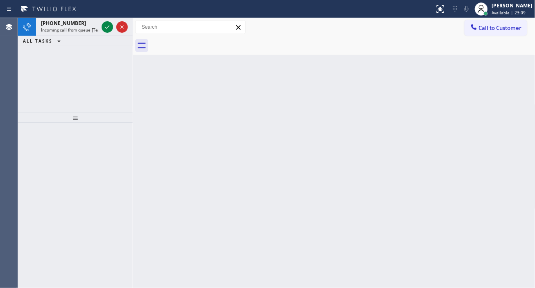
drag, startPoint x: 515, startPoint y: 54, endPoint x: 508, endPoint y: 55, distance: 7.0
click at [515, 54] on div at bounding box center [343, 45] width 385 height 18
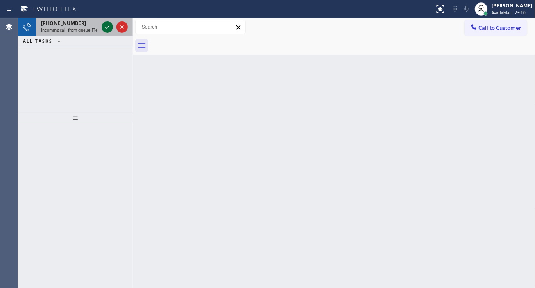
click at [109, 27] on icon at bounding box center [107, 27] width 10 height 10
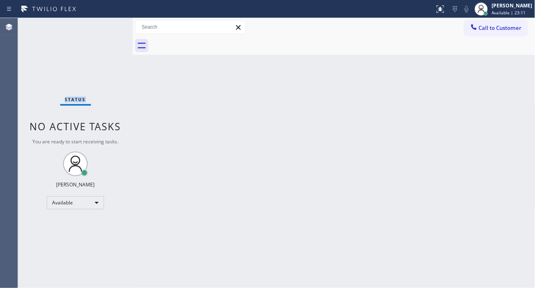
click at [109, 27] on div "Status No active tasks You are ready to start receiving tasks. [PERSON_NAME]" at bounding box center [75, 153] width 115 height 270
click at [103, 28] on div "Status No active tasks You are ready to start receiving tasks. [PERSON_NAME]" at bounding box center [75, 153] width 115 height 270
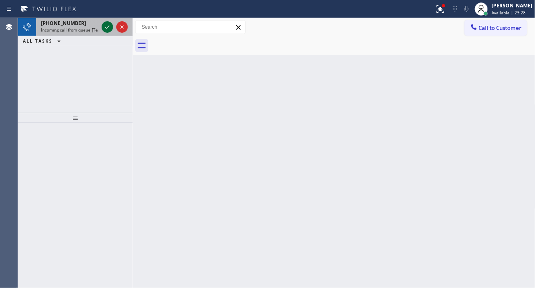
click at [109, 29] on icon at bounding box center [107, 27] width 10 height 10
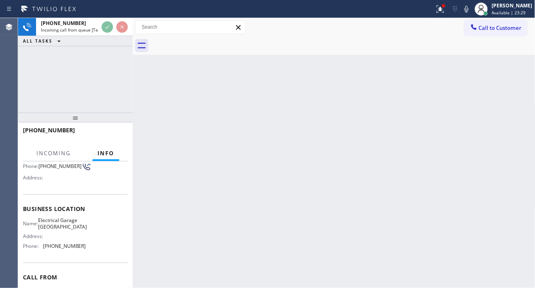
scroll to position [91, 0]
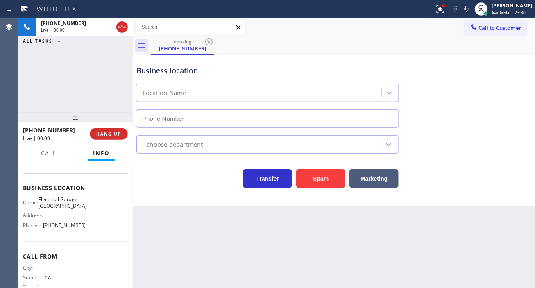
type input "[PHONE_NUMBER]"
click at [61, 208] on span "Electrical Garage [GEOGRAPHIC_DATA]" at bounding box center [62, 202] width 49 height 13
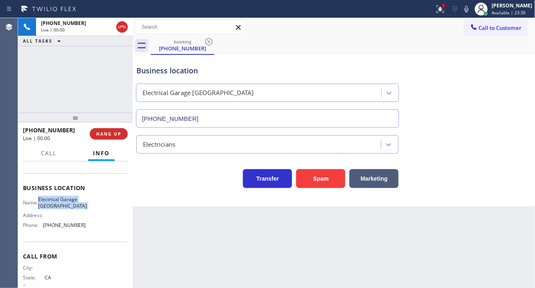
click at [61, 208] on span "Electrical Garage [GEOGRAPHIC_DATA]" at bounding box center [62, 202] width 49 height 13
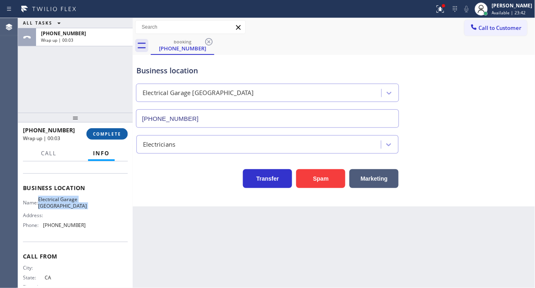
click at [117, 138] on button "COMPLETE" at bounding box center [106, 133] width 41 height 11
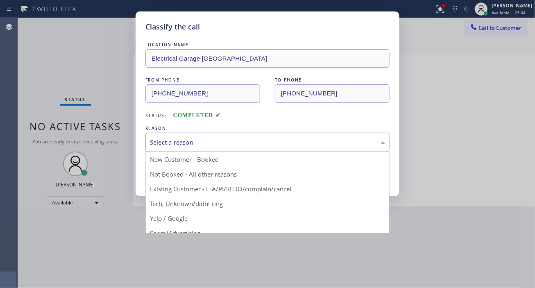
click at [193, 135] on div "Select a reason" at bounding box center [267, 142] width 244 height 19
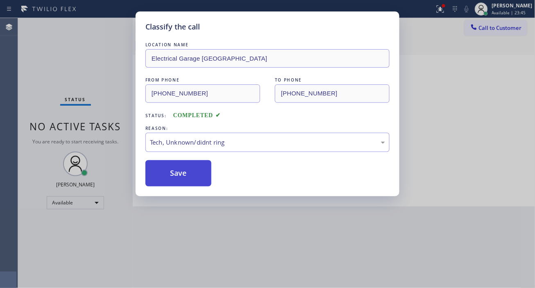
click at [191, 184] on button "Save" at bounding box center [178, 173] width 66 height 26
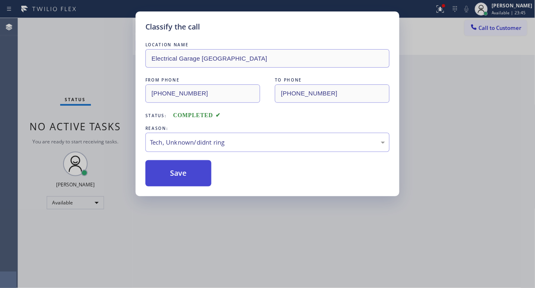
click at [191, 179] on button "Save" at bounding box center [178, 173] width 66 height 26
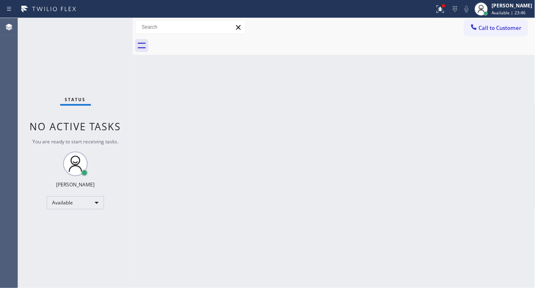
click at [191, 179] on div "Classify the call LOCATION NAME 5 Star Appliance Repair Lakewood FROM PHONE (30…" at bounding box center [276, 153] width 517 height 270
click at [507, 84] on div "Back to Dashboard Change Sender ID Customers Technicians Select a contact Outbo…" at bounding box center [334, 153] width 403 height 270
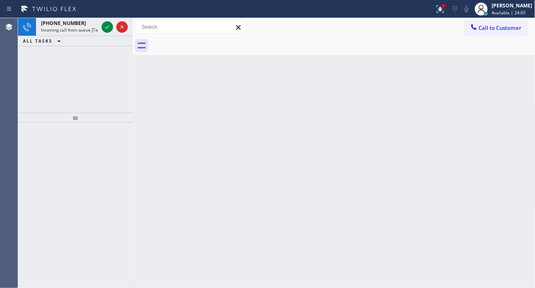
click at [515, 100] on div "Back to Dashboard Change Sender ID Customers Technicians Select a contact Outbo…" at bounding box center [334, 153] width 403 height 270
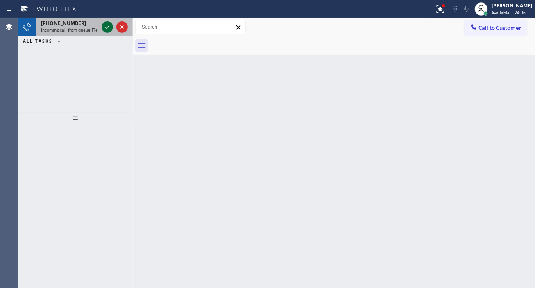
click at [107, 27] on icon at bounding box center [107, 27] width 10 height 10
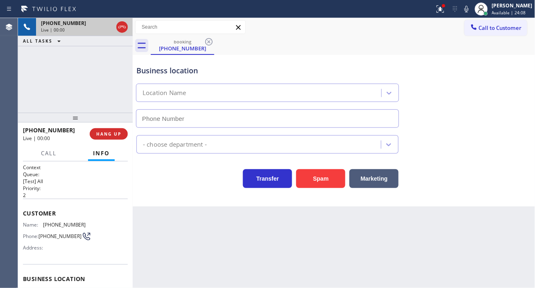
scroll to position [91, 0]
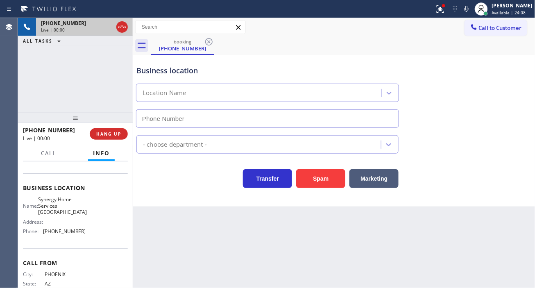
type input "(480) 613-9513"
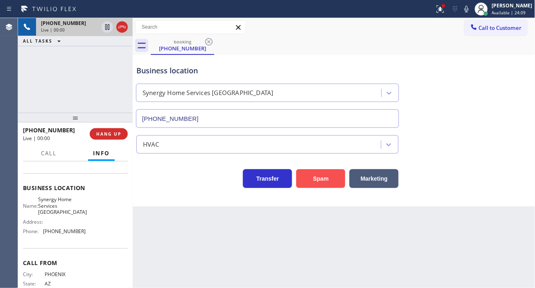
click at [307, 180] on button "Spam" at bounding box center [320, 178] width 49 height 19
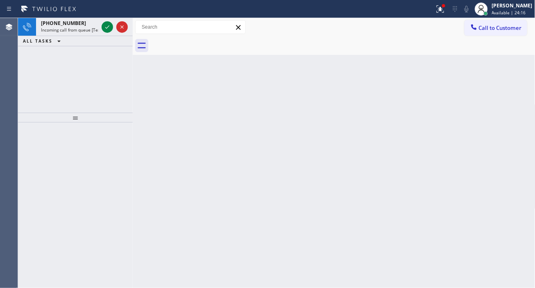
click at [498, 83] on div "Back to Dashboard Change Sender ID Customers Technicians Select a contact Outbo…" at bounding box center [334, 153] width 403 height 270
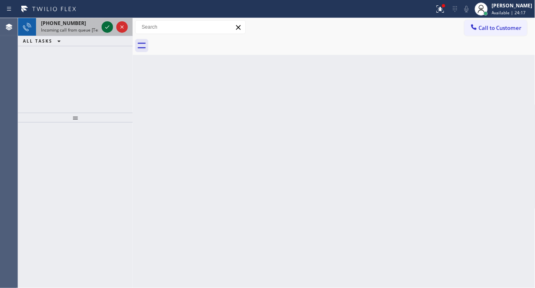
click at [105, 29] on icon at bounding box center [107, 27] width 10 height 10
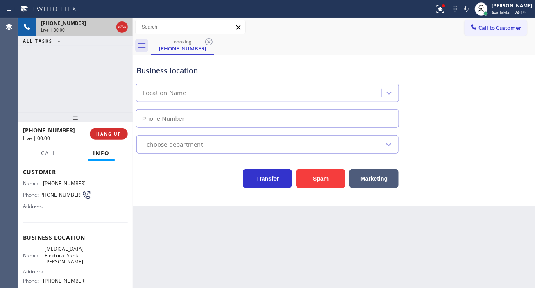
scroll to position [45, 0]
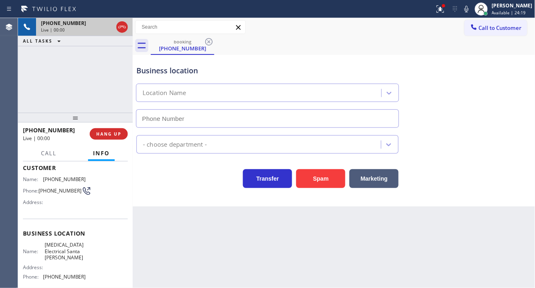
type input "[PHONE_NUMBER]"
click at [59, 240] on div "Business location Name: High Voltage Electrical Santa Paula Address: Phone: (80…" at bounding box center [75, 256] width 105 height 75
click at [61, 254] on span "[MEDICAL_DATA] Electrical Santa [PERSON_NAME]" at bounding box center [65, 251] width 41 height 19
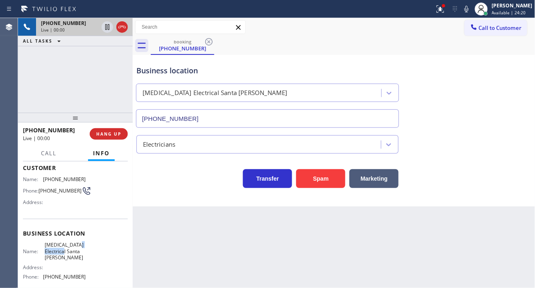
click at [61, 254] on span "[MEDICAL_DATA] Electrical Santa [PERSON_NAME]" at bounding box center [65, 251] width 41 height 19
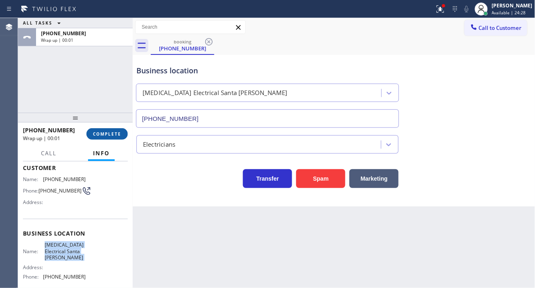
click at [95, 136] on span "COMPLETE" at bounding box center [107, 134] width 28 height 6
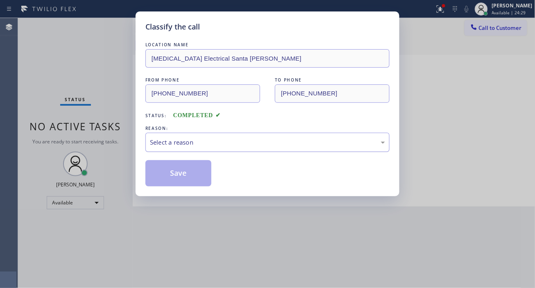
click at [197, 146] on div "Select a reason" at bounding box center [267, 142] width 235 height 9
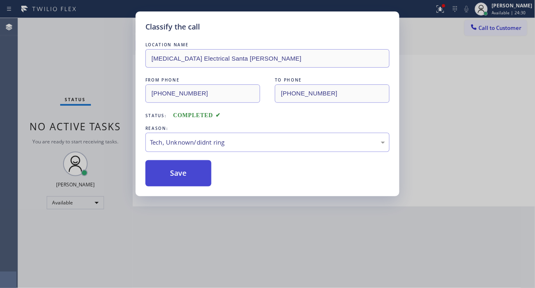
click at [196, 169] on button "Save" at bounding box center [178, 173] width 66 height 26
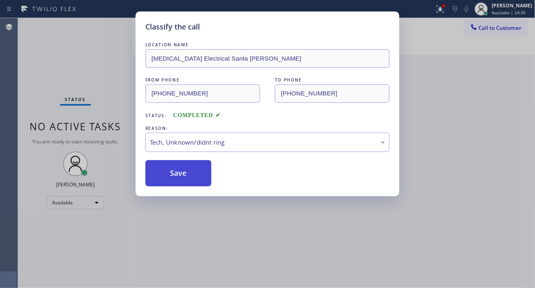
click at [196, 169] on button "Save" at bounding box center [178, 173] width 66 height 26
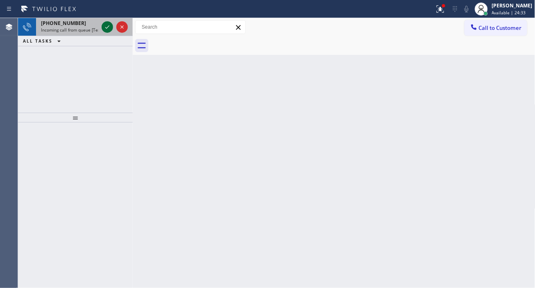
click at [104, 25] on icon at bounding box center [107, 27] width 10 height 10
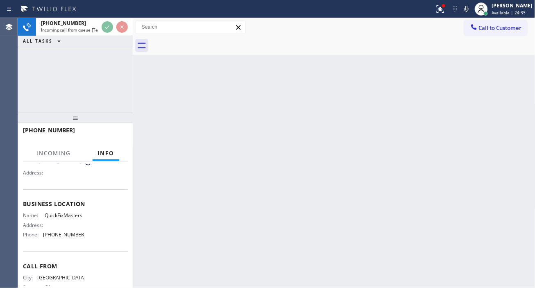
scroll to position [91, 0]
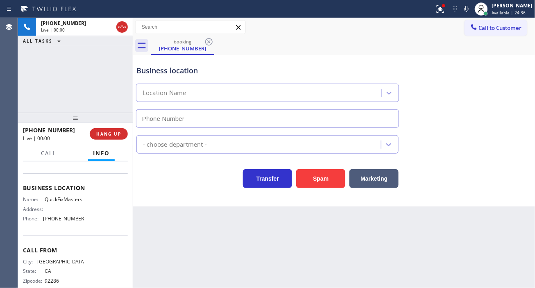
type input "[PHONE_NUMBER]"
click at [70, 200] on span "QuickFixMasters" at bounding box center [65, 199] width 41 height 6
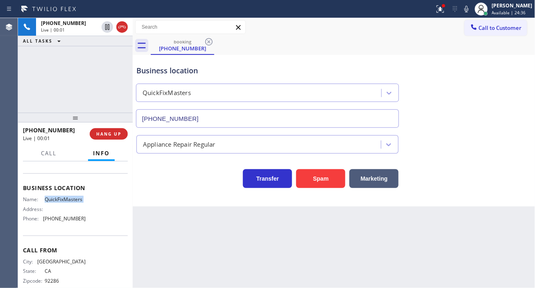
click at [70, 200] on span "QuickFixMasters" at bounding box center [65, 199] width 41 height 6
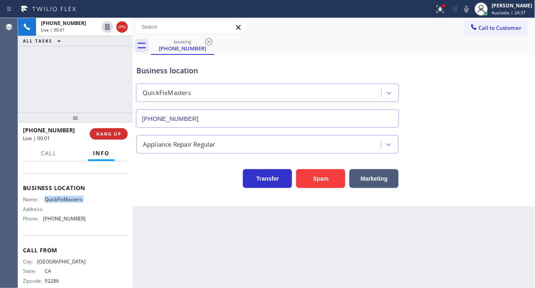
click at [70, 200] on span "QuickFixMasters" at bounding box center [65, 199] width 41 height 6
click at [445, 11] on icon at bounding box center [441, 9] width 10 height 10
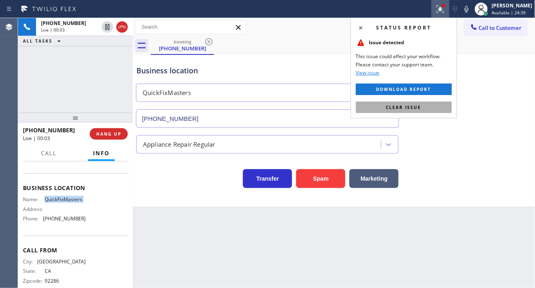
click at [432, 103] on button "Clear issue" at bounding box center [404, 107] width 96 height 11
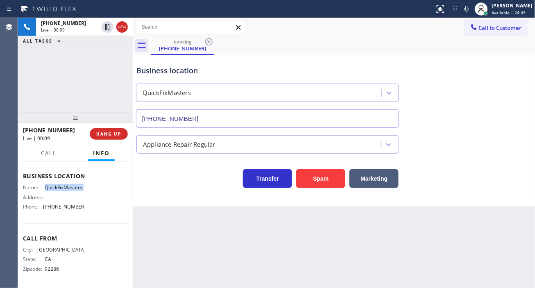
scroll to position [14, 0]
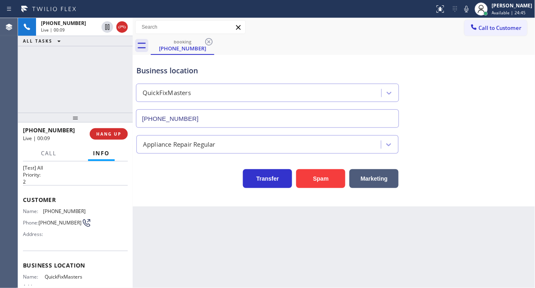
click at [59, 220] on span "[PHONE_NUMBER]" at bounding box center [60, 223] width 43 height 6
drag, startPoint x: 150, startPoint y: 233, endPoint x: 145, endPoint y: 232, distance: 4.5
click at [150, 233] on div "Back to Dashboard Change Sender ID Customers Technicians Select a contact Outbo…" at bounding box center [334, 153] width 403 height 270
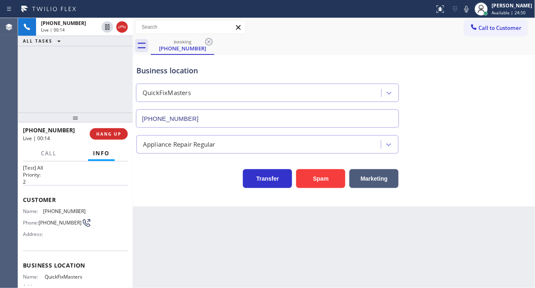
scroll to position [59, 0]
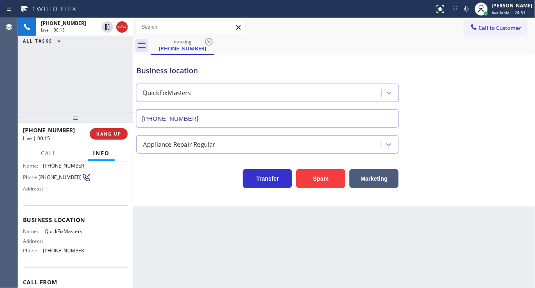
click at [76, 232] on span "QuickFixMasters" at bounding box center [65, 231] width 41 height 6
click at [192, 232] on div "Back to Dashboard Change Sender ID Customers Technicians Select a contact Outbo…" at bounding box center [334, 153] width 403 height 270
click at [65, 253] on span "[PHONE_NUMBER]" at bounding box center [64, 251] width 43 height 6
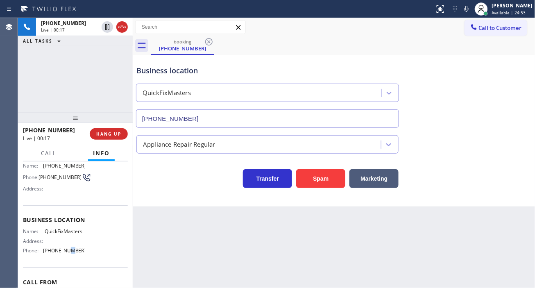
click at [65, 253] on span "[PHONE_NUMBER]" at bounding box center [64, 251] width 43 height 6
click at [175, 236] on div "Back to Dashboard Change Sender ID Customers Technicians Select a contact Outbo…" at bounding box center [334, 153] width 403 height 270
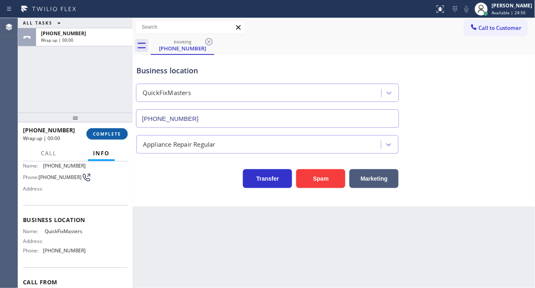
click at [100, 133] on span "COMPLETE" at bounding box center [107, 134] width 28 height 6
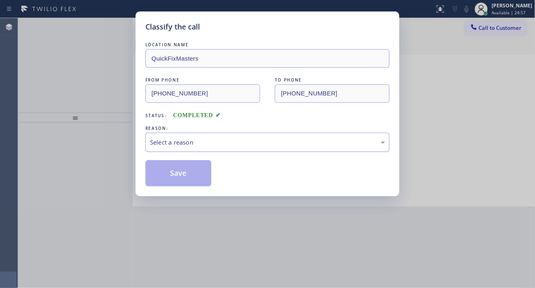
click at [188, 141] on div "Select a reason" at bounding box center [267, 142] width 235 height 9
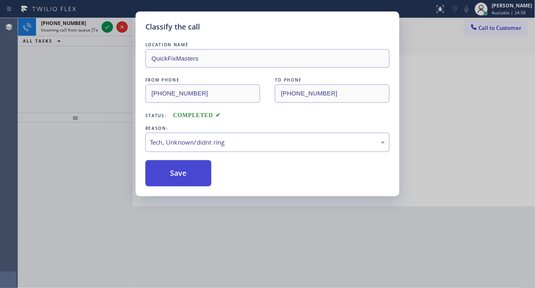
click at [182, 177] on button "Save" at bounding box center [178, 173] width 66 height 26
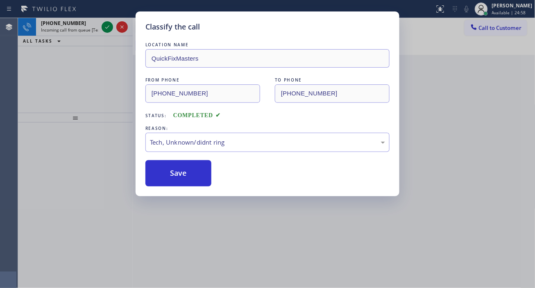
click at [108, 26] on div "Classify the call LOCATION NAME QuickFixMasters FROM PHONE (760) 774-8419 TO PH…" at bounding box center [267, 144] width 535 height 288
click at [108, 26] on div "Classify the call LOCATION NAME 5 Star Appliance Repair Lakewood FROM PHONE (30…" at bounding box center [276, 153] width 517 height 270
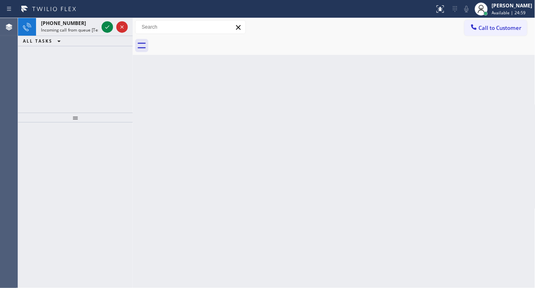
click at [108, 26] on icon at bounding box center [107, 26] width 4 height 3
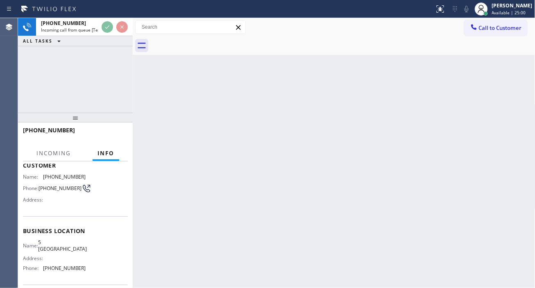
scroll to position [91, 0]
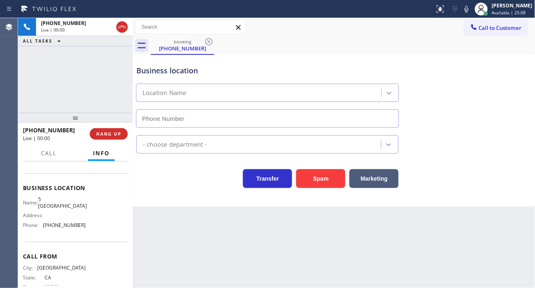
type input "[PHONE_NUMBER]"
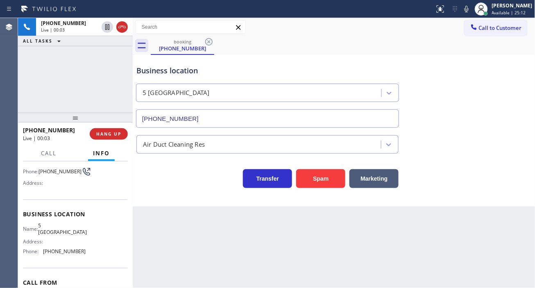
scroll to position [45, 0]
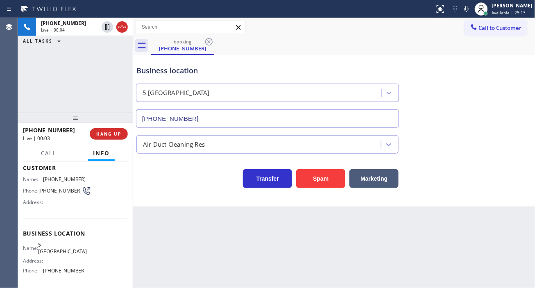
click at [56, 189] on span "[PHONE_NUMBER]" at bounding box center [60, 191] width 43 height 6
click at [210, 240] on div "Back to Dashboard Change Sender ID Customers Technicians Select a contact Outbo…" at bounding box center [334, 153] width 403 height 270
click at [63, 252] on span "5 [GEOGRAPHIC_DATA]" at bounding box center [62, 248] width 49 height 13
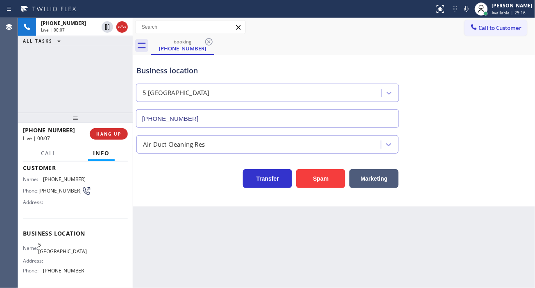
click at [63, 252] on span "5 [GEOGRAPHIC_DATA]" at bounding box center [62, 248] width 49 height 13
click at [196, 230] on div "Back to Dashboard Change Sender ID Customers Technicians Select a contact Outbo…" at bounding box center [334, 153] width 403 height 270
click at [103, 129] on button "HANG UP" at bounding box center [109, 133] width 38 height 11
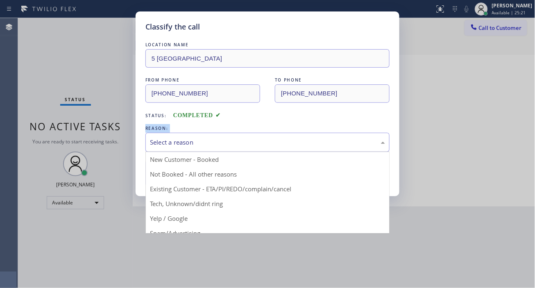
click at [170, 142] on div "Select a reason" at bounding box center [267, 142] width 235 height 9
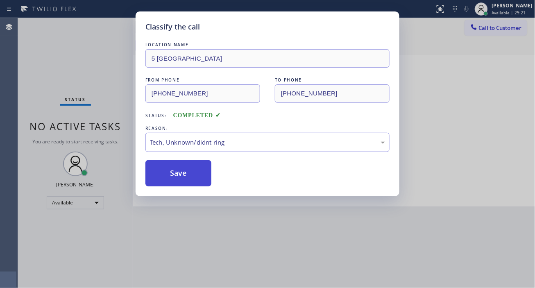
click at [201, 182] on button "Save" at bounding box center [178, 173] width 66 height 26
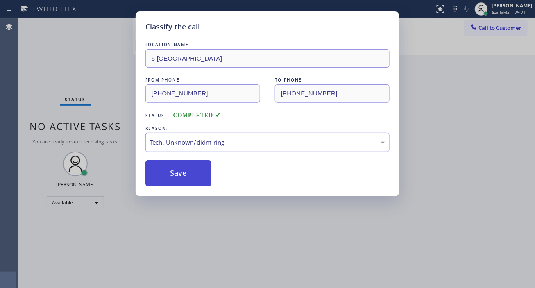
click at [201, 182] on button "Save" at bounding box center [178, 173] width 66 height 26
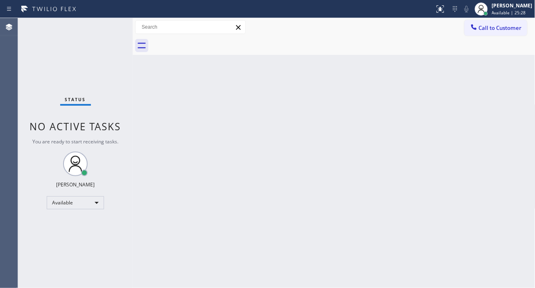
click at [104, 27] on div "Status No active tasks You are ready to start receiving tasks. [PERSON_NAME]" at bounding box center [75, 153] width 115 height 270
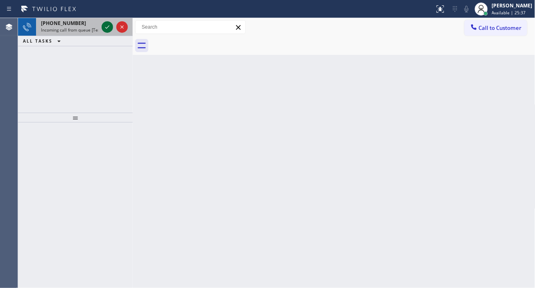
click at [108, 30] on icon at bounding box center [107, 27] width 10 height 10
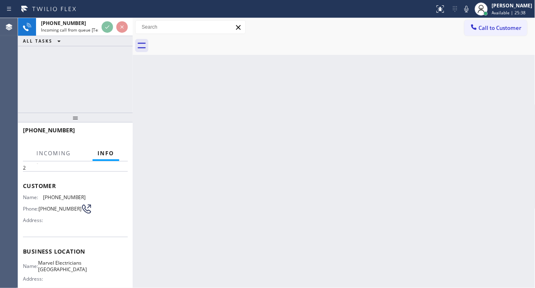
scroll to position [91, 0]
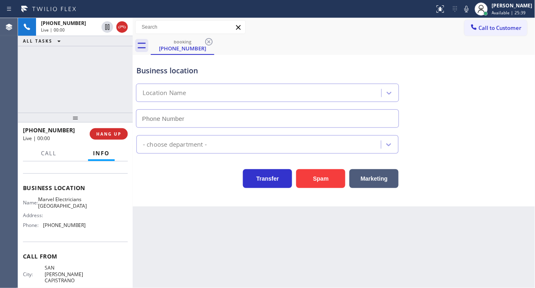
click at [62, 201] on span "Marvel Electricians Lake Forest" at bounding box center [62, 202] width 49 height 13
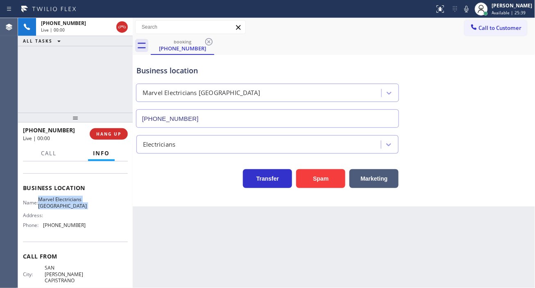
type input "(949) 546-6716"
drag, startPoint x: 508, startPoint y: 168, endPoint x: 367, endPoint y: 133, distance: 145.3
click at [508, 168] on div "Transfer Spam Marketing" at bounding box center [334, 175] width 399 height 26
click at [307, 177] on button "Spam" at bounding box center [320, 178] width 49 height 19
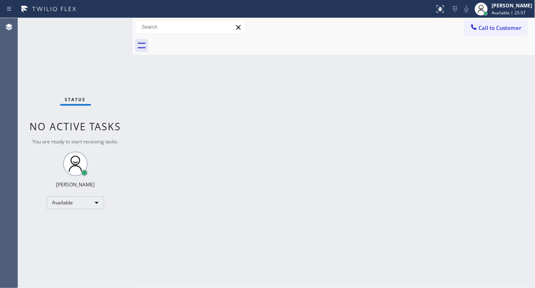
drag, startPoint x: 497, startPoint y: 134, endPoint x: 489, endPoint y: 128, distance: 10.0
click at [497, 134] on div "Back to Dashboard Change Sender ID Customers Technicians Select a contact Outbo…" at bounding box center [334, 153] width 403 height 270
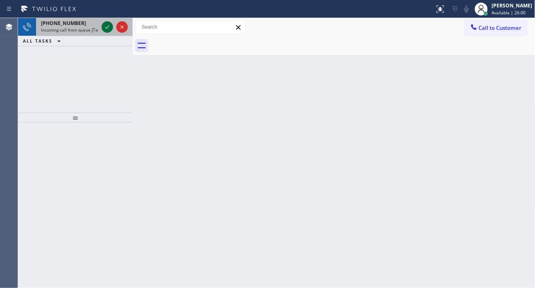
click at [105, 27] on icon at bounding box center [107, 27] width 10 height 10
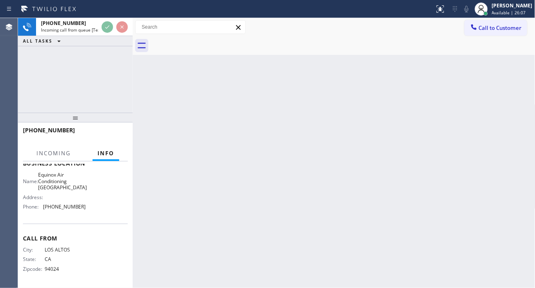
scroll to position [130, 0]
click at [502, 132] on div "Back to Dashboard Change Sender ID Customers Technicians Select a contact Outbo…" at bounding box center [334, 153] width 403 height 270
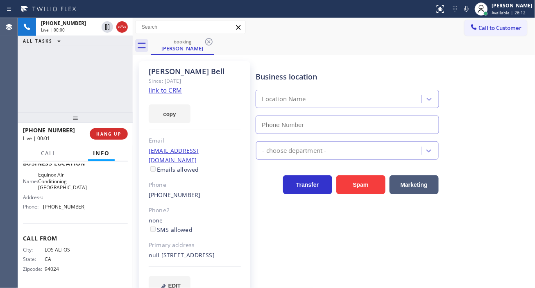
type input "[PHONE_NUMBER]"
click at [167, 88] on link "link to CRM" at bounding box center [165, 90] width 33 height 8
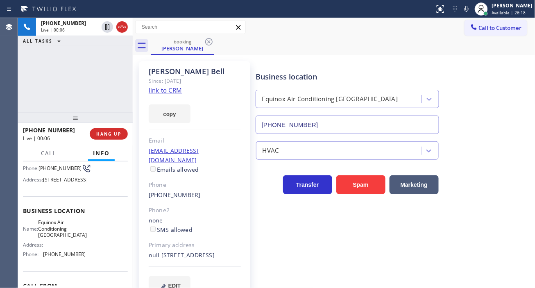
scroll to position [39, 0]
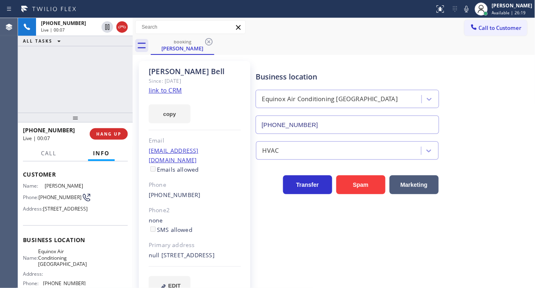
click at [52, 194] on span "[PHONE_NUMBER]" at bounding box center [60, 197] width 43 height 6
drag, startPoint x: 310, startPoint y: 61, endPoint x: 72, endPoint y: 195, distance: 274.0
click at [310, 61] on div "Business location Equinox Air Conditioning Redwood City (650) 360-9505" at bounding box center [393, 97] width 279 height 74
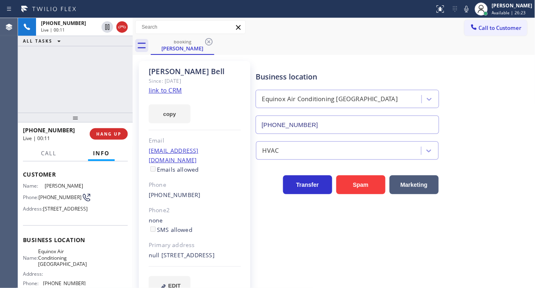
scroll to position [84, 0]
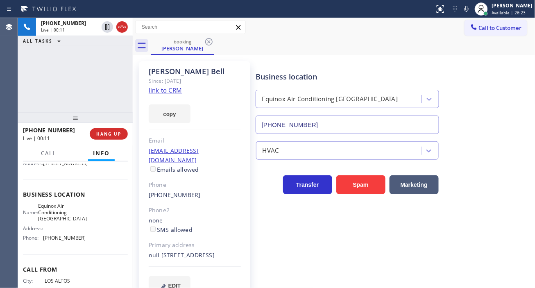
click at [55, 222] on span "Equinox Air Conditioning [GEOGRAPHIC_DATA]" at bounding box center [62, 212] width 49 height 19
click at [109, 92] on div "+16504763223 Live | 01:16 ALL TASKS ALL TASKS ACTIVE TASKS TASKS IN WRAP UP" at bounding box center [75, 65] width 115 height 95
click at [118, 136] on span "HANG UP" at bounding box center [108, 134] width 25 height 6
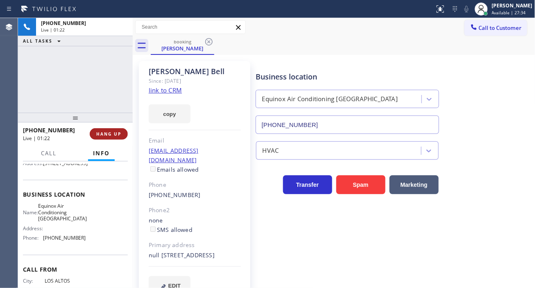
click at [118, 136] on span "HANG UP" at bounding box center [108, 134] width 25 height 6
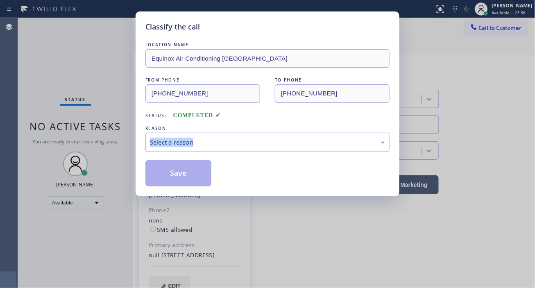
click at [118, 136] on div "Classify the call LOCATION NAME Equinox Air Conditioning Redwood City FROM PHON…" at bounding box center [267, 144] width 535 height 288
click at [204, 144] on div "Select a reason" at bounding box center [267, 142] width 235 height 9
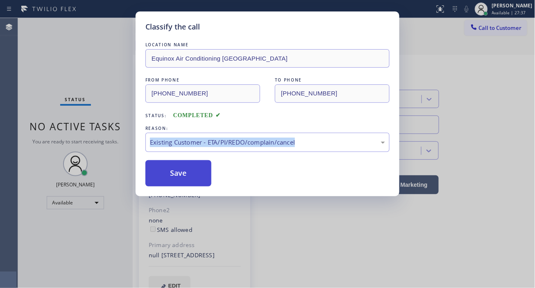
click at [194, 176] on button "Save" at bounding box center [178, 173] width 66 height 26
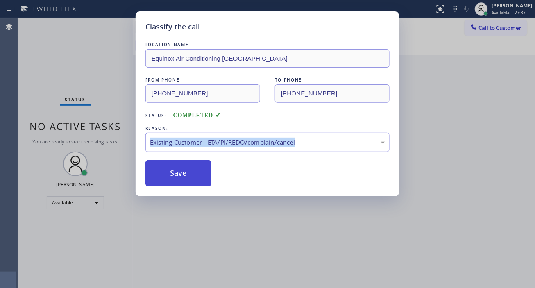
click at [194, 176] on button "Save" at bounding box center [178, 173] width 66 height 26
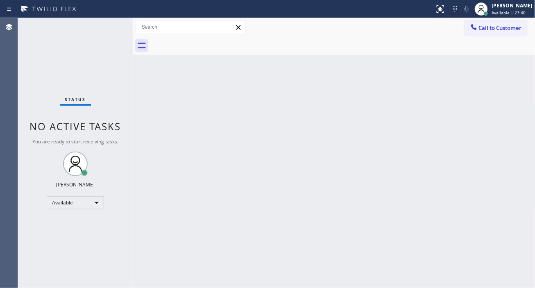
click at [96, 23] on div "Status No active tasks You are ready to start receiving tasks. [PERSON_NAME]" at bounding box center [75, 153] width 115 height 270
click at [259, 280] on div "Back to Dashboard Change Sender ID Customers Technicians Select a contact Outbo…" at bounding box center [334, 153] width 403 height 270
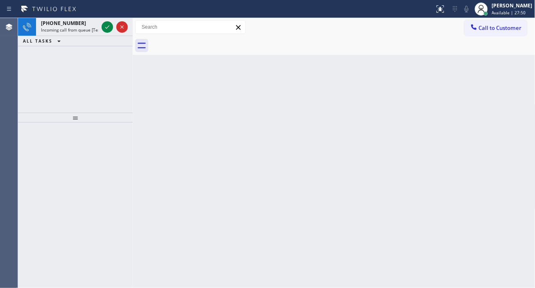
click at [523, 101] on div "Back to Dashboard Change Sender ID Customers Technicians Select a contact Outbo…" at bounding box center [334, 153] width 403 height 270
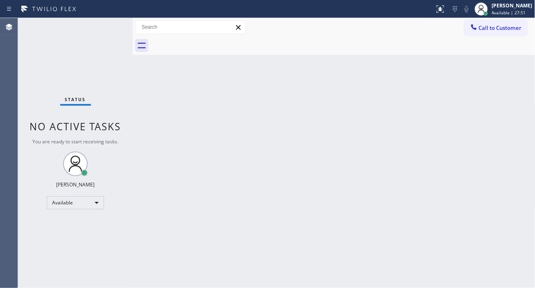
click at [104, 31] on div "Status No active tasks You are ready to start receiving tasks. [PERSON_NAME]" at bounding box center [75, 153] width 115 height 270
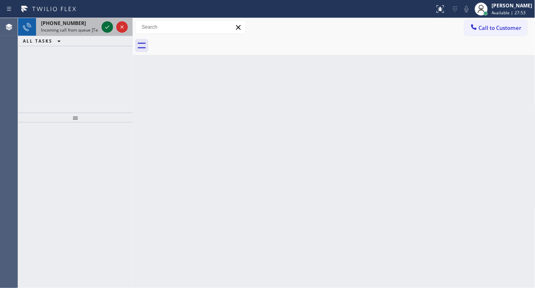
click at [103, 29] on icon at bounding box center [107, 27] width 10 height 10
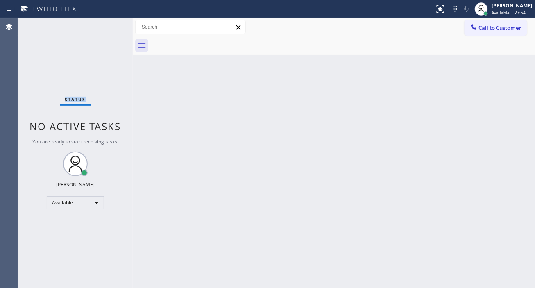
click at [103, 29] on div "Status No active tasks You are ready to start receiving tasks. [PERSON_NAME]" at bounding box center [75, 153] width 115 height 270
click at [111, 26] on div "Status No active tasks You are ready to start receiving tasks. [PERSON_NAME]" at bounding box center [75, 153] width 115 height 270
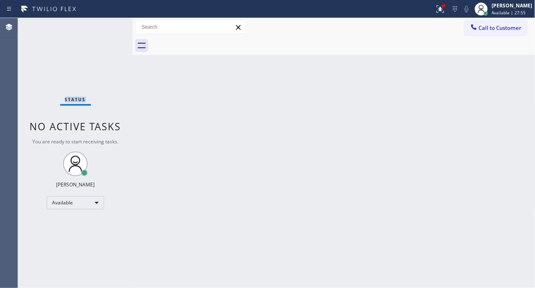
click at [111, 26] on div "Status No active tasks You are ready to start receiving tasks. [PERSON_NAME]" at bounding box center [75, 153] width 115 height 270
click at [444, 11] on icon at bounding box center [440, 8] width 7 height 7
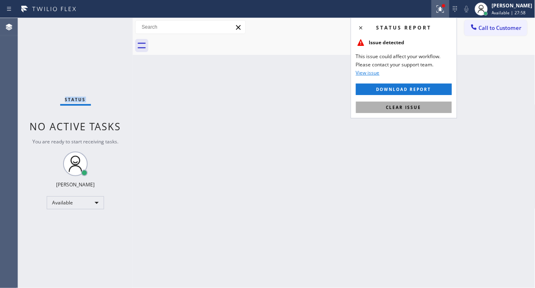
click at [416, 104] on span "Clear issue" at bounding box center [403, 107] width 35 height 6
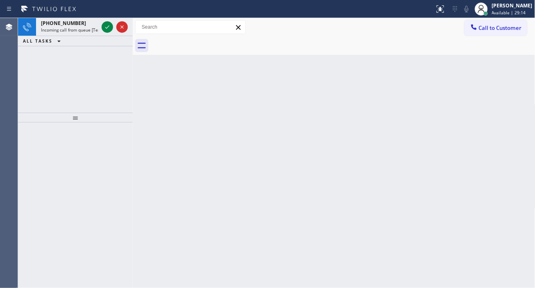
click at [504, 62] on div "Back to Dashboard Change Sender ID Customers Technicians Select a contact Outbo…" at bounding box center [334, 153] width 403 height 270
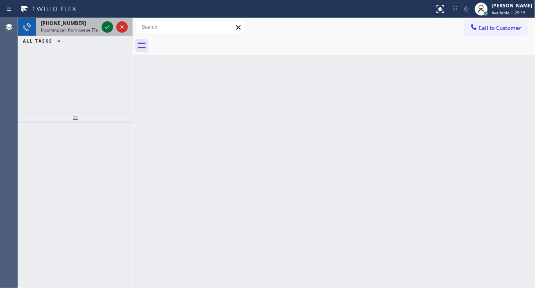
click at [109, 30] on icon at bounding box center [107, 27] width 10 height 10
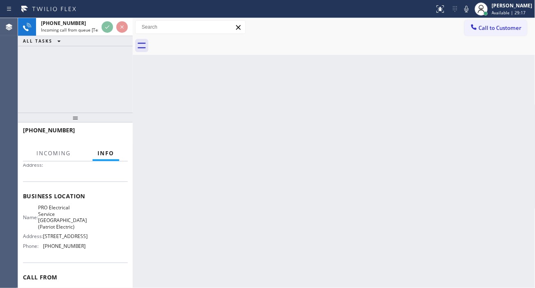
scroll to position [91, 0]
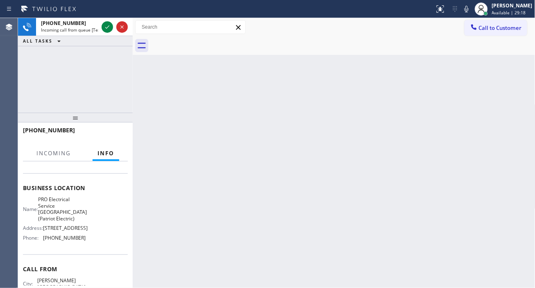
click at [66, 208] on span "PRO Electrical Service Midland Park(Patriot Electric)" at bounding box center [62, 208] width 49 height 25
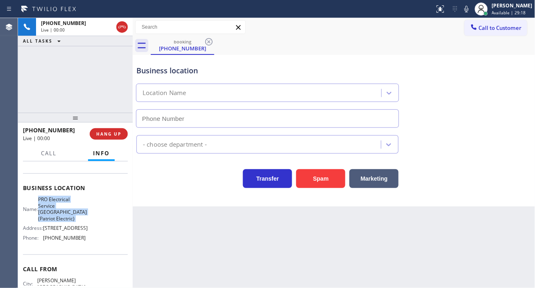
click at [66, 208] on span "PRO Electrical Service Midland Park(Patriot Electric)" at bounding box center [62, 208] width 49 height 25
type input "(973) 798-1938"
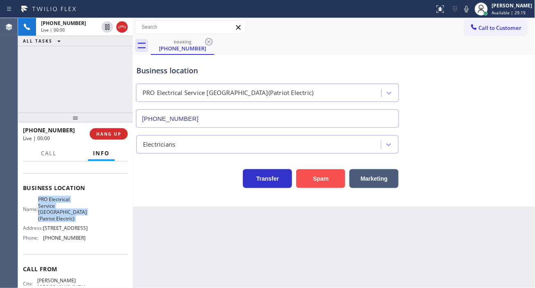
click at [309, 184] on button "Spam" at bounding box center [320, 178] width 49 height 19
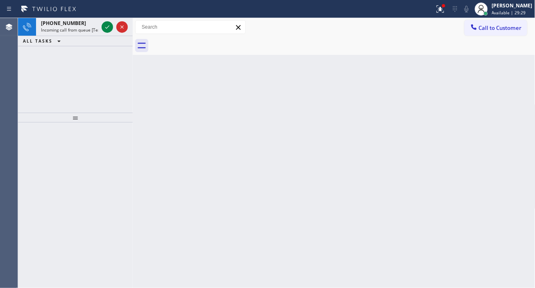
drag, startPoint x: 525, startPoint y: 128, endPoint x: 354, endPoint y: 87, distance: 176.1
click at [525, 128] on div "Back to Dashboard Change Sender ID Customers Technicians Select a contact Outbo…" at bounding box center [334, 153] width 403 height 270
click at [504, 107] on div "Back to Dashboard Change Sender ID Customers Technicians Select a contact Outbo…" at bounding box center [334, 153] width 403 height 270
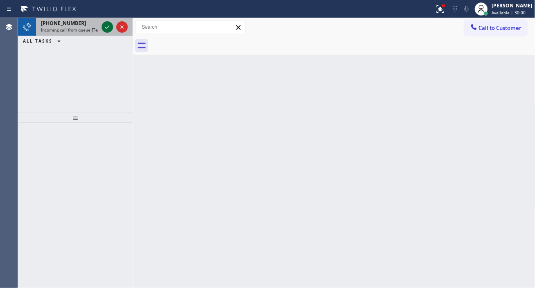
click at [108, 29] on icon at bounding box center [107, 27] width 10 height 10
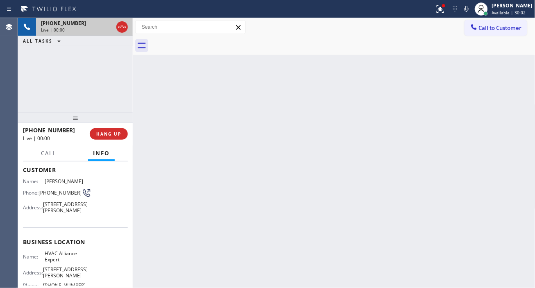
scroll to position [45, 0]
click at [61, 257] on span "HVAC Alliance Expert" at bounding box center [65, 254] width 41 height 13
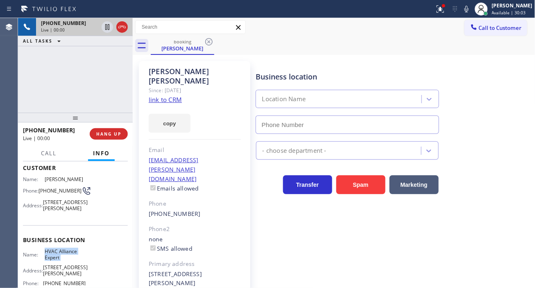
click at [61, 257] on span "HVAC Alliance Expert" at bounding box center [65, 254] width 41 height 13
type input "(323) 991-9198"
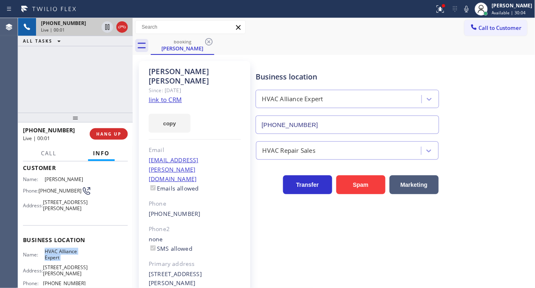
click at [166, 95] on link "link to CRM" at bounding box center [165, 99] width 33 height 8
click at [445, 6] on icon at bounding box center [441, 9] width 10 height 10
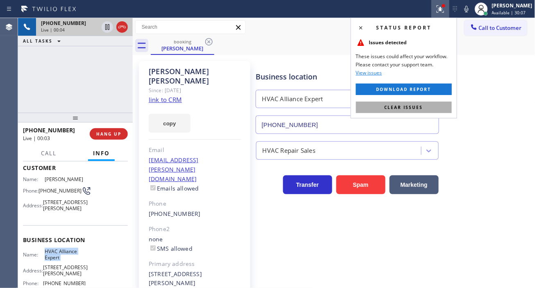
click at [444, 111] on button "Clear issues" at bounding box center [404, 107] width 96 height 11
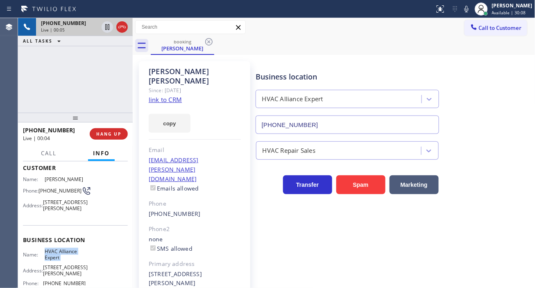
click at [472, 9] on icon at bounding box center [467, 9] width 10 height 10
click at [93, 85] on div "+14246669734 Live | 00:28 ALL TASKS ALL TASKS ACTIVE TASKS TASKS IN WRAP UP" at bounding box center [75, 65] width 115 height 95
click at [107, 27] on icon at bounding box center [107, 27] width 10 height 10
click at [472, 13] on icon at bounding box center [467, 9] width 10 height 10
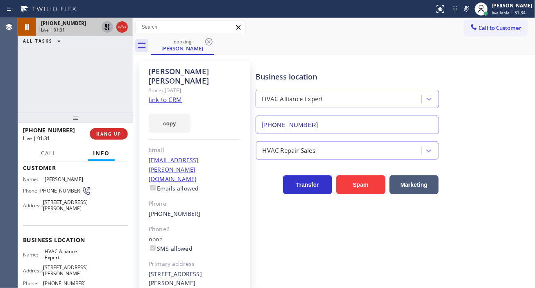
click at [496, 129] on div "Business location HVAC Alliance Expert (323) 991-9198" at bounding box center [393, 97] width 279 height 74
click at [51, 150] on span "Call" at bounding box center [49, 153] width 16 height 7
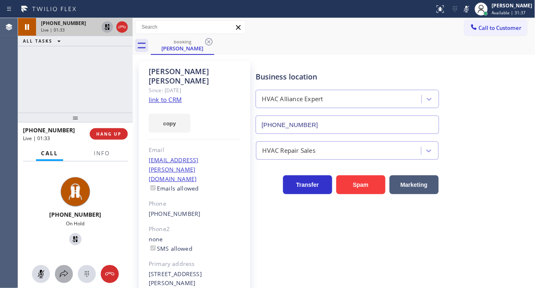
click at [64, 276] on icon at bounding box center [64, 274] width 10 height 10
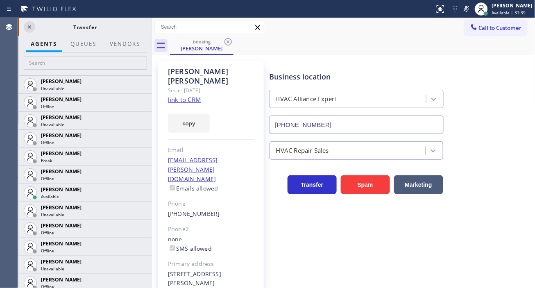
drag, startPoint x: 134, startPoint y: 60, endPoint x: 156, endPoint y: 58, distance: 22.3
click at [152, 58] on div at bounding box center [152, 153] width 0 height 270
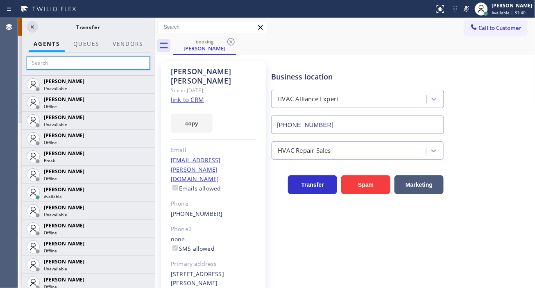
click at [144, 64] on input "text" at bounding box center [88, 63] width 123 height 13
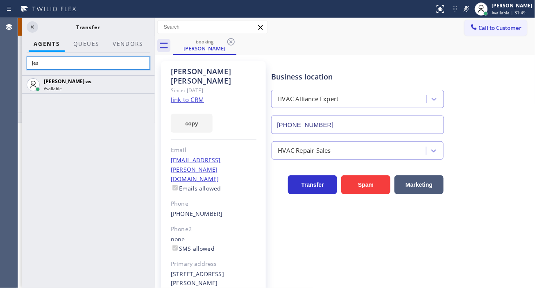
type input "Jes"
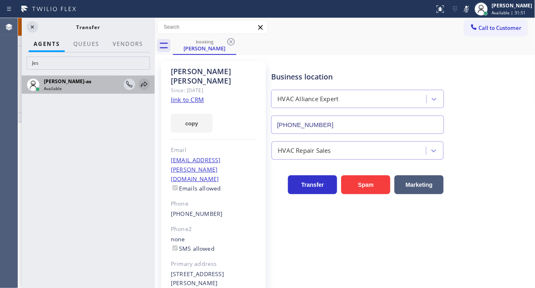
click at [147, 83] on icon at bounding box center [144, 84] width 10 height 10
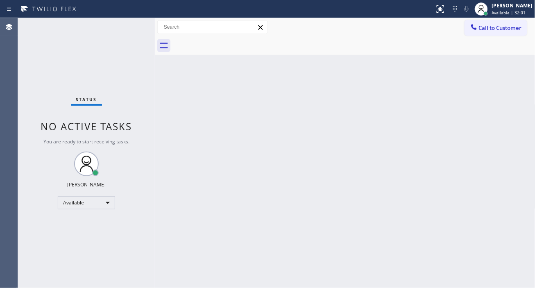
click at [499, 107] on div "Back to Dashboard Change Sender ID Customers Technicians Select a contact Outbo…" at bounding box center [345, 153] width 381 height 270
click at [136, 23] on div "Status No active tasks You are ready to start receiving tasks. [PERSON_NAME]" at bounding box center [86, 153] width 137 height 270
click at [133, 27] on div "Status No active tasks You are ready to start receiving tasks. [PERSON_NAME]" at bounding box center [86, 153] width 137 height 270
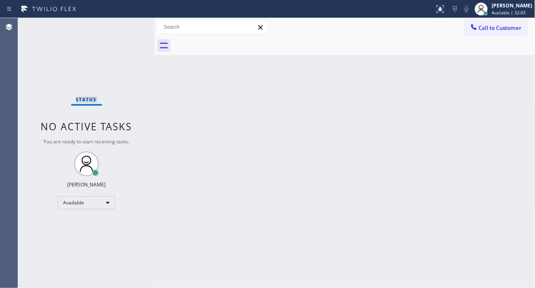
click at [130, 26] on div "Status No active tasks You are ready to start receiving tasks. [PERSON_NAME]" at bounding box center [86, 153] width 137 height 270
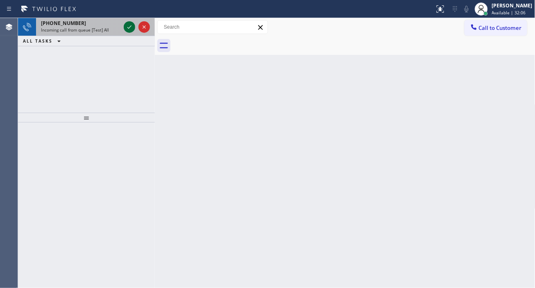
click at [126, 25] on icon at bounding box center [130, 27] width 10 height 10
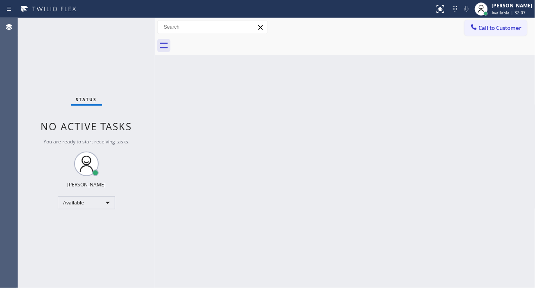
click at [126, 25] on div "Status No active tasks You are ready to start receiving tasks. [PERSON_NAME]" at bounding box center [86, 153] width 137 height 270
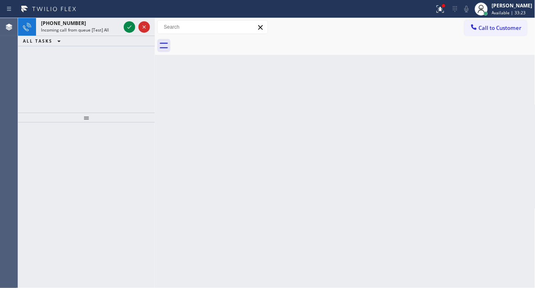
click at [501, 96] on div "Back to Dashboard Change Sender ID Customers Technicians Select a contact Outbo…" at bounding box center [345, 153] width 381 height 270
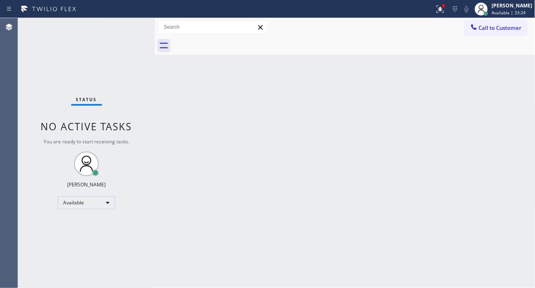
click at [125, 23] on div "Status No active tasks You are ready to start receiving tasks. [PERSON_NAME]" at bounding box center [86, 153] width 137 height 270
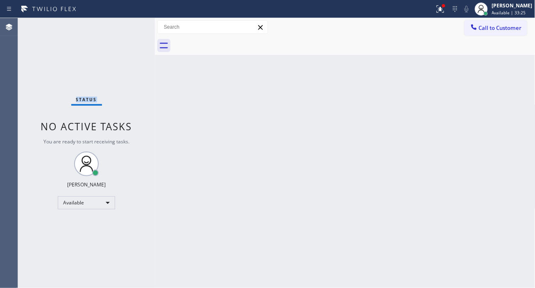
click at [125, 23] on div "Status No active tasks You are ready to start receiving tasks. [PERSON_NAME]" at bounding box center [86, 153] width 137 height 270
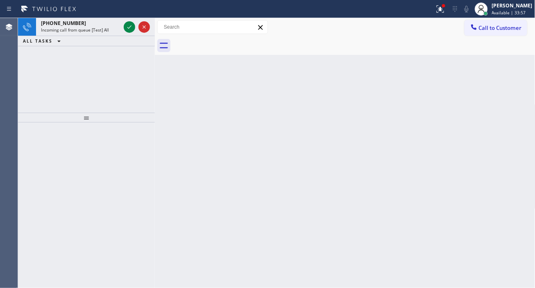
click at [501, 158] on div "Back to Dashboard Change Sender ID Customers Technicians Select a contact Outbo…" at bounding box center [345, 153] width 381 height 270
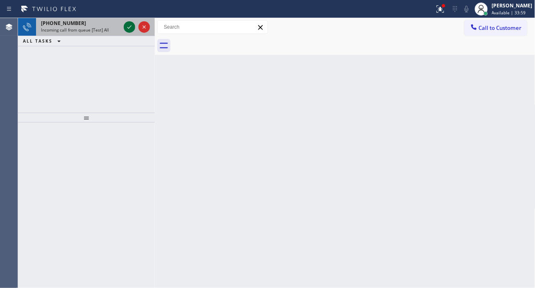
click at [130, 25] on icon at bounding box center [130, 27] width 10 height 10
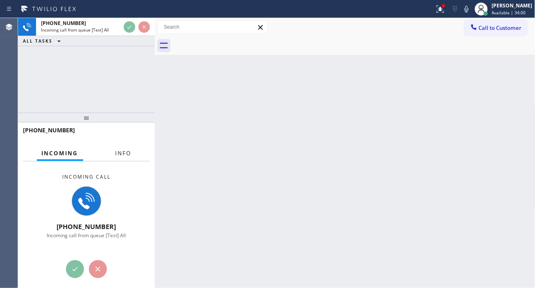
drag, startPoint x: 126, startPoint y: 150, endPoint x: 126, endPoint y: 207, distance: 56.6
click at [126, 150] on span "Info" at bounding box center [124, 153] width 16 height 7
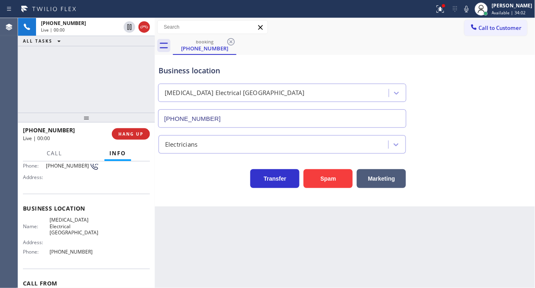
type input "[PHONE_NUMBER]"
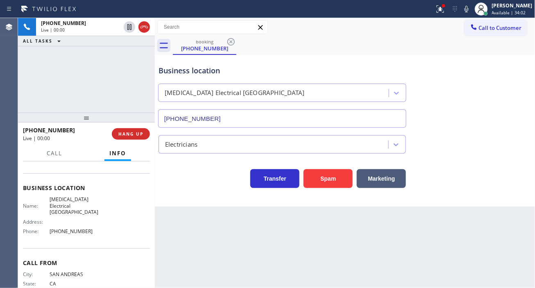
click at [73, 202] on span "[MEDICAL_DATA] Electrical [GEOGRAPHIC_DATA]" at bounding box center [75, 205] width 50 height 19
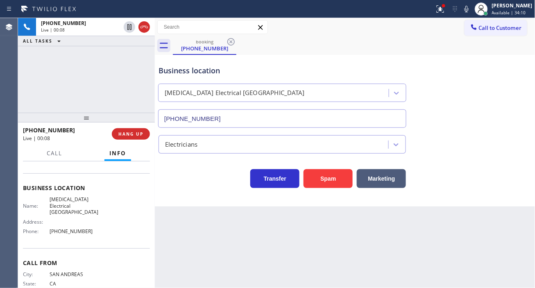
click at [504, 121] on div "Business location High Voltage Electrical Garden Grove (714) 583-6151" at bounding box center [345, 91] width 377 height 74
click at [445, 10] on icon at bounding box center [441, 9] width 10 height 10
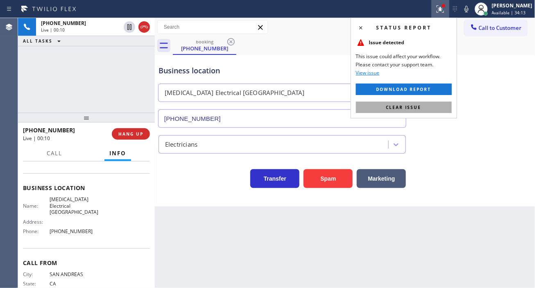
click at [429, 103] on button "Clear issue" at bounding box center [404, 107] width 96 height 11
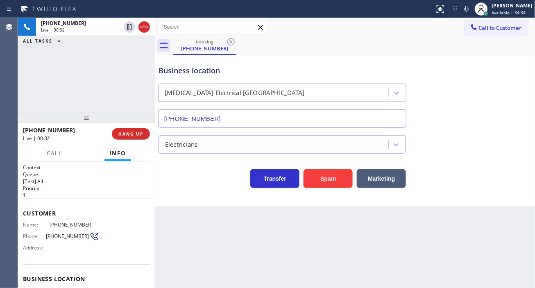
scroll to position [91, 0]
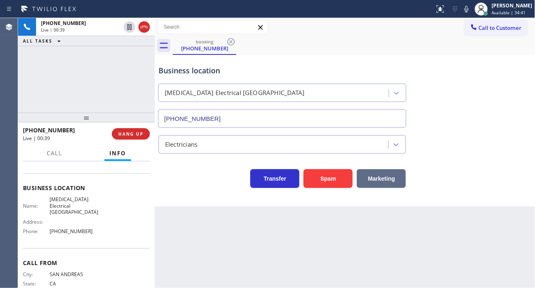
click at [391, 178] on button "Marketing" at bounding box center [381, 178] width 49 height 19
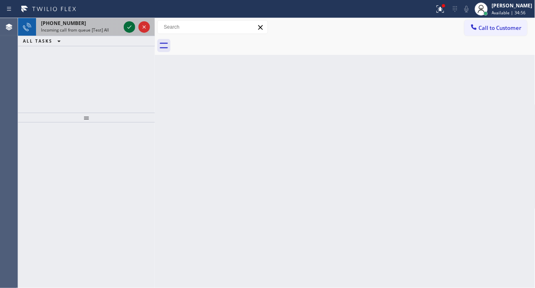
click at [127, 29] on icon at bounding box center [130, 27] width 10 height 10
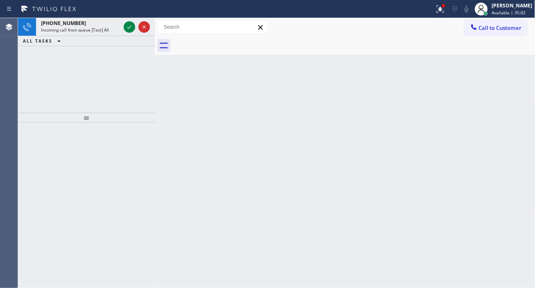
click at [504, 76] on div "Back to Dashboard Change Sender ID Customers Technicians Select a contact Outbo…" at bounding box center [345, 153] width 381 height 270
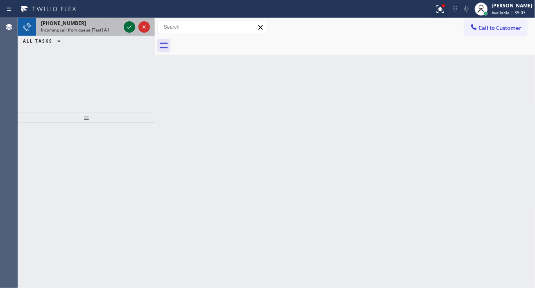
click at [130, 27] on icon at bounding box center [130, 27] width 10 height 10
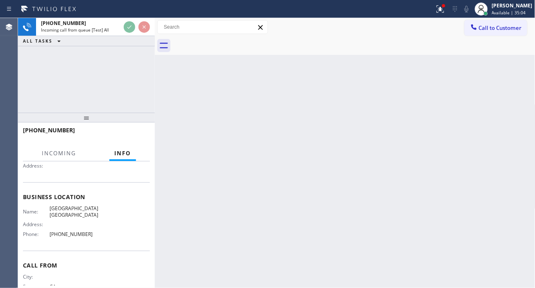
scroll to position [91, 0]
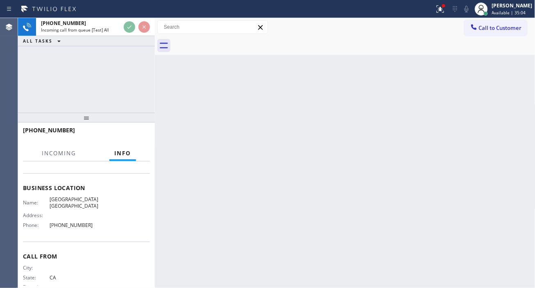
click at [74, 207] on span "[GEOGRAPHIC_DATA] [GEOGRAPHIC_DATA]" at bounding box center [75, 202] width 50 height 13
click at [499, 103] on div "Back to Dashboard Change Sender ID Customers Technicians Select a contact Outbo…" at bounding box center [345, 153] width 381 height 270
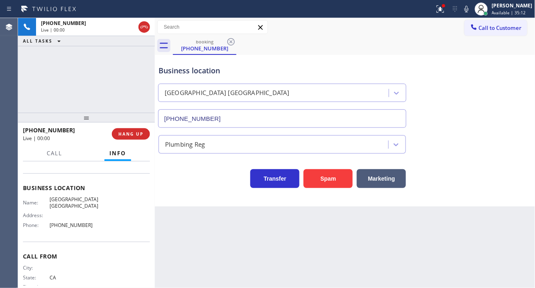
type input "[PHONE_NUMBER]"
click at [320, 175] on button "Spam" at bounding box center [328, 178] width 49 height 19
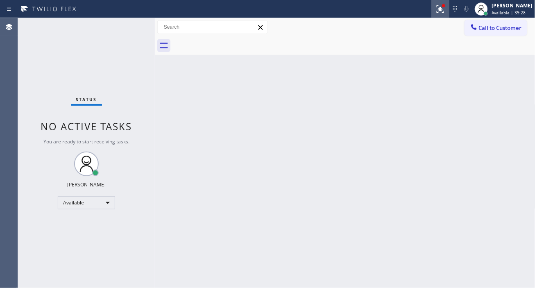
click at [445, 9] on icon at bounding box center [441, 9] width 10 height 10
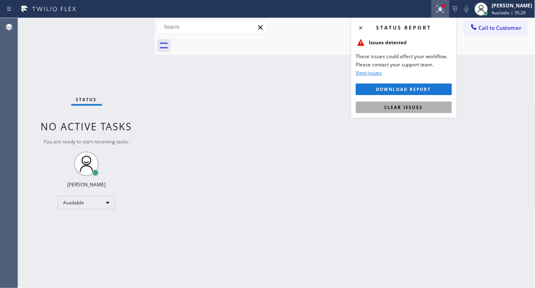
click at [432, 109] on button "Clear issues" at bounding box center [404, 107] width 96 height 11
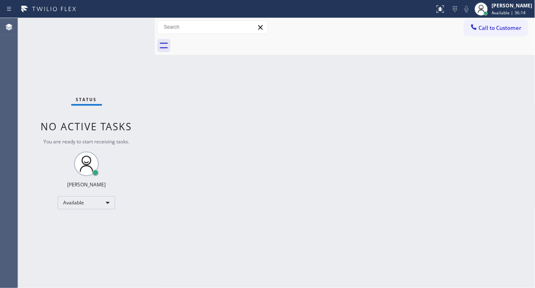
click at [504, 117] on div "Back to Dashboard Change Sender ID Customers Technicians Select a contact Outbo…" at bounding box center [345, 153] width 381 height 270
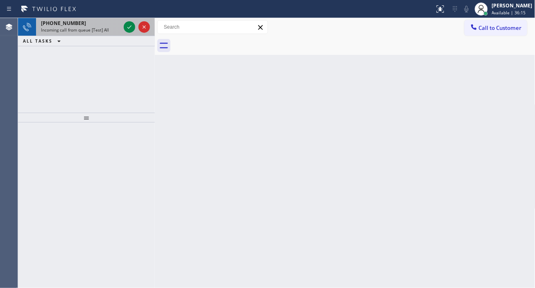
click at [123, 29] on div at bounding box center [137, 27] width 30 height 18
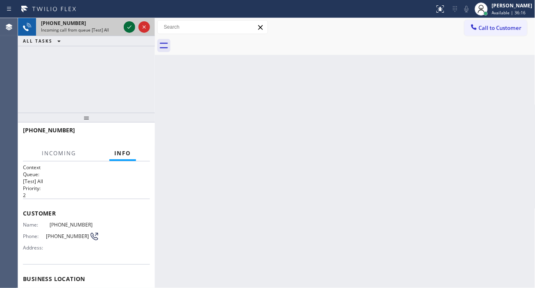
click at [127, 31] on icon at bounding box center [130, 27] width 10 height 10
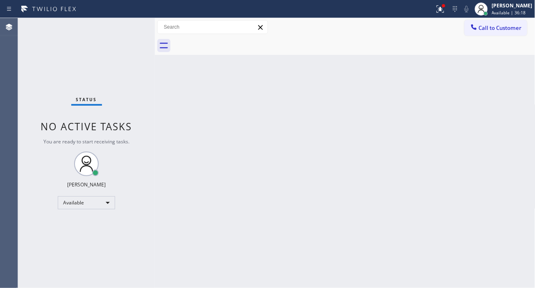
click at [129, 25] on div "Status No active tasks You are ready to start receiving tasks. [PERSON_NAME]" at bounding box center [86, 153] width 137 height 270
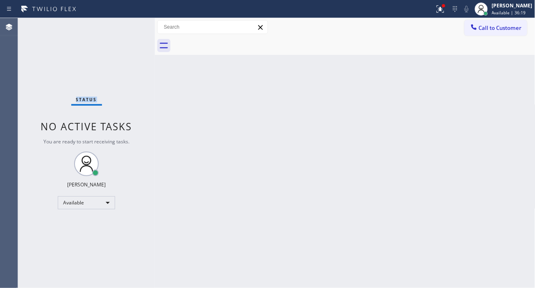
click at [129, 25] on div "Status No active tasks You are ready to start receiving tasks. [PERSON_NAME]" at bounding box center [86, 153] width 137 height 270
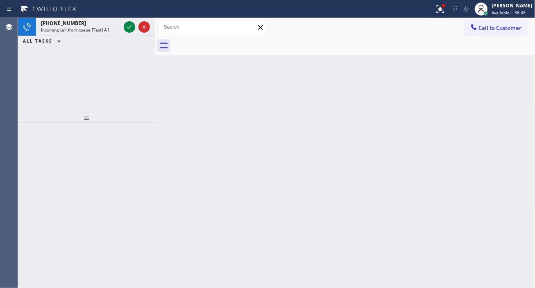
drag, startPoint x: 521, startPoint y: 105, endPoint x: 175, endPoint y: 82, distance: 347.0
click at [521, 105] on div "Back to Dashboard Change Sender ID Customers Technicians Select a contact Outbo…" at bounding box center [345, 153] width 381 height 270
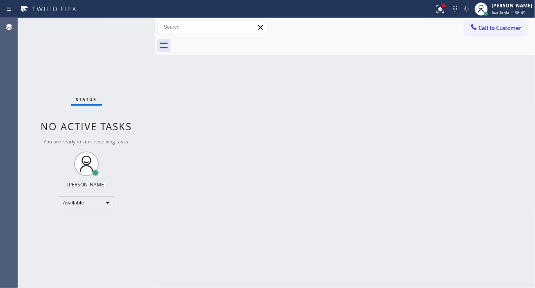
click at [128, 27] on div "Status No active tasks You are ready to start receiving tasks. [PERSON_NAME]" at bounding box center [86, 153] width 137 height 270
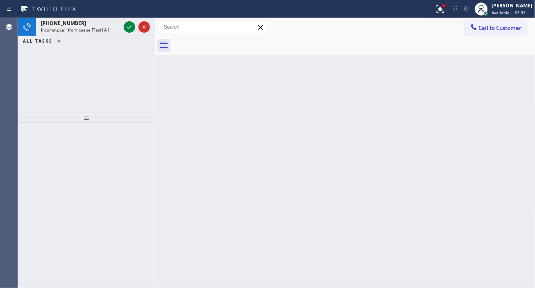
click at [501, 120] on div "Back to Dashboard Change Sender ID Customers Technicians Select a contact Outbo…" at bounding box center [345, 153] width 381 height 270
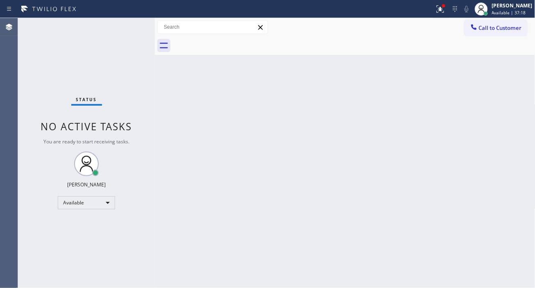
drag, startPoint x: 507, startPoint y: 145, endPoint x: 472, endPoint y: 141, distance: 35.5
click at [507, 145] on div "Back to Dashboard Change Sender ID Customers Technicians Select a contact Outbo…" at bounding box center [345, 153] width 381 height 270
click at [524, 68] on div "Back to Dashboard Change Sender ID Customers Technicians Select a contact Outbo…" at bounding box center [345, 153] width 381 height 270
click at [126, 25] on div "Status No active tasks You are ready to start receiving tasks. [PERSON_NAME]" at bounding box center [86, 153] width 137 height 270
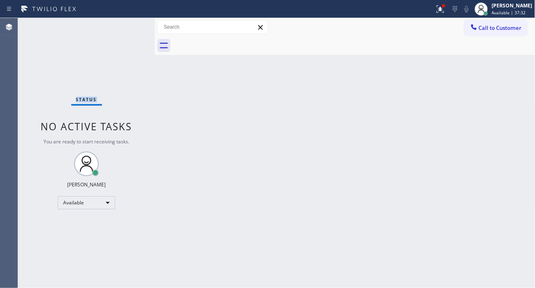
click at [126, 25] on div "Status No active tasks You are ready to start receiving tasks. [PERSON_NAME]" at bounding box center [86, 153] width 137 height 270
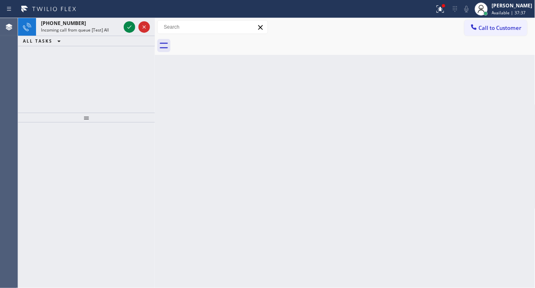
click at [510, 97] on div "Back to Dashboard Change Sender ID Customers Technicians Select a contact Outbo…" at bounding box center [345, 153] width 381 height 270
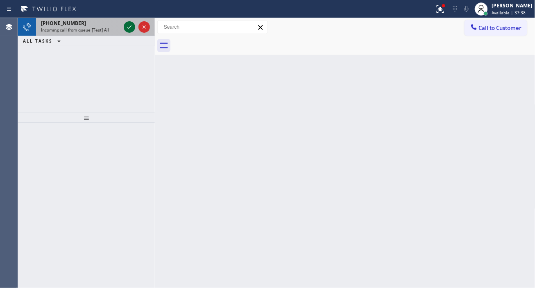
click at [128, 27] on icon at bounding box center [129, 26] width 4 height 3
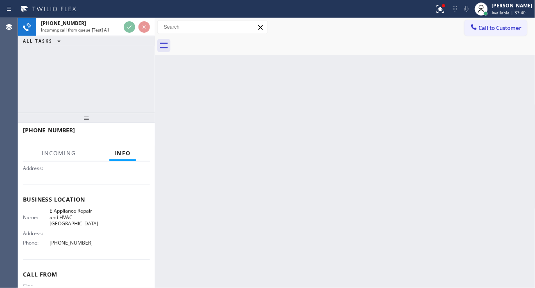
scroll to position [91, 0]
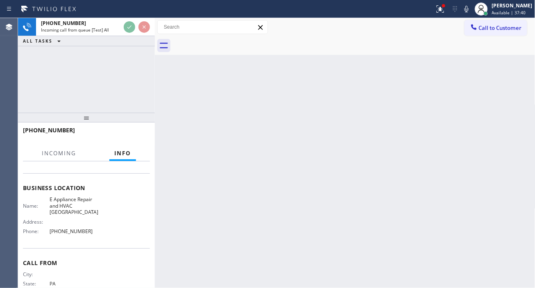
click at [76, 205] on span "E Appliance Repair and HVAC [GEOGRAPHIC_DATA]" at bounding box center [75, 205] width 50 height 19
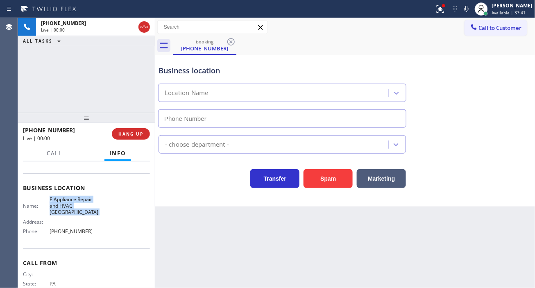
click at [76, 205] on span "E Appliance Repair and HVAC [GEOGRAPHIC_DATA]" at bounding box center [75, 205] width 50 height 19
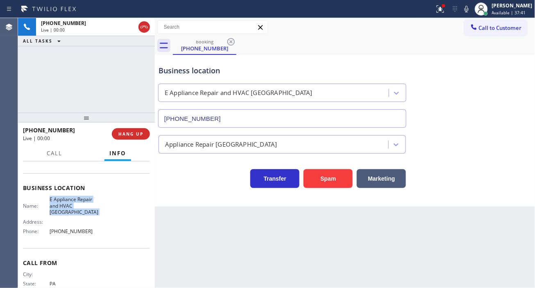
type input "[PHONE_NUMBER]"
click at [76, 205] on span "E Appliance Repair and HVAC [GEOGRAPHIC_DATA]" at bounding box center [75, 205] width 50 height 19
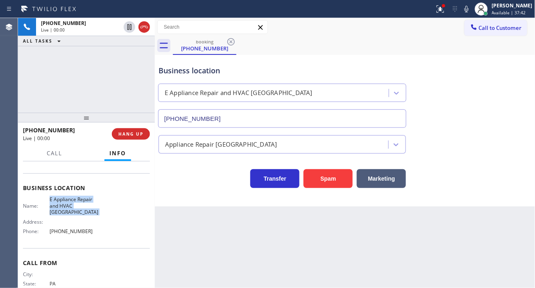
click at [76, 205] on span "E Appliance Repair and HVAC [GEOGRAPHIC_DATA]" at bounding box center [75, 205] width 50 height 19
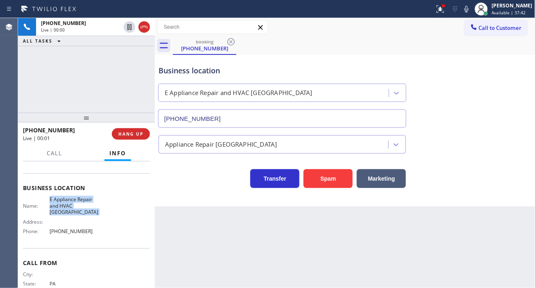
click at [76, 205] on span "E Appliance Repair and HVAC [GEOGRAPHIC_DATA]" at bounding box center [75, 205] width 50 height 19
click at [504, 96] on div "Business location E Appliance Repair and HVAC [GEOGRAPHIC_DATA] [PHONE_NUMBER]" at bounding box center [345, 91] width 377 height 74
click at [197, 75] on div "Business location" at bounding box center [283, 70] width 248 height 11
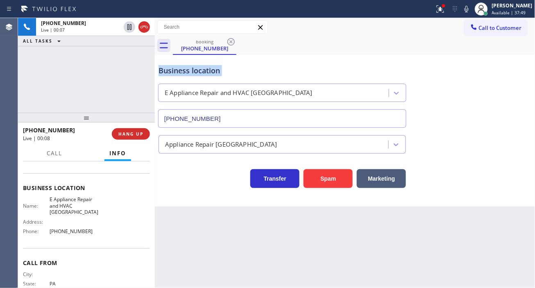
click at [197, 75] on div "Business location" at bounding box center [283, 70] width 248 height 11
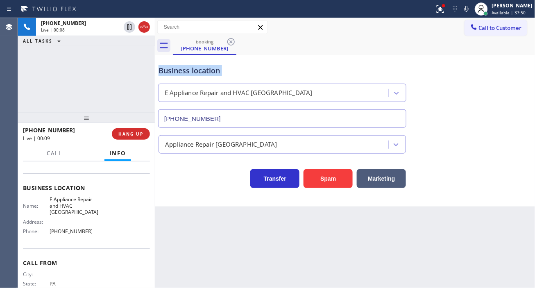
click at [197, 75] on div "Business location" at bounding box center [283, 70] width 248 height 11
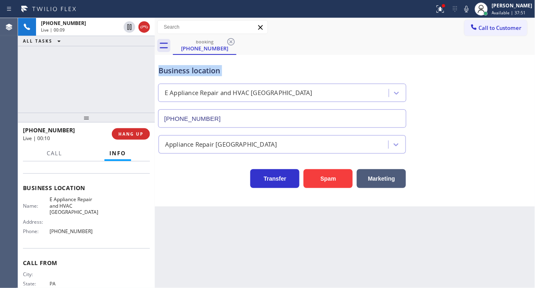
click at [197, 75] on div "Business location" at bounding box center [283, 70] width 248 height 11
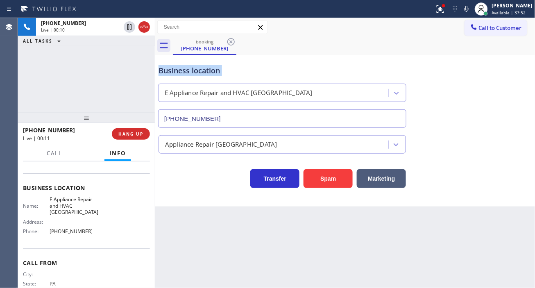
click at [197, 75] on div "Business location" at bounding box center [283, 70] width 248 height 11
click at [140, 134] on span "HANG UP" at bounding box center [130, 134] width 25 height 6
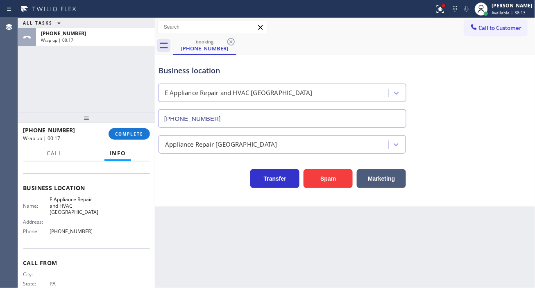
click at [530, 96] on div "Business location E Appliance Repair and HVAC [GEOGRAPHIC_DATA] [PHONE_NUMBER]" at bounding box center [345, 91] width 377 height 74
click at [137, 132] on span "COMPLETE" at bounding box center [129, 134] width 28 height 6
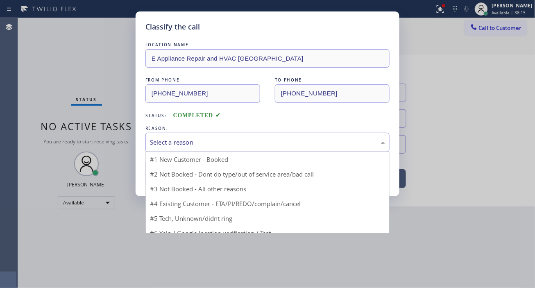
click at [211, 139] on div "Select a reason" at bounding box center [267, 142] width 235 height 9
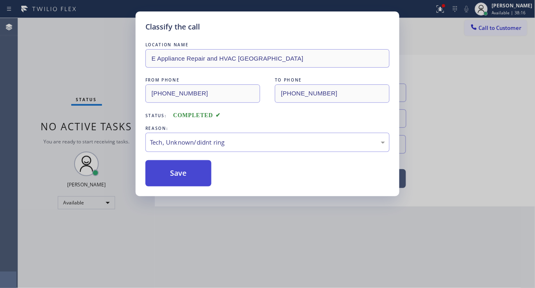
click at [198, 178] on button "Save" at bounding box center [178, 173] width 66 height 26
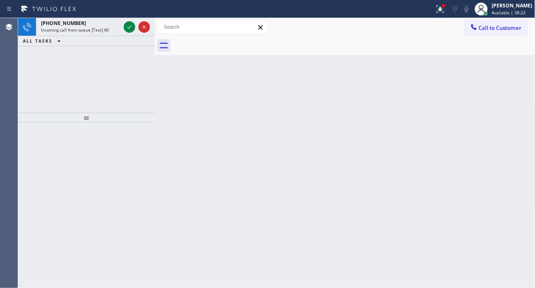
click at [522, 95] on div "Back to Dashboard Change Sender ID Customers Technicians Select a contact Outbo…" at bounding box center [345, 153] width 381 height 270
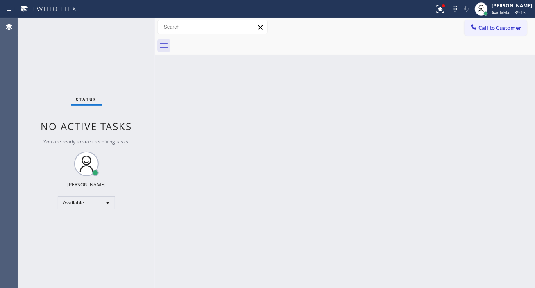
click at [532, 105] on div "Back to Dashboard Change Sender ID Customers Technicians Select a contact Outbo…" at bounding box center [345, 153] width 381 height 270
click at [127, 27] on div "Status No active tasks You are ready to start receiving tasks. [PERSON_NAME]" at bounding box center [86, 153] width 137 height 270
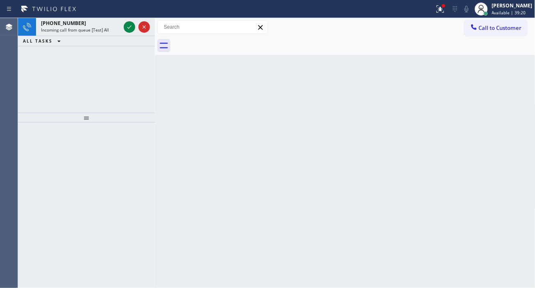
click at [514, 130] on div "Back to Dashboard Change Sender ID Customers Technicians Select a contact Outbo…" at bounding box center [345, 153] width 381 height 270
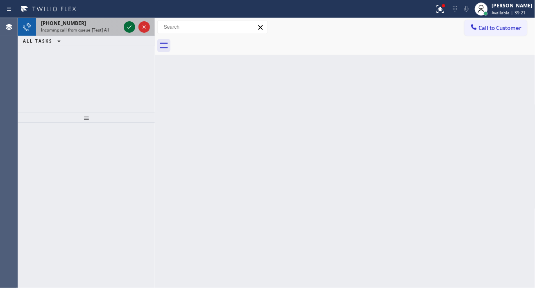
click at [128, 25] on icon at bounding box center [130, 27] width 10 height 10
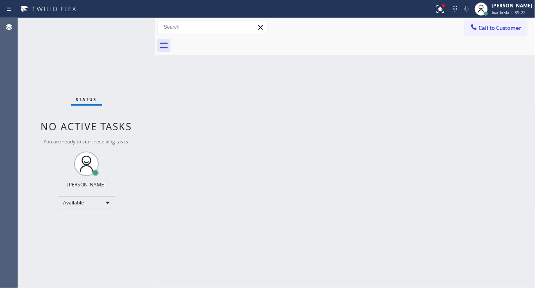
click at [128, 27] on div "Status No active tasks You are ready to start receiving tasks. [PERSON_NAME]" at bounding box center [86, 153] width 137 height 270
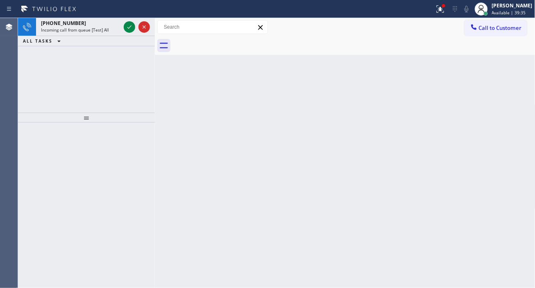
click at [529, 118] on div "Back to Dashboard Change Sender ID Customers Technicians Select a contact Outbo…" at bounding box center [345, 153] width 381 height 270
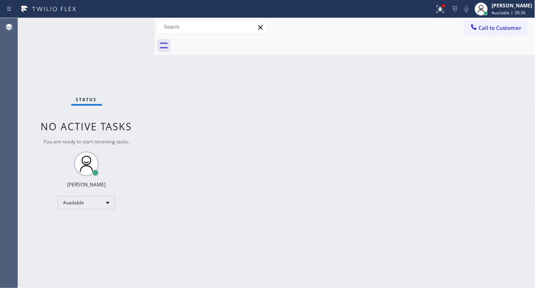
click at [129, 24] on div "Status No active tasks You are ready to start receiving tasks. [PERSON_NAME]" at bounding box center [86, 153] width 137 height 270
click at [131, 27] on div "Status No active tasks You are ready to start receiving tasks. [PERSON_NAME]" at bounding box center [86, 153] width 137 height 270
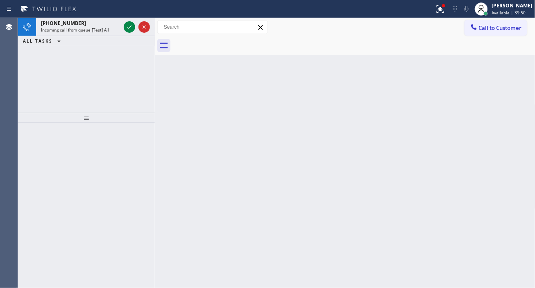
click at [499, 102] on div "Back to Dashboard Change Sender ID Customers Technicians Select a contact Outbo…" at bounding box center [345, 153] width 381 height 270
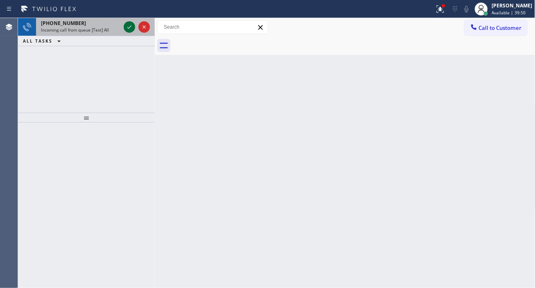
click at [126, 27] on icon at bounding box center [130, 27] width 10 height 10
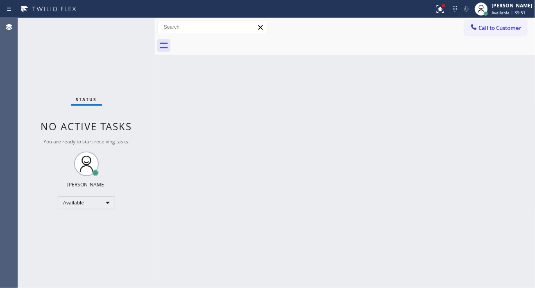
click at [126, 27] on div "Status No active tasks You are ready to start receiving tasks. [PERSON_NAME]" at bounding box center [86, 153] width 137 height 270
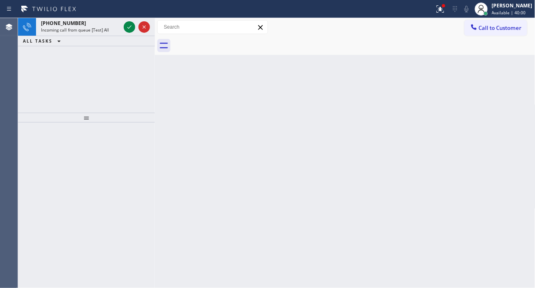
click at [512, 72] on div "Back to Dashboard Change Sender ID Customers Technicians Select a contact Outbo…" at bounding box center [345, 153] width 381 height 270
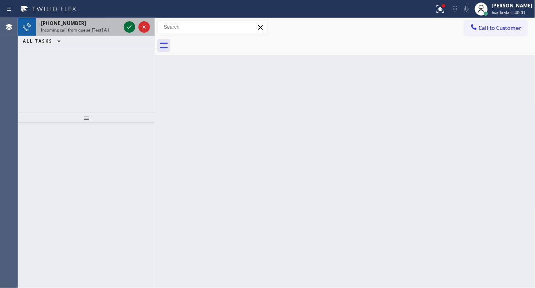
click at [129, 30] on icon at bounding box center [130, 27] width 10 height 10
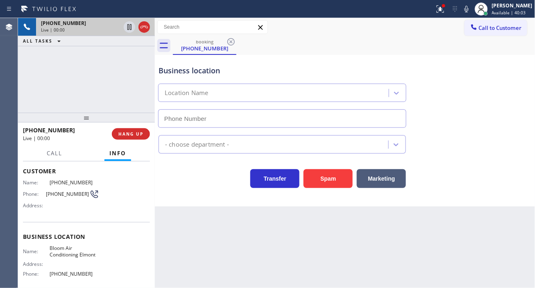
scroll to position [91, 0]
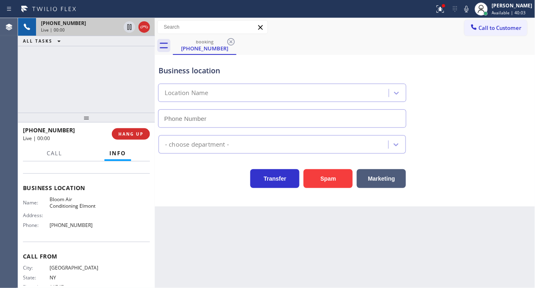
type input "[PHONE_NUMBER]"
click at [71, 206] on span "Bloom Air Conditioning Elmont" at bounding box center [75, 202] width 50 height 13
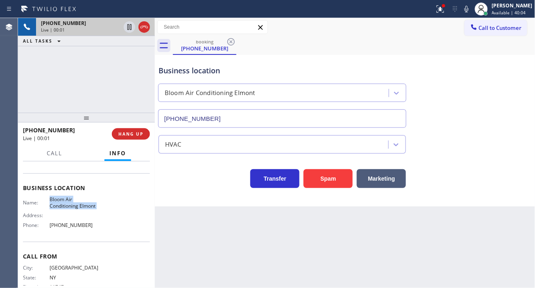
click at [71, 206] on span "Bloom Air Conditioning Elmont" at bounding box center [75, 202] width 50 height 13
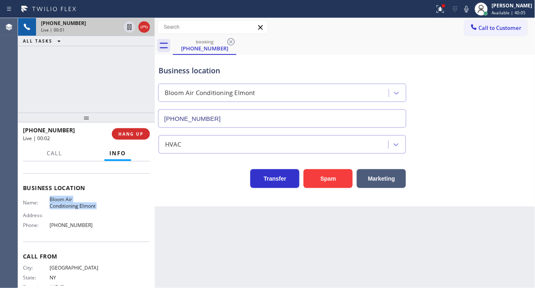
click at [71, 206] on span "Bloom Air Conditioning Elmont" at bounding box center [75, 202] width 50 height 13
click at [517, 107] on div "Business location Bloom Air Conditioning [GEOGRAPHIC_DATA] [PHONE_NUMBER]" at bounding box center [345, 91] width 377 height 74
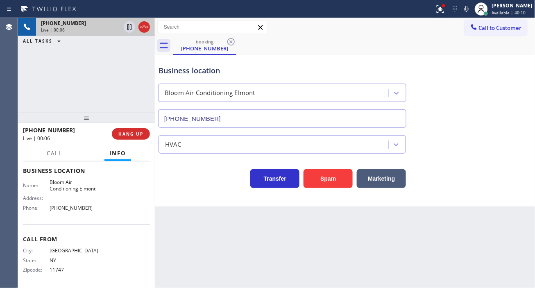
click at [70, 249] on span "[GEOGRAPHIC_DATA]" at bounding box center [75, 251] width 50 height 6
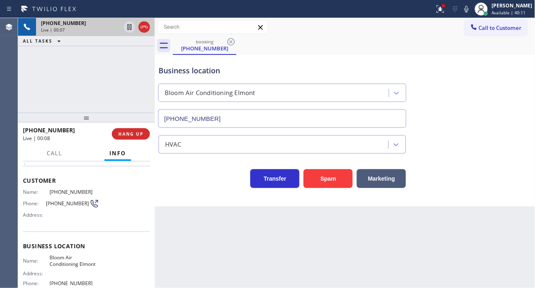
scroll to position [17, 0]
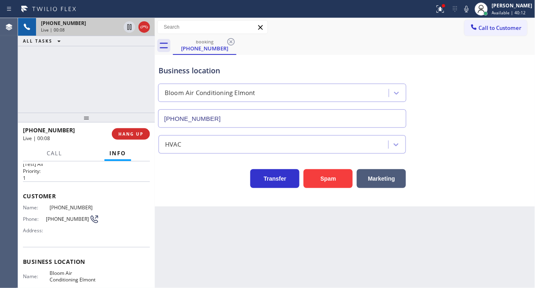
click at [54, 207] on span "[PHONE_NUMBER]" at bounding box center [75, 207] width 50 height 6
copy span "[PHONE_NUMBER]"
click at [150, 218] on div "Context Queue: [Test] All Priority: 1 Customer Name: [PHONE_NUMBER] Phone: [PHO…" at bounding box center [86, 225] width 127 height 122
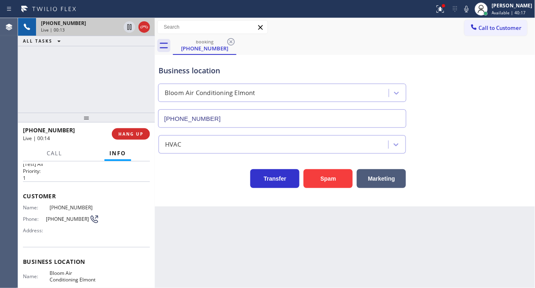
scroll to position [63, 0]
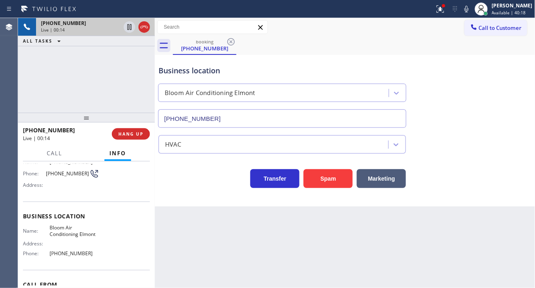
click at [73, 233] on span "Bloom Air Conditioning Elmont" at bounding box center [75, 231] width 50 height 13
copy span "Bloom Air Conditioning Elmont"
click at [78, 252] on span "[PHONE_NUMBER]" at bounding box center [75, 253] width 50 height 6
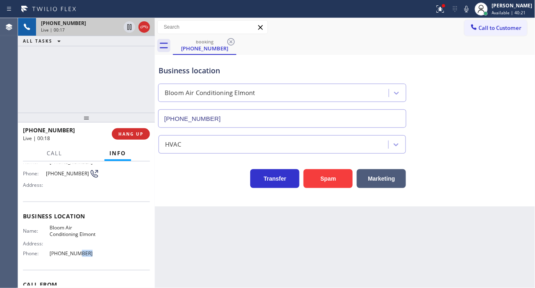
click at [78, 252] on span "[PHONE_NUMBER]" at bounding box center [75, 253] width 50 height 6
copy span "[PHONE_NUMBER]"
click at [91, 234] on span "Bloom Air Conditioning Elmont" at bounding box center [75, 231] width 50 height 13
click at [91, 233] on span "Bloom Air Conditioning Elmont" at bounding box center [75, 231] width 50 height 13
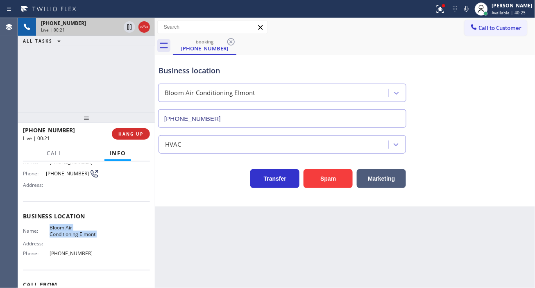
click at [91, 233] on span "Bloom Air Conditioning Elmont" at bounding box center [75, 231] width 50 height 13
click at [499, 132] on div "HVAC" at bounding box center [345, 143] width 377 height 22
click at [442, 8] on div at bounding box center [441, 9] width 18 height 10
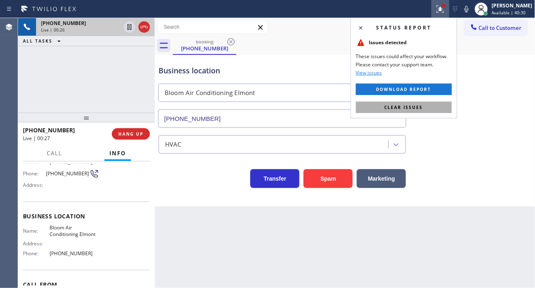
click at [443, 111] on button "Clear issues" at bounding box center [404, 107] width 96 height 11
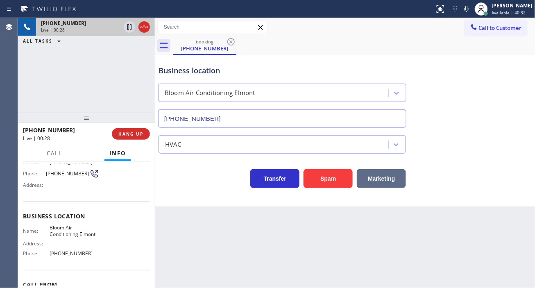
click at [386, 175] on button "Marketing" at bounding box center [381, 178] width 49 height 19
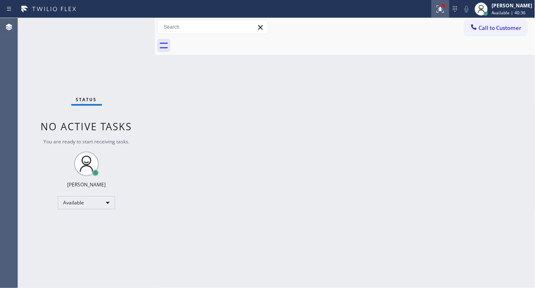
click at [445, 11] on icon at bounding box center [441, 9] width 10 height 10
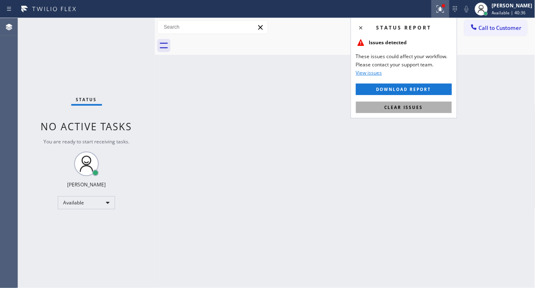
click at [436, 112] on button "Clear issues" at bounding box center [404, 107] width 96 height 11
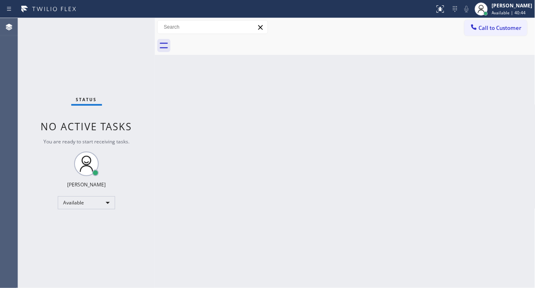
click at [501, 103] on div "Back to Dashboard Change Sender ID Customers Technicians Select a contact Outbo…" at bounding box center [345, 153] width 381 height 270
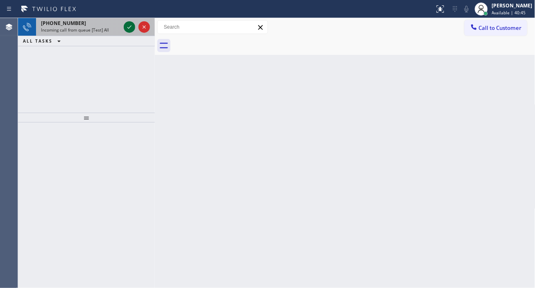
click at [127, 27] on icon at bounding box center [130, 27] width 10 height 10
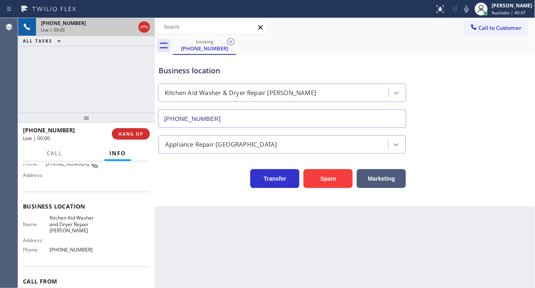
type input "[PHONE_NUMBER]"
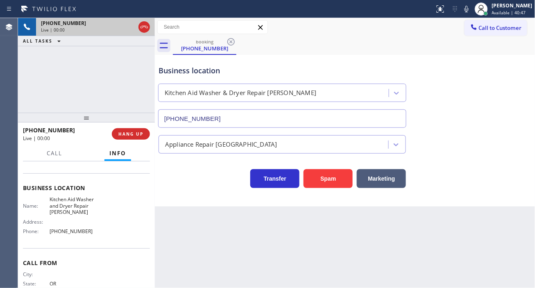
click at [75, 205] on span "Kitchen Aid Washer and Dryer Repair [PERSON_NAME]" at bounding box center [75, 205] width 50 height 19
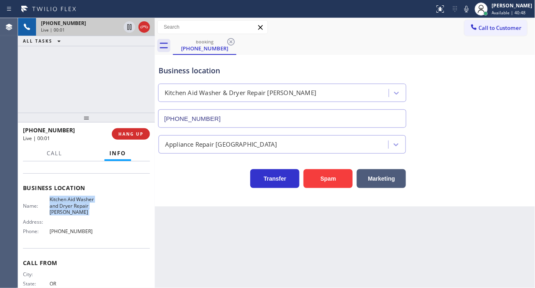
click at [75, 205] on span "Kitchen Aid Washer and Dryer Repair [PERSON_NAME]" at bounding box center [75, 205] width 50 height 19
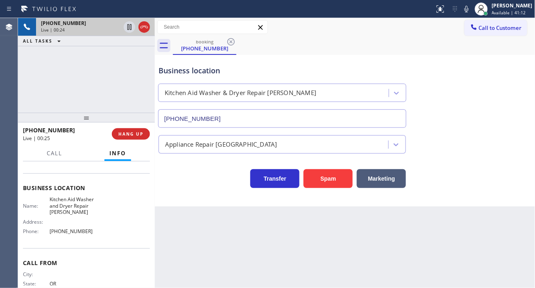
click at [519, 137] on div "Appliance Repair [GEOGRAPHIC_DATA]" at bounding box center [345, 143] width 377 height 22
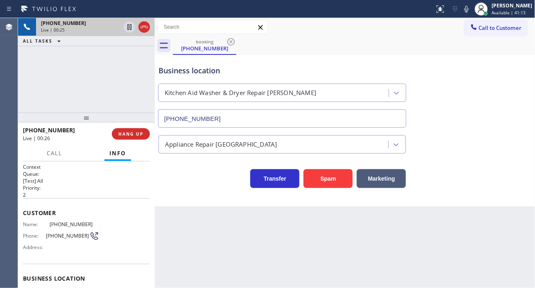
scroll to position [0, 0]
click at [66, 224] on span "[PHONE_NUMBER]" at bounding box center [75, 225] width 50 height 6
copy span "[PHONE_NUMBER]"
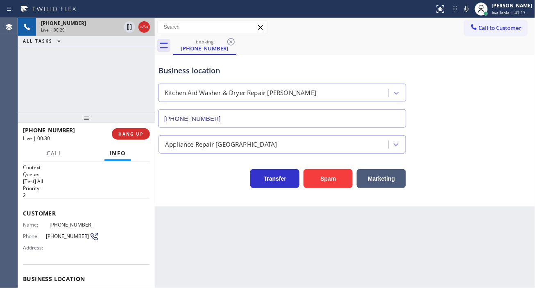
click at [191, 240] on div "Back to Dashboard Change Sender ID Customers Technicians Select a contact Outbo…" at bounding box center [345, 153] width 381 height 270
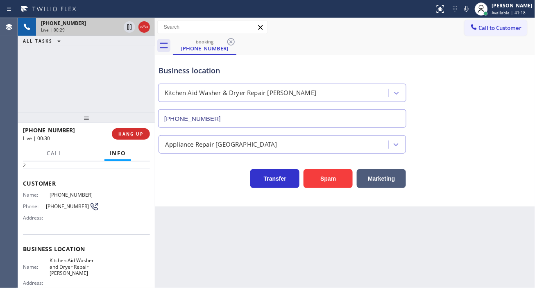
scroll to position [45, 0]
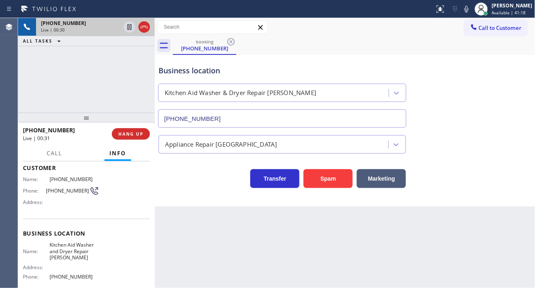
click at [64, 248] on span "Kitchen Aid Washer and Dryer Repair [PERSON_NAME]" at bounding box center [75, 251] width 50 height 19
copy span "Kitchen Aid Washer and Dryer Repair [PERSON_NAME]"
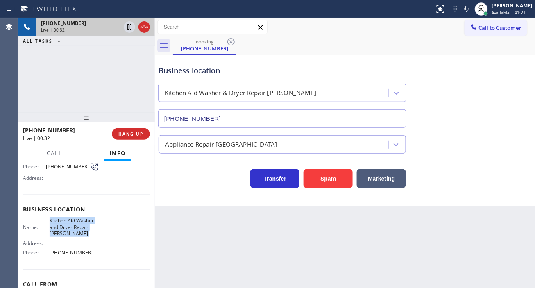
scroll to position [91, 0]
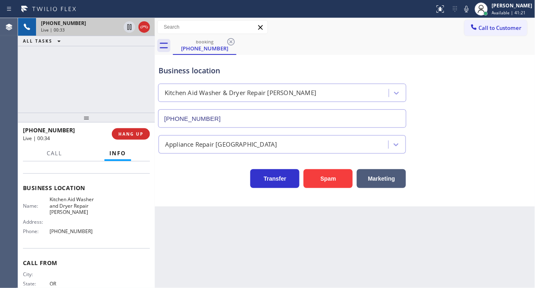
click at [68, 231] on span "[PHONE_NUMBER]" at bounding box center [75, 231] width 50 height 6
copy span "[PHONE_NUMBER]"
click at [127, 27] on icon at bounding box center [130, 27] width 10 height 10
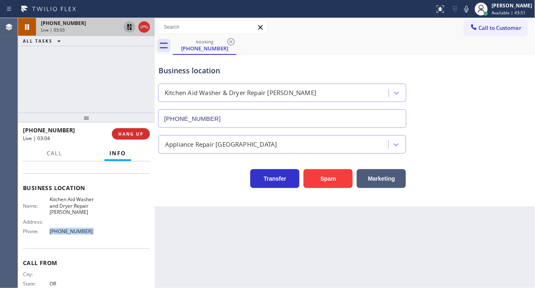
click at [129, 27] on icon at bounding box center [130, 27] width 10 height 10
click at [51, 148] on button "Call" at bounding box center [54, 153] width 25 height 16
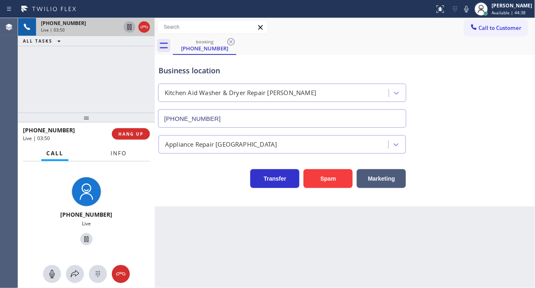
click at [113, 151] on span "Info" at bounding box center [119, 153] width 16 height 7
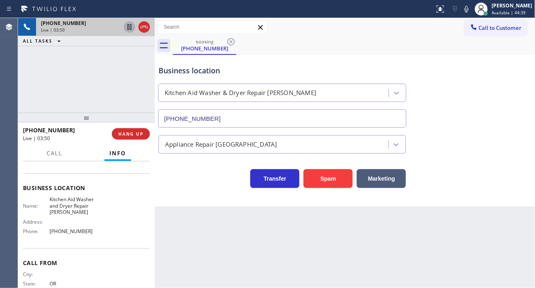
click at [99, 82] on div "[PHONE_NUMBER] Live | 03:50 ALL TASKS ALL TASKS ACTIVE TASKS TASKS IN WRAP UP" at bounding box center [86, 65] width 137 height 95
click at [134, 131] on span "HANG UP" at bounding box center [130, 134] width 25 height 6
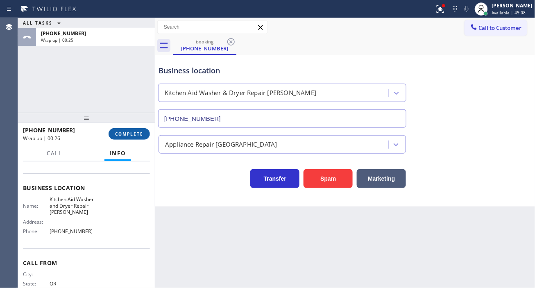
click at [127, 129] on button "COMPLETE" at bounding box center [129, 133] width 41 height 11
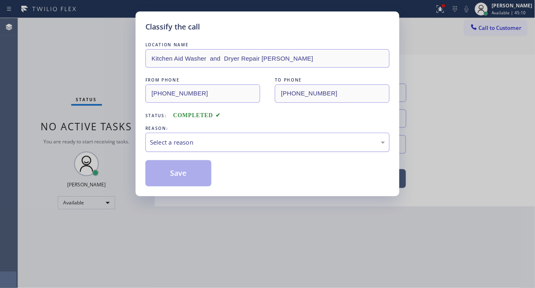
click at [185, 151] on div "Select a reason" at bounding box center [267, 142] width 244 height 19
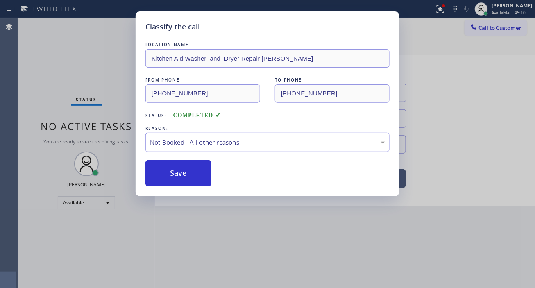
click at [190, 175] on button "Save" at bounding box center [178, 173] width 66 height 26
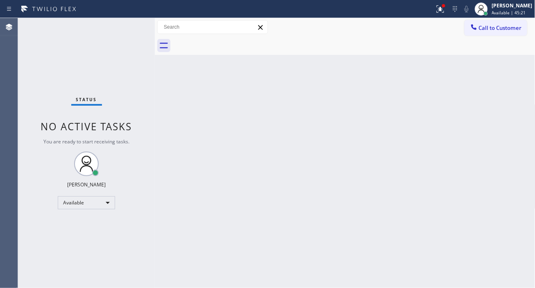
click at [510, 126] on div "Back to Dashboard Change Sender ID Customers Technicians Select a contact Outbo…" at bounding box center [345, 153] width 381 height 270
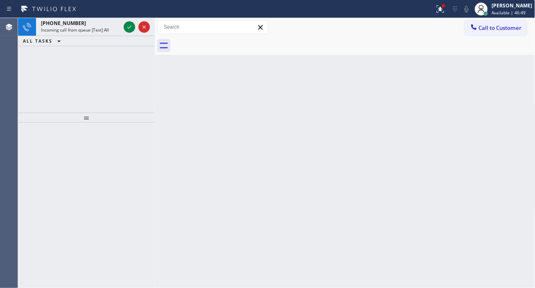
click at [511, 67] on div "Back to Dashboard Change Sender ID Customers Technicians Select a contact Outbo…" at bounding box center [345, 153] width 381 height 270
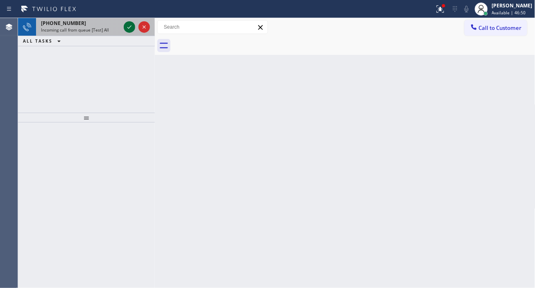
click at [128, 27] on icon at bounding box center [129, 26] width 4 height 3
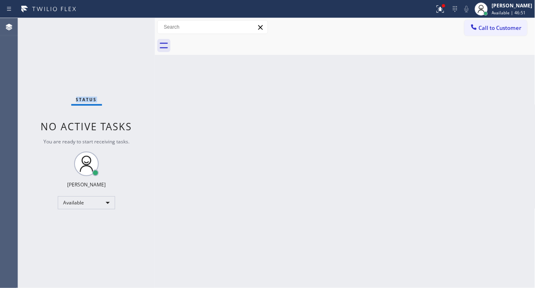
click at [128, 27] on div "Status No active tasks You are ready to start receiving tasks. [PERSON_NAME]" at bounding box center [86, 153] width 137 height 270
click at [501, 105] on div "Back to Dashboard Change Sender ID Customers Technicians Select a contact Outbo…" at bounding box center [345, 153] width 381 height 270
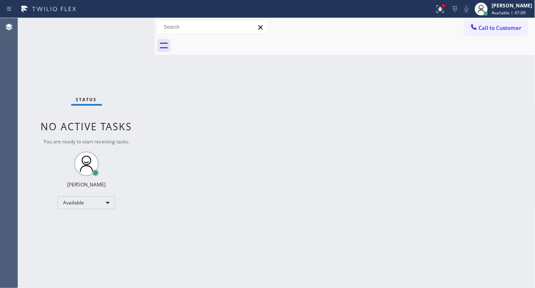
click at [134, 26] on div "Status No active tasks You are ready to start receiving tasks. [PERSON_NAME]" at bounding box center [86, 153] width 137 height 270
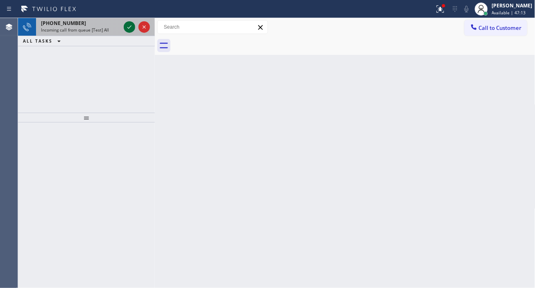
click at [128, 26] on icon at bounding box center [130, 27] width 10 height 10
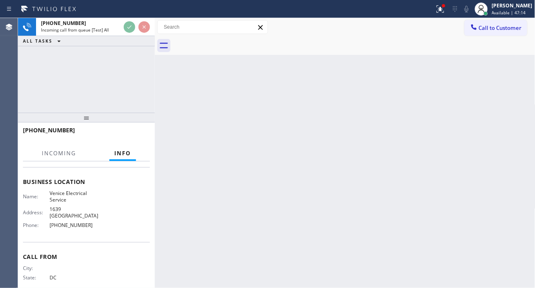
scroll to position [108, 0]
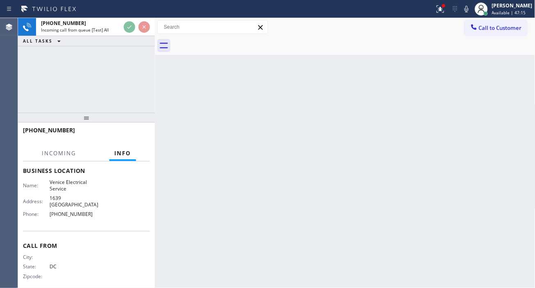
click at [64, 182] on span "Venice Electrical Service" at bounding box center [75, 185] width 50 height 13
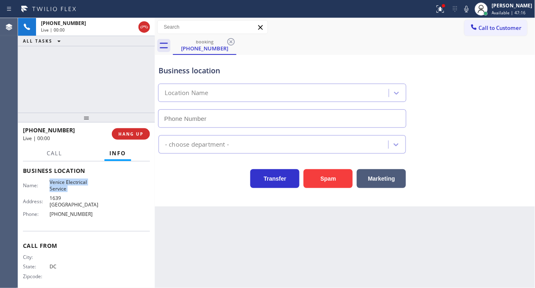
click at [64, 181] on span "Venice Electrical Service" at bounding box center [75, 185] width 50 height 13
type input "[PHONE_NUMBER]"
click at [64, 181] on span "Venice Electrical Service" at bounding box center [75, 185] width 50 height 13
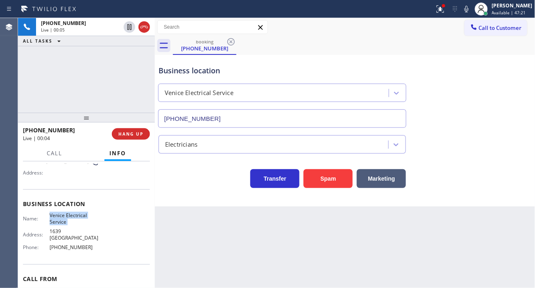
scroll to position [17, 0]
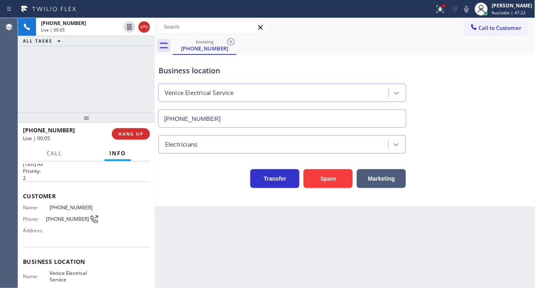
click at [64, 206] on span "[PHONE_NUMBER]" at bounding box center [75, 207] width 50 height 6
copy span "[PHONE_NUMBER]"
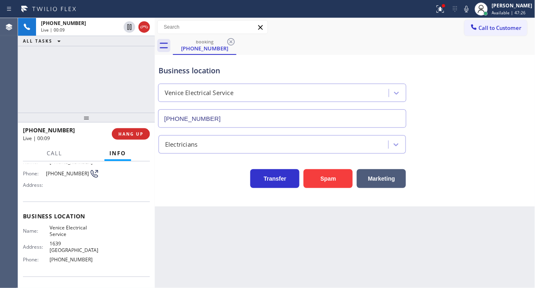
click at [66, 230] on span "Venice Electrical Service" at bounding box center [75, 231] width 50 height 13
copy span "Venice Electrical Service"
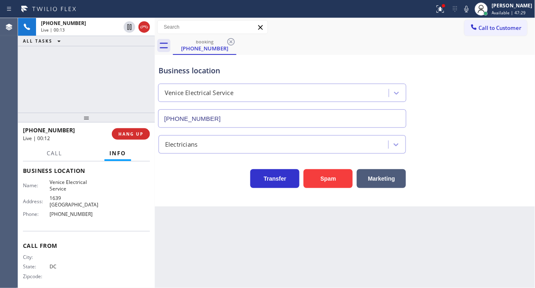
click at [72, 211] on span "[PHONE_NUMBER]" at bounding box center [75, 214] width 50 height 6
copy span "[PHONE_NUMBER]"
click at [511, 104] on div "Business location [GEOGRAPHIC_DATA] Electrical Service [PHONE_NUMBER]" at bounding box center [345, 91] width 377 height 74
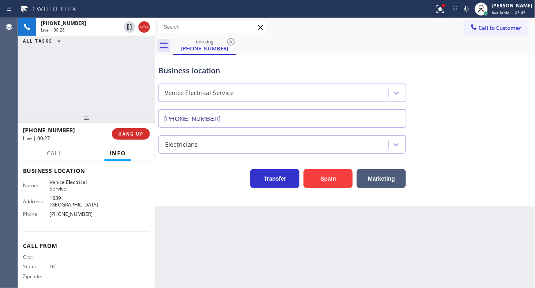
click at [208, 77] on div "Business location [GEOGRAPHIC_DATA] Electrical Service [PHONE_NUMBER]" at bounding box center [282, 92] width 251 height 71
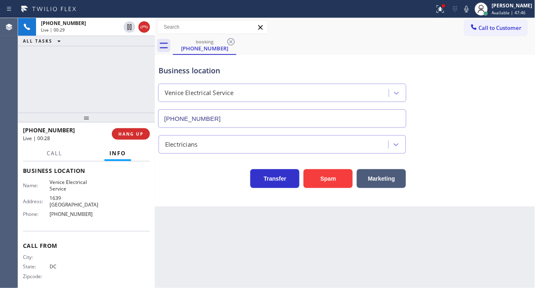
click at [208, 77] on div "Business location [GEOGRAPHIC_DATA] Electrical Service [PHONE_NUMBER]" at bounding box center [282, 92] width 251 height 71
click at [209, 72] on div "Business location" at bounding box center [283, 70] width 248 height 11
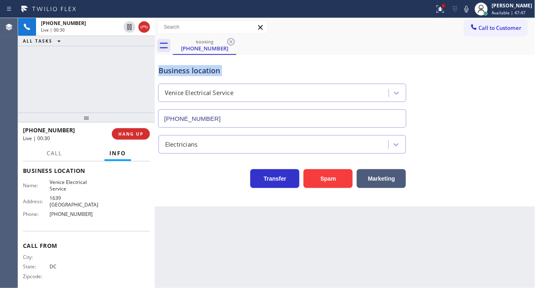
click at [209, 72] on div "Business location" at bounding box center [283, 70] width 248 height 11
click at [442, 11] on icon at bounding box center [439, 8] width 5 height 6
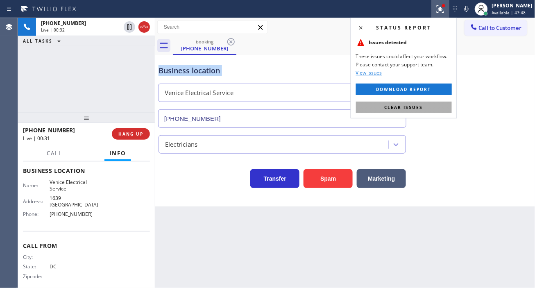
click at [439, 112] on button "Clear issues" at bounding box center [404, 107] width 96 height 11
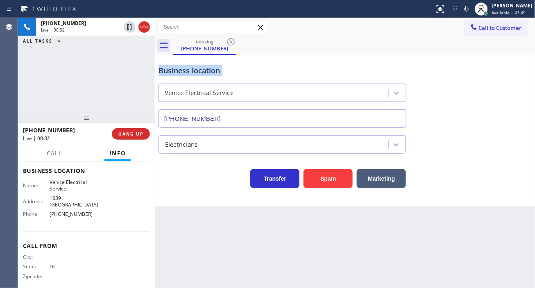
click at [273, 54] on div "Business location [GEOGRAPHIC_DATA] Electrical Service [PHONE_NUMBER]" at bounding box center [345, 91] width 377 height 74
click at [265, 68] on div "Business location" at bounding box center [283, 70] width 248 height 11
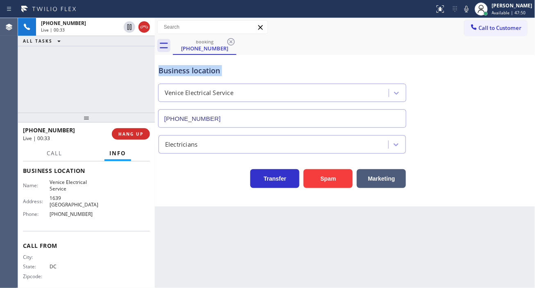
click at [265, 68] on div "Business location" at bounding box center [283, 70] width 248 height 11
click at [116, 77] on div "[PHONE_NUMBER] Live | 00:34 ALL TASKS ALL TASKS ACTIVE TASKS TASKS IN WRAP UP" at bounding box center [86, 65] width 137 height 95
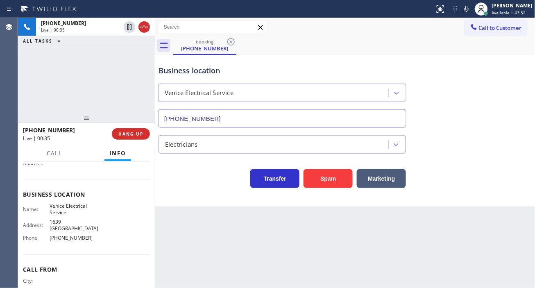
scroll to position [63, 0]
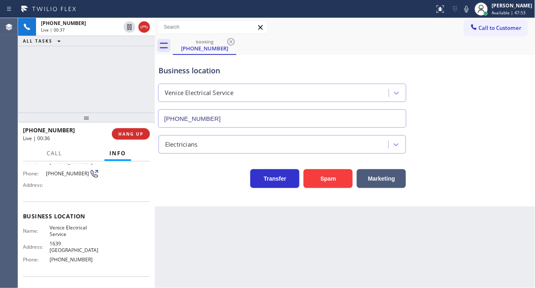
click at [142, 80] on div "[PHONE_NUMBER] Live | 00:37 ALL TASKS ALL TASKS ACTIVE TASKS TASKS IN WRAP UP" at bounding box center [86, 65] width 137 height 95
click at [183, 71] on div "Business location" at bounding box center [283, 70] width 248 height 11
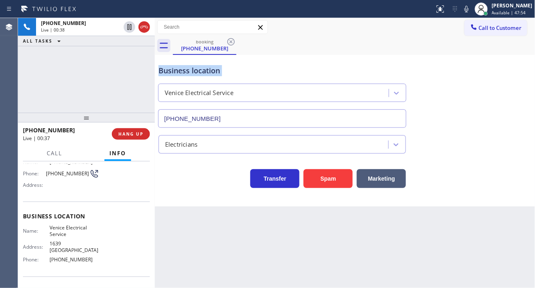
click at [183, 71] on div "Business location" at bounding box center [283, 70] width 248 height 11
click at [178, 70] on div "Business location" at bounding box center [283, 70] width 248 height 11
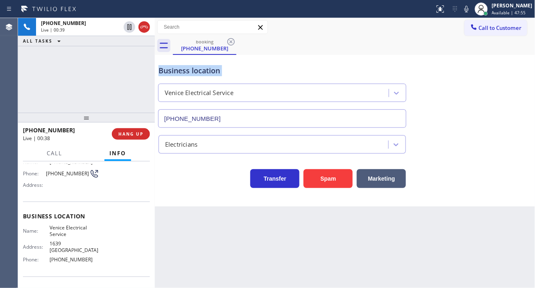
click at [178, 70] on div "Business location" at bounding box center [283, 70] width 248 height 11
click at [105, 84] on div "[PHONE_NUMBER] Live | 00:39 ALL TASKS ALL TASKS ACTIVE TASKS TASKS IN WRAP UP" at bounding box center [86, 65] width 137 height 95
click at [126, 139] on button "HANG UP" at bounding box center [131, 133] width 38 height 11
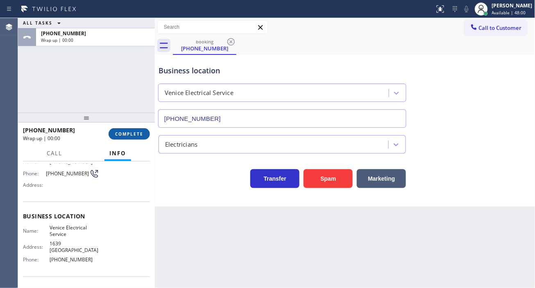
click at [126, 139] on button "COMPLETE" at bounding box center [129, 133] width 41 height 11
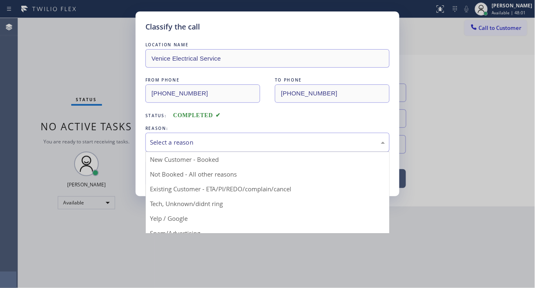
click at [244, 152] on div "Select a reason New Customer - Booked Not Booked - All other reasons Existing C…" at bounding box center [267, 142] width 244 height 19
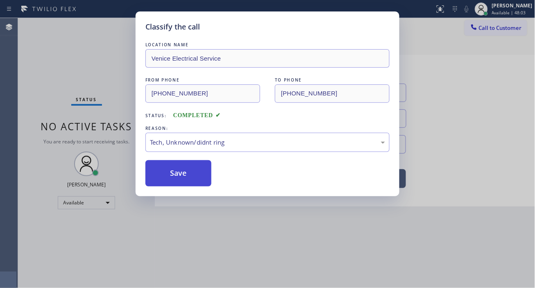
click at [189, 173] on button "Save" at bounding box center [178, 173] width 66 height 26
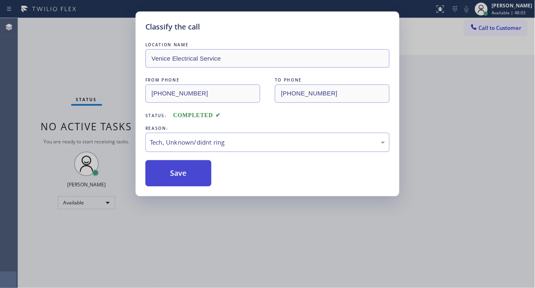
click at [189, 173] on button "Save" at bounding box center [178, 173] width 66 height 26
click at [188, 172] on button "Save" at bounding box center [178, 173] width 66 height 26
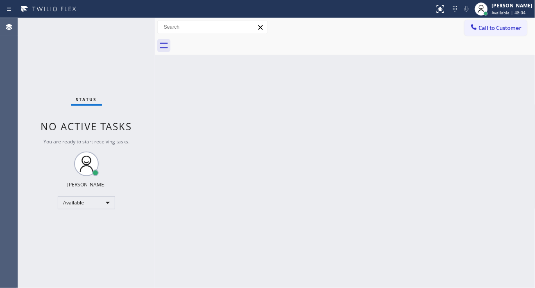
click at [188, 172] on div "Back to Dashboard Change Sender ID Customers Technicians Select a contact Outbo…" at bounding box center [345, 153] width 381 height 270
drag, startPoint x: 495, startPoint y: 47, endPoint x: 454, endPoint y: 58, distance: 42.4
click at [495, 47] on div at bounding box center [354, 45] width 363 height 18
click at [129, 23] on div "Status No active tasks You are ready to start receiving tasks. [PERSON_NAME]" at bounding box center [86, 153] width 137 height 270
click at [125, 25] on div "Status No active tasks You are ready to start receiving tasks. [PERSON_NAME]" at bounding box center [86, 153] width 137 height 270
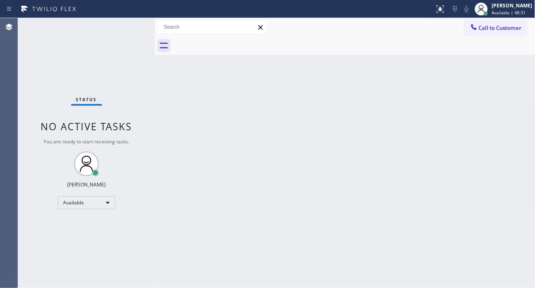
click at [125, 25] on div "Status No active tasks You are ready to start receiving tasks. [PERSON_NAME]" at bounding box center [86, 153] width 137 height 270
click at [124, 25] on div "Status No active tasks You are ready to start receiving tasks. [PERSON_NAME]" at bounding box center [86, 153] width 137 height 270
click at [516, 114] on div "Back to Dashboard Change Sender ID Customers Technicians Select a contact Outbo…" at bounding box center [345, 153] width 381 height 270
click at [132, 27] on div "Status No active tasks You are ready to start receiving tasks. [PERSON_NAME]" at bounding box center [86, 153] width 137 height 270
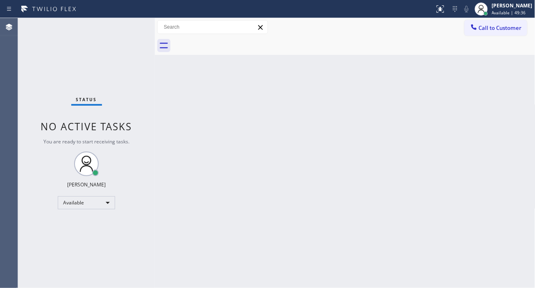
drag, startPoint x: 521, startPoint y: 145, endPoint x: 418, endPoint y: 121, distance: 106.0
click at [521, 145] on div "Back to Dashboard Change Sender ID Customers Technicians Select a contact Outbo…" at bounding box center [345, 153] width 381 height 270
click at [127, 25] on div "Status No active tasks You are ready to start receiving tasks. [PERSON_NAME]" at bounding box center [86, 153] width 137 height 270
drag, startPoint x: 520, startPoint y: 99, endPoint x: 353, endPoint y: 75, distance: 169.2
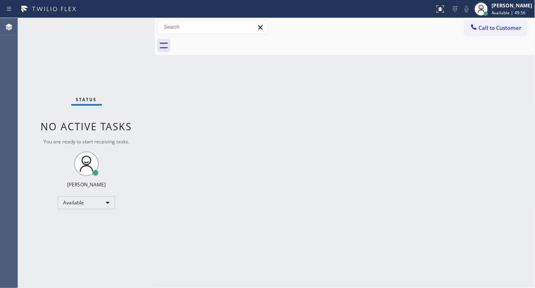
click at [520, 99] on div "Back to Dashboard Change Sender ID Customers Technicians Select a contact Outbo…" at bounding box center [345, 153] width 381 height 270
click at [137, 29] on div "Status No active tasks You are ready to start receiving tasks. [PERSON_NAME]" at bounding box center [86, 153] width 137 height 270
click at [503, 110] on div "Back to Dashboard Change Sender ID Customers Technicians Select a contact Outbo…" at bounding box center [345, 153] width 381 height 270
click at [129, 26] on div "Status No active tasks You are ready to start receiving tasks. [PERSON_NAME]" at bounding box center [86, 153] width 137 height 270
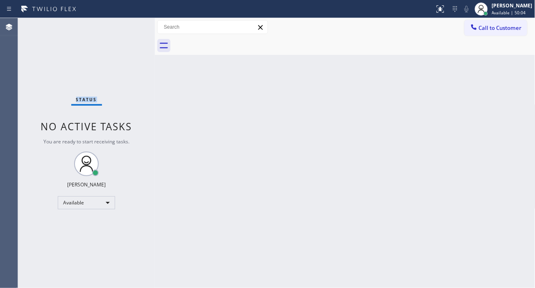
click at [129, 26] on div "Status No active tasks You are ready to start receiving tasks. [PERSON_NAME]" at bounding box center [86, 153] width 137 height 270
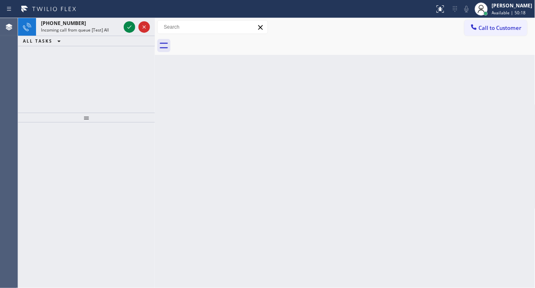
click at [496, 68] on div "Back to Dashboard Change Sender ID Customers Technicians Select a contact Outbo…" at bounding box center [345, 153] width 381 height 270
click at [527, 73] on div "Back to Dashboard Change Sender ID Customers Technicians Select a contact Outbo…" at bounding box center [345, 153] width 381 height 270
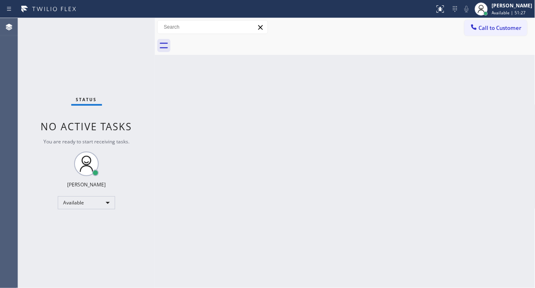
click at [125, 29] on div "Status No active tasks You are ready to start receiving tasks. [PERSON_NAME]" at bounding box center [86, 153] width 137 height 270
click at [502, 122] on div "Back to Dashboard Change Sender ID Customers Technicians Select a contact Outbo…" at bounding box center [345, 153] width 381 height 270
click at [133, 25] on div "Status No active tasks You are ready to start receiving tasks. [PERSON_NAME]" at bounding box center [86, 153] width 137 height 270
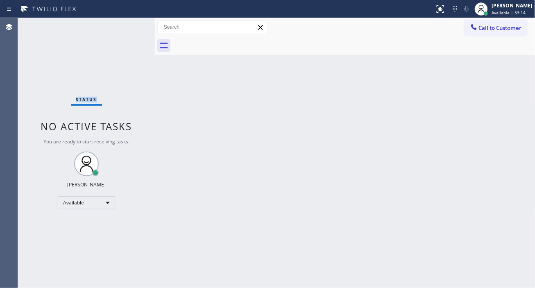
click at [133, 25] on div "Status No active tasks You are ready to start receiving tasks. [PERSON_NAME]" at bounding box center [86, 153] width 137 height 270
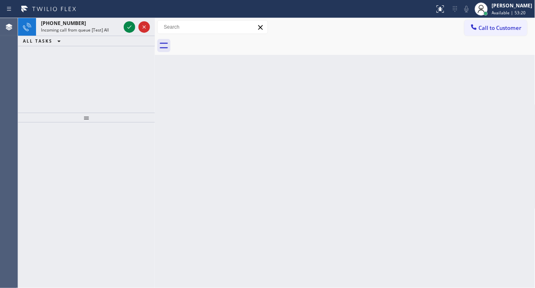
click at [530, 81] on div "Back to Dashboard Change Sender ID Customers Technicians Select a contact Outbo…" at bounding box center [345, 153] width 381 height 270
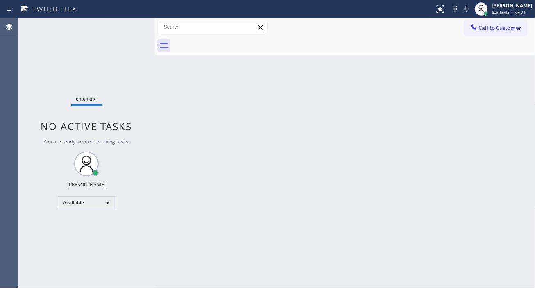
click at [125, 26] on div "Status No active tasks You are ready to start receiving tasks. [PERSON_NAME]" at bounding box center [86, 153] width 137 height 270
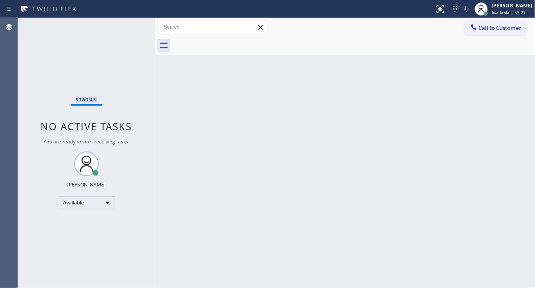
click at [125, 26] on div "Status No active tasks You are ready to start receiving tasks. [PERSON_NAME]" at bounding box center [86, 153] width 137 height 270
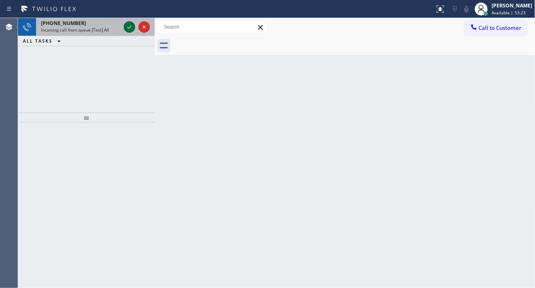
click at [125, 26] on icon at bounding box center [130, 27] width 10 height 10
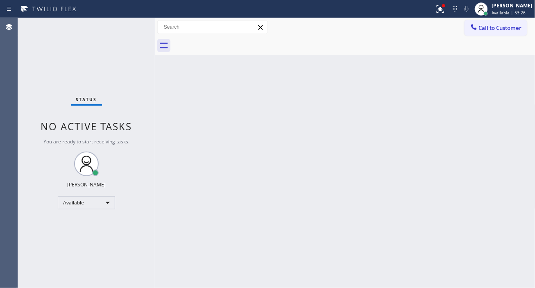
click at [132, 23] on div "Status No active tasks You are ready to start receiving tasks. [PERSON_NAME]" at bounding box center [86, 153] width 137 height 270
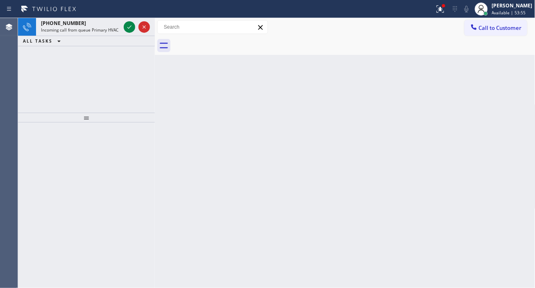
click at [525, 74] on div "Back to Dashboard Change Sender ID Customers Technicians Select a contact Outbo…" at bounding box center [345, 153] width 381 height 270
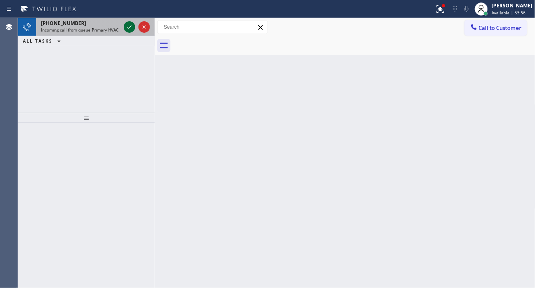
click at [127, 27] on icon at bounding box center [130, 27] width 10 height 10
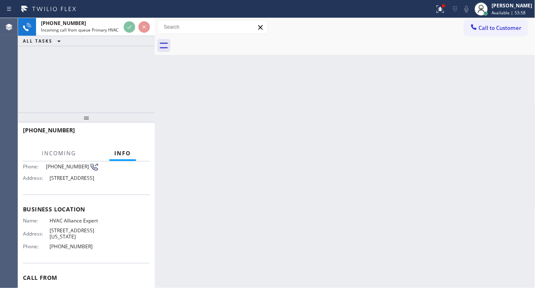
scroll to position [91, 0]
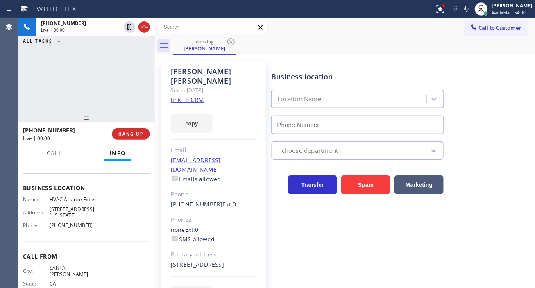
click at [60, 202] on span "HVAC Alliance Expert" at bounding box center [75, 199] width 50 height 6
type input "[PHONE_NUMBER]"
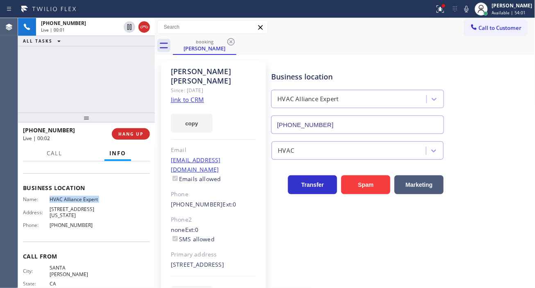
click at [194, 95] on link "link to CRM" at bounding box center [187, 99] width 33 height 8
click at [515, 112] on div "Business location HVAC Alliance Expert [PHONE_NUMBER]" at bounding box center [401, 97] width 263 height 74
click at [109, 79] on div "[PHONE_NUMBER] Live | 00:35 ALL TASKS ALL TASKS ACTIVE TASKS TASKS IN WRAP UP" at bounding box center [86, 65] width 137 height 95
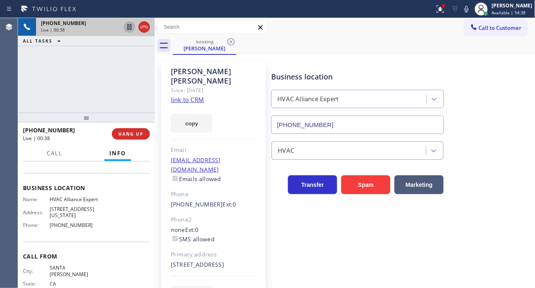
click at [129, 29] on icon at bounding box center [130, 27] width 10 height 10
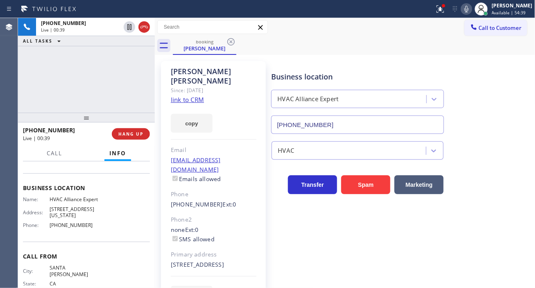
click at [472, 9] on icon at bounding box center [467, 9] width 10 height 10
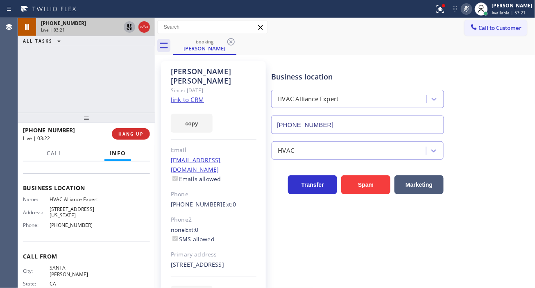
click at [128, 25] on icon at bounding box center [130, 27] width 6 height 6
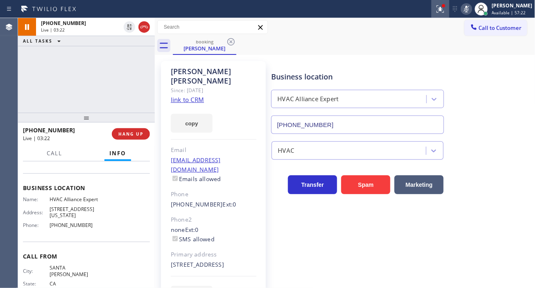
click at [472, 11] on icon at bounding box center [467, 9] width 10 height 10
click at [442, 11] on icon at bounding box center [439, 8] width 5 height 6
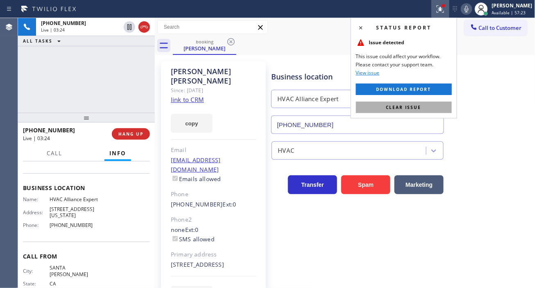
click at [425, 105] on button "Clear issue" at bounding box center [404, 107] width 96 height 11
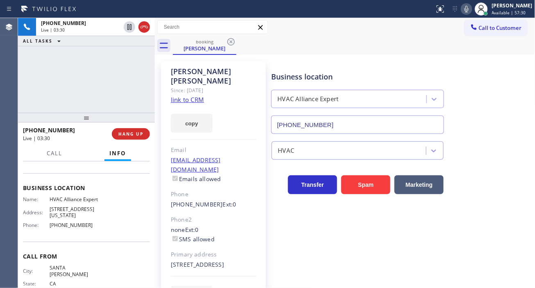
click at [518, 113] on div "Business location HVAC Alliance Expert [PHONE_NUMBER]" at bounding box center [401, 97] width 263 height 74
click at [511, 104] on div "Business location HVAC Alliance Expert [PHONE_NUMBER]" at bounding box center [401, 97] width 263 height 74
click at [115, 79] on div "[PHONE_NUMBER] Live | 03:40 ALL TASKS ALL TASKS ACTIVE TASKS TASKS IN WRAP UP" at bounding box center [86, 65] width 137 height 95
click at [507, 10] on span "Available | 57:41" at bounding box center [509, 13] width 34 height 6
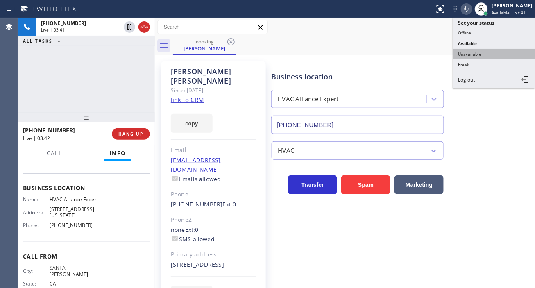
click at [494, 50] on button "Unavailable" at bounding box center [495, 54] width 82 height 11
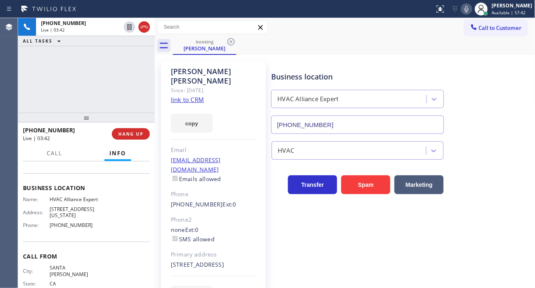
click at [125, 91] on div "[PHONE_NUMBER] Live | 03:42 ALL TASKS ALL TASKS ACTIVE TASKS TASKS IN WRAP UP" at bounding box center [86, 65] width 137 height 95
click at [136, 132] on span "HANG UP" at bounding box center [130, 134] width 25 height 6
click at [136, 136] on span "HANG UP" at bounding box center [130, 134] width 25 height 6
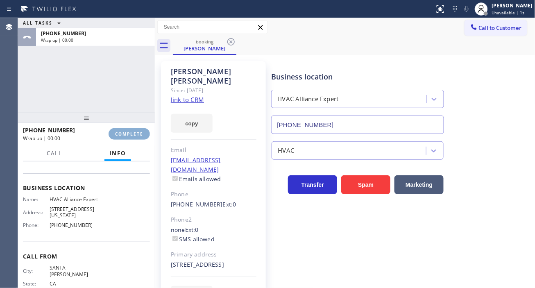
click at [136, 136] on span "COMPLETE" at bounding box center [129, 134] width 28 height 6
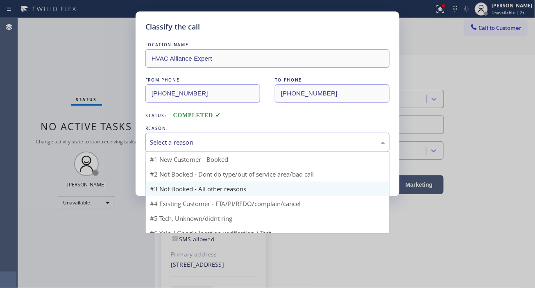
drag, startPoint x: 216, startPoint y: 145, endPoint x: 212, endPoint y: 182, distance: 37.4
click at [216, 148] on div "Select a reason" at bounding box center [267, 142] width 244 height 19
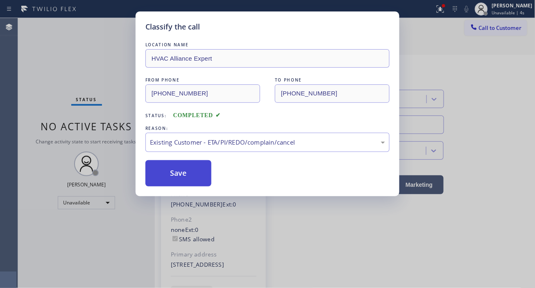
click at [195, 183] on button "Save" at bounding box center [178, 173] width 66 height 26
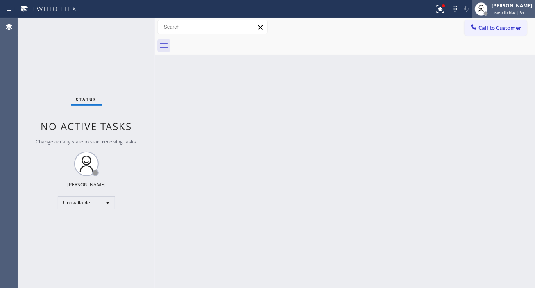
click at [508, 14] on span "Unavailable | 5s" at bounding box center [508, 13] width 33 height 6
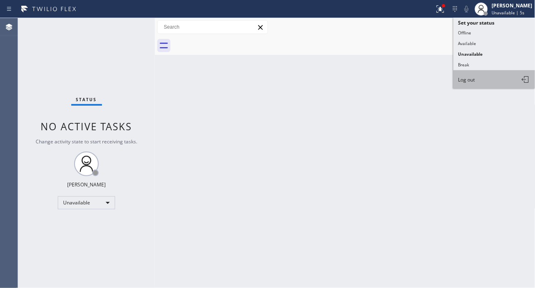
click at [474, 82] on span "Log out" at bounding box center [467, 79] width 17 height 7
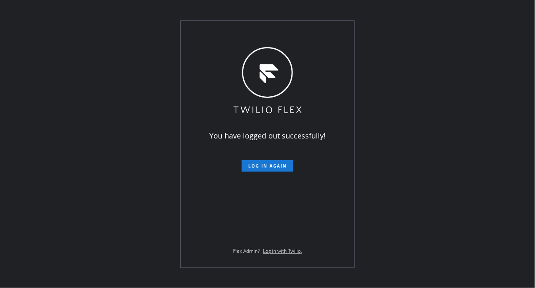
click at [513, 93] on div "You have logged out successfully! Log in again Flex Admin? Log in with Twilio." at bounding box center [267, 144] width 535 height 288
